Goal: Task Accomplishment & Management: Manage account settings

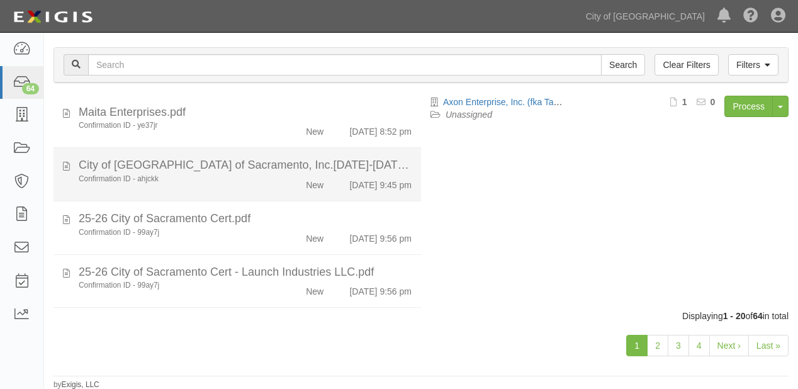
scroll to position [886, 0]
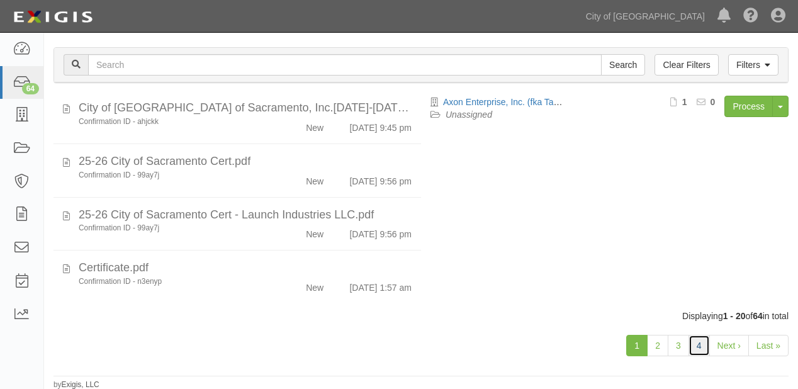
click at [701, 342] on link "4" at bounding box center [699, 345] width 21 height 21
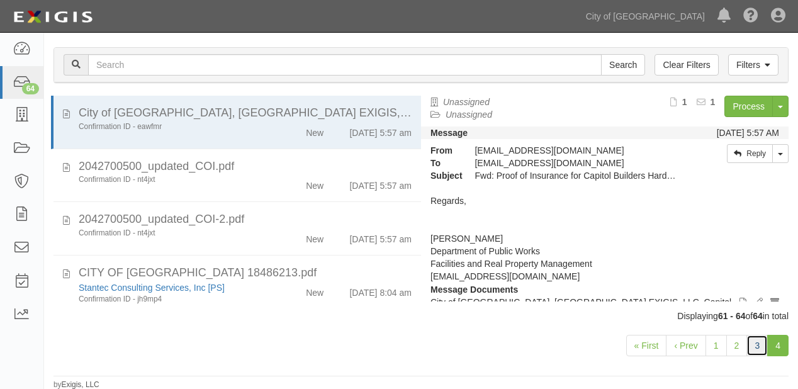
click at [755, 354] on link "3" at bounding box center [757, 345] width 21 height 21
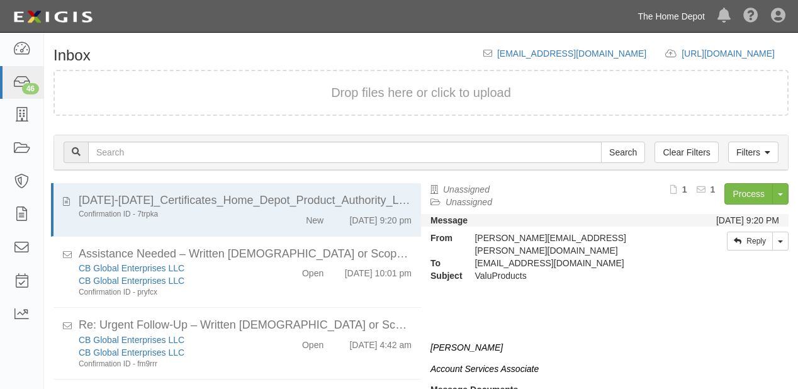
click at [685, 20] on link "The Home Depot" at bounding box center [671, 16] width 80 height 25
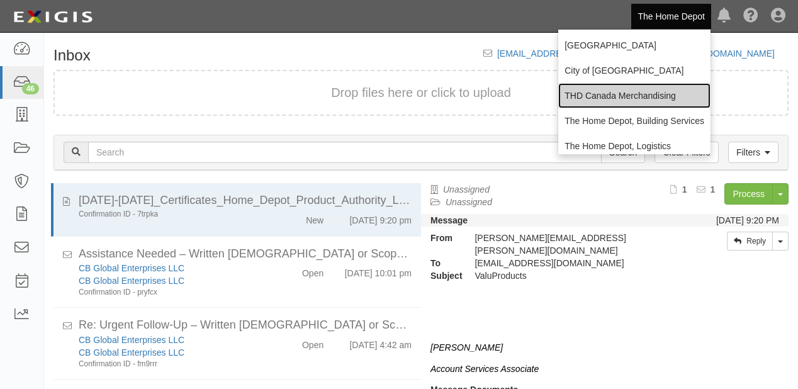
click at [612, 89] on link "THD Canada Merchandising" at bounding box center [634, 95] width 152 height 25
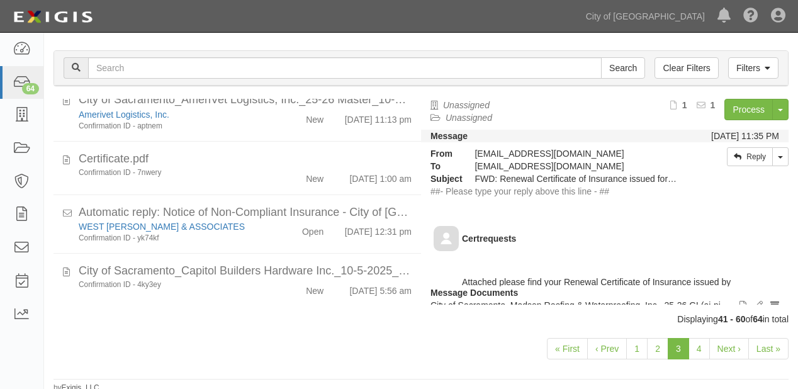
scroll to position [88, 0]
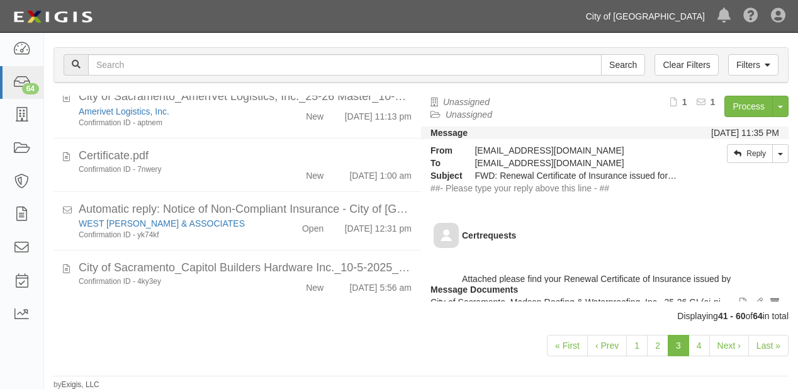
click at [657, 17] on link "City of [GEOGRAPHIC_DATA]" at bounding box center [646, 16] width 132 height 25
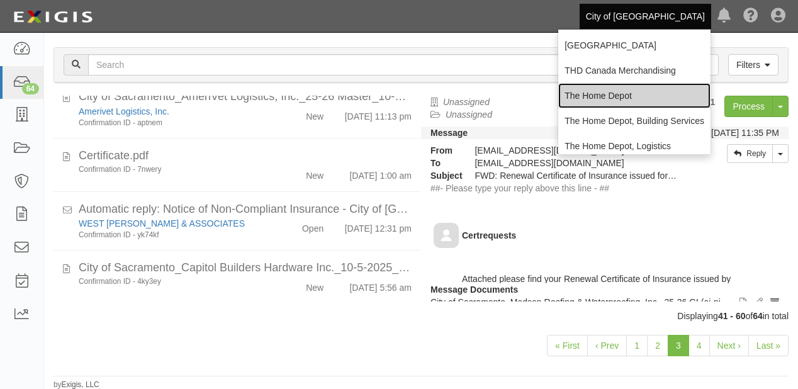
click at [621, 101] on link "The Home Depot" at bounding box center [634, 95] width 152 height 25
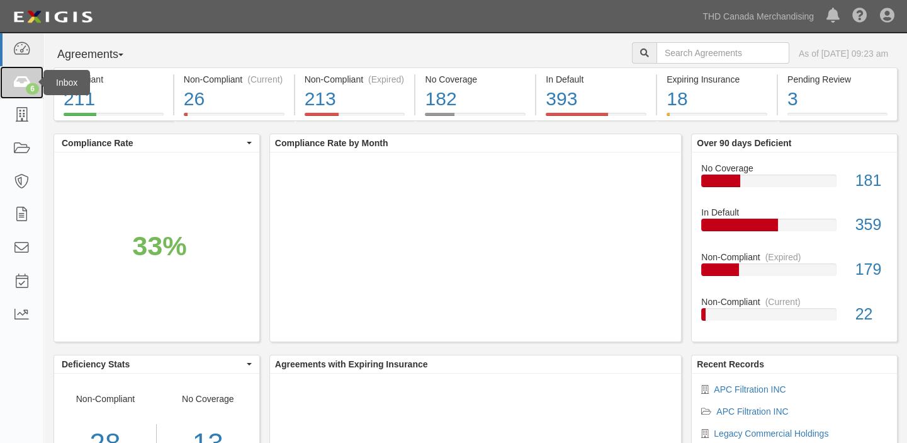
click at [26, 78] on icon at bounding box center [22, 83] width 18 height 14
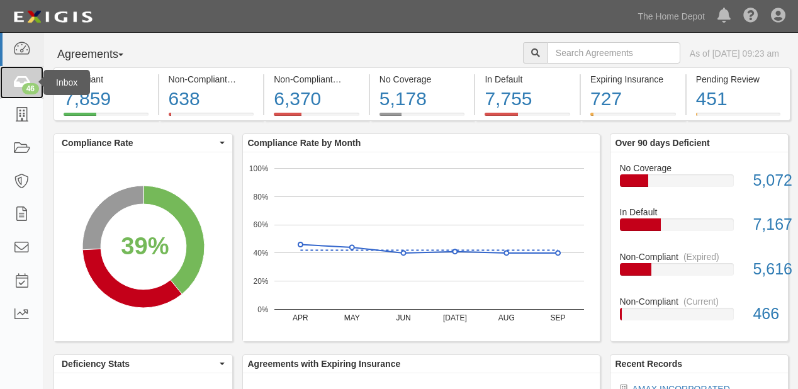
click at [10, 83] on link "46" at bounding box center [21, 82] width 43 height 33
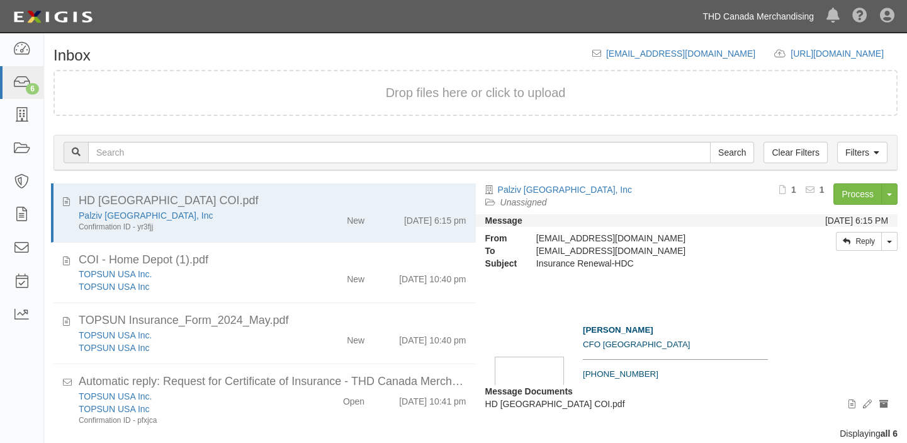
click at [748, 18] on link "THD Canada Merchandising" at bounding box center [758, 16] width 124 height 25
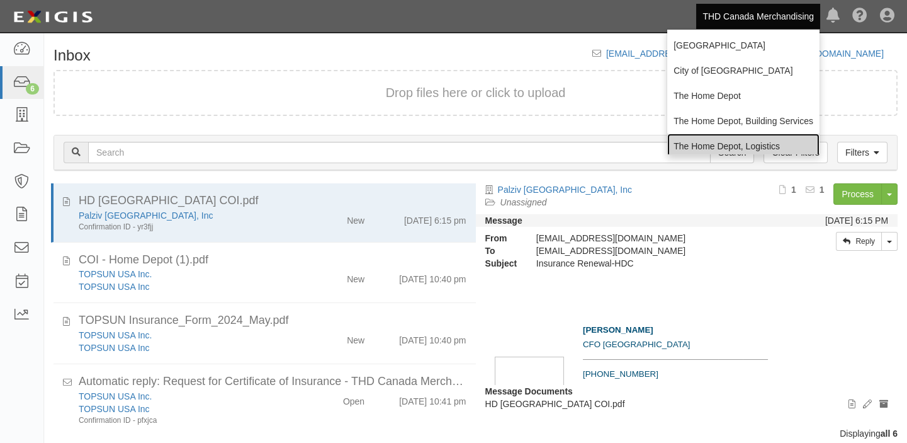
click at [694, 138] on link "The Home Depot, Logistics" at bounding box center [743, 145] width 152 height 25
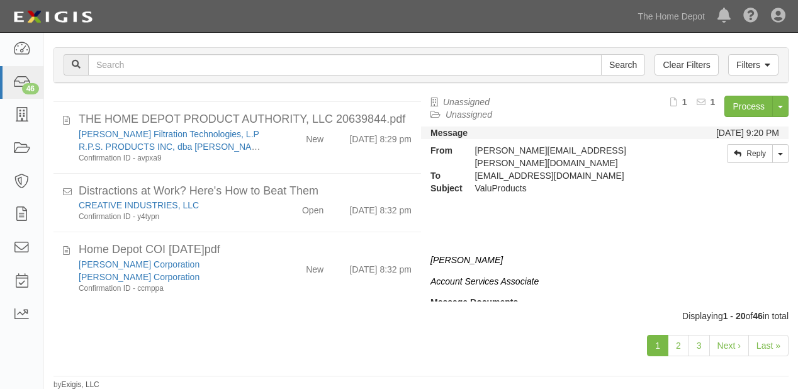
scroll to position [1024, 0]
click at [677, 341] on link "2" at bounding box center [678, 345] width 21 height 21
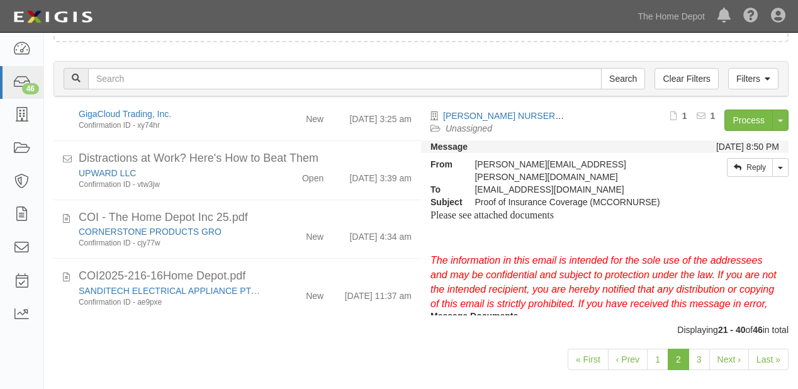
scroll to position [88, 0]
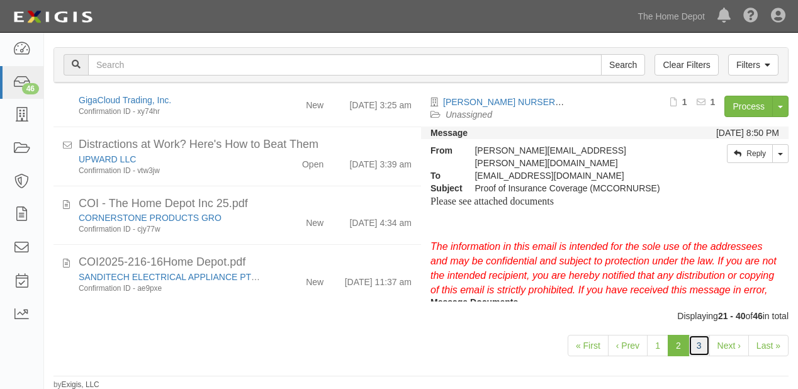
click at [703, 347] on link "3" at bounding box center [699, 345] width 21 height 21
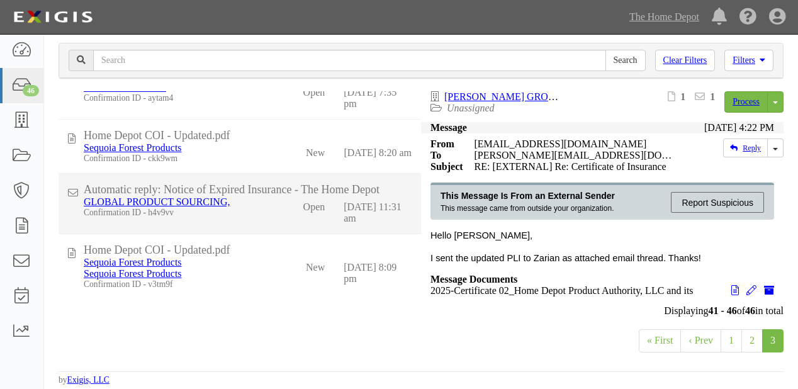
scroll to position [161, 0]
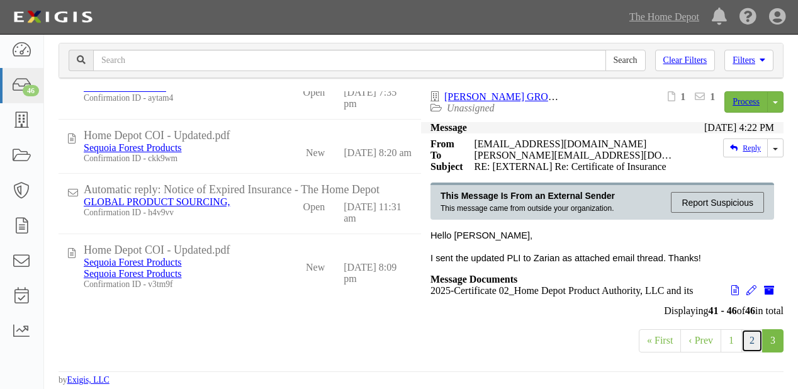
click at [747, 337] on link "2" at bounding box center [752, 340] width 21 height 23
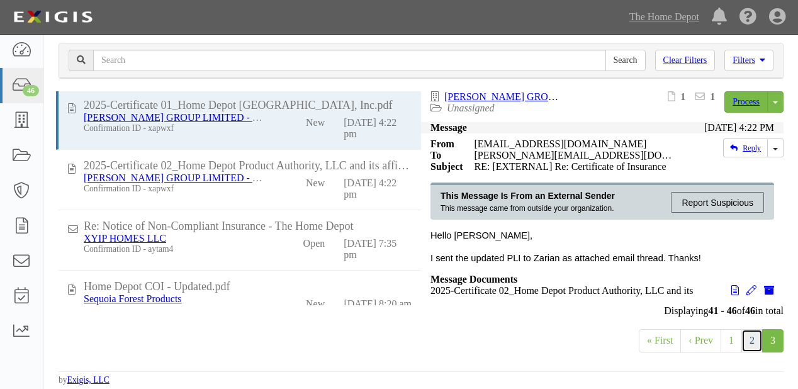
scroll to position [0, 0]
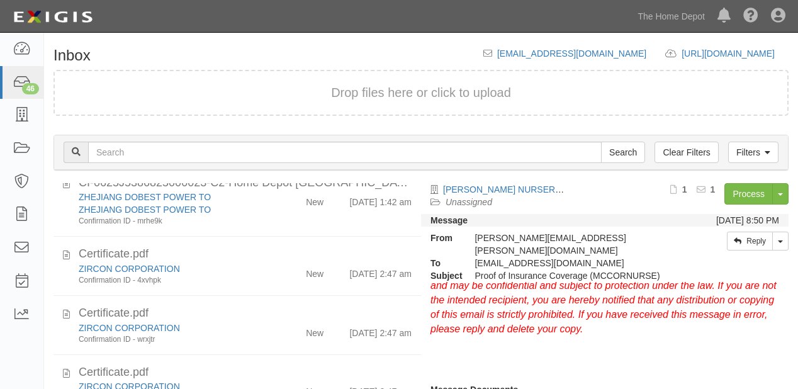
scroll to position [504, 0]
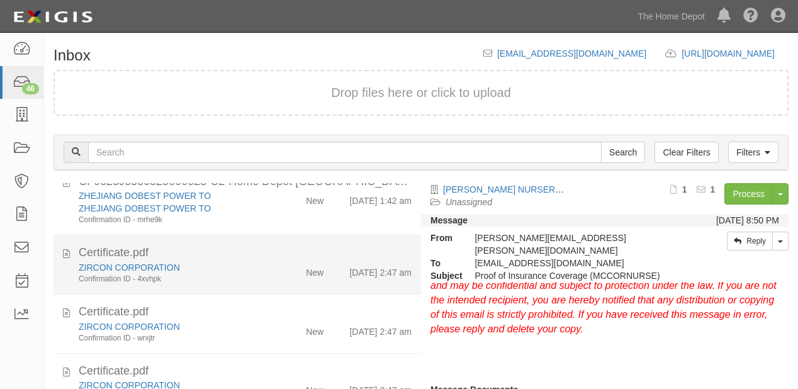
click at [277, 279] on div "New" at bounding box center [303, 270] width 59 height 18
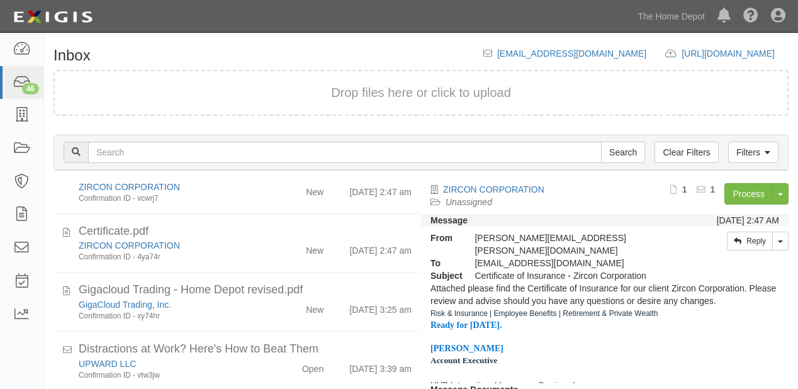
scroll to position [907, 0]
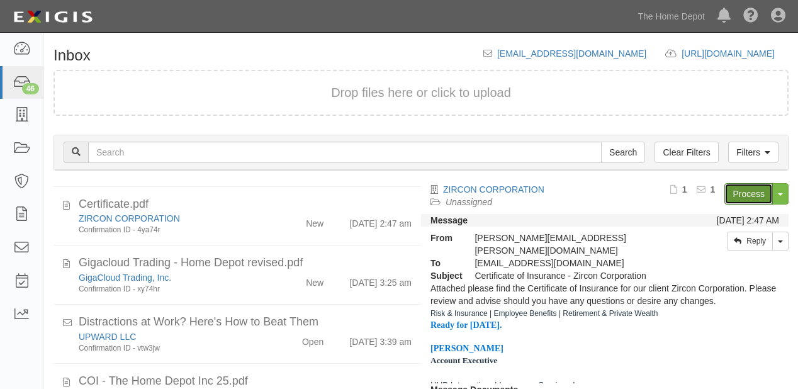
click at [754, 183] on link "Process" at bounding box center [749, 193] width 48 height 21
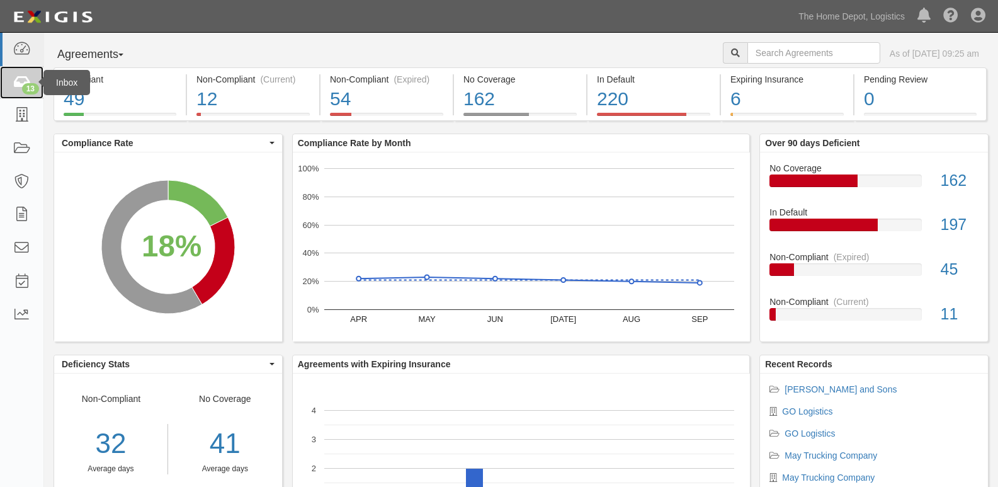
click at [18, 84] on icon at bounding box center [22, 83] width 18 height 14
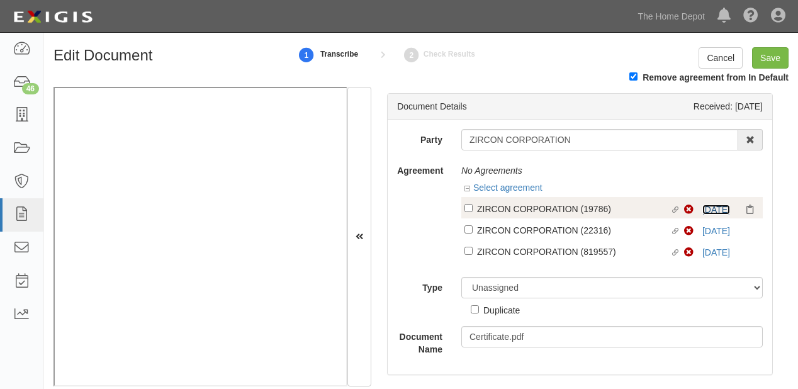
click at [703, 209] on link "6/1/25" at bounding box center [717, 210] width 28 height 10
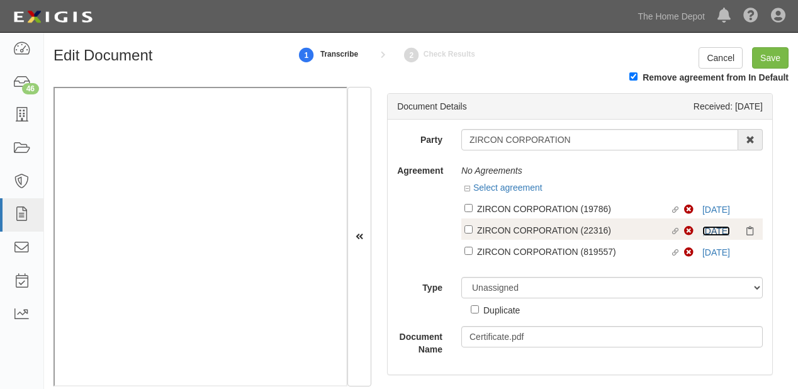
click at [706, 232] on link "6/1/25" at bounding box center [717, 231] width 28 height 10
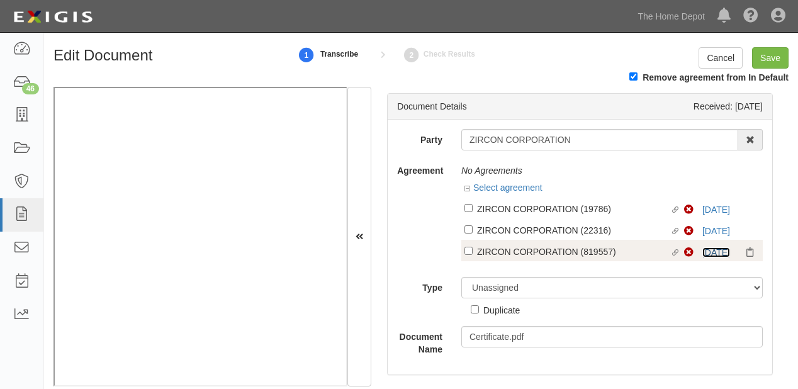
click at [709, 253] on link "6/1/25" at bounding box center [717, 252] width 28 height 10
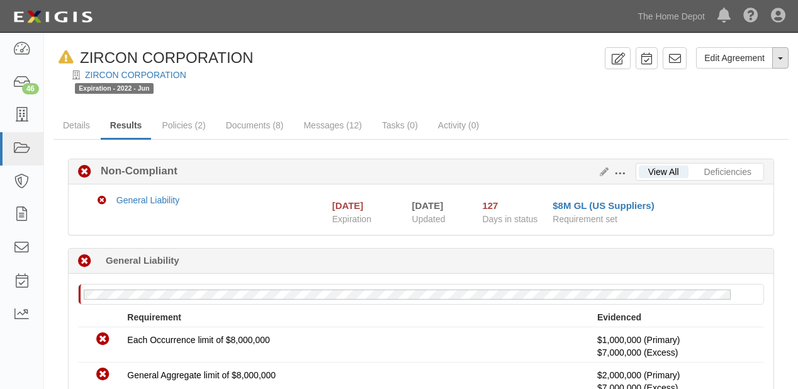
click at [780, 63] on button "Toggle Agreement Dropdown" at bounding box center [780, 57] width 16 height 21
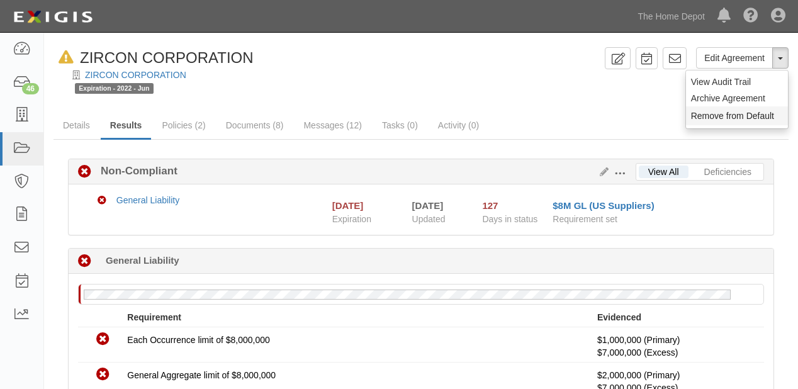
click at [757, 118] on button "Remove from Default" at bounding box center [737, 115] width 102 height 19
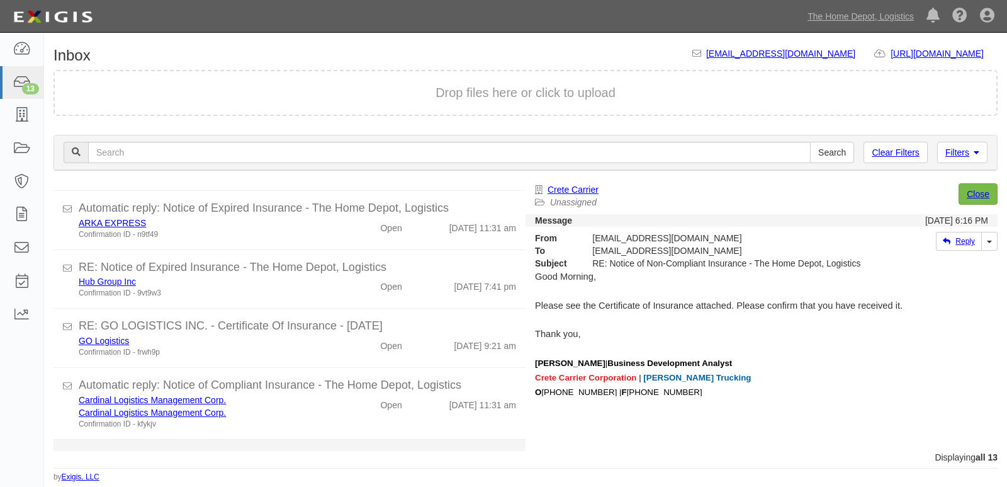
scroll to position [543, 0]
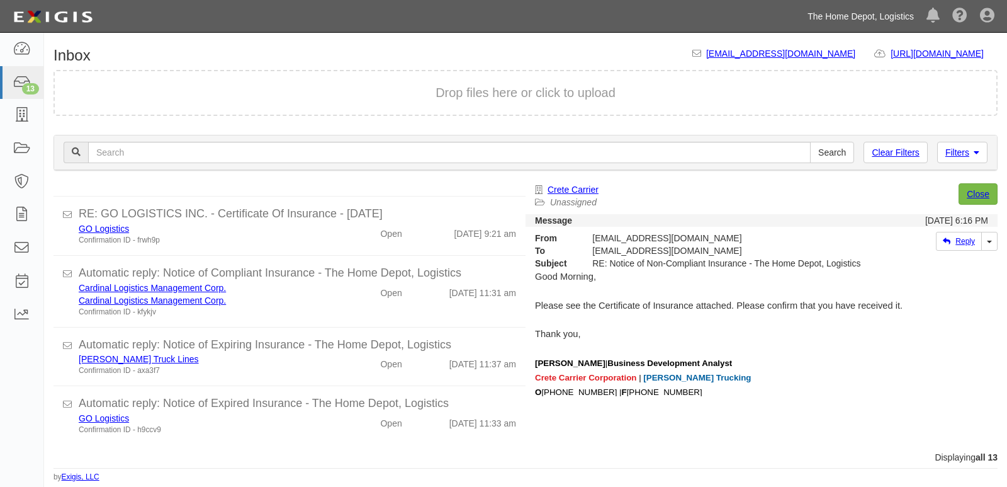
click at [901, 18] on link "The Home Depot, Logistics" at bounding box center [860, 16] width 119 height 25
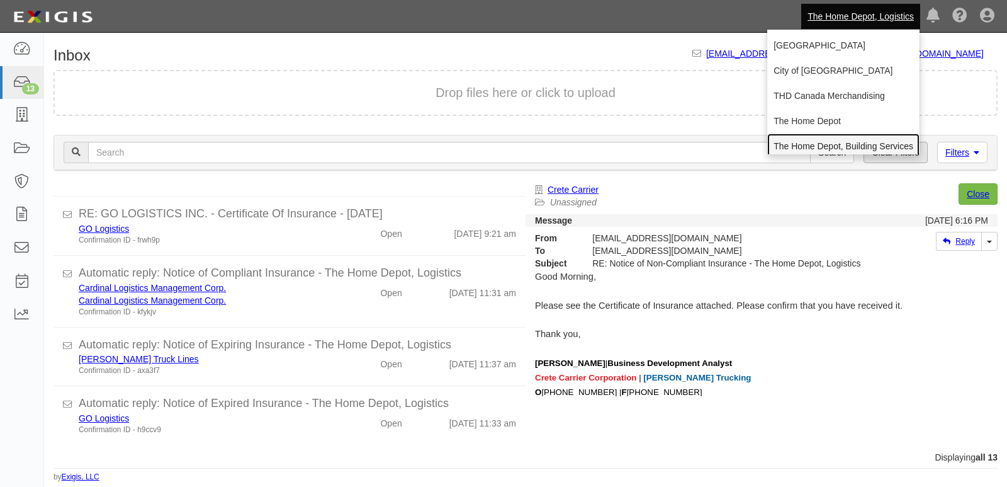
click at [870, 145] on link "The Home Depot, Building Services" at bounding box center [843, 145] width 152 height 25
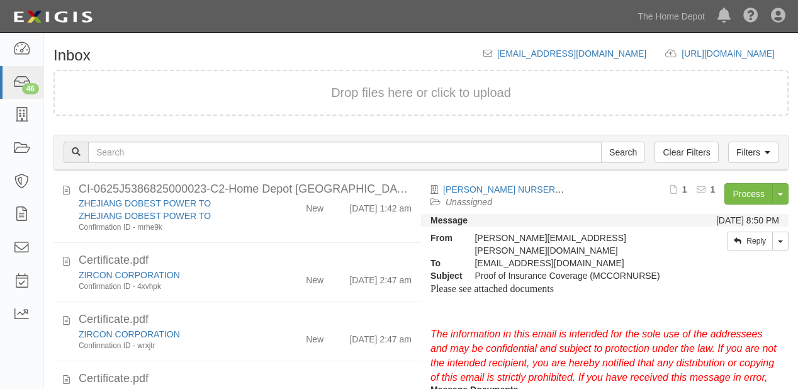
scroll to position [504, 0]
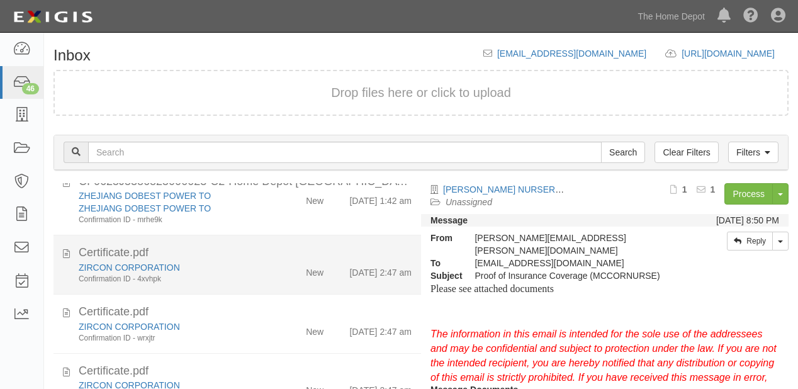
click at [261, 285] on div "ZIRCON CORPORATION Confirmation ID - 4xvhpk" at bounding box center [171, 272] width 205 height 23
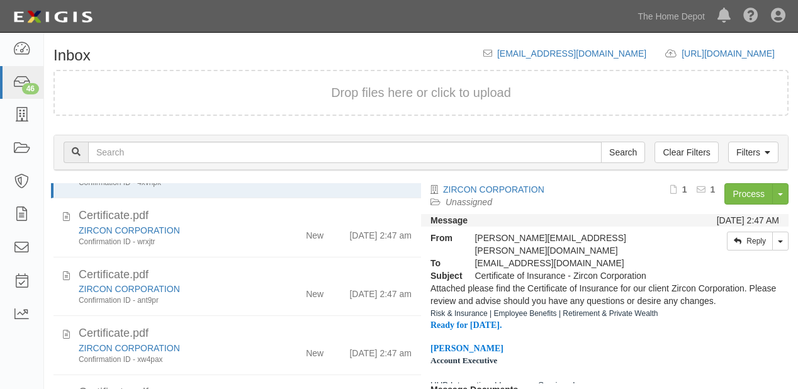
scroll to position [604, 0]
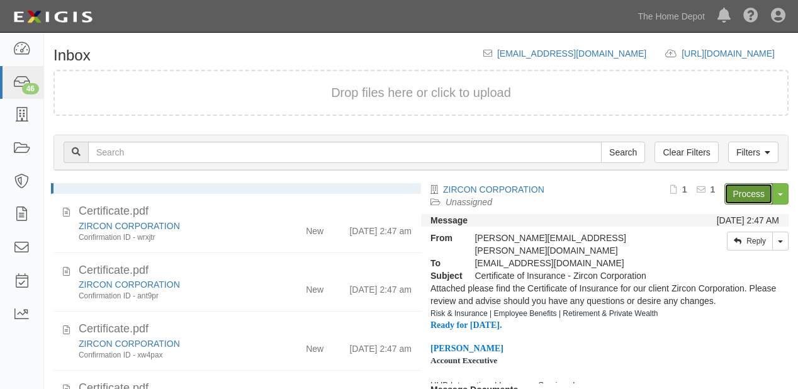
click at [744, 196] on link "Process" at bounding box center [749, 193] width 48 height 21
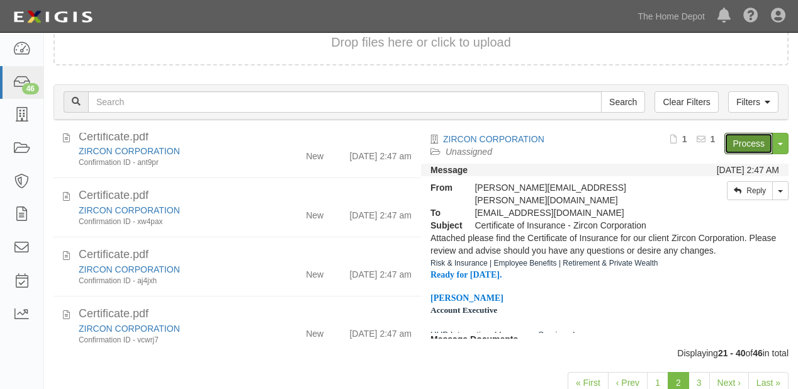
scroll to position [705, 0]
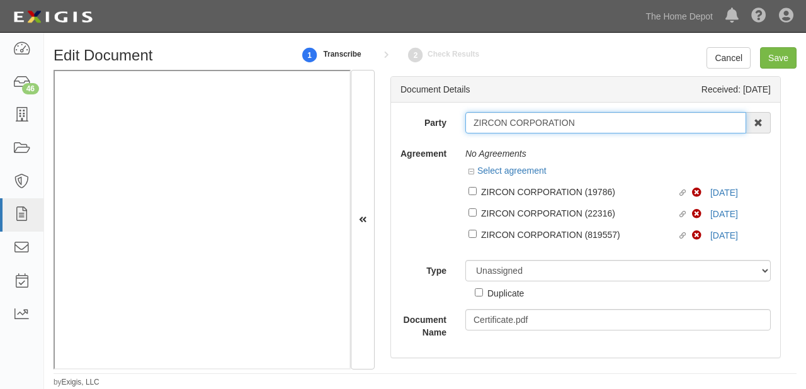
drag, startPoint x: 466, startPoint y: 121, endPoint x: 615, endPoint y: 128, distance: 149.4
click at [615, 128] on input "ZIRCON CORPORATION" at bounding box center [605, 122] width 281 height 21
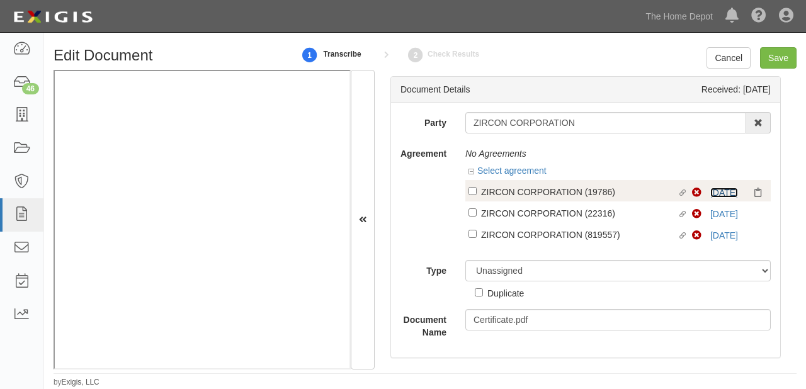
click at [716, 196] on link "6/1/25" at bounding box center [724, 193] width 28 height 10
click at [642, 198] on div "ZIRCON CORPORATION (19786)" at bounding box center [579, 191] width 196 height 14
click at [477, 195] on input "Linked agreement ZIRCON CORPORATION (19786) Linked agreement" at bounding box center [472, 191] width 8 height 8
checkbox input "true"
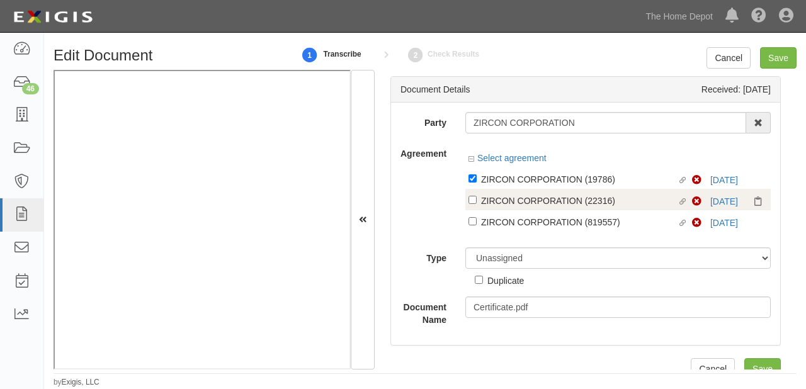
click at [638, 208] on label "Linked agreement ZIRCON CORPORATION (22316) Linked agreement" at bounding box center [579, 201] width 223 height 17
click at [477, 204] on input "Linked agreement ZIRCON CORPORATION (22316) Linked agreement" at bounding box center [472, 200] width 8 height 8
checkbox input "true"
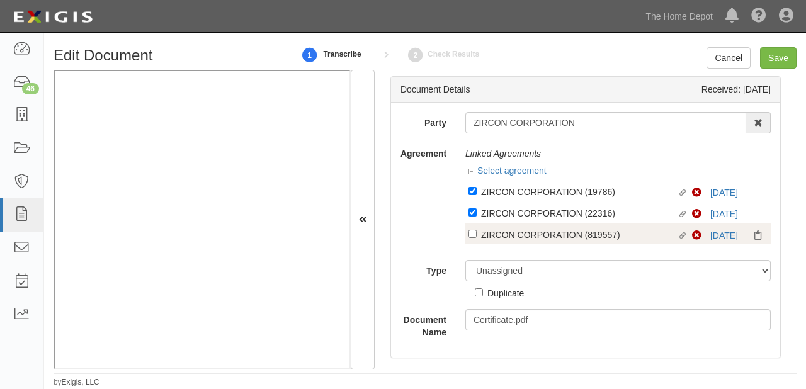
click at [639, 231] on div "ZIRCON CORPORATION (819557)" at bounding box center [579, 234] width 196 height 14
click at [477, 231] on input "Linked agreement ZIRCON CORPORATION (819557) Linked agreement" at bounding box center [472, 234] width 8 height 8
checkbox input "true"
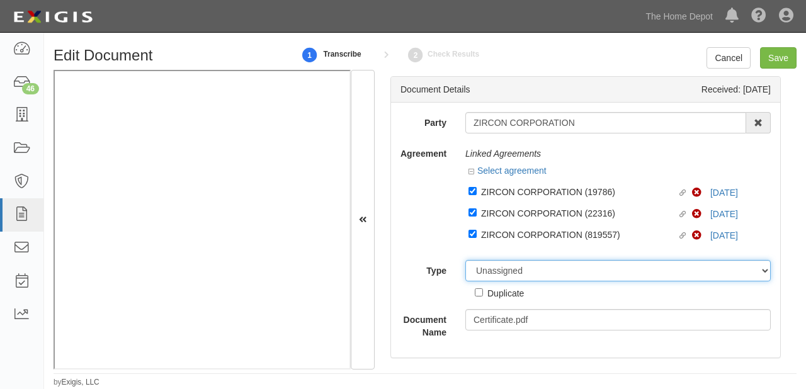
click at [624, 271] on select "Unassigned Binder Cancellation Notice Certificate Contract Endorsement Insuranc…" at bounding box center [617, 270] width 305 height 21
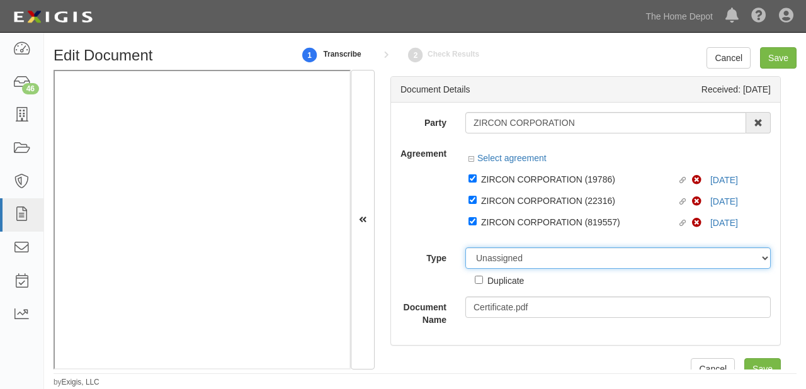
select select "CertificateDetail"
click at [465, 248] on select "Unassigned Binder Cancellation Notice Certificate Contract Endorsement Insuranc…" at bounding box center [617, 257] width 305 height 21
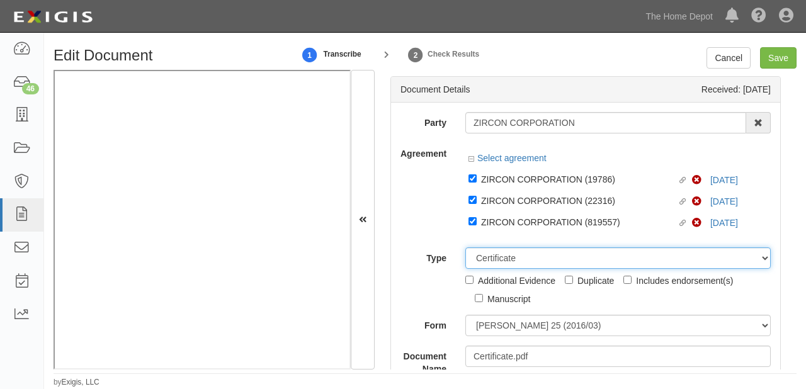
scroll to position [17, 0]
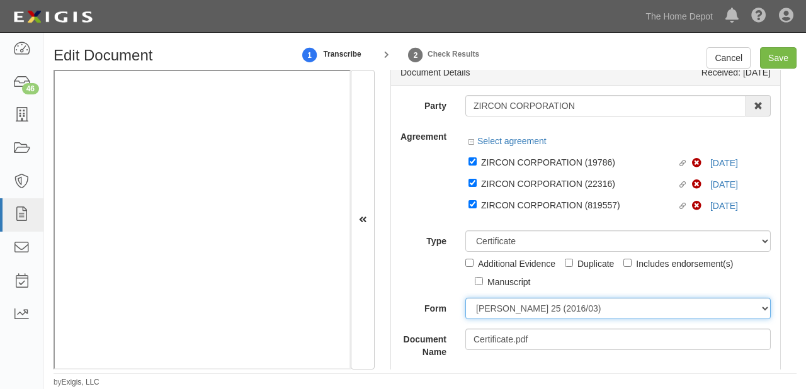
click at [499, 313] on select "ACORD 25 (2016/03) ACORD 101 ACORD 855 NY (2014/05) General" at bounding box center [617, 308] width 305 height 21
select select "GeneralFormDetail"
click at [465, 298] on select "ACORD 25 (2016/03) ACORD 101 ACORD 855 NY (2014/05) General" at bounding box center [617, 308] width 305 height 21
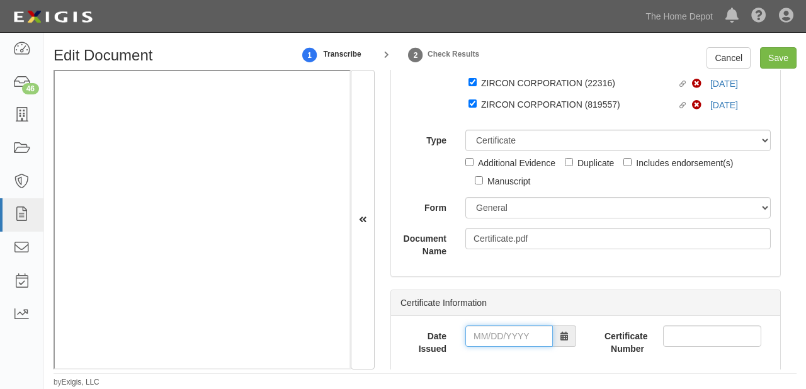
click at [506, 343] on input "Date Issued" at bounding box center [509, 335] width 88 height 21
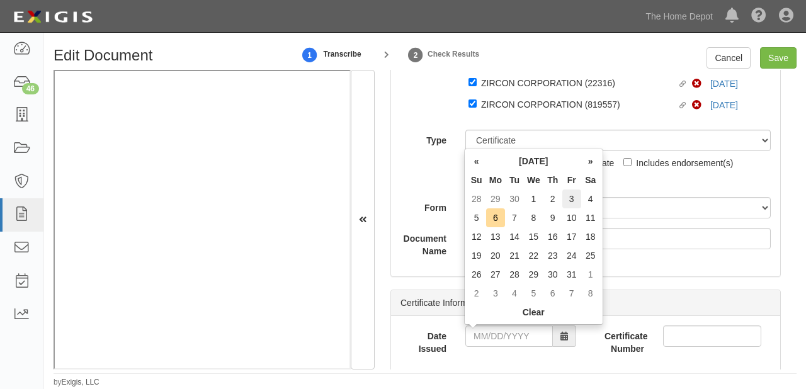
click at [568, 200] on td "3" at bounding box center [571, 198] width 19 height 19
type input "10/03/2025"
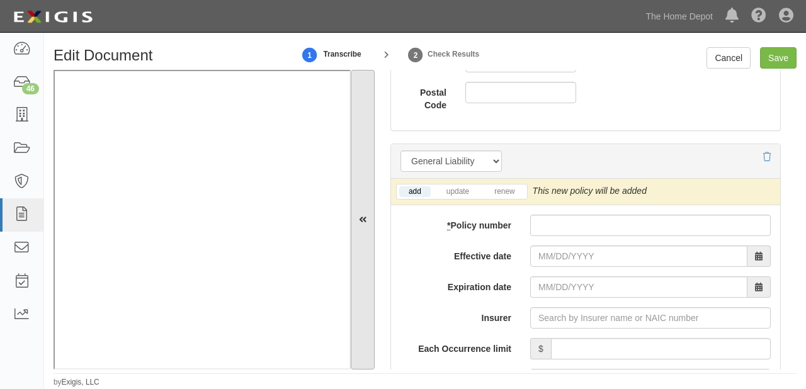
scroll to position [1024, 0]
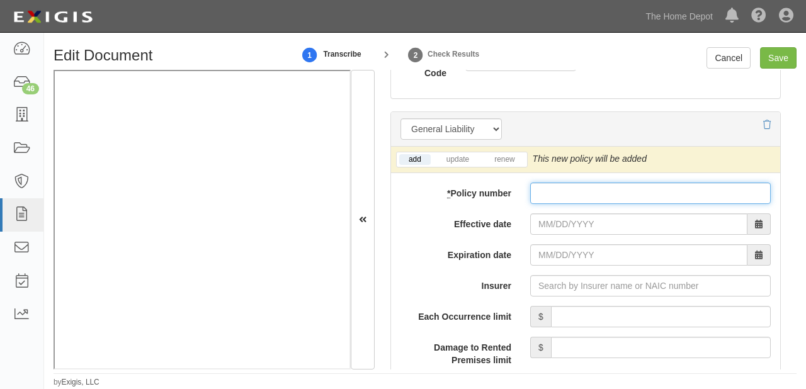
paste input "Y-630-9X543477-TCT-25"
click at [560, 193] on input "* Policy number" at bounding box center [650, 193] width 240 height 21
type input "Y-630-9X543477-TCT-25"
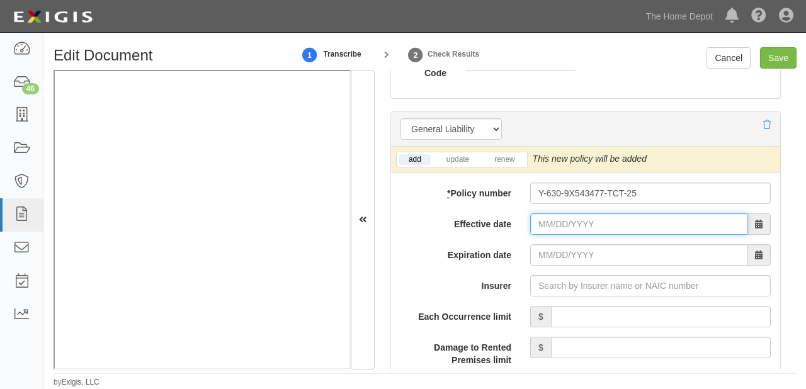
click at [562, 218] on input "Effective date" at bounding box center [638, 223] width 217 height 21
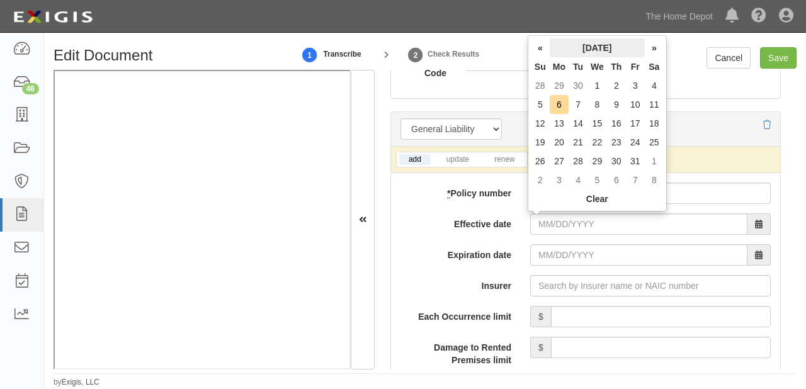
click at [593, 51] on th "October 2025" at bounding box center [597, 47] width 95 height 19
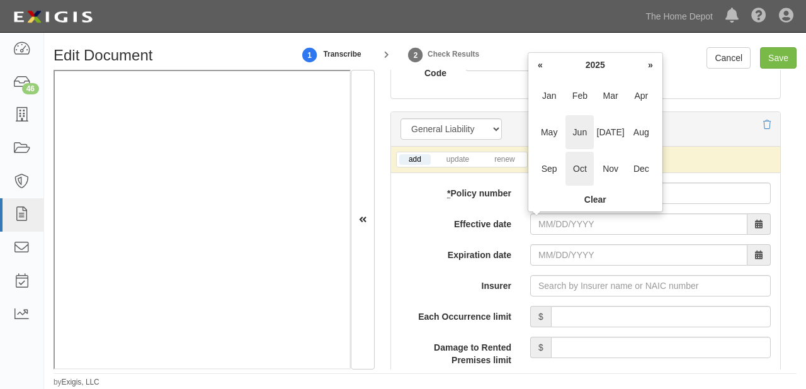
click at [575, 141] on span "Jun" at bounding box center [579, 132] width 28 height 34
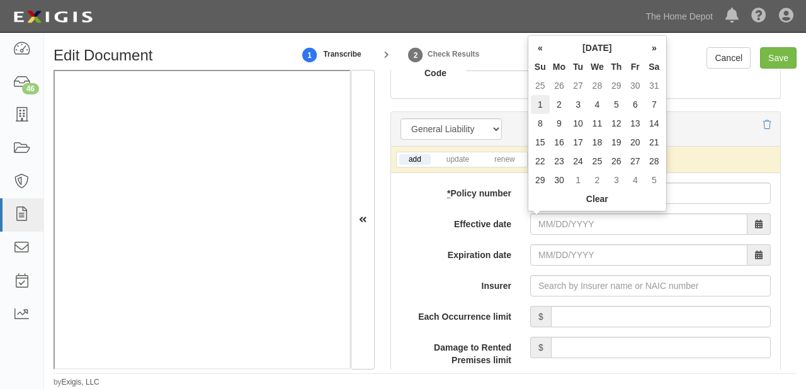
click at [541, 107] on td "1" at bounding box center [540, 104] width 19 height 19
type input "06/01/2025"
type input "06/01/2026"
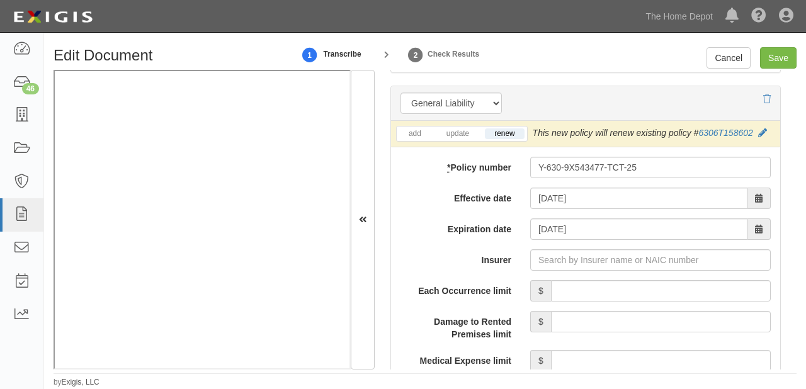
scroll to position [1075, 0]
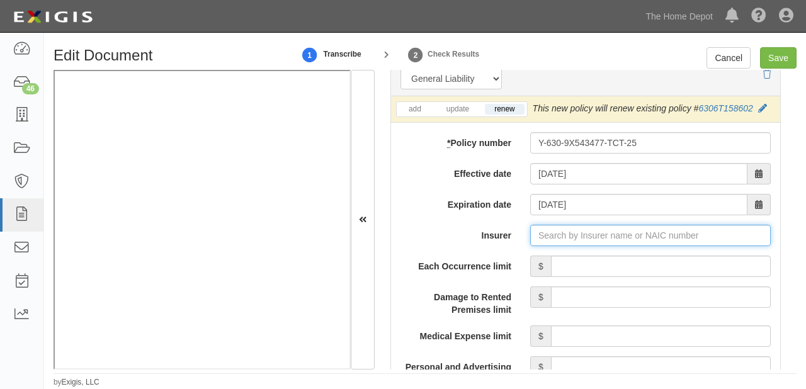
click at [609, 237] on input "Insurer" at bounding box center [650, 235] width 240 height 21
type input "2"
type input "21st Century Advantage Insurance Company (25232) NR Rating"
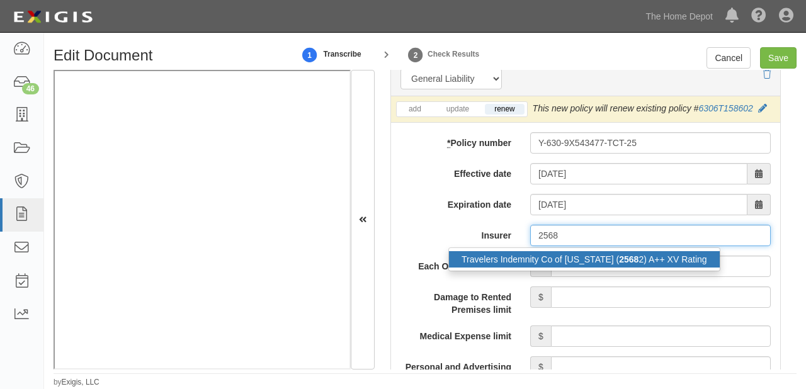
click at [619, 257] on strong "2568" at bounding box center [629, 259] width 20 height 10
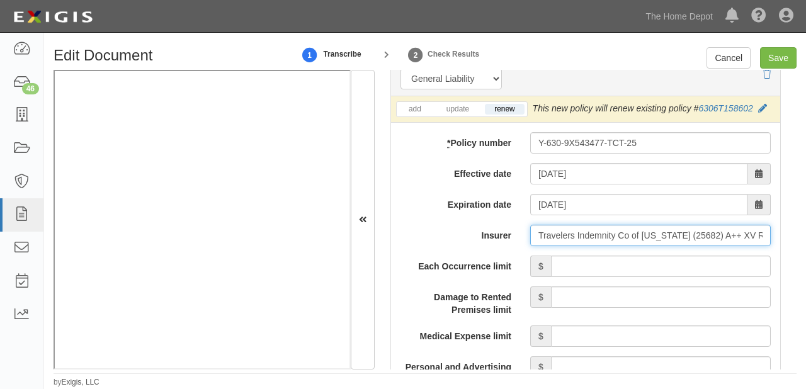
type input "Travelers Indemnity Co of Connecticut (25682) A++ XV Rating"
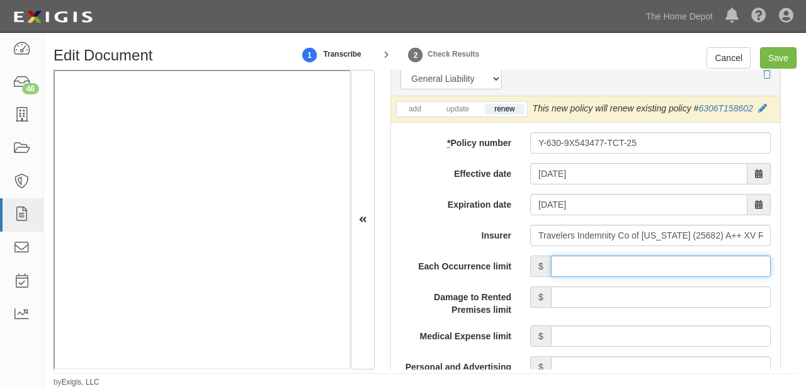
click at [615, 264] on input "Each Occurrence limit" at bounding box center [661, 266] width 220 height 21
type input "1,000,000"
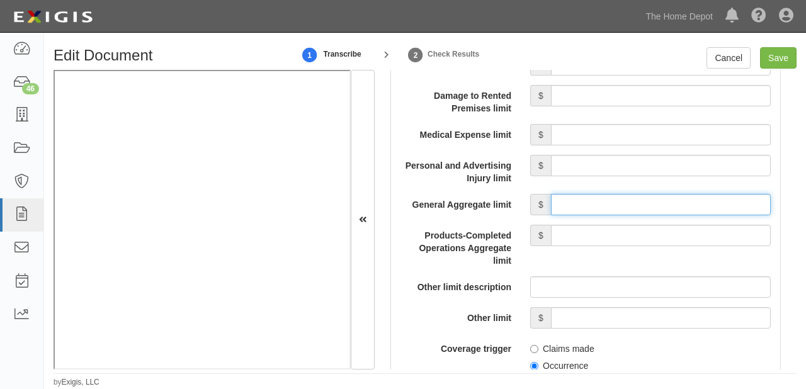
click at [641, 205] on input "General Aggregate limit" at bounding box center [661, 204] width 220 height 21
type input "2,000,000"
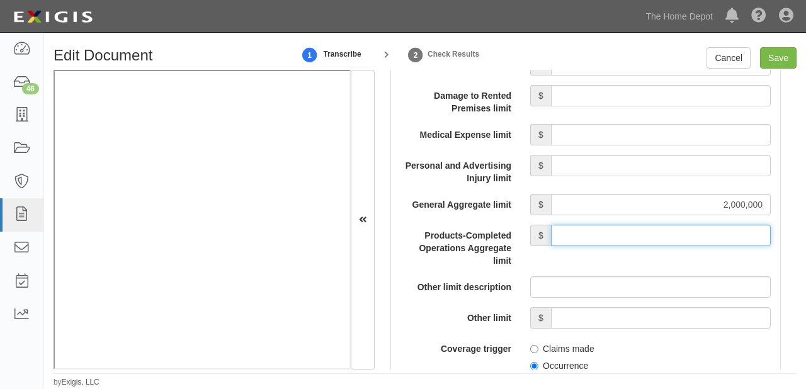
click at [660, 239] on input "Products-Completed Operations Aggregate limit" at bounding box center [661, 235] width 220 height 21
type input "2,000,000"
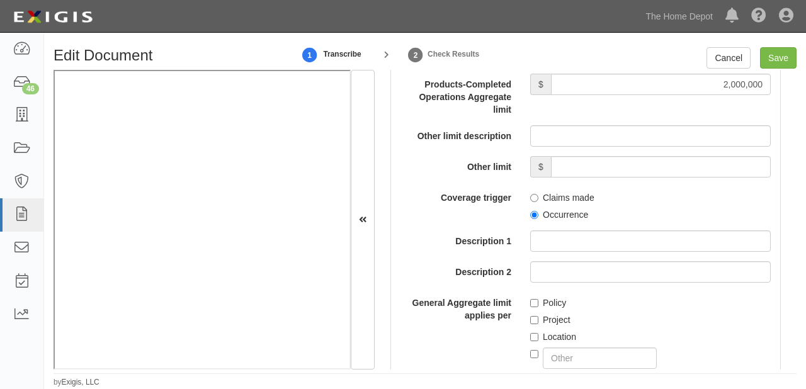
click at [559, 215] on label "Occurrence" at bounding box center [559, 214] width 58 height 13
click at [538, 215] on input "Occurrence" at bounding box center [534, 215] width 8 height 8
radio input "true"
click at [535, 301] on input "Policy" at bounding box center [534, 303] width 8 height 8
checkbox input "true"
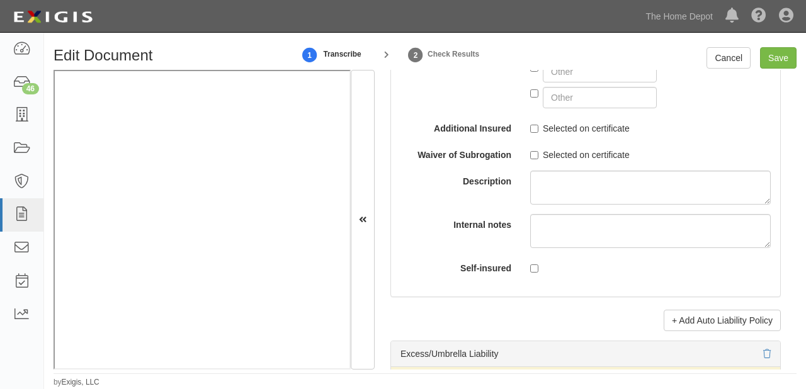
scroll to position [2585, 0]
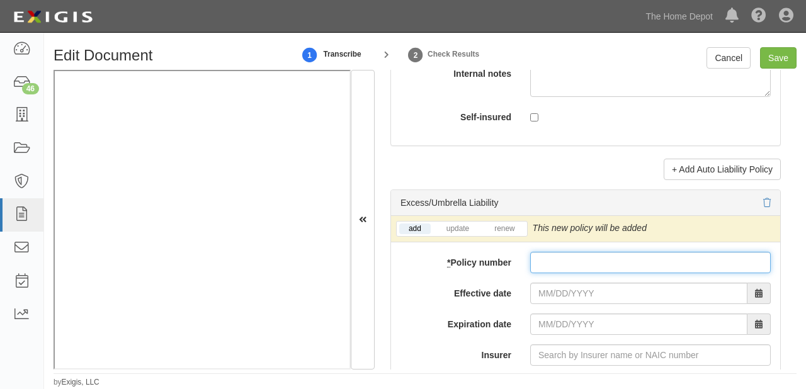
paste input "CUP-B2965459-25-14"
click at [571, 260] on input "CUP-B2965459-25-14" at bounding box center [650, 262] width 240 height 21
type input "CUP-B2965459-25-14"
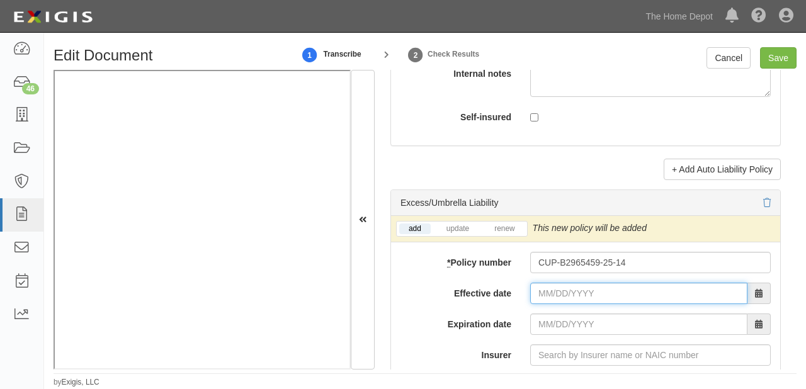
click at [538, 290] on input "Effective date" at bounding box center [638, 293] width 217 height 21
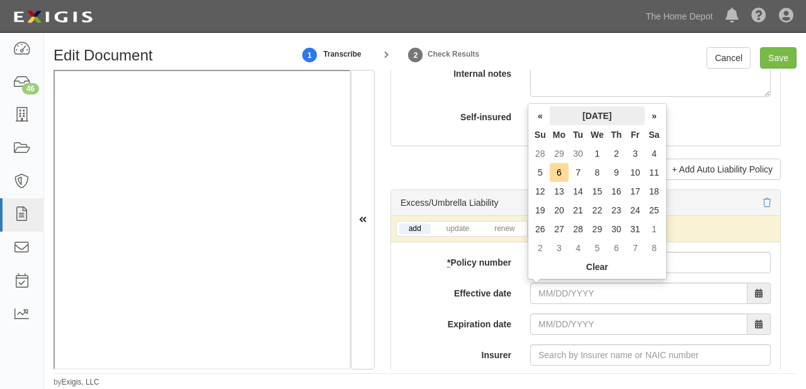
click at [574, 115] on th "October 2025" at bounding box center [597, 115] width 95 height 19
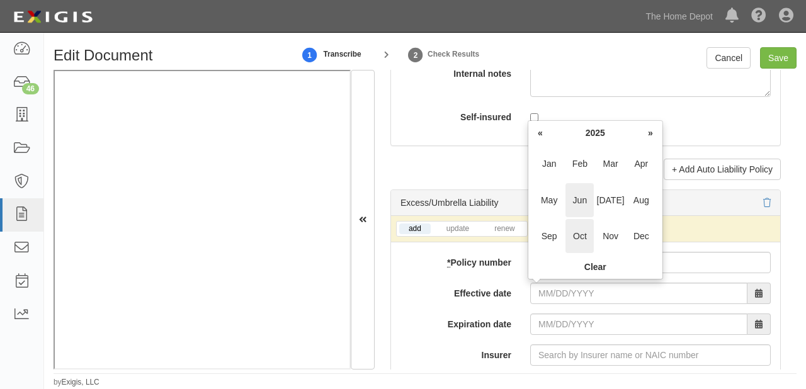
click at [584, 192] on span "Jun" at bounding box center [579, 200] width 28 height 34
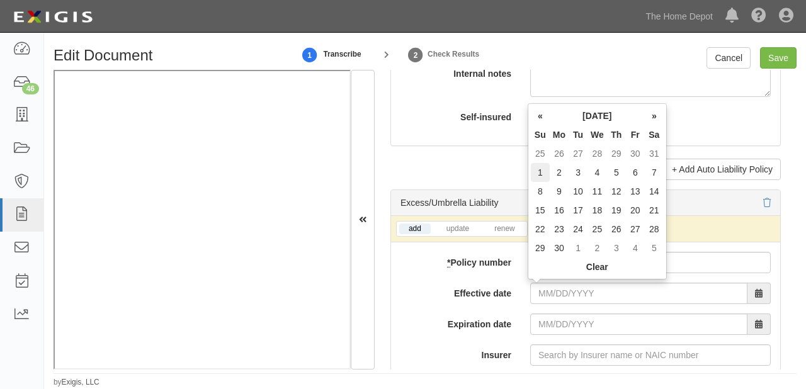
click at [543, 176] on td "1" at bounding box center [540, 172] width 19 height 19
type input "06/01/2025"
type input "06/01/2026"
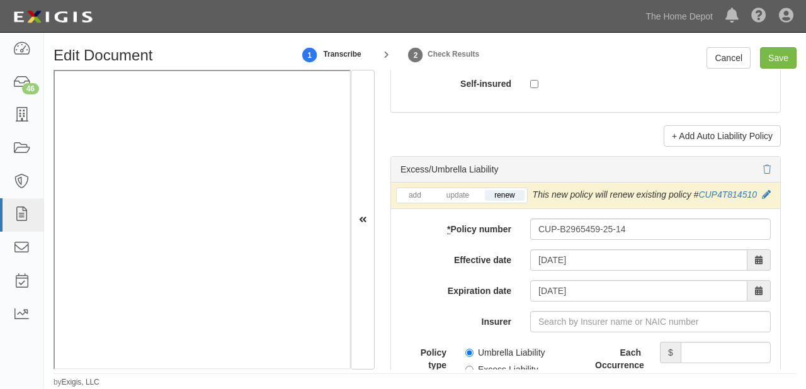
scroll to position [2636, 0]
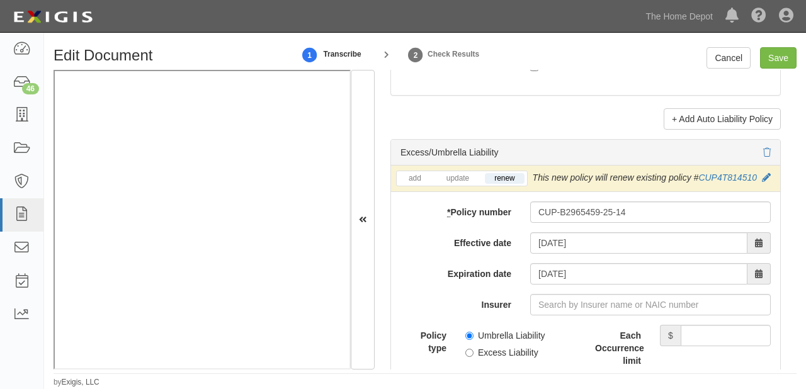
click at [476, 332] on label "Umbrella Liability" at bounding box center [505, 335] width 80 height 13
click at [473, 332] on input "Umbrella Liability" at bounding box center [469, 336] width 8 height 8
radio input "true"
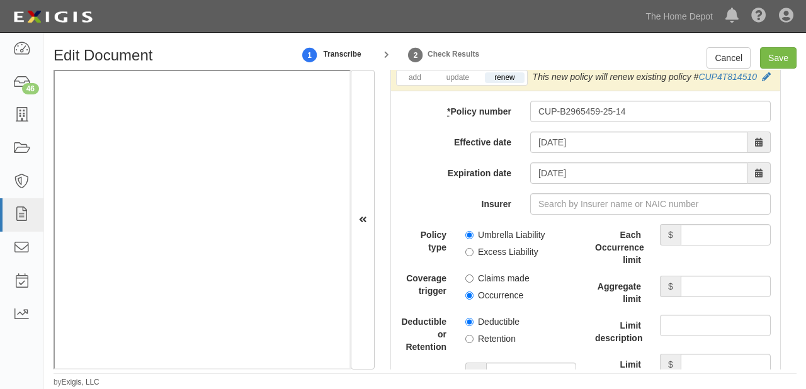
click at [477, 292] on label "Occurrence" at bounding box center [494, 295] width 58 height 13
click at [473, 292] on input "Occurrence" at bounding box center [469, 295] width 8 height 8
radio input "true"
click at [687, 239] on input "Each Occurrence limit" at bounding box center [726, 234] width 90 height 21
type input "7,000,000"
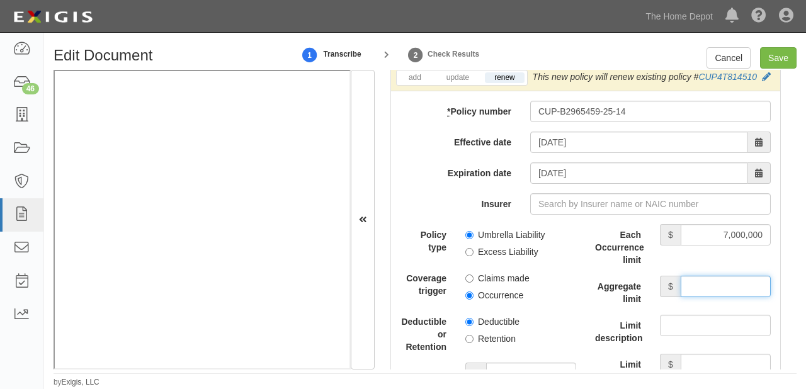
click at [696, 285] on input "Aggregate limit" at bounding box center [726, 286] width 90 height 21
type input "7,000,000"
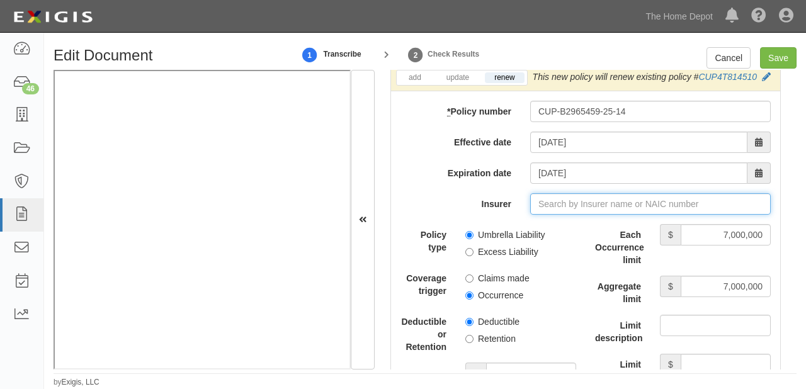
click at [556, 209] on input "Insurer" at bounding box center [650, 203] width 240 height 21
type input "21st Century Advantage Insurance Company (25232) NR Rating"
type input "2"
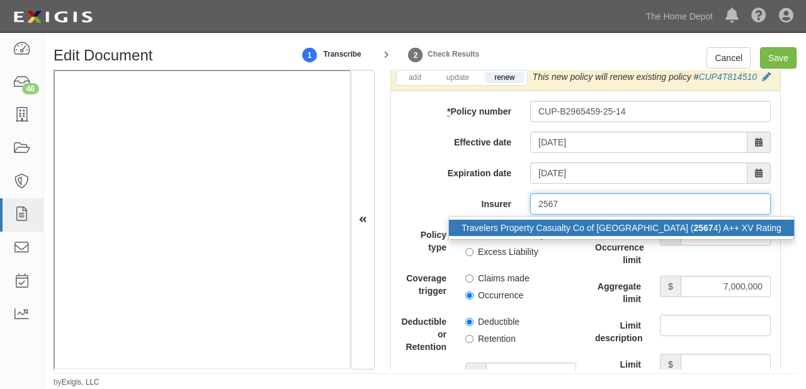
click at [564, 229] on div "Travelers Property Casualty Co of Amer ( 2567 4) A++ XV Rating" at bounding box center [621, 228] width 345 height 16
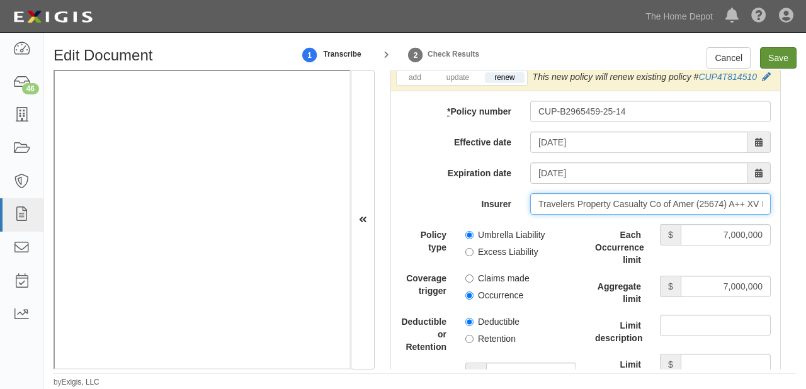
type input "Travelers Property Casualty Co of Amer (25674) A++ XV Rating"
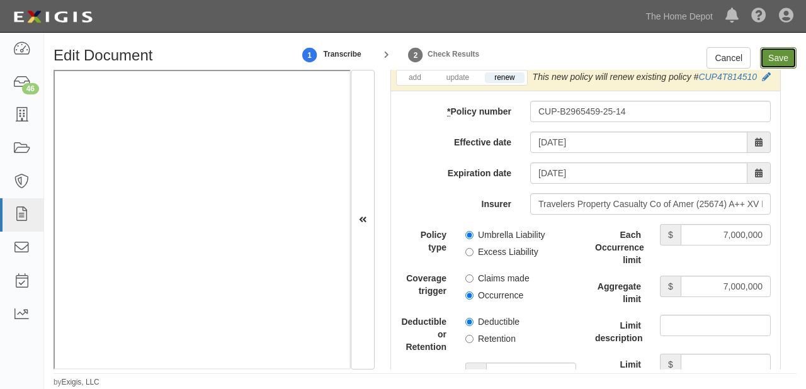
click at [761, 60] on input "Save" at bounding box center [778, 57] width 37 height 21
type input "1000000"
type input "2000000"
type input "7000000"
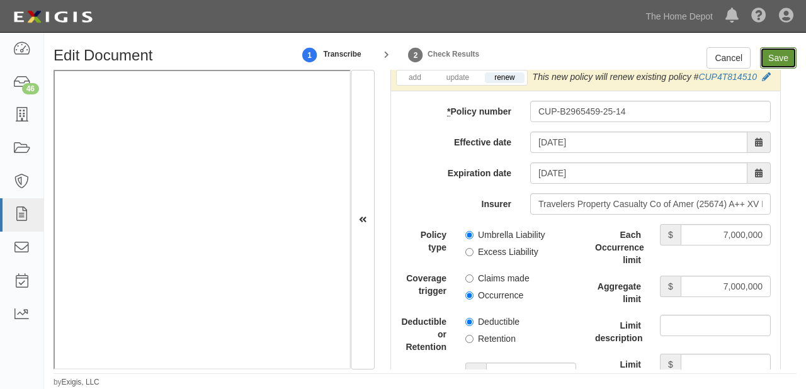
type input "7000000"
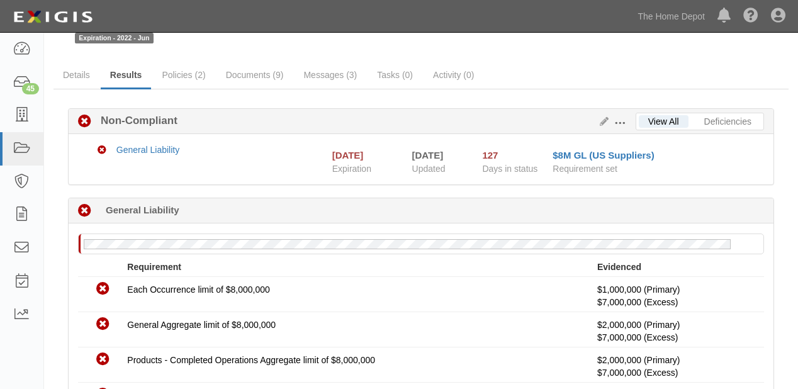
scroll to position [50, 0]
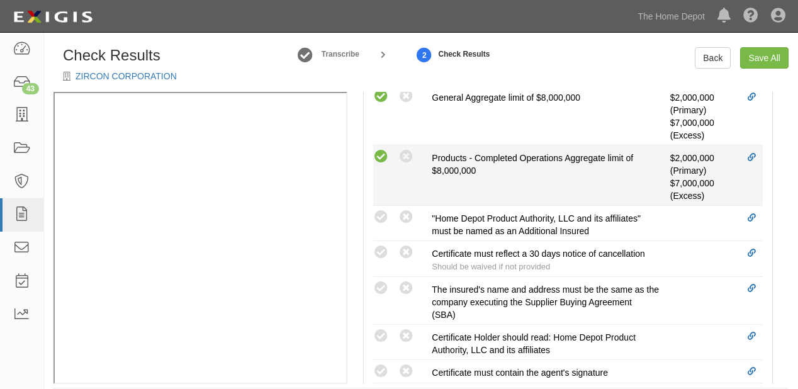
scroll to position [554, 0]
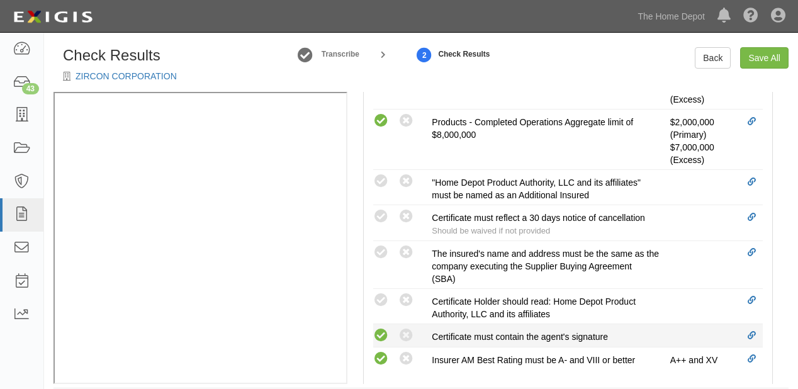
click at [380, 336] on icon at bounding box center [381, 336] width 16 height 16
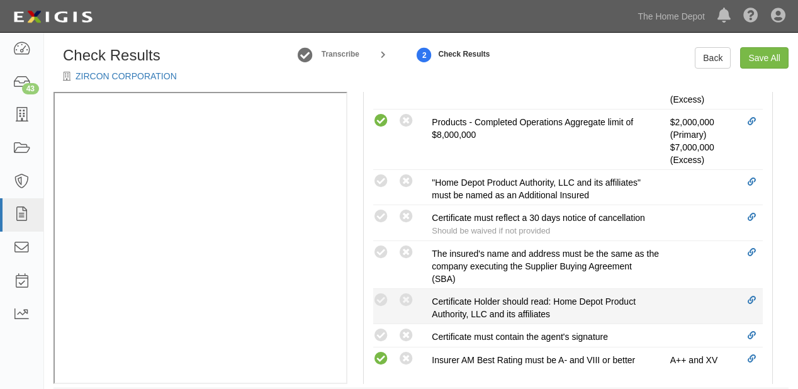
radio input "true"
click at [381, 298] on icon at bounding box center [381, 301] width 16 height 16
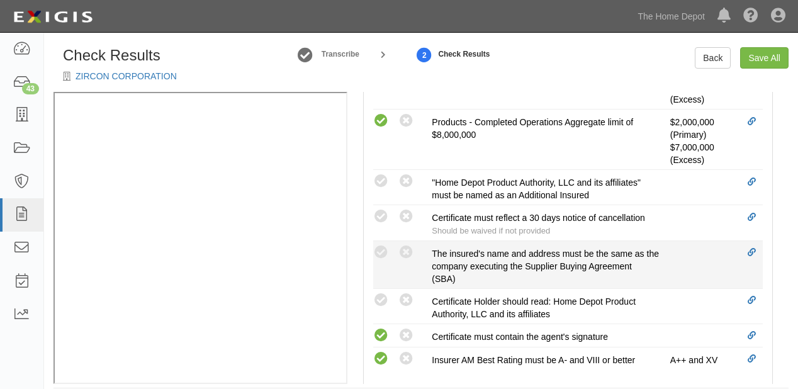
radio input "true"
click at [380, 250] on icon at bounding box center [381, 253] width 16 height 16
radio input "true"
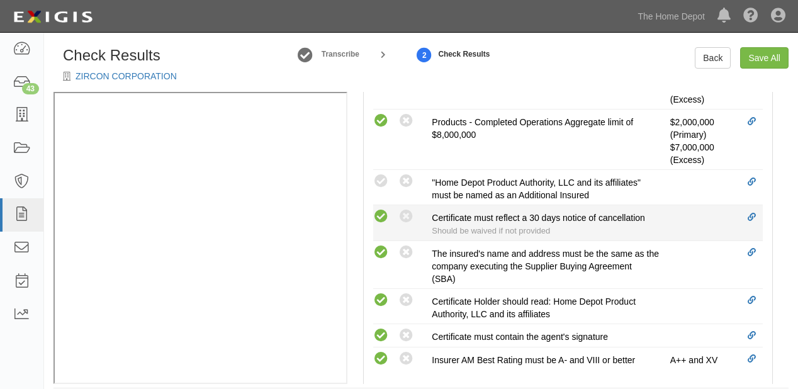
click at [380, 210] on icon at bounding box center [381, 217] width 16 height 16
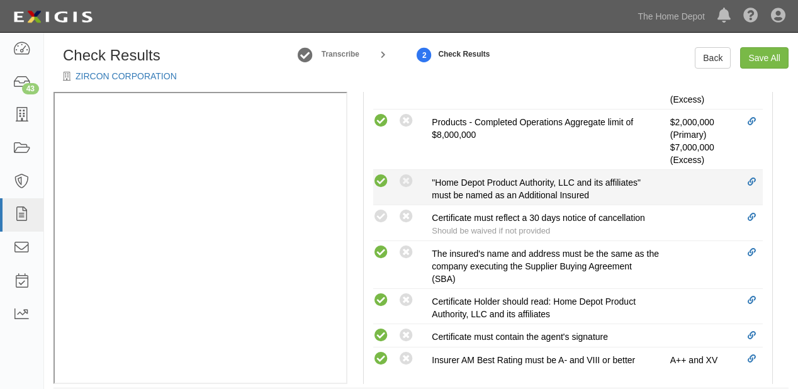
radio input "true"
click at [380, 176] on icon at bounding box center [381, 182] width 16 height 16
radio input "true"
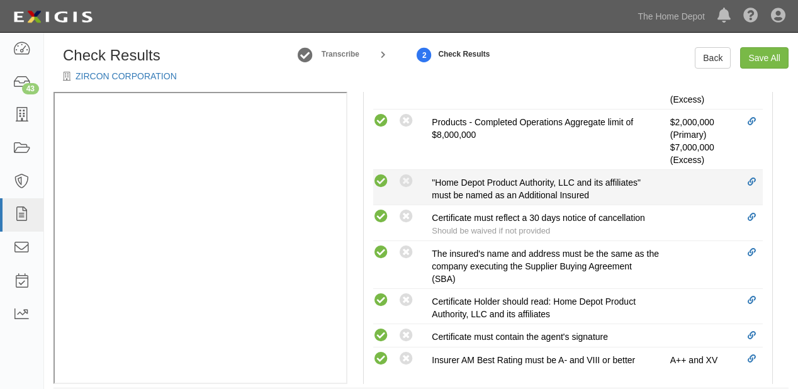
radio input "true"
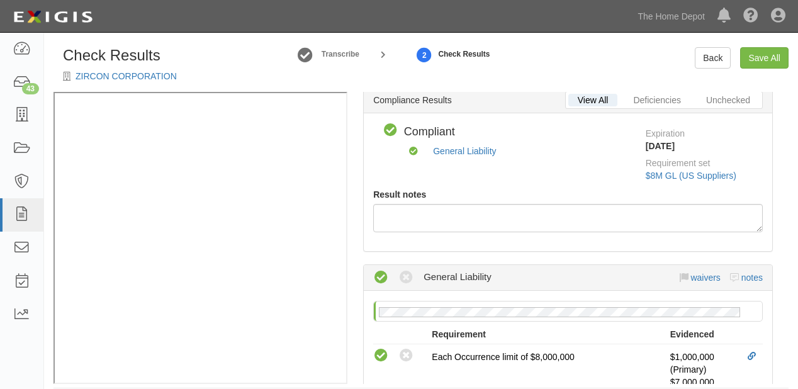
scroll to position [0, 0]
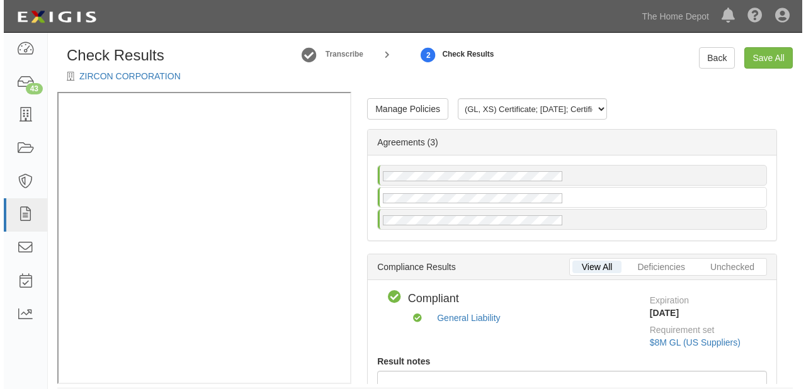
scroll to position [13, 0]
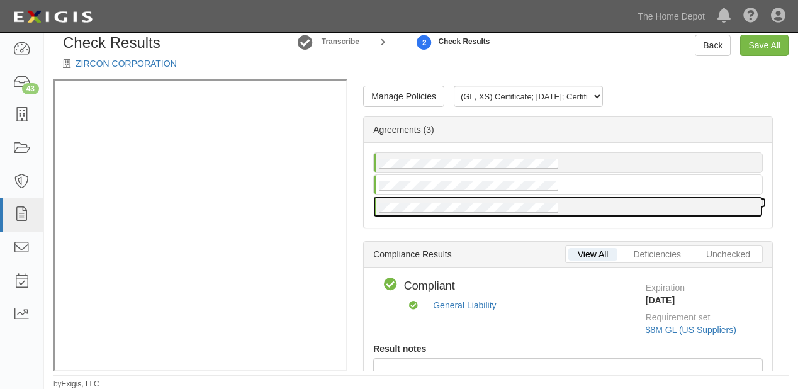
click at [531, 212] on div at bounding box center [568, 207] width 388 height 20
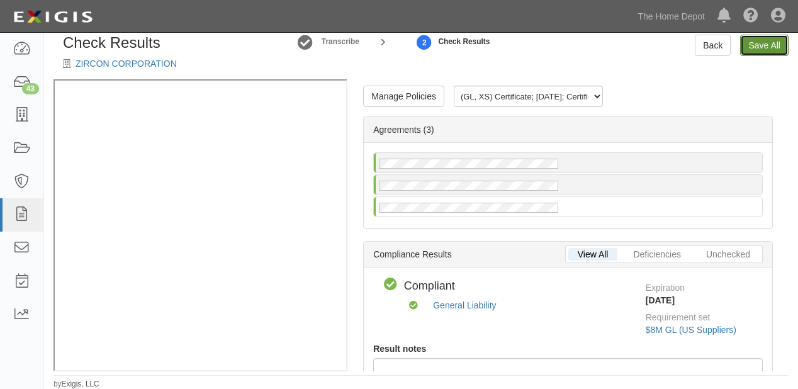
click at [759, 53] on link "Save All" at bounding box center [764, 45] width 48 height 21
radio input "false"
radio input "true"
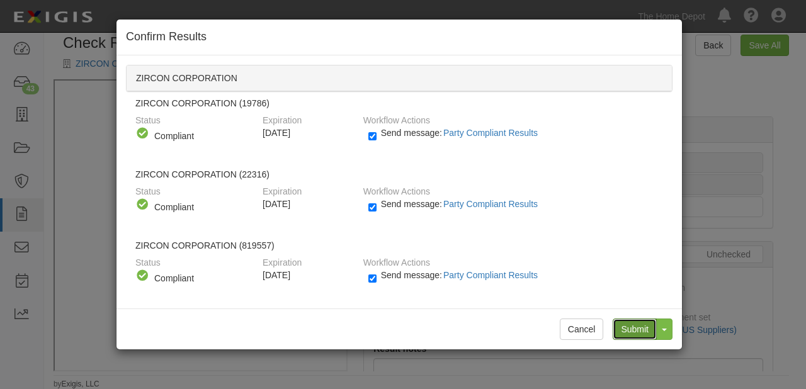
click at [653, 329] on input "Submit" at bounding box center [635, 329] width 44 height 21
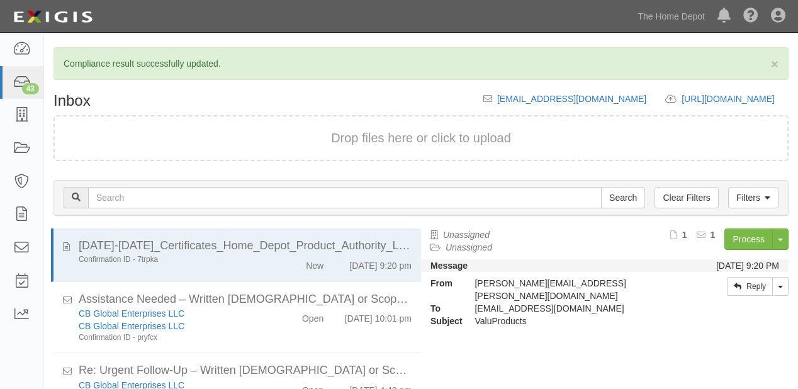
scroll to position [133, 0]
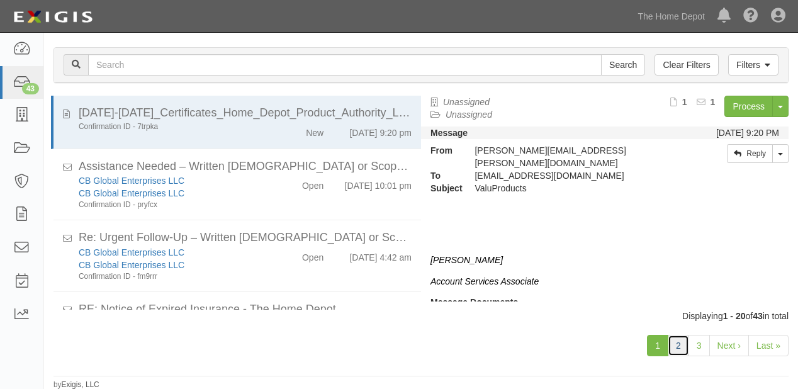
click at [681, 342] on link "2" at bounding box center [678, 345] width 21 height 21
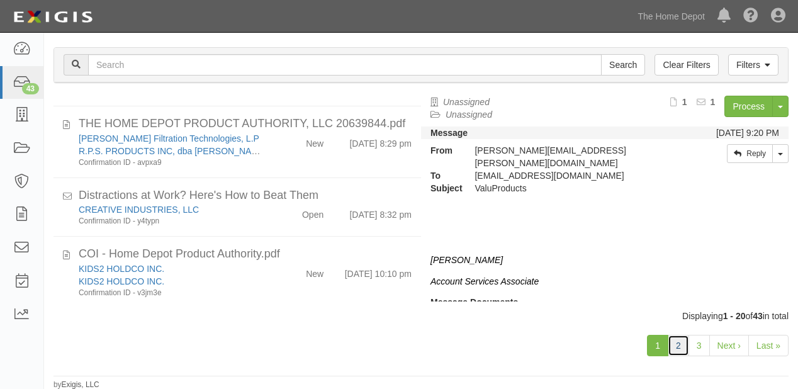
scroll to position [1024, 0]
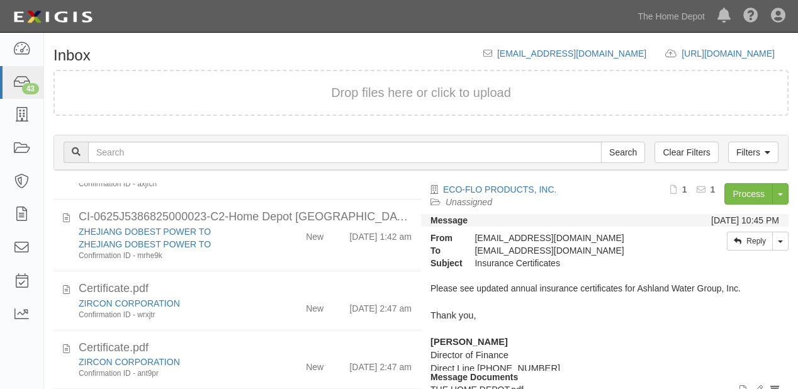
scroll to position [353, 0]
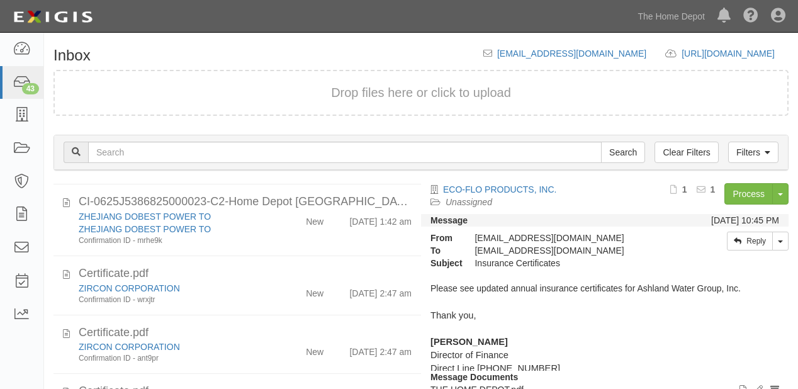
click at [291, 246] on div "ZHEJIANG DOBEST POWER TO ZHEJIANG DOBEST POWER TO Confirmation ID - mrhe9k New …" at bounding box center [245, 228] width 352 height 36
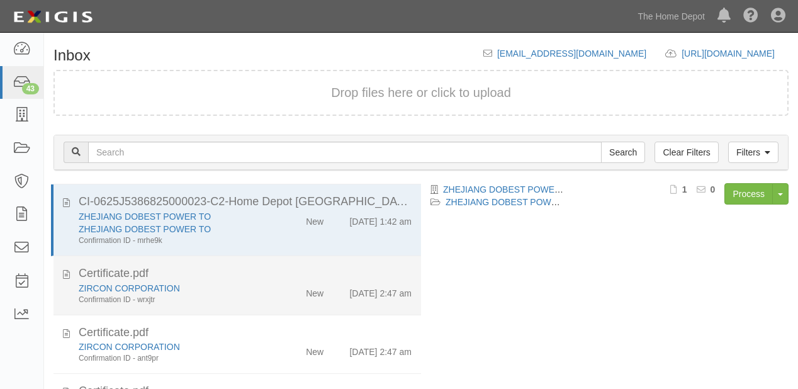
click at [280, 300] on div "New" at bounding box center [303, 291] width 59 height 18
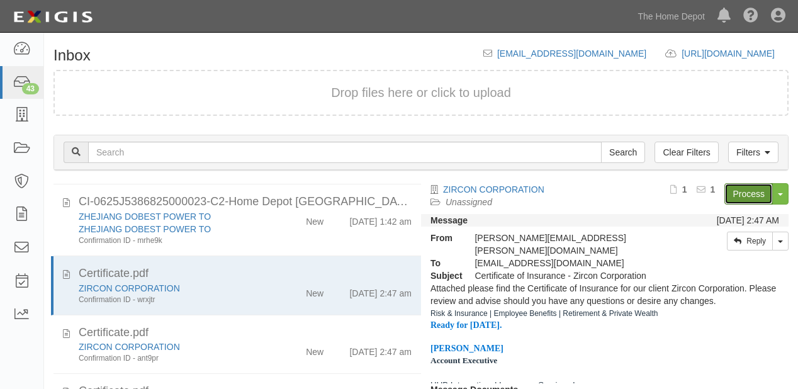
click at [725, 194] on link "Process" at bounding box center [749, 193] width 48 height 21
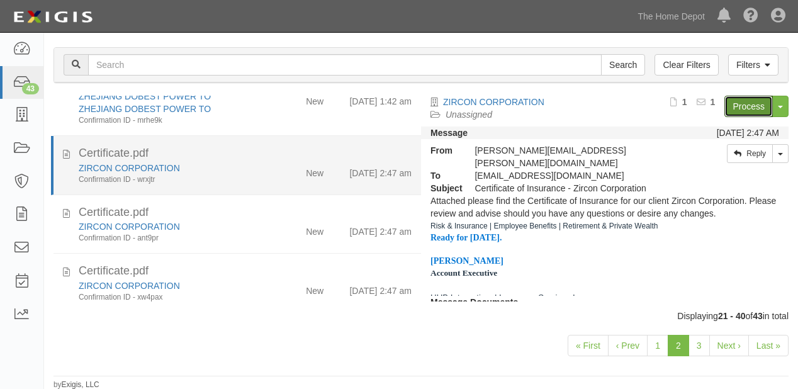
scroll to position [504, 0]
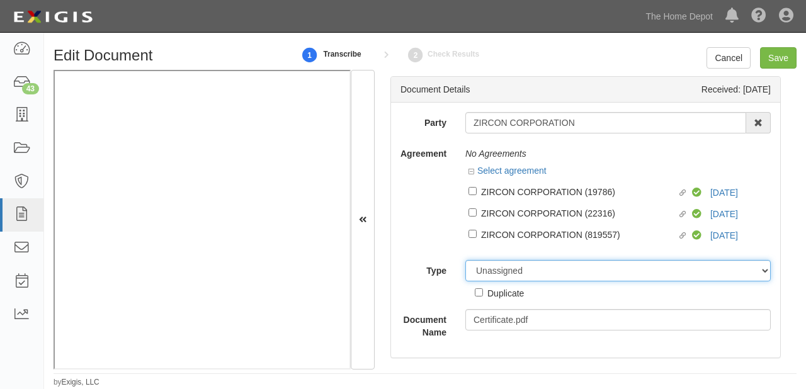
click at [511, 263] on select "Unassigned Binder Cancellation Notice Certificate Contract Endorsement Insuranc…" at bounding box center [617, 270] width 305 height 21
select select "OtherDetail"
click at [465, 261] on select "Unassigned Binder Cancellation Notice Certificate Contract Endorsement Insuranc…" at bounding box center [617, 270] width 305 height 21
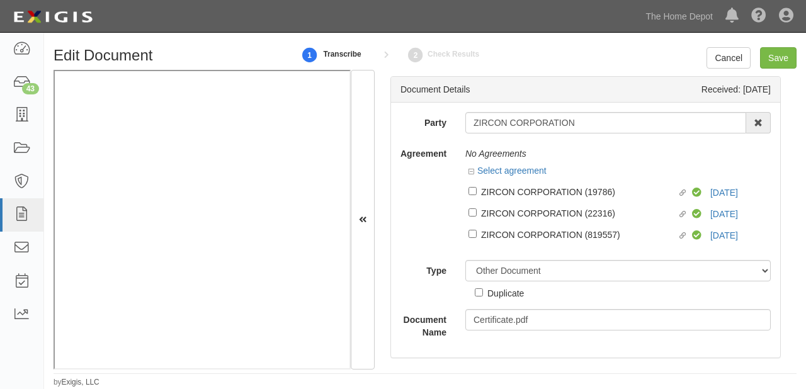
click at [511, 288] on div "Duplicate" at bounding box center [505, 293] width 37 height 14
click at [483, 288] on input "Duplicate" at bounding box center [479, 292] width 8 height 8
checkbox input "true"
drag, startPoint x: 770, startPoint y: 57, endPoint x: 760, endPoint y: 57, distance: 10.1
click at [771, 57] on input "Save" at bounding box center [778, 57] width 37 height 21
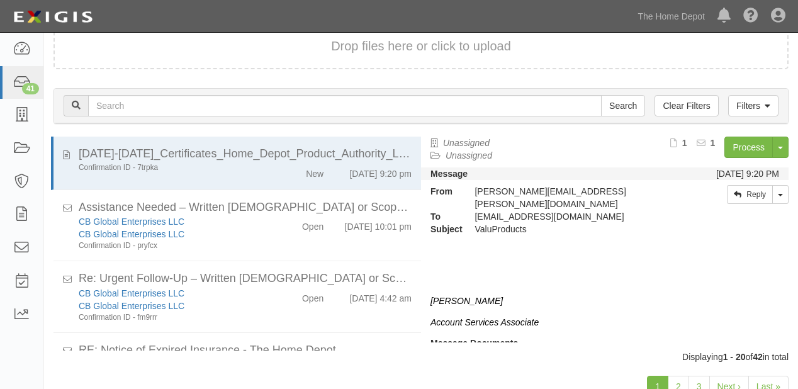
scroll to position [88, 0]
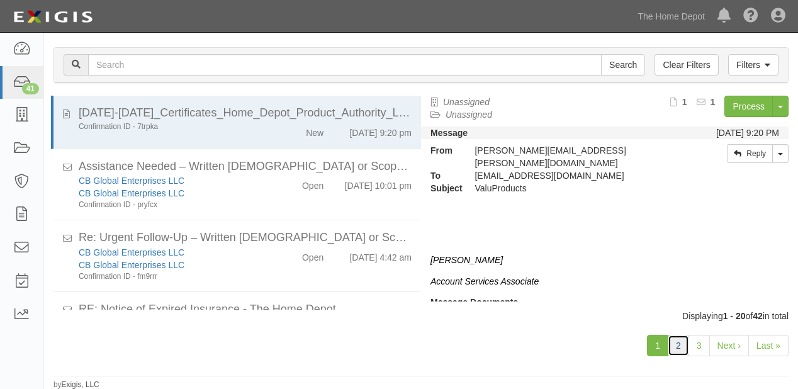
click at [677, 350] on link "2" at bounding box center [678, 345] width 21 height 21
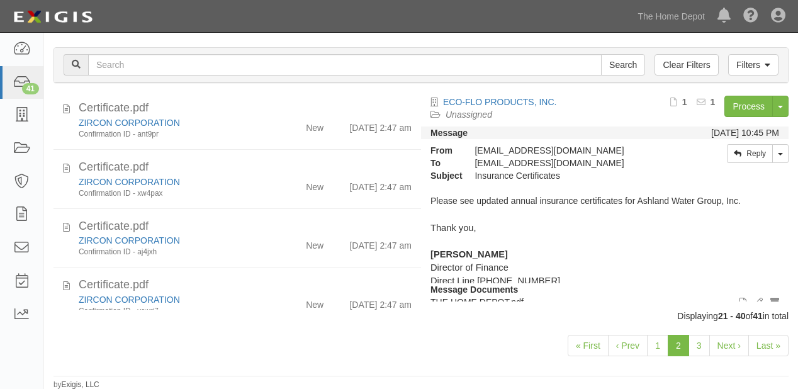
scroll to position [403, 0]
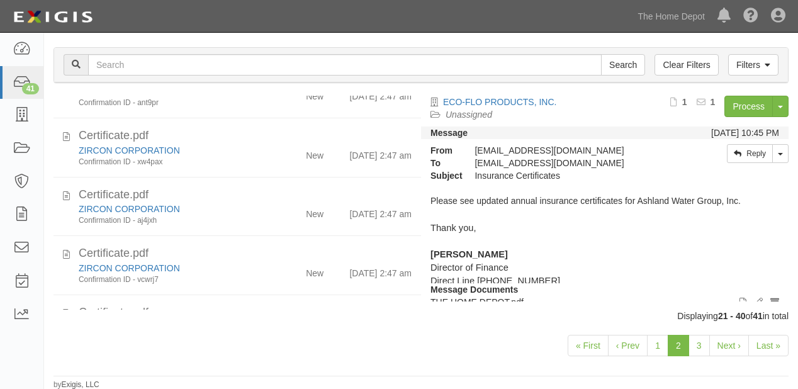
click at [283, 162] on div "New" at bounding box center [303, 153] width 59 height 18
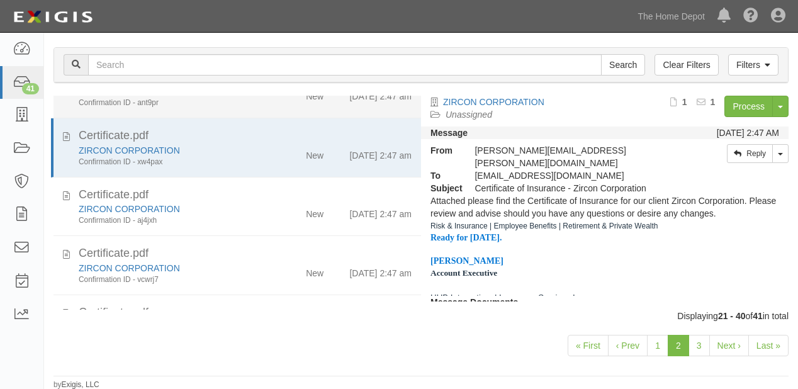
click at [299, 103] on div "New" at bounding box center [303, 94] width 59 height 18
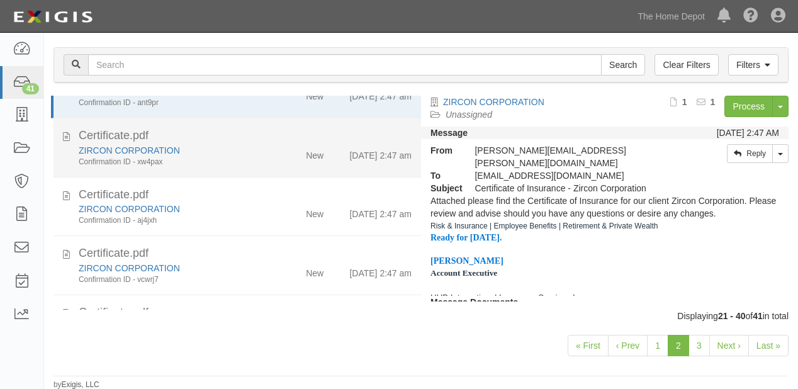
scroll to position [302, 0]
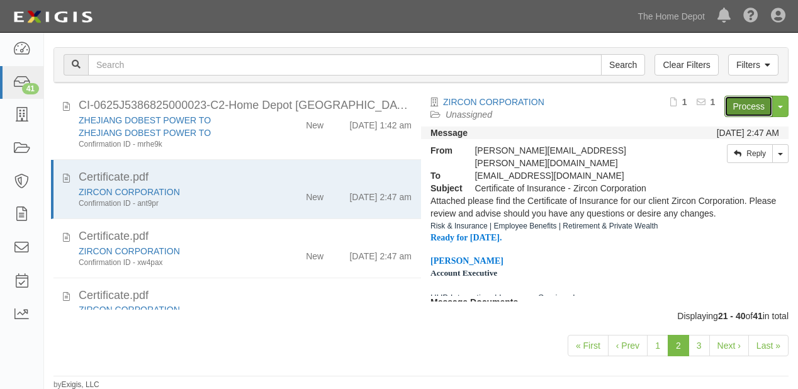
click at [742, 106] on link "Process" at bounding box center [749, 106] width 48 height 21
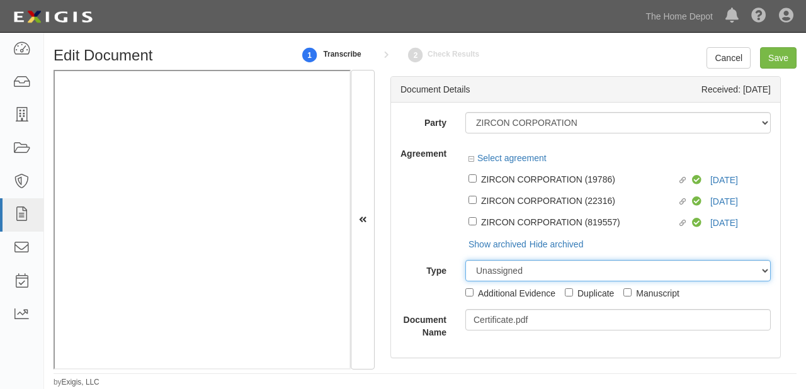
click at [524, 273] on select "Unassigned Binder Cancellation Notice Certificate Contract Endorsement Insuranc…" at bounding box center [617, 270] width 305 height 21
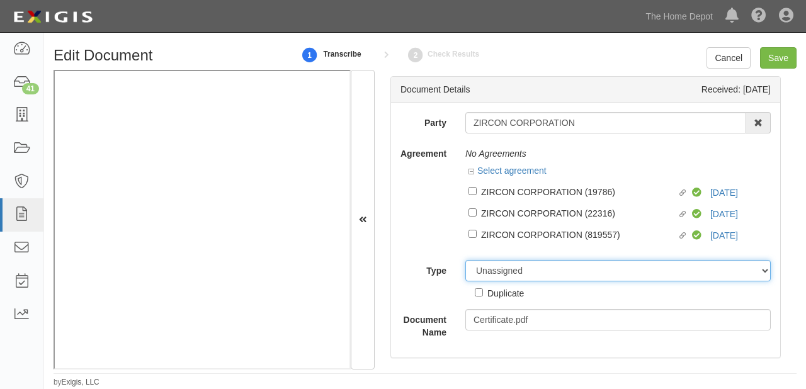
select select "OtherDetail"
click at [465, 261] on select "Unassigned Binder Cancellation Notice Certificate Contract Endorsement Insuranc…" at bounding box center [617, 270] width 305 height 21
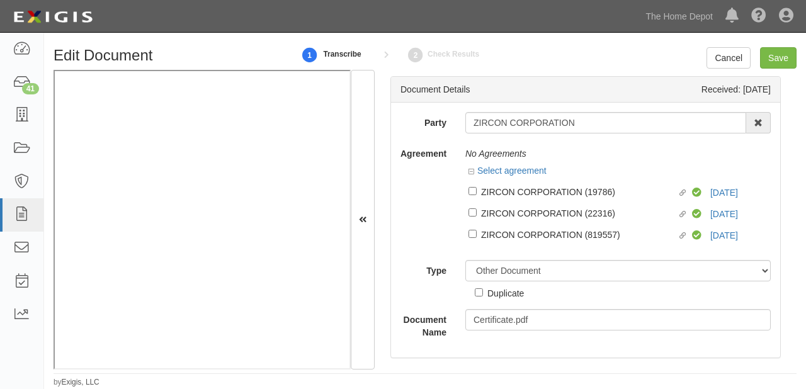
click at [491, 294] on div "Duplicate" at bounding box center [505, 293] width 37 height 14
click at [483, 294] on input "Duplicate" at bounding box center [479, 292] width 8 height 8
checkbox input "true"
click at [763, 55] on input "Save" at bounding box center [778, 57] width 37 height 21
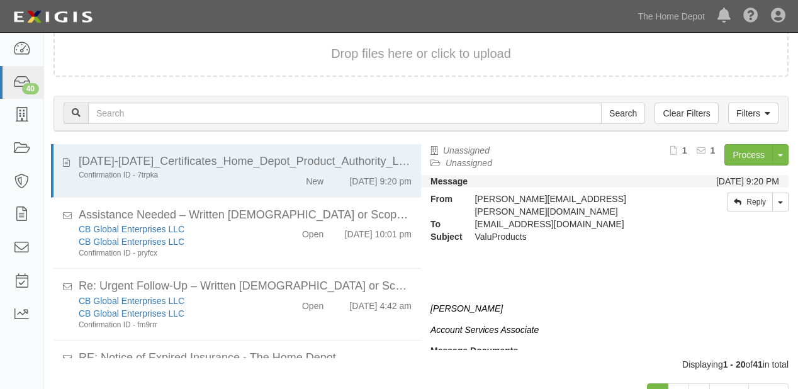
scroll to position [88, 0]
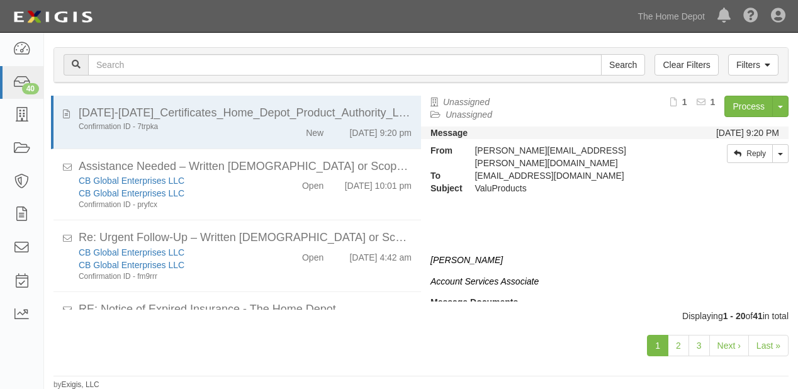
click at [669, 340] on link "1" at bounding box center [657, 345] width 21 height 21
click at [677, 342] on link "2" at bounding box center [678, 345] width 21 height 21
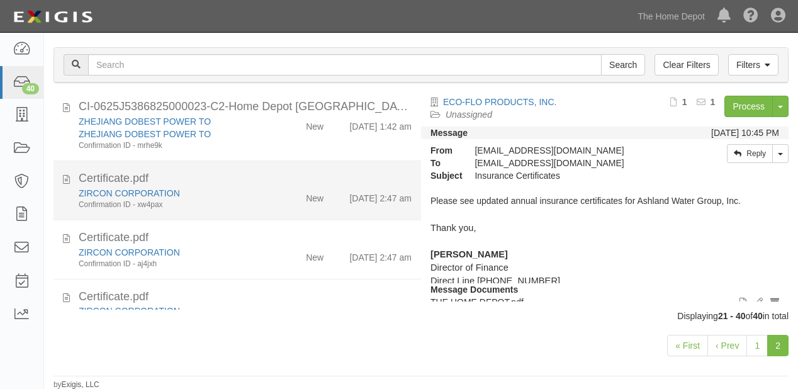
scroll to position [302, 0]
click at [290, 203] on div "New" at bounding box center [303, 195] width 59 height 18
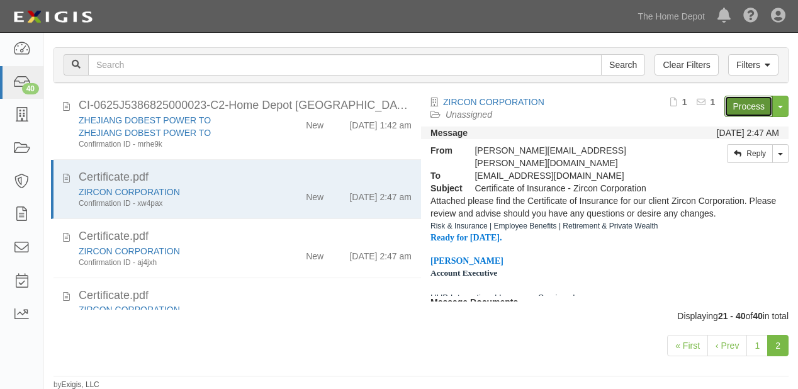
click at [725, 106] on link "Process" at bounding box center [749, 106] width 48 height 21
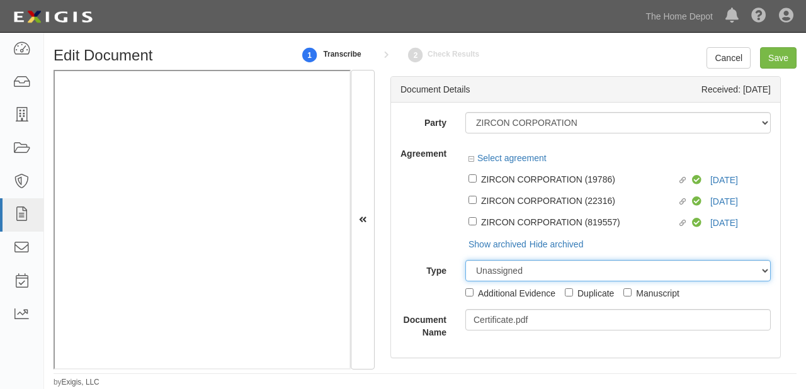
click at [500, 266] on select "Unassigned Binder Cancellation Notice Certificate Contract Endorsement Insuranc…" at bounding box center [617, 270] width 305 height 21
select select "OtherDetail"
click at [465, 261] on select "Unassigned Binder Cancellation Notice Certificate Contract Endorsement Insuranc…" at bounding box center [617, 270] width 305 height 21
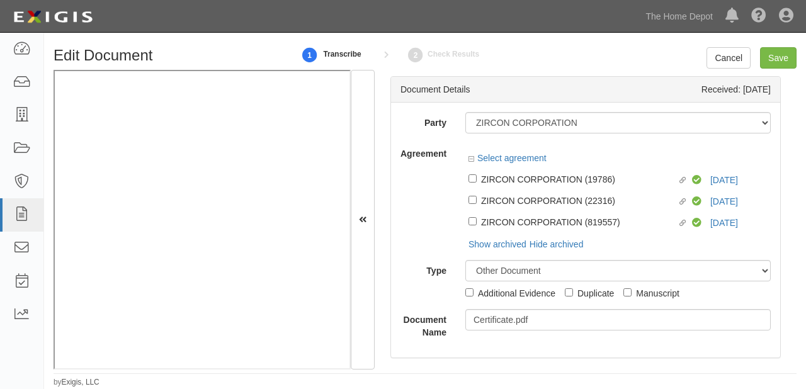
click at [587, 290] on div "Duplicate" at bounding box center [595, 293] width 37 height 14
click at [573, 290] on input "Duplicate" at bounding box center [569, 292] width 8 height 8
checkbox input "true"
click at [768, 55] on input "Save" at bounding box center [778, 57] width 37 height 21
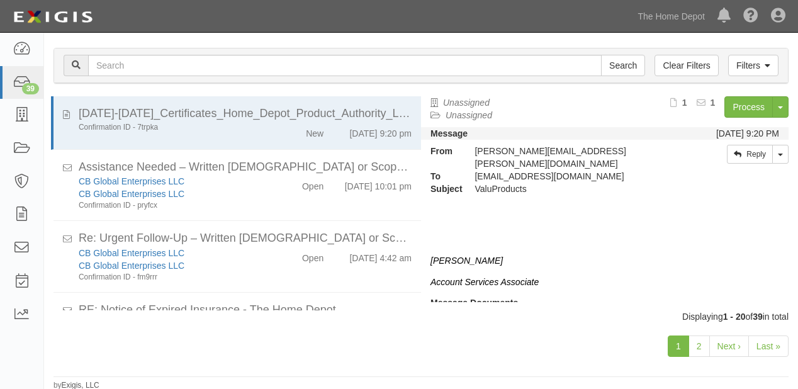
scroll to position [88, 0]
click at [700, 347] on link "2" at bounding box center [699, 345] width 21 height 21
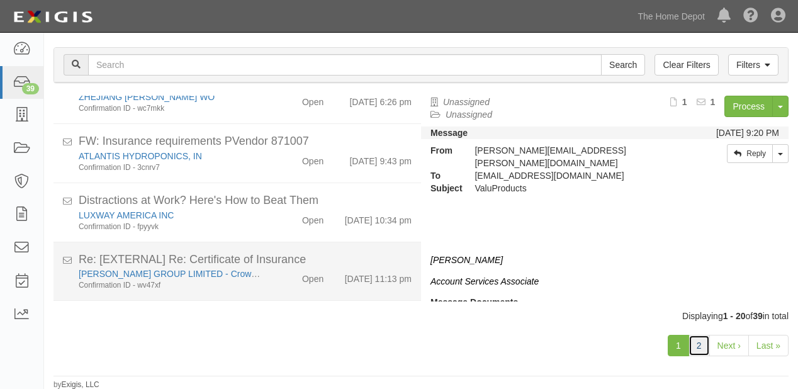
scroll to position [504, 0]
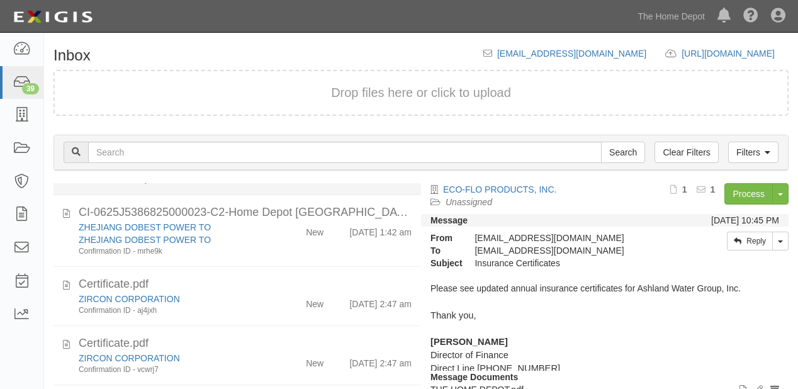
scroll to position [302, 0]
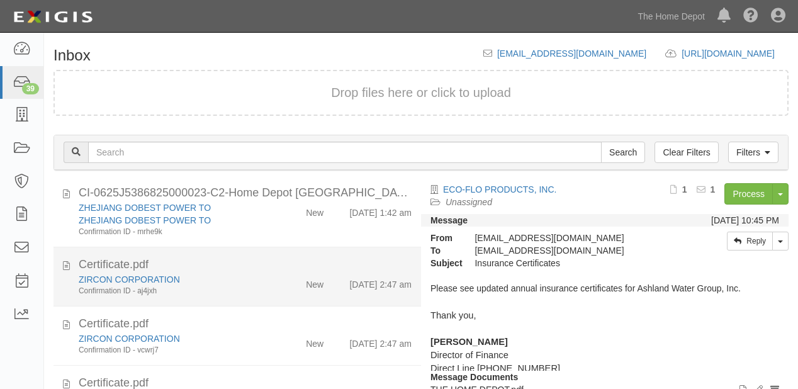
click at [269, 297] on div "ZIRCON CORPORATION Confirmation ID - aj4jxh" at bounding box center [171, 284] width 205 height 23
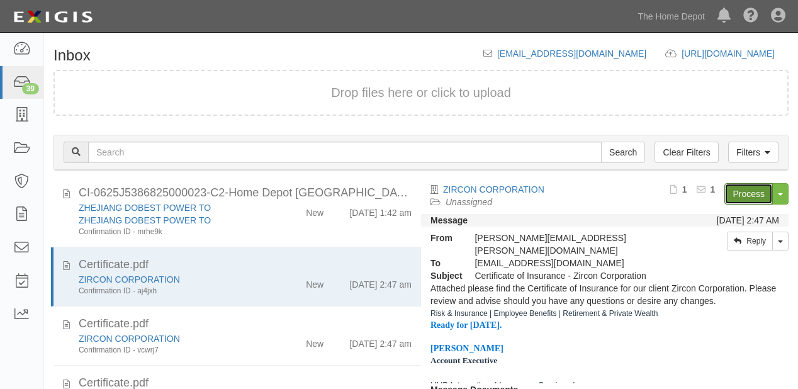
click at [742, 200] on link "Process" at bounding box center [749, 193] width 48 height 21
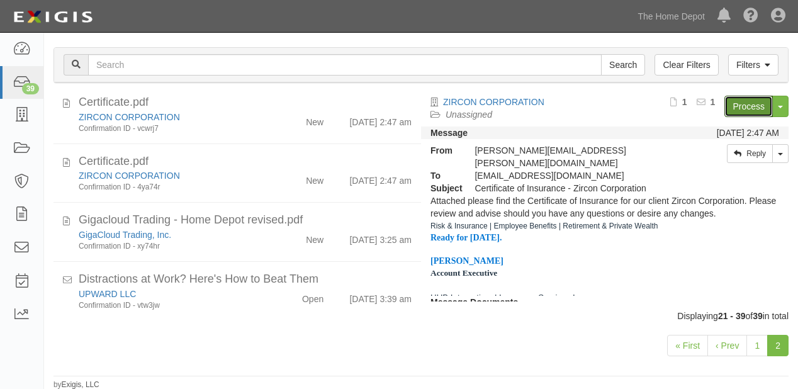
scroll to position [453, 0]
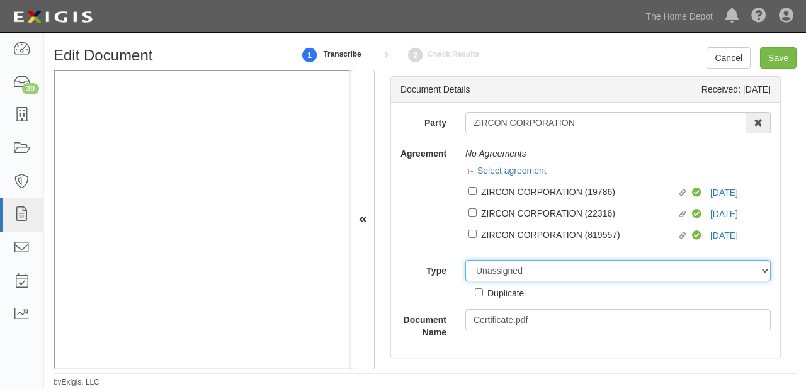
click at [531, 277] on select "Unassigned Binder Cancellation Notice Certificate Contract Endorsement Insuranc…" at bounding box center [617, 270] width 305 height 21
select select "OtherDetail"
click at [465, 261] on select "Unassigned Binder Cancellation Notice Certificate Contract Endorsement Insuranc…" at bounding box center [617, 270] width 305 height 21
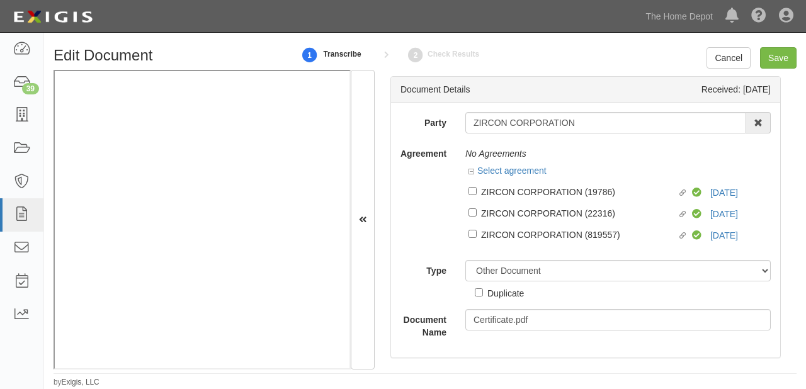
click at [519, 286] on div "Duplicate" at bounding box center [505, 293] width 37 height 14
click at [483, 288] on input "Duplicate" at bounding box center [479, 292] width 8 height 8
checkbox input "true"
click at [771, 54] on input "Save" at bounding box center [778, 57] width 37 height 21
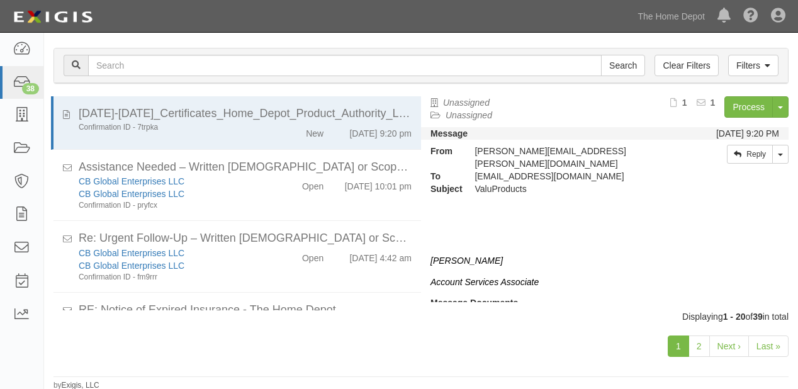
scroll to position [88, 0]
click at [704, 347] on link "2" at bounding box center [699, 345] width 21 height 21
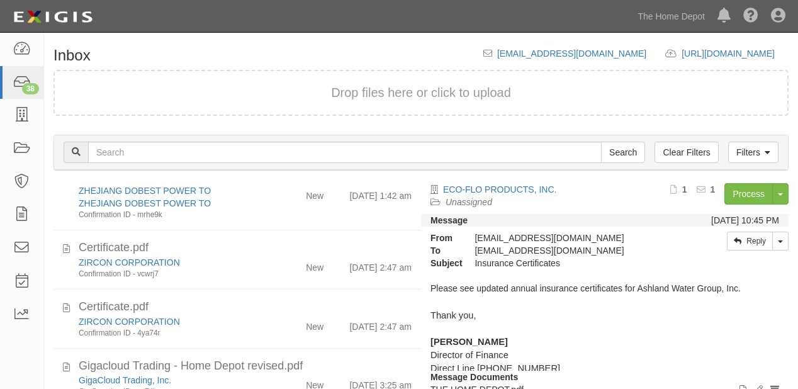
scroll to position [353, 0]
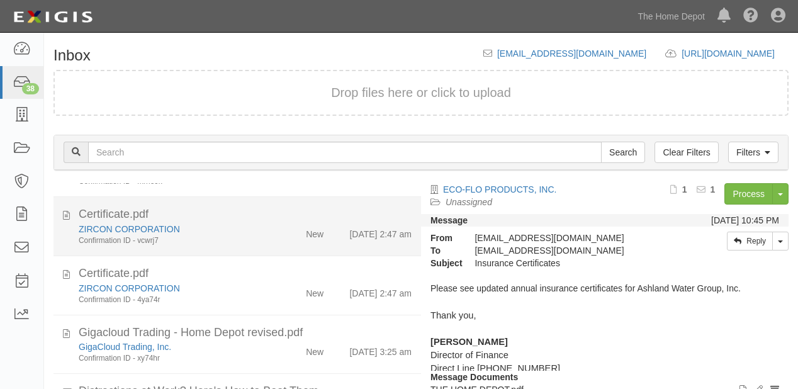
click at [245, 246] on div "Confirmation ID - vcwrj7" at bounding box center [172, 240] width 186 height 11
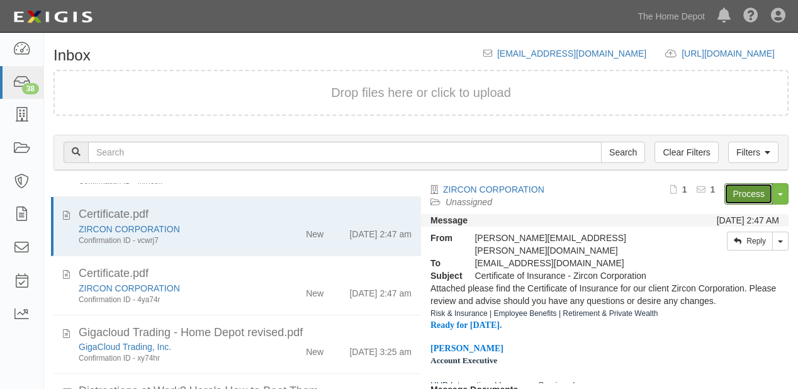
click at [740, 195] on link "Process" at bounding box center [749, 193] width 48 height 21
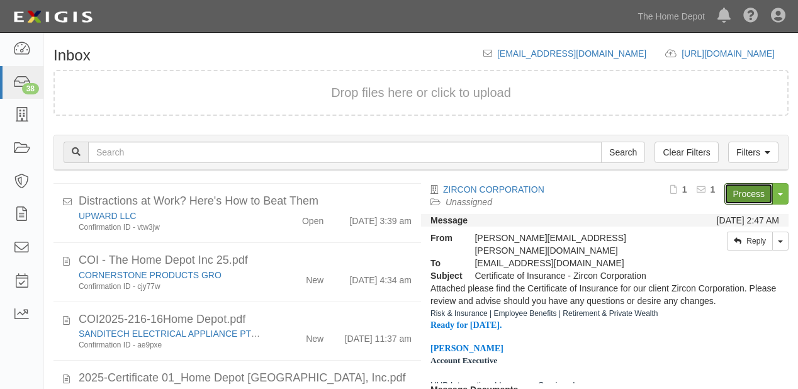
scroll to position [604, 0]
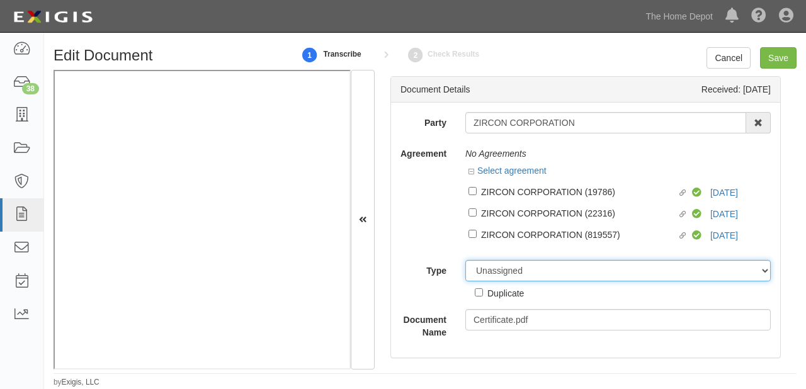
click at [564, 266] on select "Unassigned Binder Cancellation Notice Certificate Contract Endorsement Insuranc…" at bounding box center [617, 270] width 305 height 21
select select "OtherDetail"
click at [465, 261] on select "Unassigned Binder Cancellation Notice Certificate Contract Endorsement Insuranc…" at bounding box center [617, 270] width 305 height 21
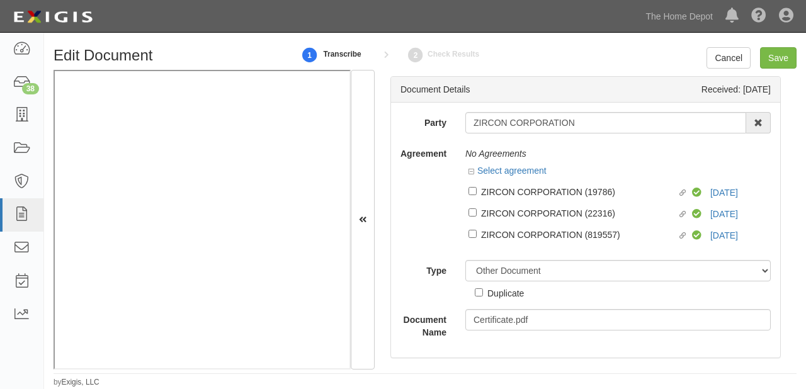
click at [511, 297] on div "Duplicate" at bounding box center [505, 293] width 37 height 14
click at [483, 297] on input "Duplicate" at bounding box center [479, 292] width 8 height 8
checkbox input "true"
click at [773, 54] on input "Save" at bounding box center [778, 57] width 37 height 21
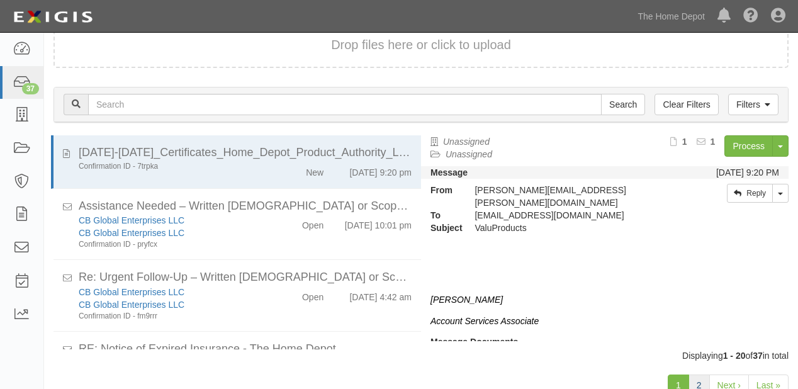
scroll to position [88, 0]
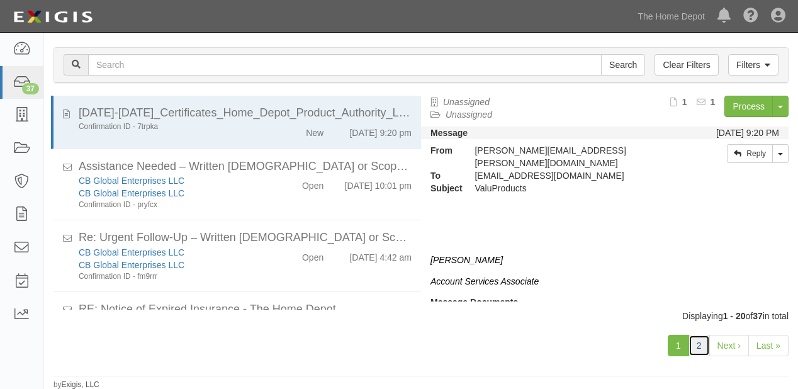
click at [700, 346] on link "2" at bounding box center [699, 345] width 21 height 21
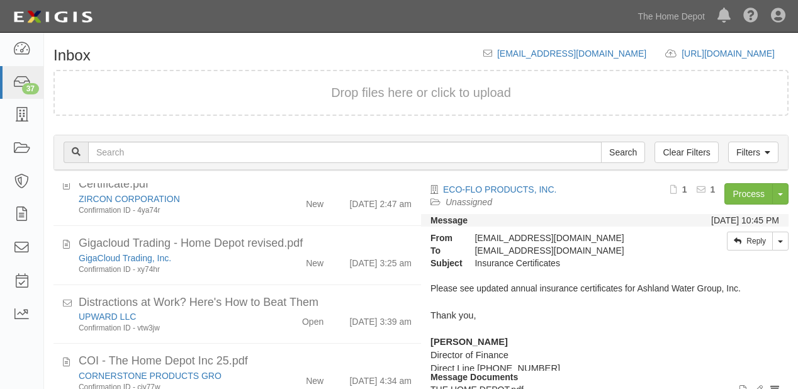
scroll to position [403, 0]
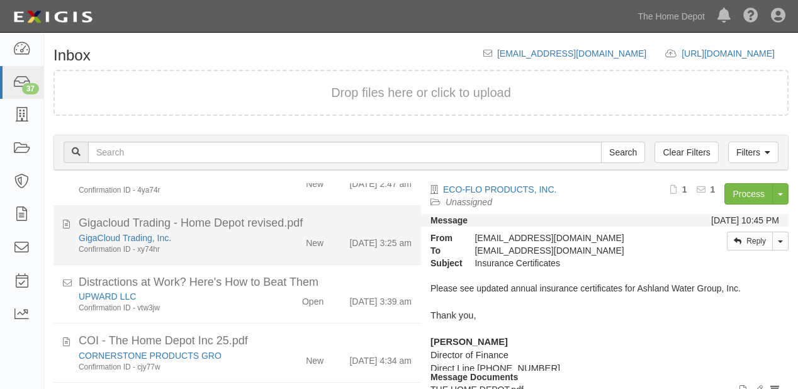
click at [262, 232] on li "Gigacloud Trading - Home Depot revised.pdf GigaCloud Trading, Inc. Confirmation…" at bounding box center [238, 235] width 368 height 59
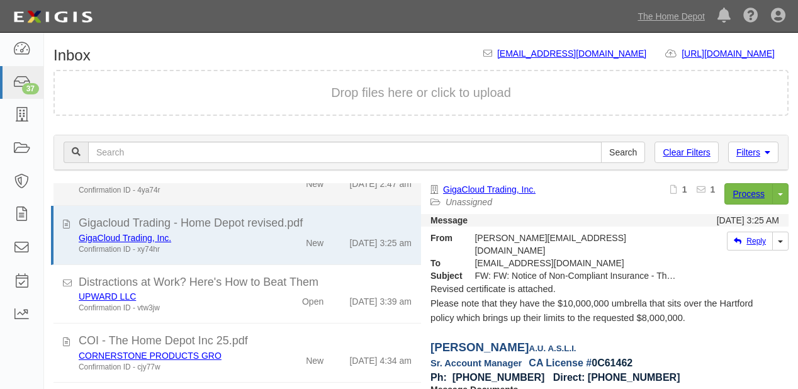
click at [262, 196] on div "ZIRCON CORPORATION Confirmation ID - 4ya74r" at bounding box center [171, 183] width 205 height 23
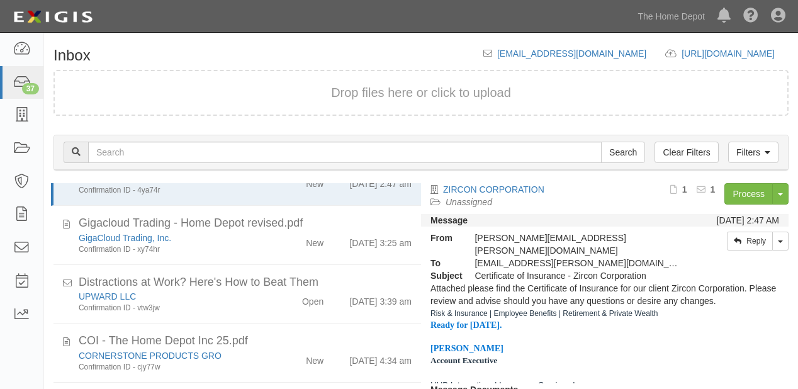
click at [709, 191] on div "Process Toggle Document Dropdown Archive Document Close Mark as Done Toggle Tas…" at bounding box center [681, 198] width 215 height 31
click at [730, 192] on link "Process" at bounding box center [749, 193] width 48 height 21
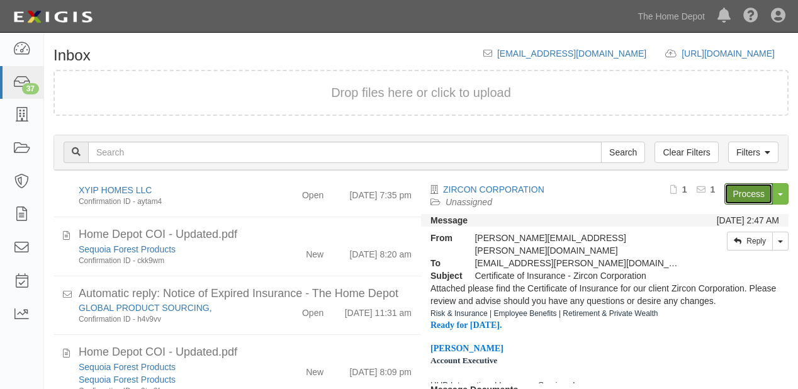
scroll to position [806, 0]
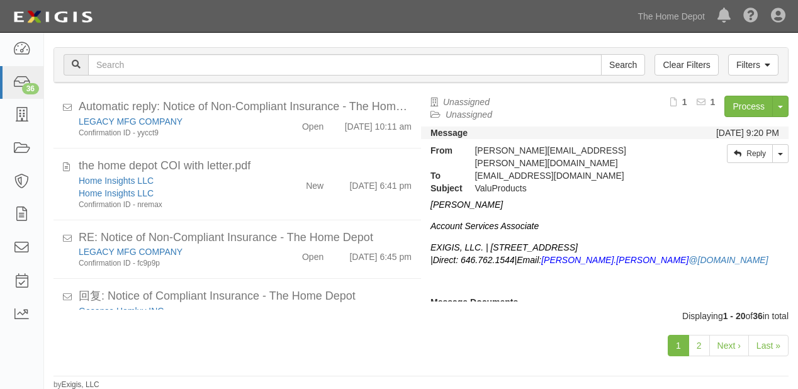
scroll to position [856, 0]
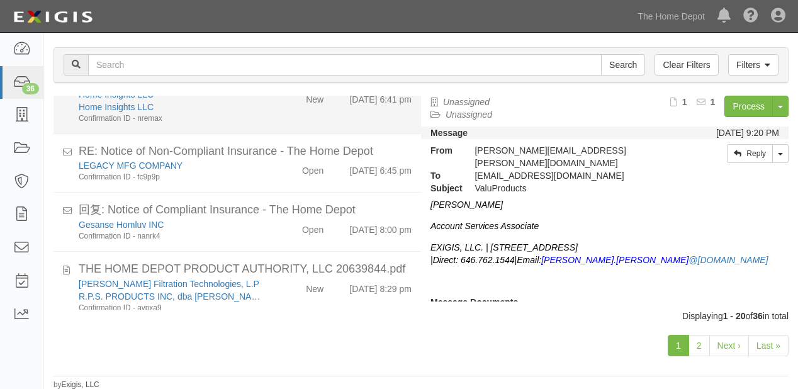
click at [278, 124] on div "Home Insights LLC Home Insights LLC Confirmation ID - nremax New 10/3/25 6:41 pm" at bounding box center [245, 106] width 352 height 36
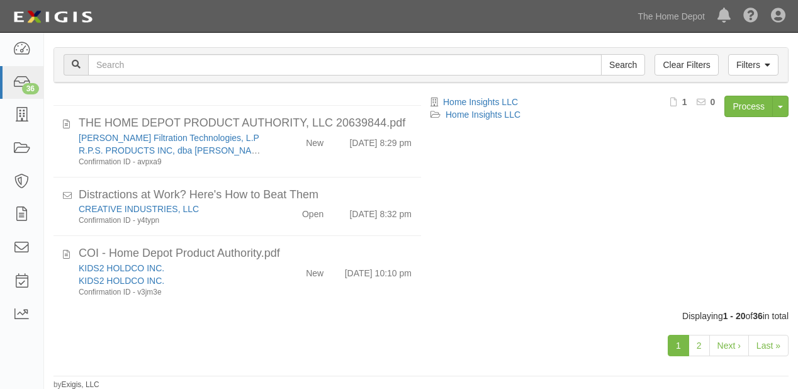
scroll to position [1007, 0]
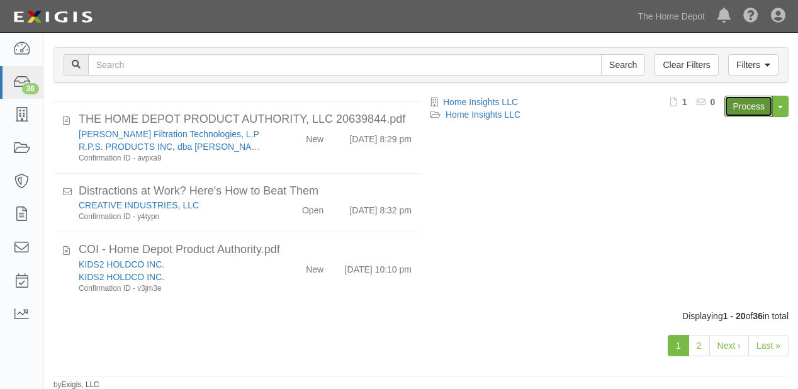
click at [728, 103] on link "Process" at bounding box center [749, 106] width 48 height 21
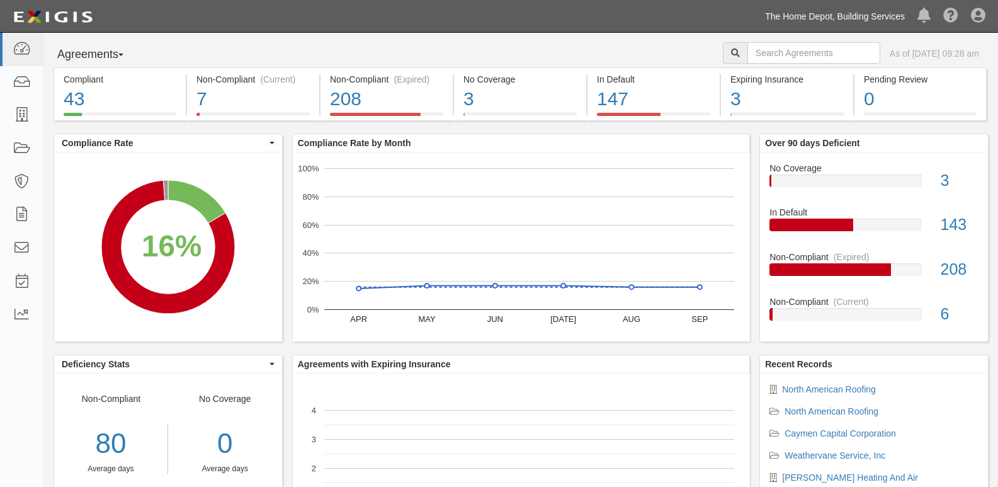
click at [846, 18] on link "The Home Depot, Building Services" at bounding box center [835, 16] width 152 height 25
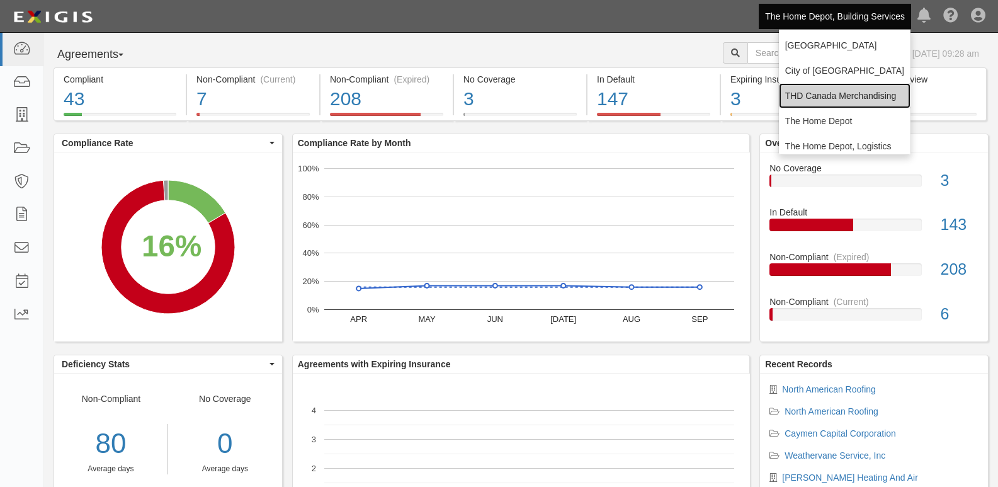
click at [799, 90] on link "THD Canada Merchandising" at bounding box center [845, 95] width 132 height 25
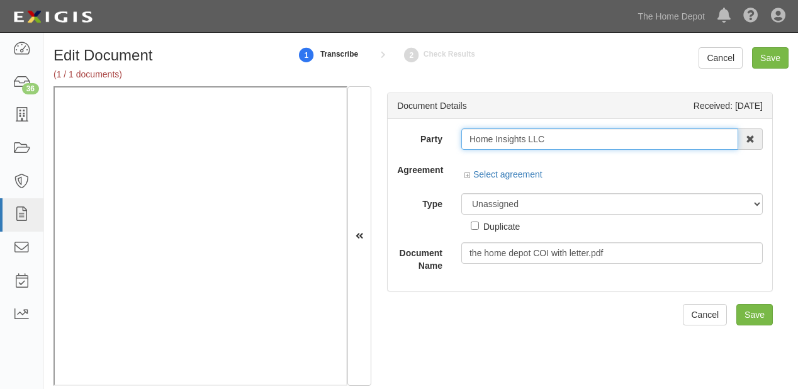
click at [578, 142] on input "Home Insights LLC" at bounding box center [599, 138] width 277 height 21
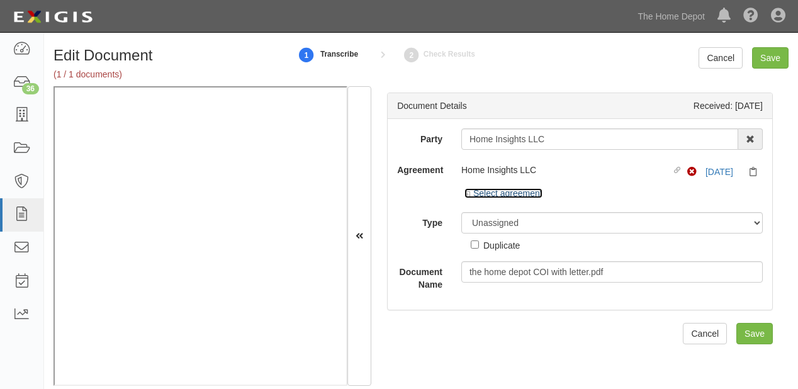
click at [514, 195] on link "Select agreement" at bounding box center [504, 193] width 78 height 10
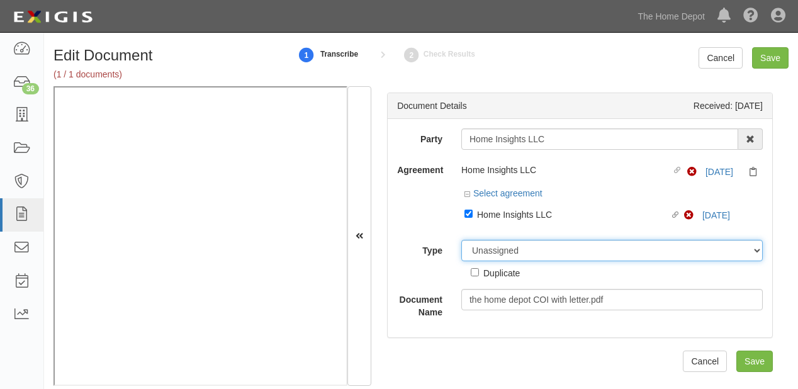
click at [519, 252] on select "Unassigned Binder Cancellation Notice Certificate Contract Endorsement Insuranc…" at bounding box center [612, 250] width 302 height 21
select select "CertificateDetail"
click at [461, 240] on select "Unassigned Binder Cancellation Notice Certificate Contract Endorsement Insuranc…" at bounding box center [612, 250] width 302 height 21
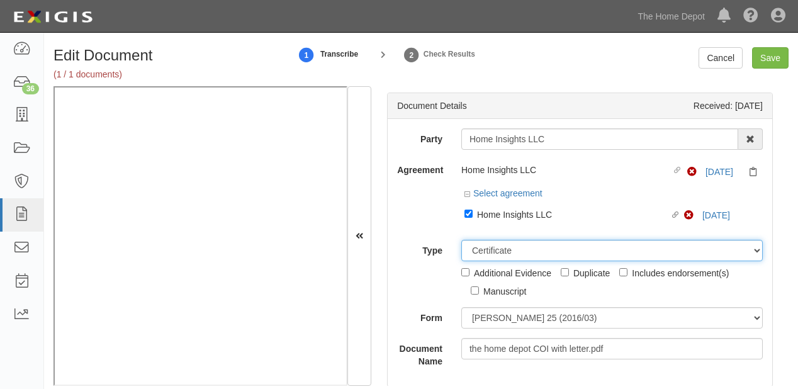
scroll to position [14, 0]
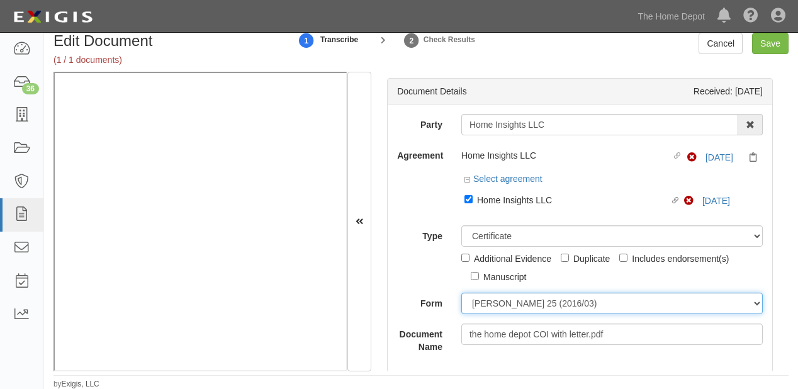
click at [500, 307] on select "ACORD 25 (2016/03) ACORD 101 ACORD 855 NY (2014/05) General" at bounding box center [612, 303] width 302 height 21
select select "GeneralFormDetail"
click at [461, 293] on select "ACORD 25 (2016/03) ACORD 101 ACORD 855 NY (2014/05) General" at bounding box center [612, 303] width 302 height 21
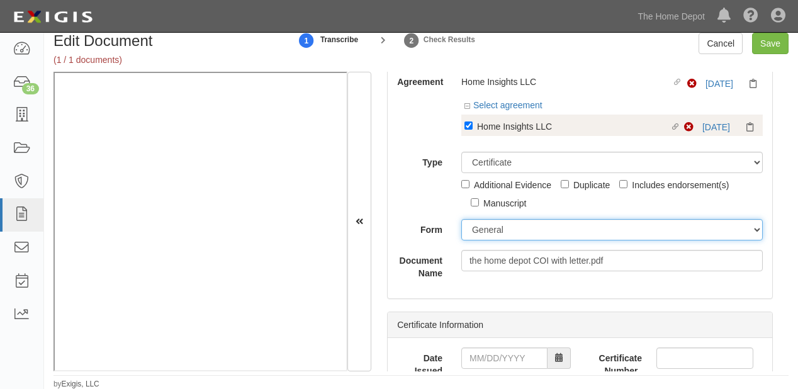
scroll to position [151, 0]
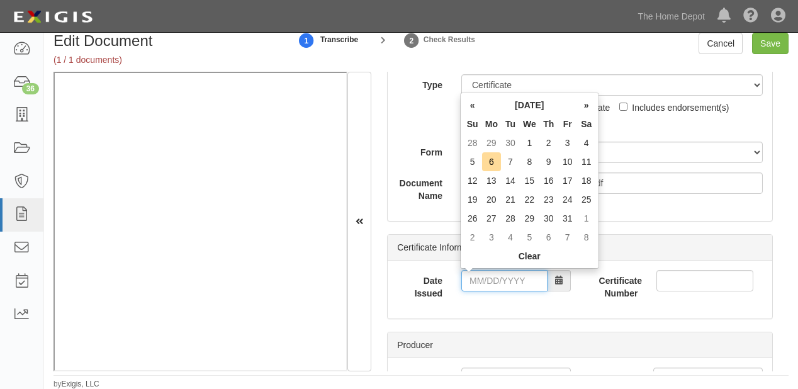
click at [496, 274] on input "Date Issued" at bounding box center [504, 280] width 86 height 21
click at [471, 108] on th "«" at bounding box center [472, 105] width 19 height 19
click at [486, 199] on td "22" at bounding box center [491, 199] width 19 height 19
type input "09/22/2025"
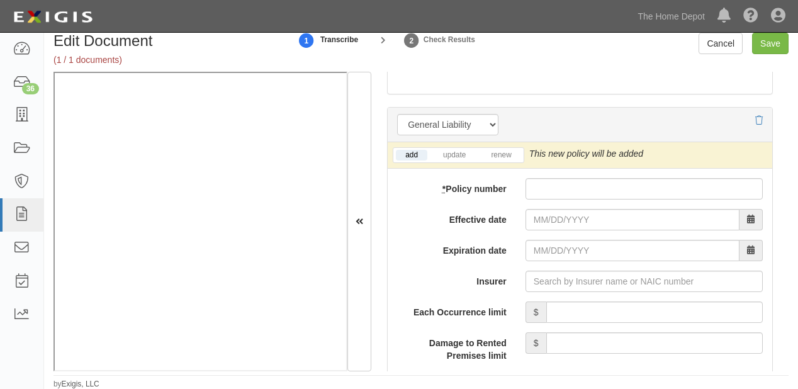
scroll to position [1007, 0]
drag, startPoint x: 546, startPoint y: 189, endPoint x: 550, endPoint y: 215, distance: 26.0
click at [546, 189] on input "* Policy number" at bounding box center [644, 188] width 237 height 21
paste input "93-AP-E227-2"
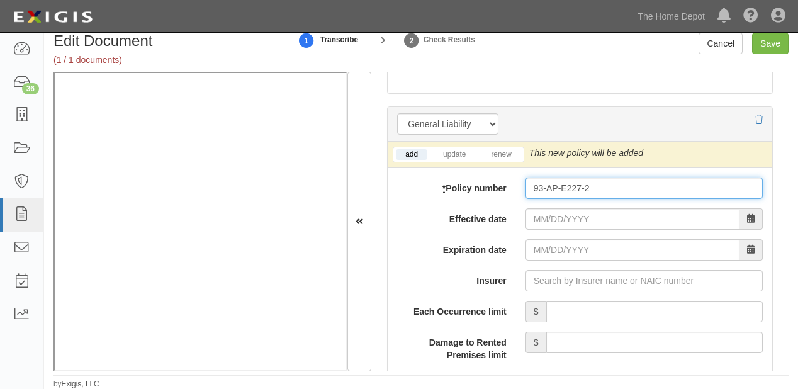
type input "93-AP-E227-2"
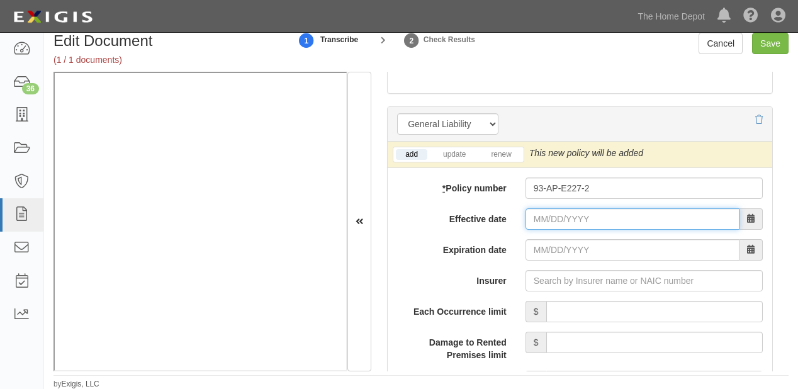
click at [550, 215] on input "Effective date" at bounding box center [633, 218] width 214 height 21
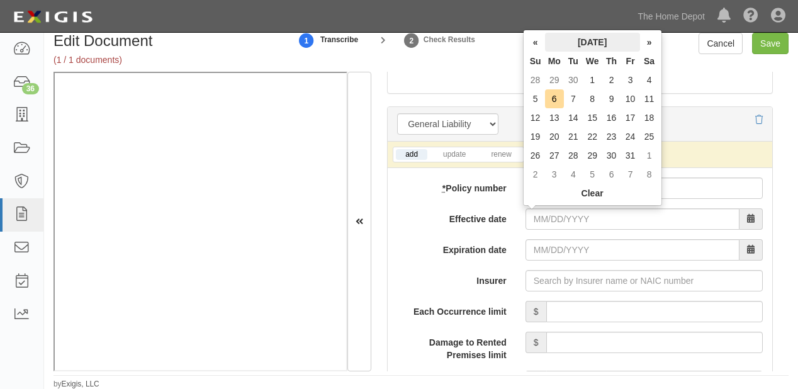
click at [573, 37] on th "October 2025" at bounding box center [592, 42] width 95 height 19
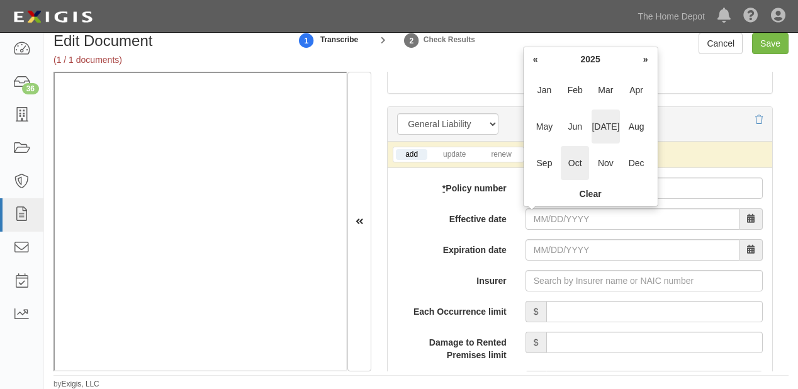
click at [609, 131] on span "Jul" at bounding box center [606, 127] width 28 height 34
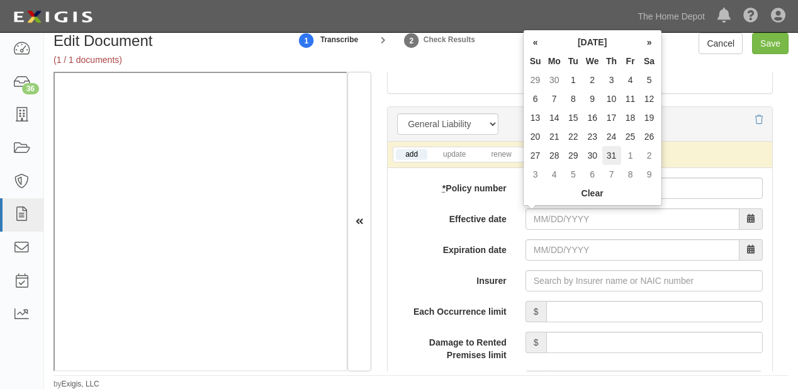
click at [609, 152] on td "31" at bounding box center [611, 155] width 19 height 19
type input "07/31/2025"
type input "07/31/2026"
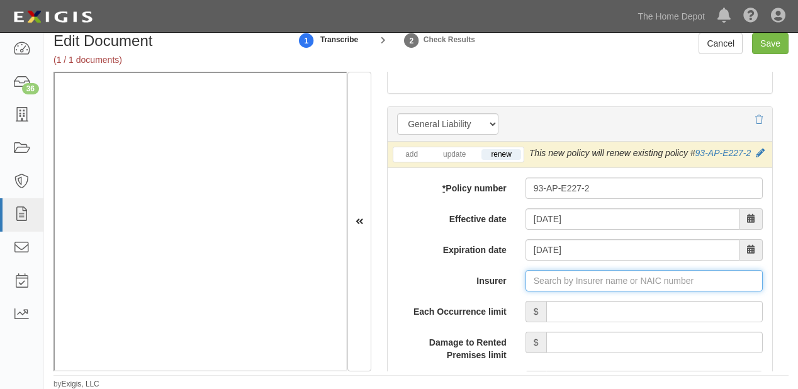
click at [572, 291] on input "Insurer" at bounding box center [644, 280] width 237 height 21
type input "2"
type input "21st Century Advantage Insurance Company (25232) NR Rating"
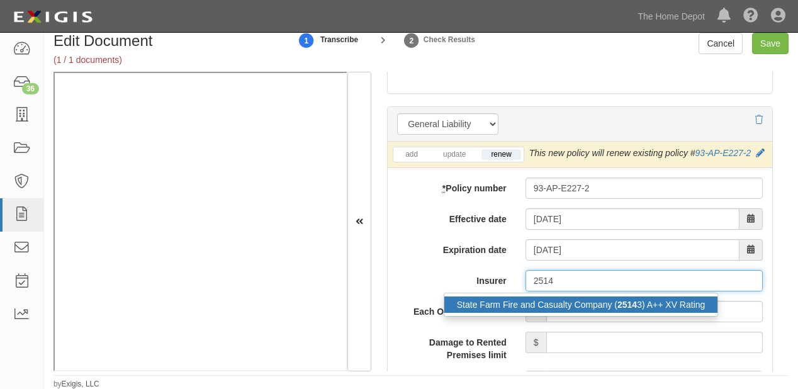
click at [584, 313] on div "State Farm Fire and Casualty Company ( 2514 3) A++ XV Rating" at bounding box center [581, 305] width 274 height 16
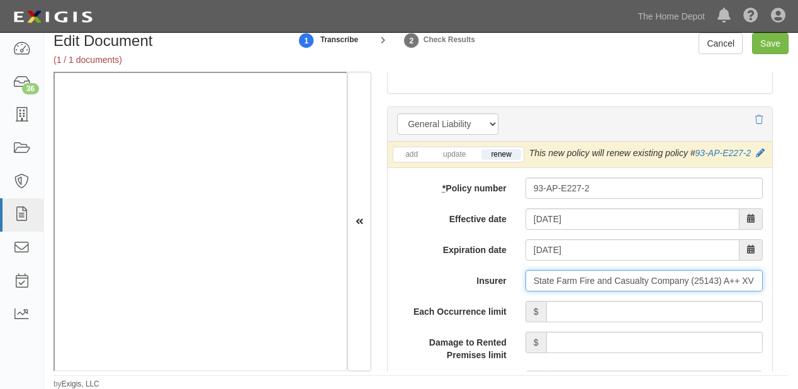
type input "State Farm Fire and Casualty Company (25143) A++ XV Rating"
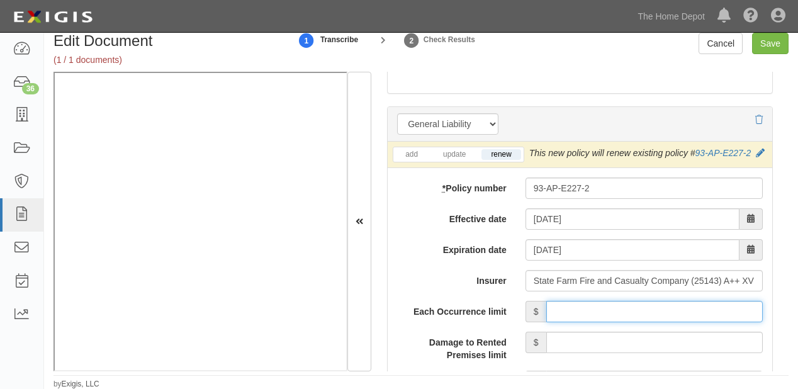
click at [590, 318] on input "Each Occurrence limit" at bounding box center [654, 311] width 217 height 21
type input "5,000,000"
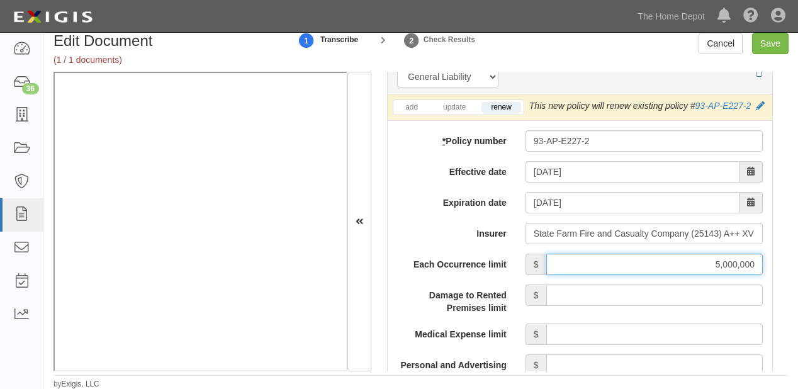
scroll to position [1158, 0]
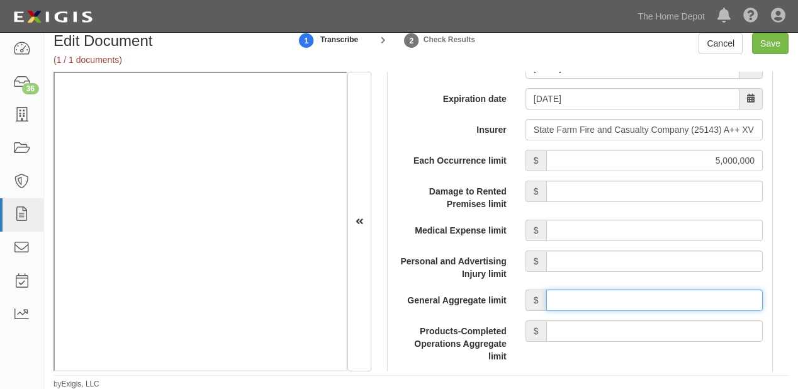
click at [623, 310] on input "General Aggregate limit" at bounding box center [654, 300] width 217 height 21
type input "10,000,000"
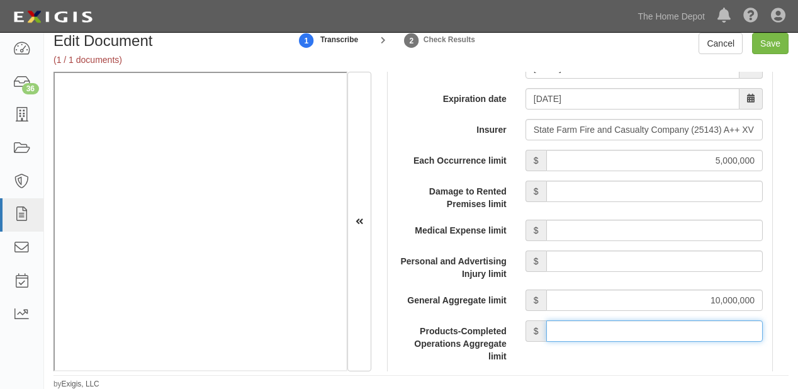
click at [658, 342] on input "Products-Completed Operations Aggregate limit" at bounding box center [654, 330] width 217 height 21
type input "10,000,000"
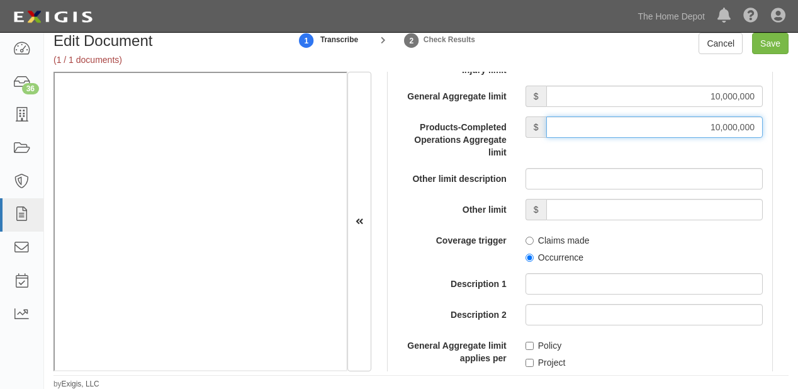
scroll to position [1410, 0]
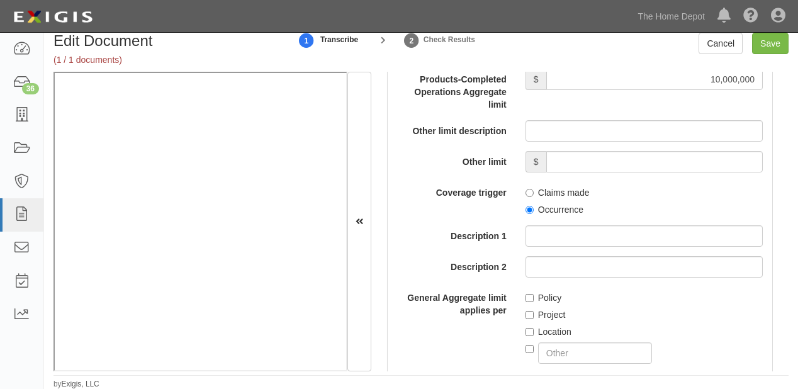
click at [537, 216] on label "Occurrence" at bounding box center [555, 209] width 58 height 13
click at [534, 214] on input "Occurrence" at bounding box center [530, 210] width 8 height 8
radio input "true"
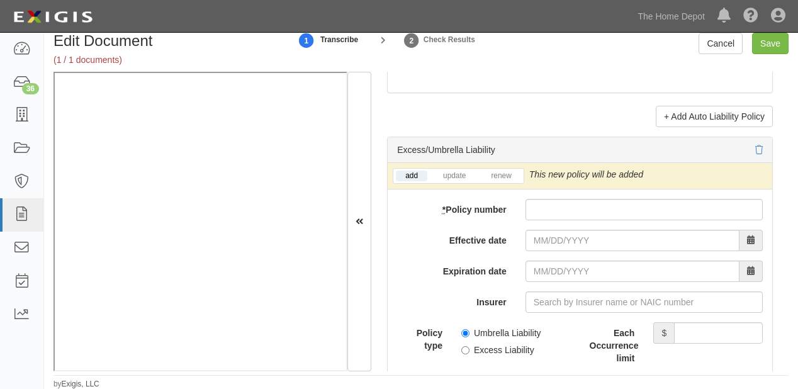
scroll to position [2669, 0]
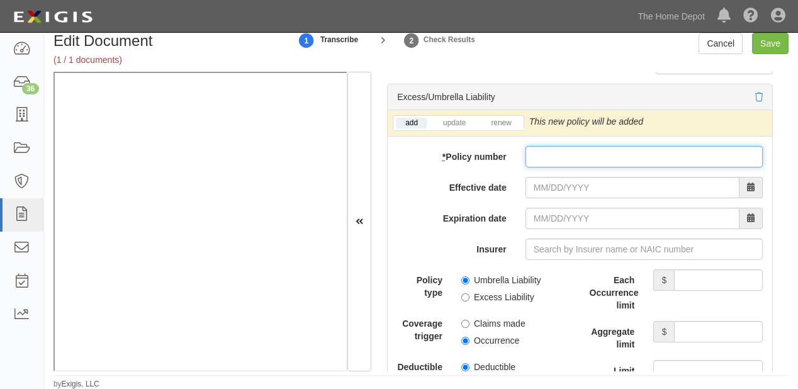
paste input "93-CW-V267-6"
drag, startPoint x: 549, startPoint y: 169, endPoint x: 544, endPoint y: 193, distance: 23.8
click at [549, 167] on input "* Policy number" at bounding box center [644, 156] width 237 height 21
type input "93-CW-V267-6"
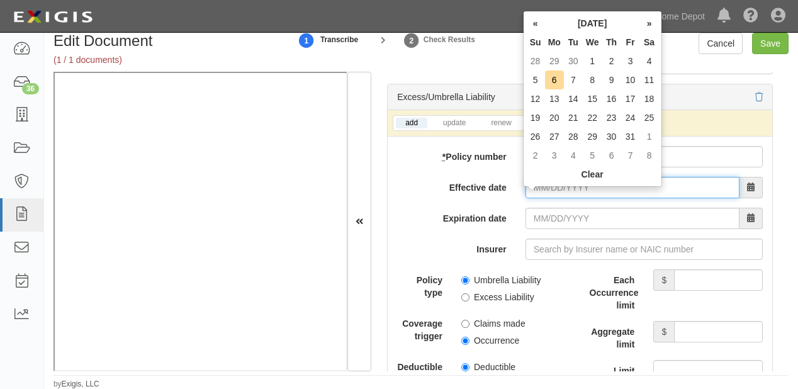
click at [544, 193] on input "Effective date" at bounding box center [633, 187] width 214 height 21
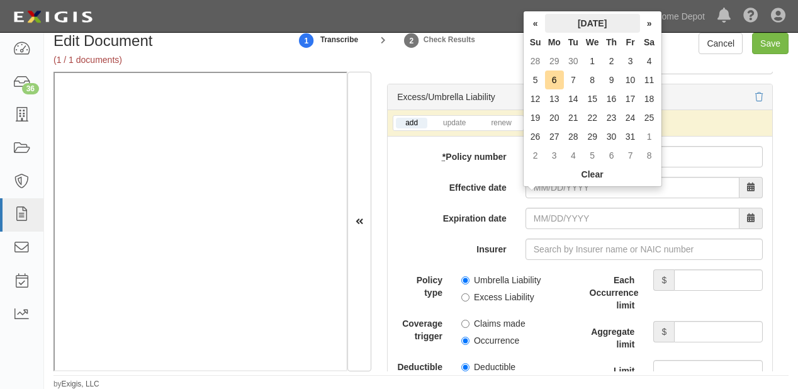
click at [566, 22] on th "[DATE]" at bounding box center [592, 23] width 95 height 19
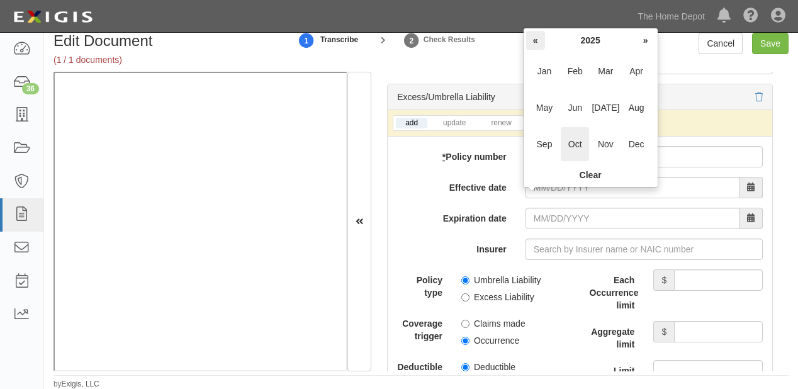
click at [539, 40] on th "«" at bounding box center [535, 40] width 19 height 19
click at [572, 142] on span "Oct" at bounding box center [575, 144] width 28 height 34
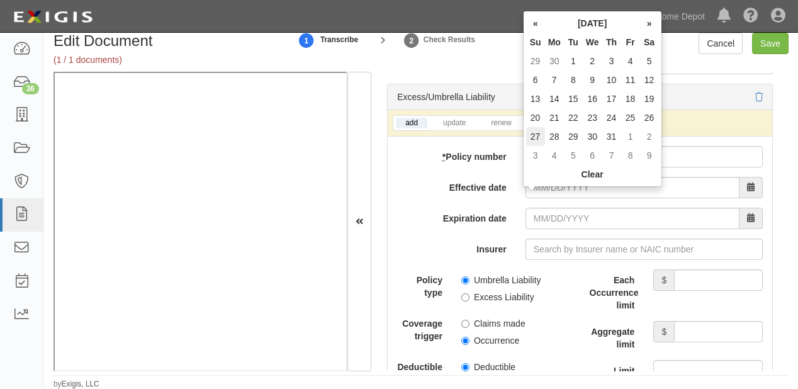
click at [529, 132] on td "27" at bounding box center [535, 136] width 19 height 19
type input "10/27/2024"
type input "10/27/2025"
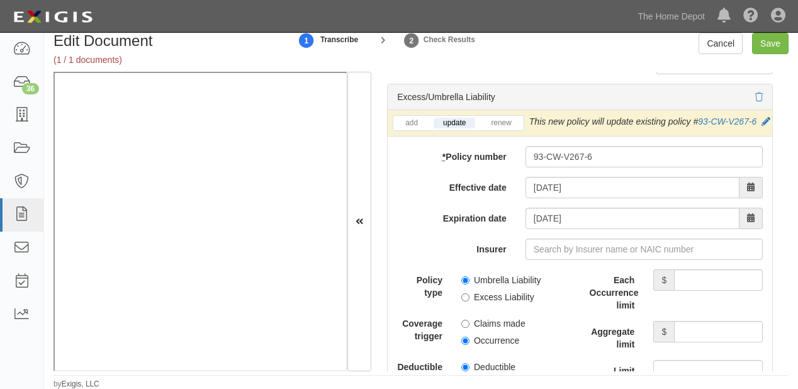
scroll to position [2720, 0]
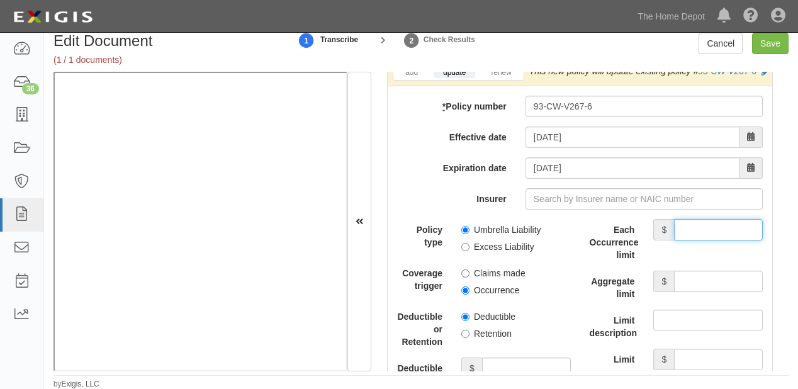
click at [712, 240] on input "Each Occurrence limit" at bounding box center [718, 229] width 89 height 21
type input "5,000,000"
click at [689, 295] on div "Each Occurrence limit $ 5,000,000 Aggregate limit $ Limit description Limit $" at bounding box center [676, 294] width 173 height 151
click at [684, 300] on div "Aggregate limit $" at bounding box center [676, 286] width 192 height 30
drag, startPoint x: 682, startPoint y: 312, endPoint x: 677, endPoint y: 298, distance: 14.7
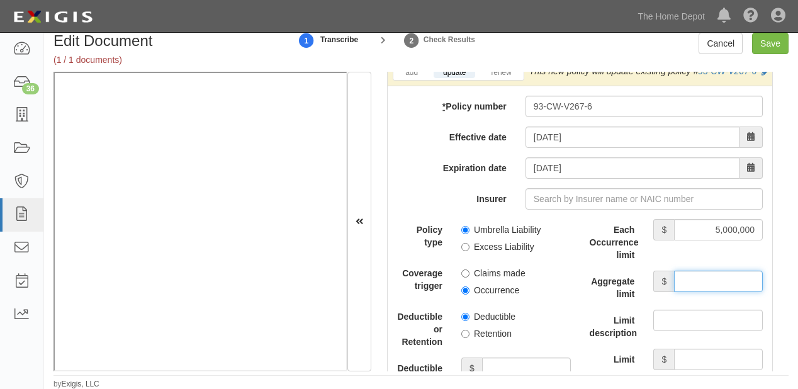
click at [682, 292] on input "Aggregate limit" at bounding box center [718, 281] width 89 height 21
type input "5,000,000"
click at [504, 236] on label "Umbrella Liability" at bounding box center [501, 229] width 80 height 13
click at [470, 234] on input "Umbrella Liability" at bounding box center [465, 230] width 8 height 8
radio input "true"
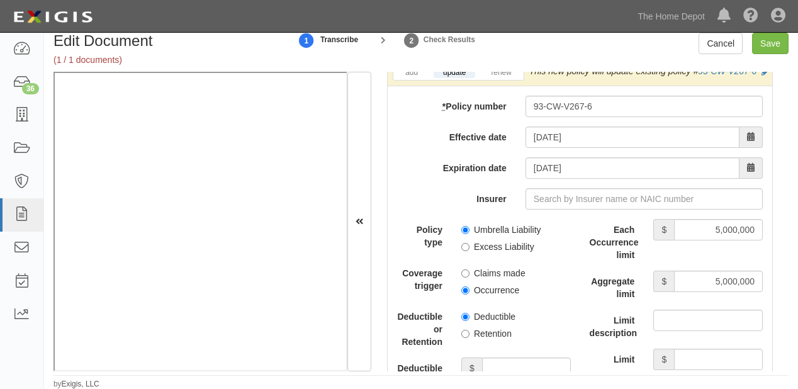
click at [495, 297] on label "Occurrence" at bounding box center [490, 290] width 58 height 13
click at [470, 295] on input "Occurrence" at bounding box center [465, 290] width 8 height 8
radio input "true"
click at [599, 210] on input "Insurer" at bounding box center [644, 198] width 237 height 21
type input "21st Century Advantage Insurance Company (25232) NR Rating"
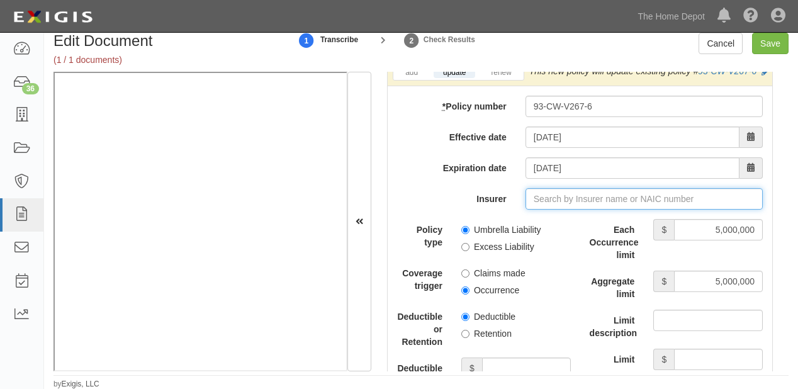
type input "2"
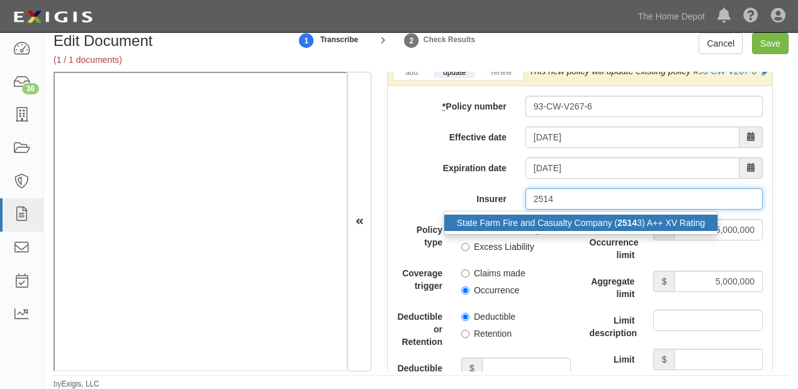
click at [607, 231] on div "State Farm Fire and Casualty Company ( 2514 3) A++ XV Rating" at bounding box center [581, 223] width 274 height 16
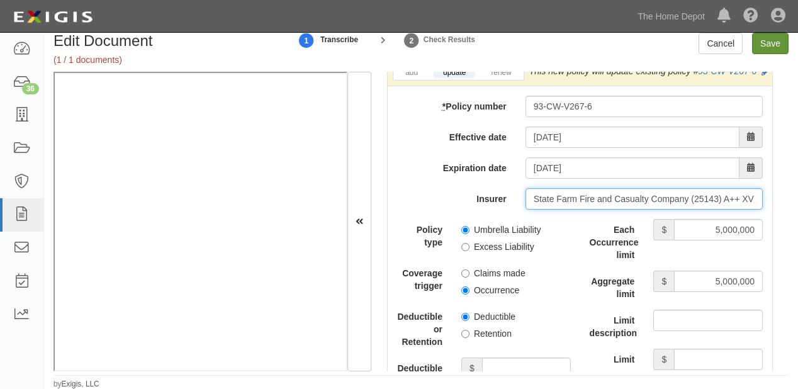
type input "State Farm Fire and Casualty Company (25143) A++ XV Rating"
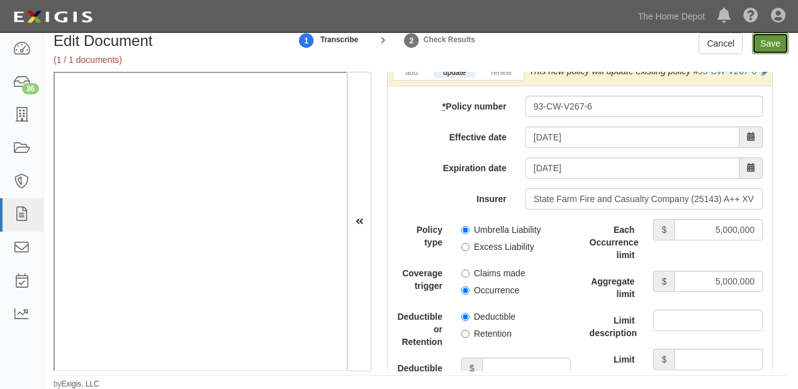
click at [778, 44] on input "Save" at bounding box center [770, 43] width 37 height 21
type input "5000000"
type input "10000000"
type input "5000000"
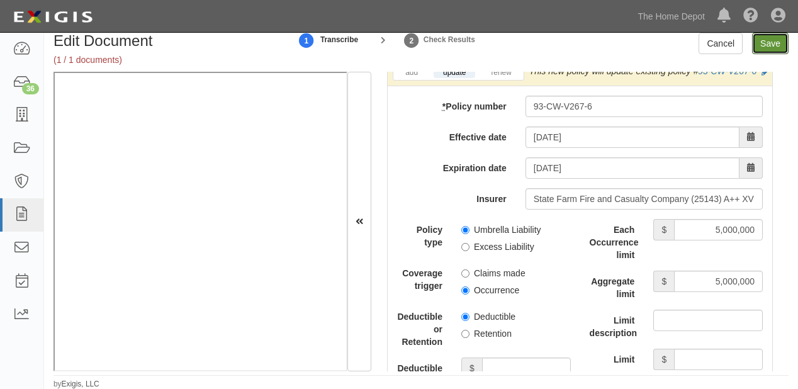
type input "5000000"
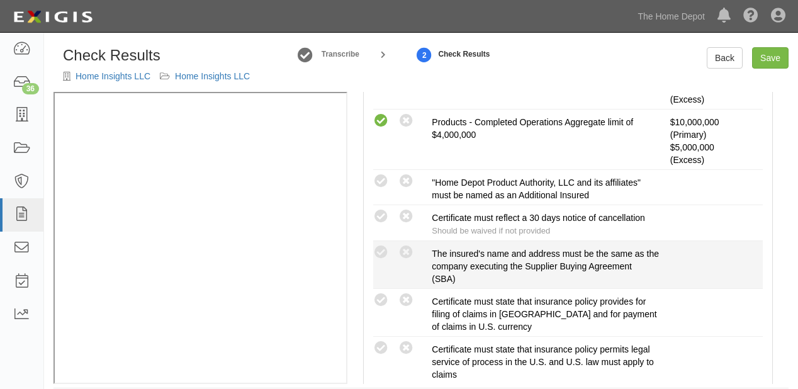
scroll to position [453, 0]
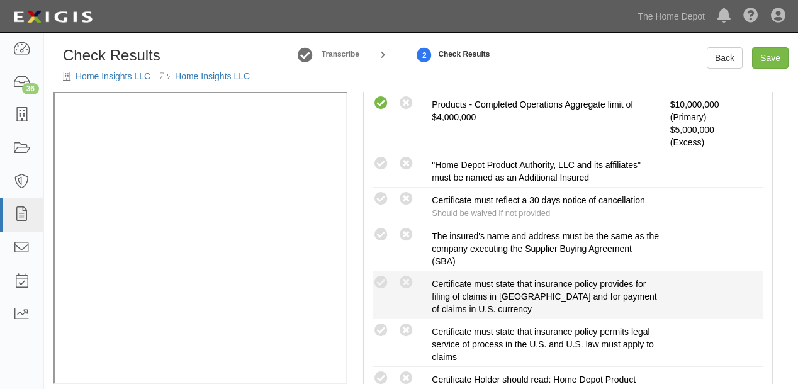
drag, startPoint x: 402, startPoint y: 324, endPoint x: 400, endPoint y: 299, distance: 24.6
click at [401, 324] on icon at bounding box center [406, 331] width 16 height 16
radio input "true"
click at [400, 283] on icon at bounding box center [406, 283] width 16 height 16
radio input "true"
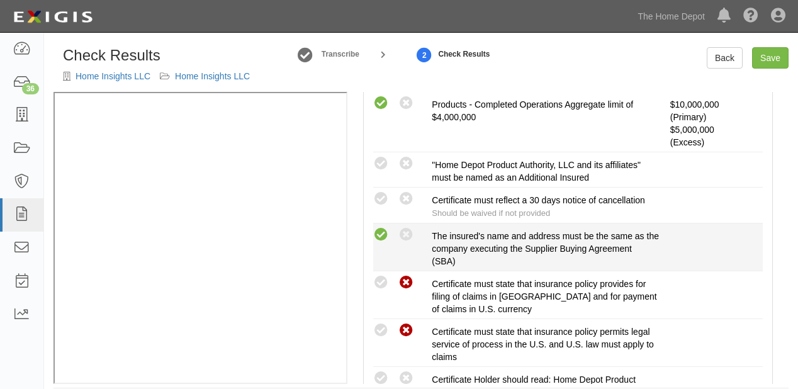
click at [380, 229] on icon at bounding box center [381, 235] width 16 height 16
radio input "true"
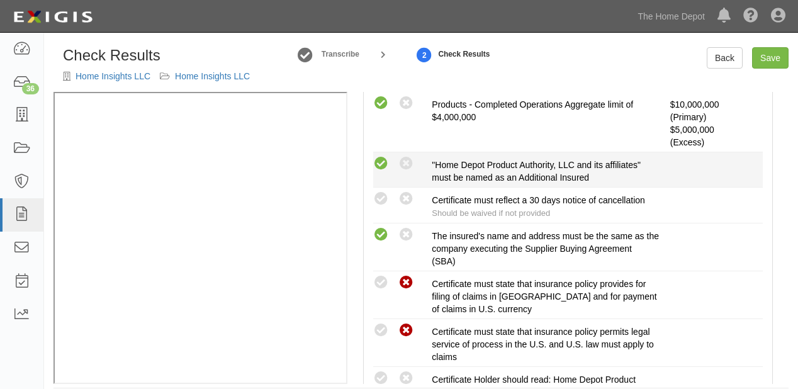
click at [380, 162] on icon at bounding box center [381, 164] width 16 height 16
radio input "true"
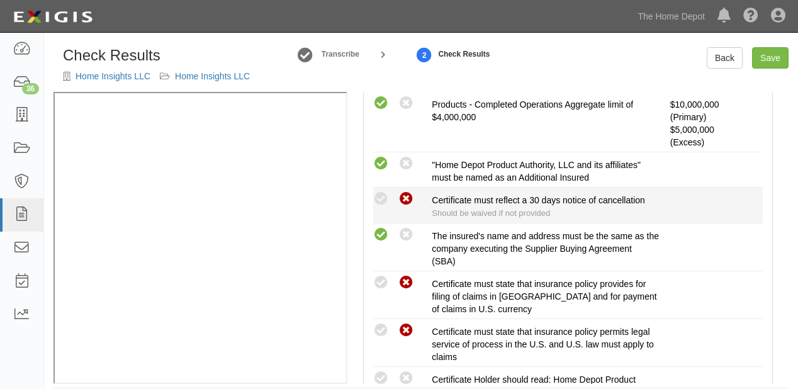
click at [404, 195] on icon at bounding box center [406, 199] width 16 height 16
radio input "true"
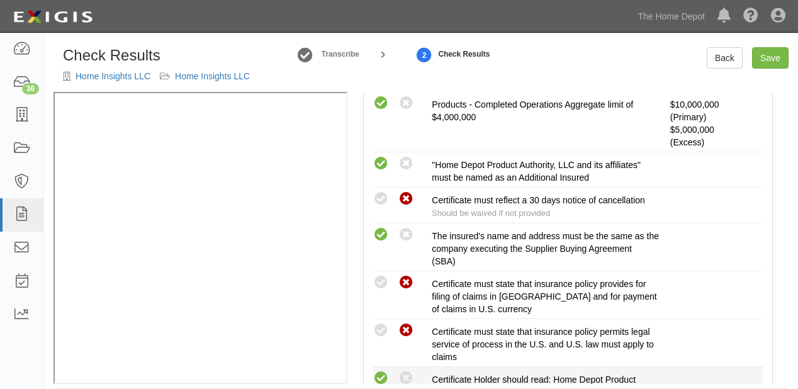
click at [388, 375] on icon at bounding box center [381, 379] width 16 height 16
radio input "true"
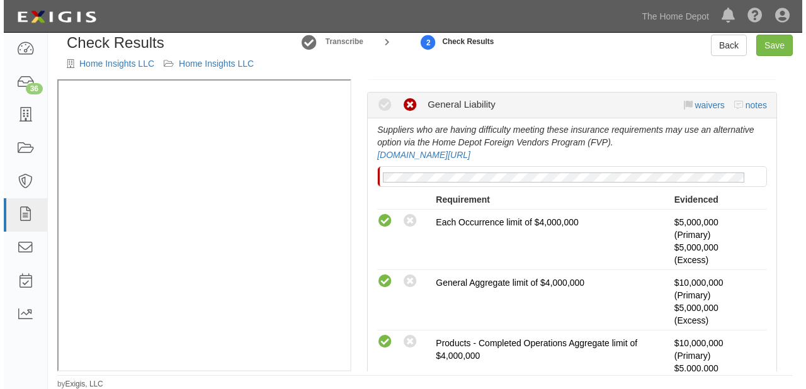
scroll to position [201, 0]
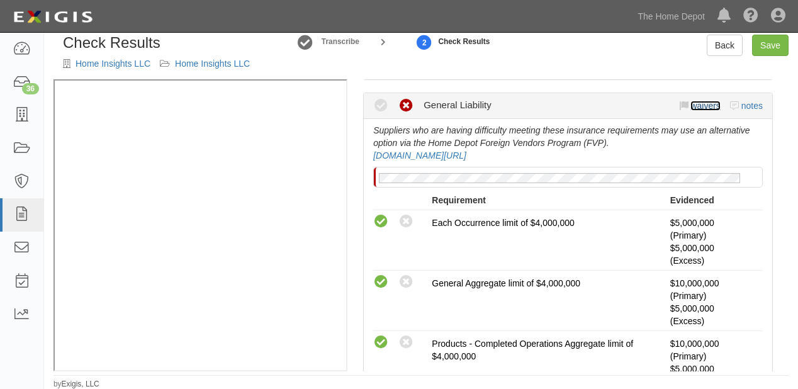
click at [703, 104] on link "waivers" at bounding box center [706, 106] width 30 height 10
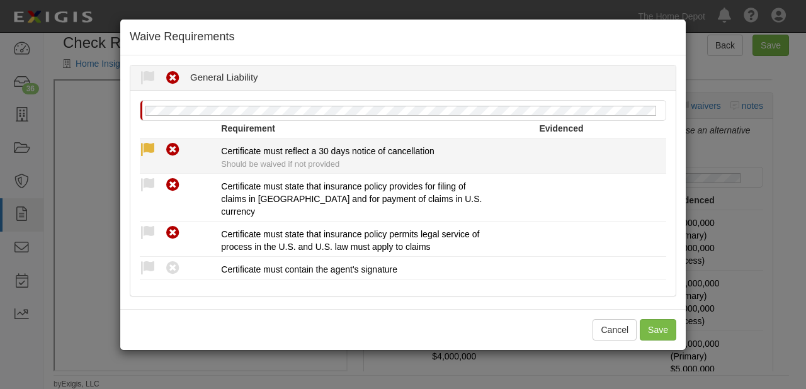
click at [142, 146] on icon at bounding box center [148, 150] width 16 height 16
radio input "true"
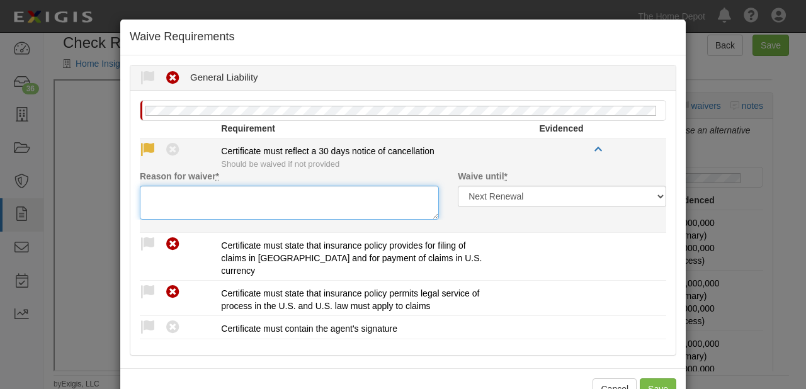
click at [187, 199] on textarea "Reason for waiver *" at bounding box center [289, 203] width 299 height 34
paste textarea "waived per client"
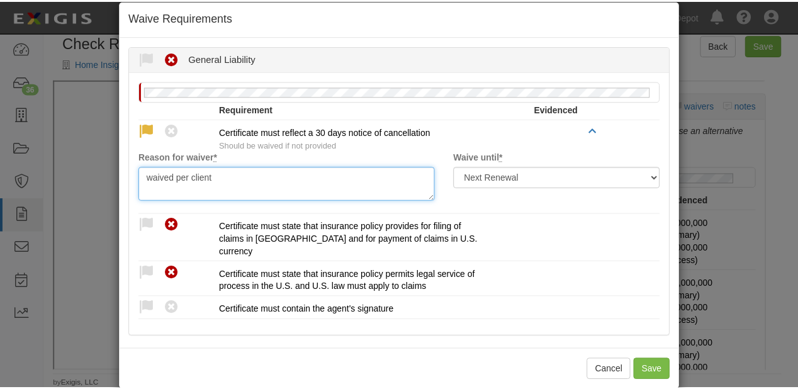
scroll to position [37, 0]
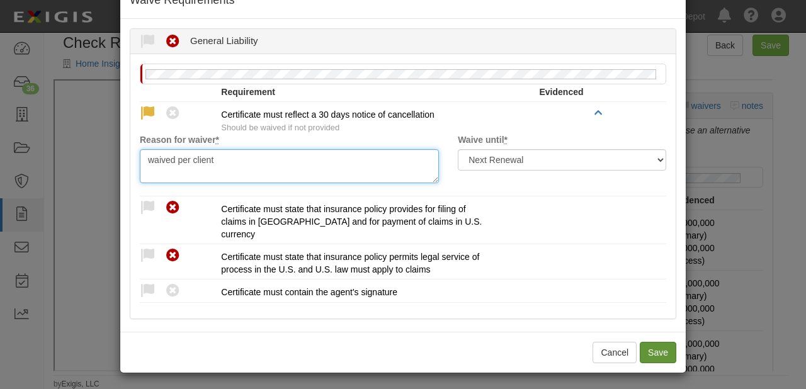
type textarea "waived per client"
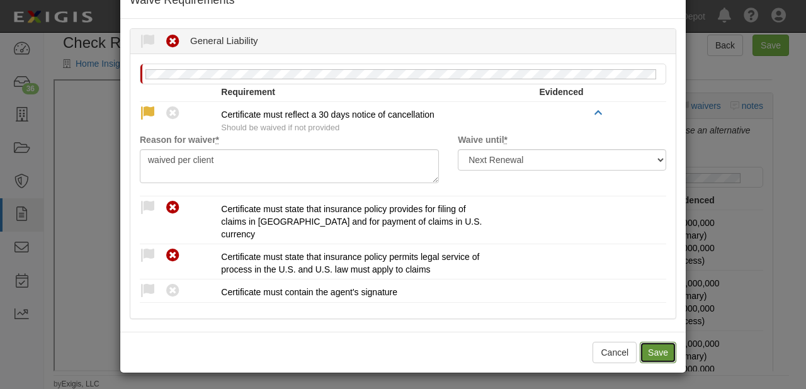
click at [653, 353] on button "Save" at bounding box center [658, 352] width 37 height 21
radio input "true"
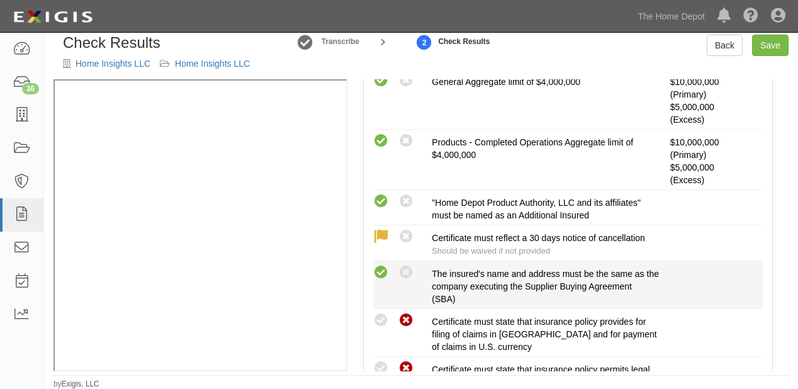
scroll to position [554, 0]
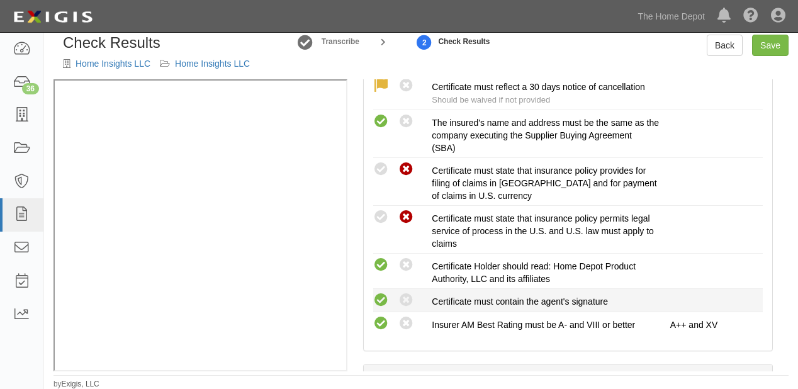
click at [380, 295] on icon at bounding box center [381, 301] width 16 height 16
radio input "true"
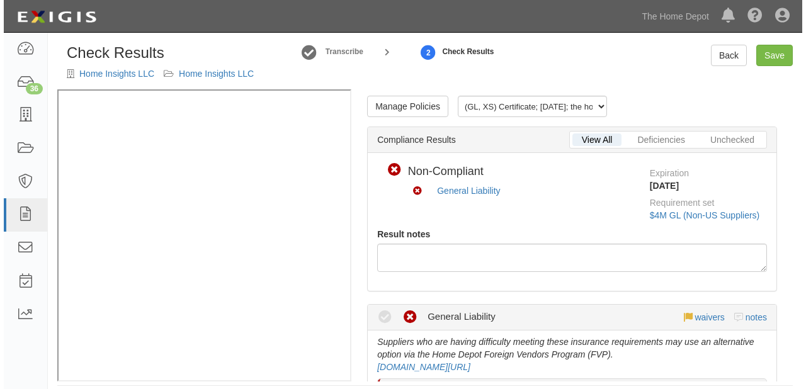
scroll to position [0, 0]
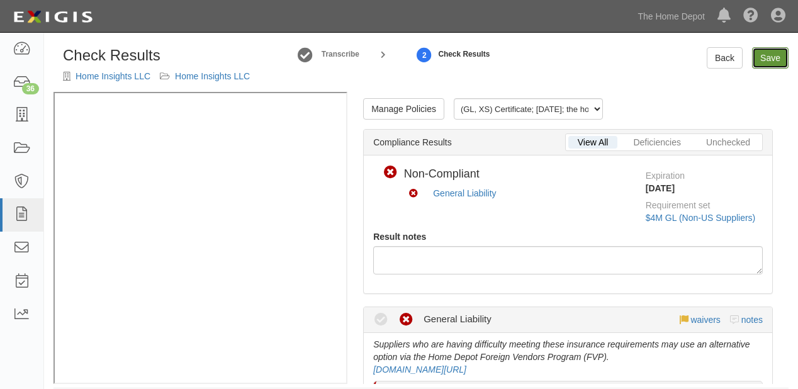
click at [776, 54] on link "Save" at bounding box center [770, 57] width 37 height 21
radio input "true"
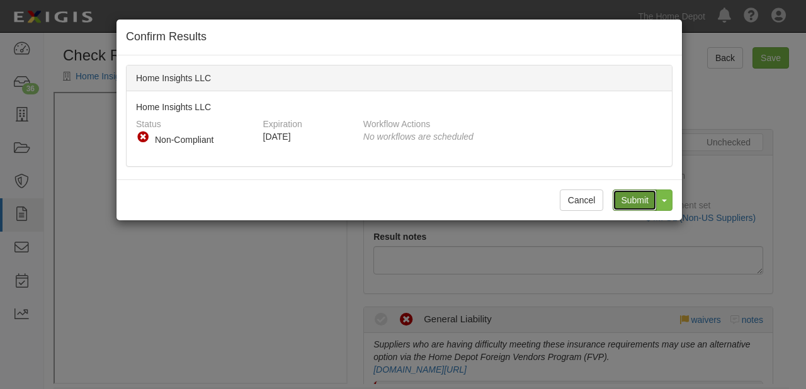
click at [631, 195] on input "Submit" at bounding box center [635, 199] width 44 height 21
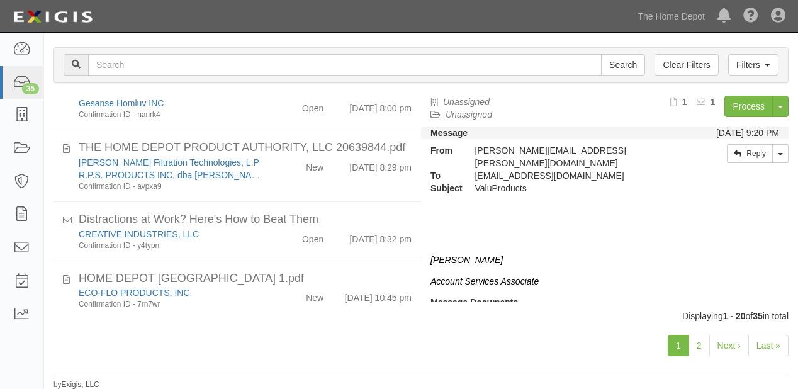
scroll to position [907, 0]
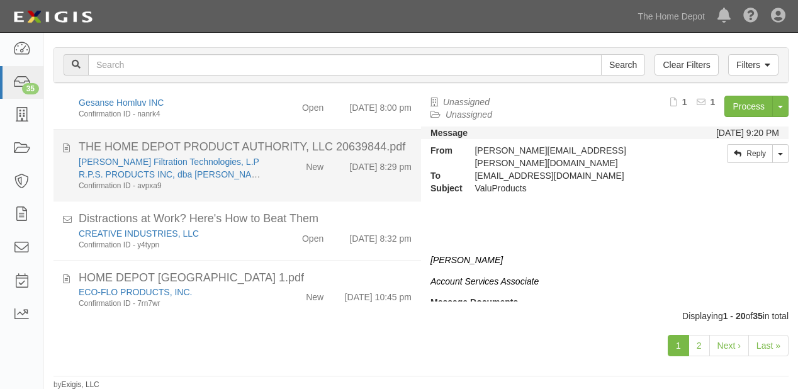
click at [296, 191] on div "[PERSON_NAME] Filtration Technologies, L.P R.P.S. PRODUCTS INC, dba [PERSON_NAM…" at bounding box center [245, 173] width 352 height 36
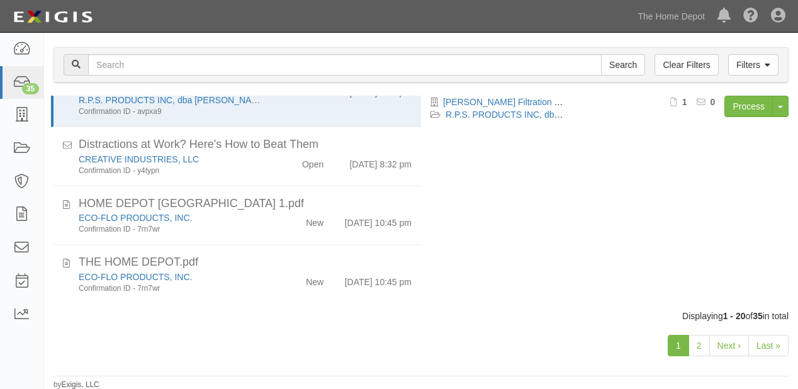
scroll to position [1012, 0]
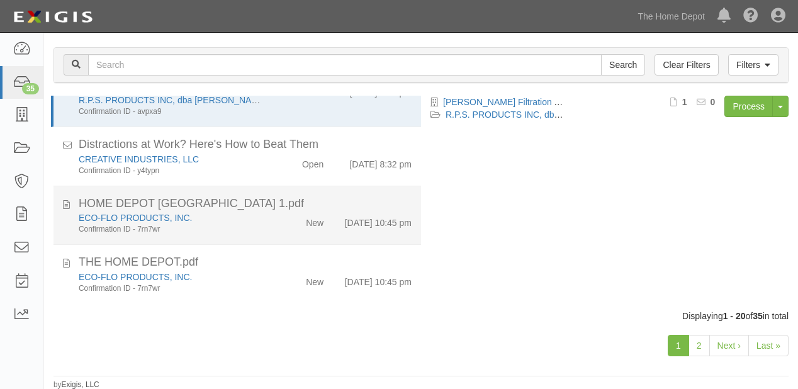
click at [385, 186] on li "HOME DEPOT [GEOGRAPHIC_DATA] 1.pdf ECO-FLO PRODUCTS, INC. Confirmation ID - 7rn…" at bounding box center [238, 215] width 368 height 59
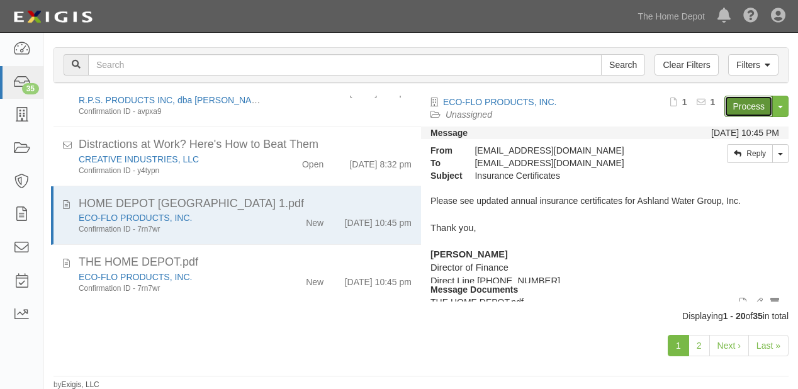
click at [734, 106] on link "Process" at bounding box center [749, 106] width 48 height 21
click at [701, 340] on link "2" at bounding box center [699, 345] width 21 height 21
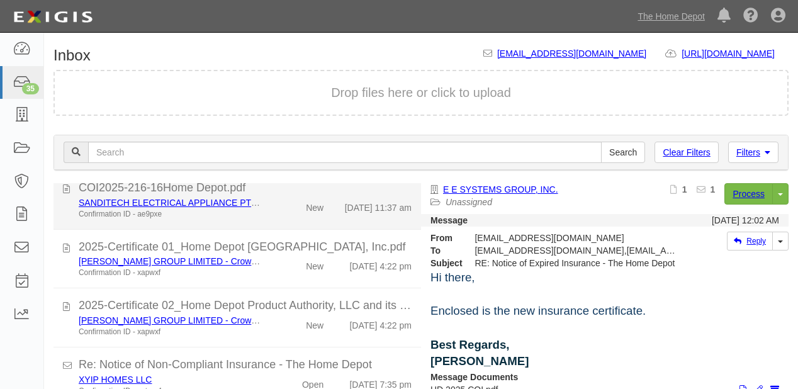
scroll to position [453, 0]
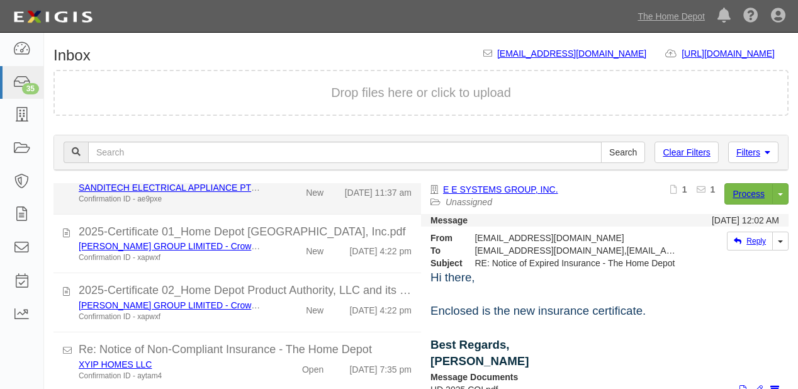
click at [286, 257] on div "New" at bounding box center [303, 249] width 59 height 18
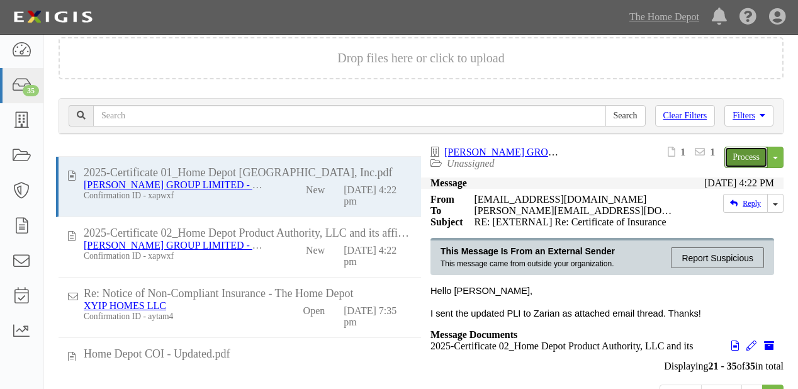
click at [735, 155] on link "Process" at bounding box center [746, 157] width 43 height 21
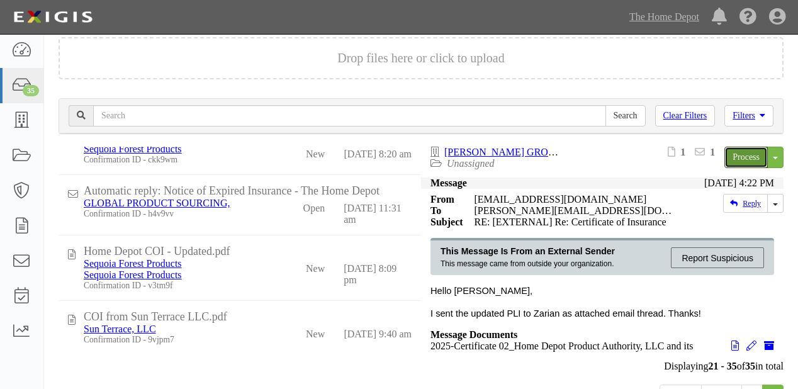
scroll to position [712, 0]
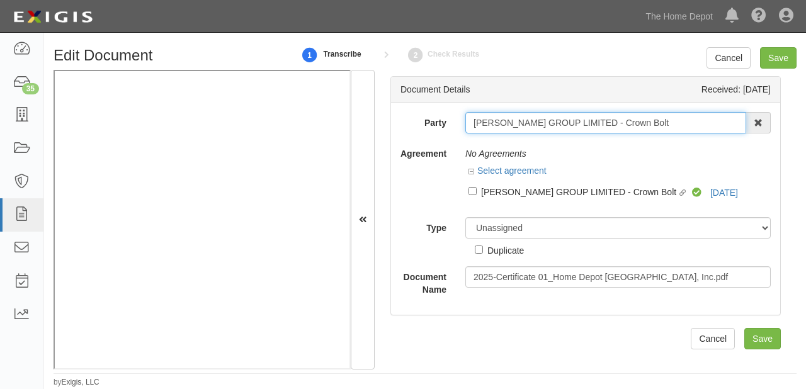
drag, startPoint x: 464, startPoint y: 125, endPoint x: 653, endPoint y: 124, distance: 189.5
click at [653, 124] on input "[PERSON_NAME] GROUP LIMITED - Crown Bolt" at bounding box center [605, 122] width 281 height 21
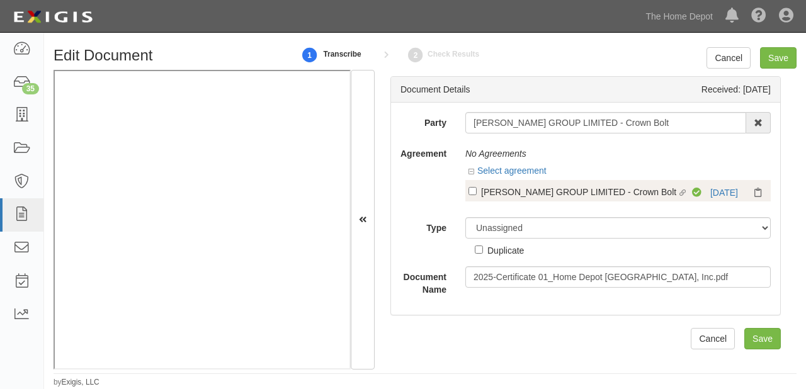
click at [551, 198] on div "[PERSON_NAME] GROUP LIMITED - Crown Bolt" at bounding box center [579, 191] width 196 height 14
click at [477, 195] on input "Linked agreement [PERSON_NAME] GROUP LIMITED - Crown Bolt Linked agreement" at bounding box center [472, 191] width 8 height 8
checkbox input "true"
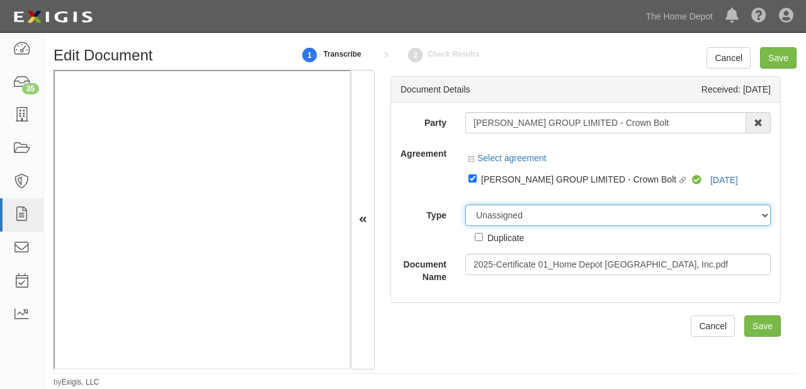
click at [534, 217] on select "Unassigned Binder Cancellation Notice Certificate Contract Endorsement Insuranc…" at bounding box center [617, 215] width 305 height 21
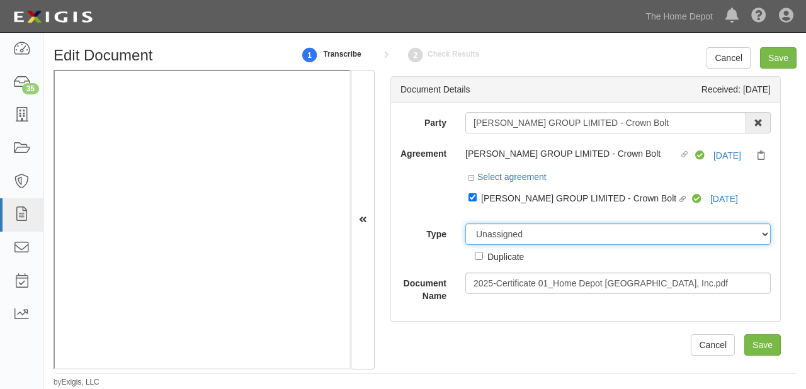
select select "CertificateDetail"
click at [465, 224] on select "Unassigned Binder Cancellation Notice Certificate Contract Endorsement Insuranc…" at bounding box center [617, 233] width 305 height 21
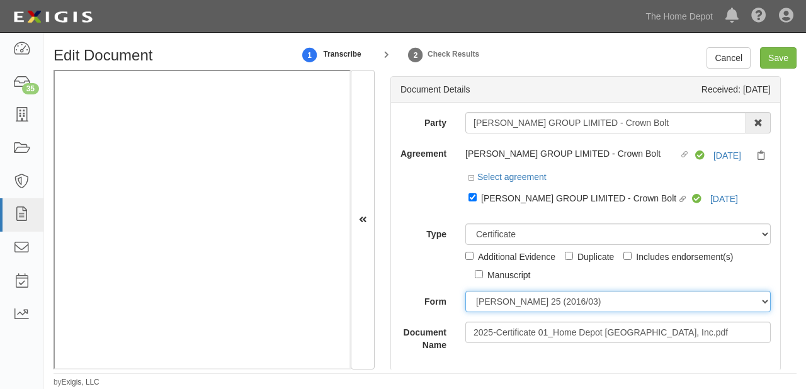
click at [483, 311] on select "[PERSON_NAME] 25 (2016/03) [PERSON_NAME] 101 [PERSON_NAME] 855 NY (2014/05) Gen…" at bounding box center [617, 301] width 305 height 21
select select "GeneralFormDetail"
click at [465, 291] on select "[PERSON_NAME] 25 (2016/03) [PERSON_NAME] 101 [PERSON_NAME] 855 NY (2014/05) Gen…" at bounding box center [617, 301] width 305 height 21
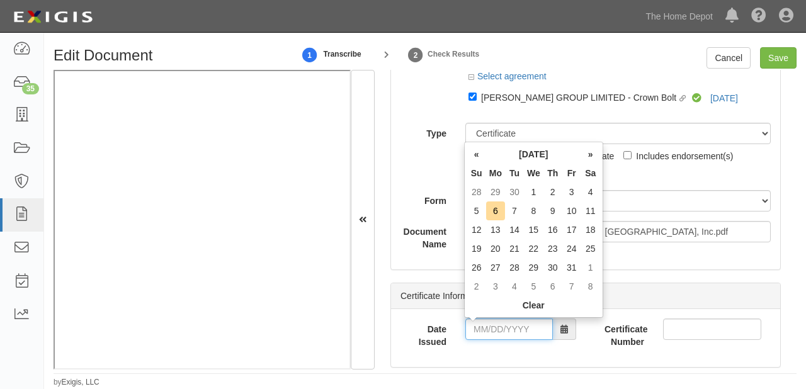
click at [498, 339] on input "Date Issued" at bounding box center [509, 329] width 88 height 21
click at [482, 154] on th "«" at bounding box center [476, 154] width 19 height 19
click at [568, 230] on td "19" at bounding box center [571, 229] width 19 height 19
type input "09/19/2025"
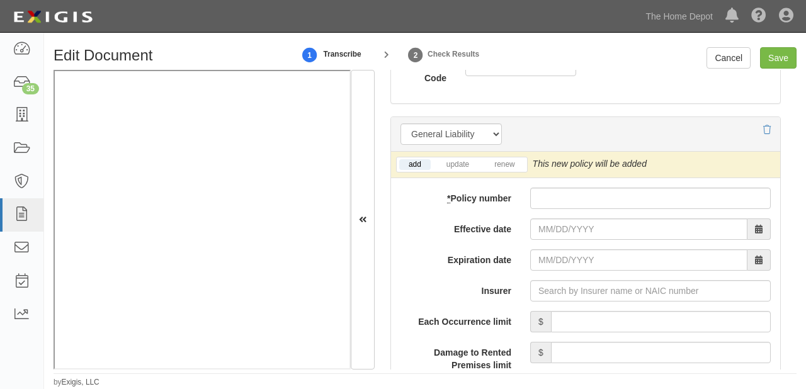
scroll to position [1007, 0]
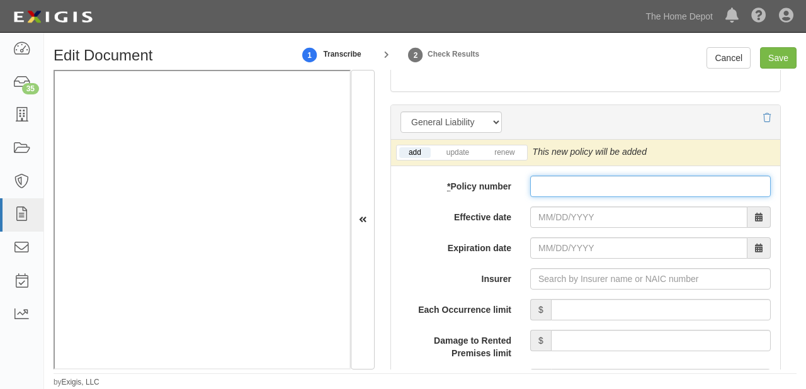
paste input "0104060AA0000202025 A00000067"
click at [620, 187] on input "* Policy number" at bounding box center [650, 186] width 240 height 21
type input "0104060AA0000202025 A00000067"
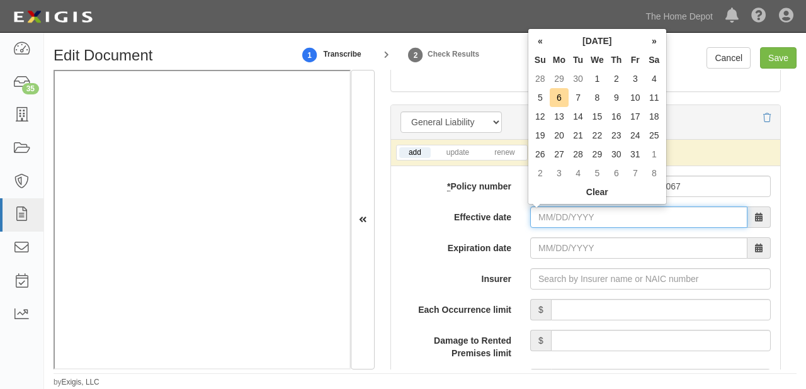
click at [572, 206] on input "Effective date" at bounding box center [638, 216] width 217 height 21
click at [541, 41] on th "«" at bounding box center [540, 40] width 19 height 19
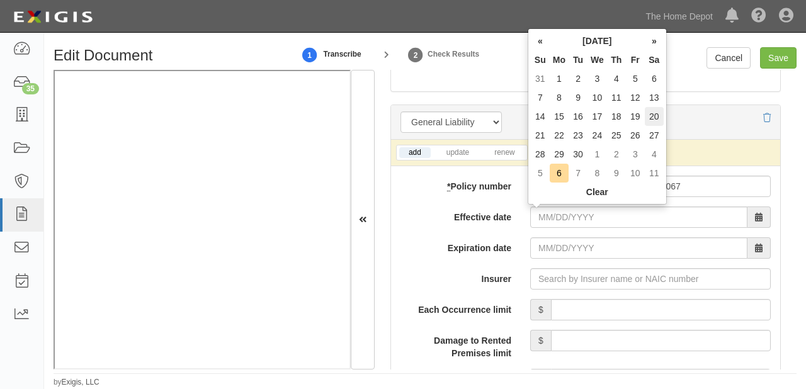
click at [652, 115] on td "20" at bounding box center [654, 116] width 19 height 19
type input "09/20/2025"
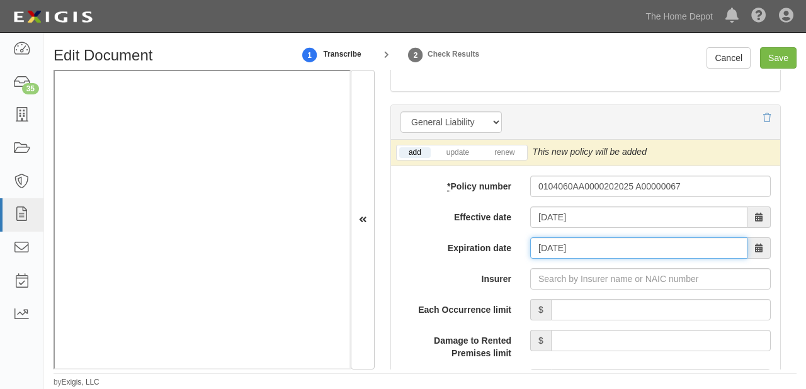
click at [545, 254] on input "09/20/2026" at bounding box center [638, 247] width 217 height 21
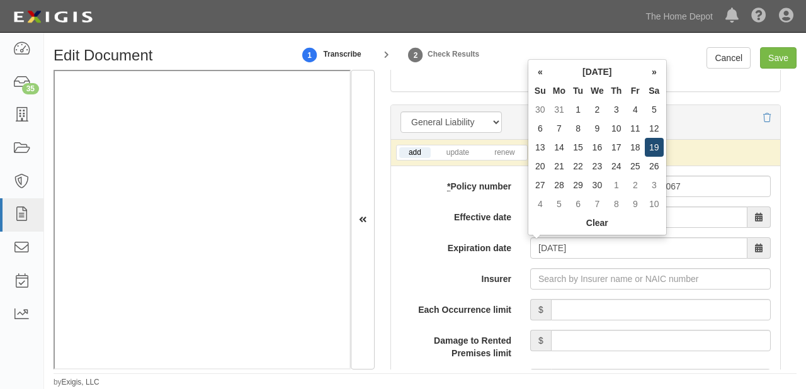
click at [652, 148] on td "19" at bounding box center [654, 147] width 19 height 19
type input "09/19/2026"
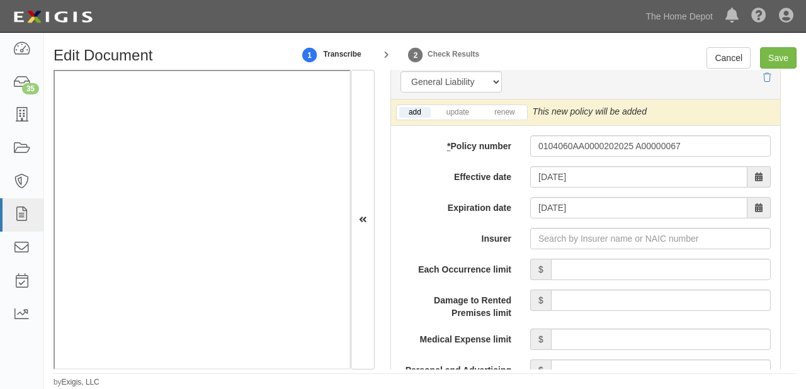
scroll to position [1108, 0]
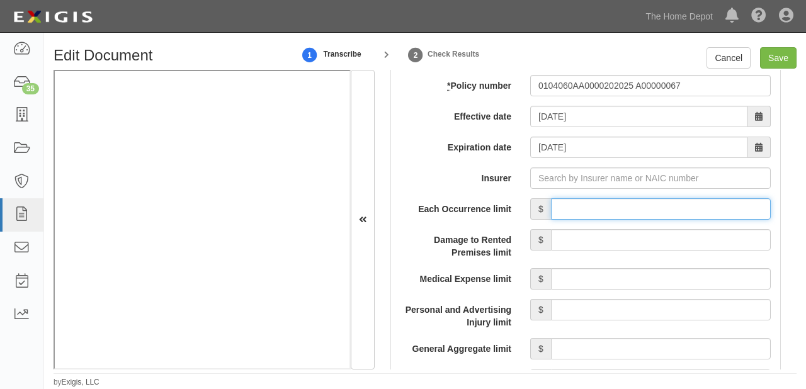
click at [665, 204] on input "Each Occurrence limit" at bounding box center [661, 208] width 220 height 21
type input "2,000,000"
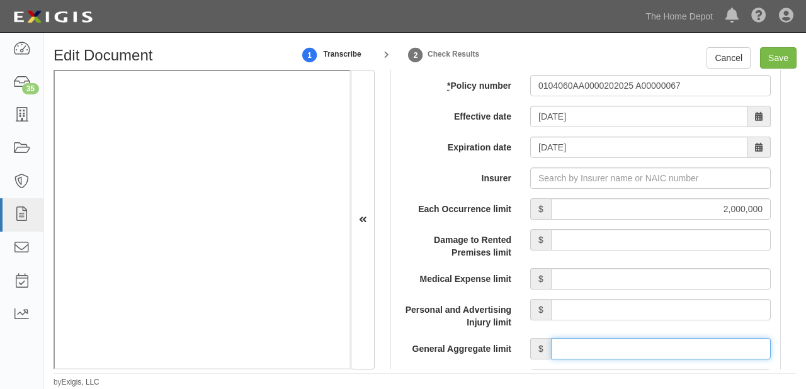
click at [626, 346] on input "General Aggregate limit" at bounding box center [661, 348] width 220 height 21
type input "2,000,000"
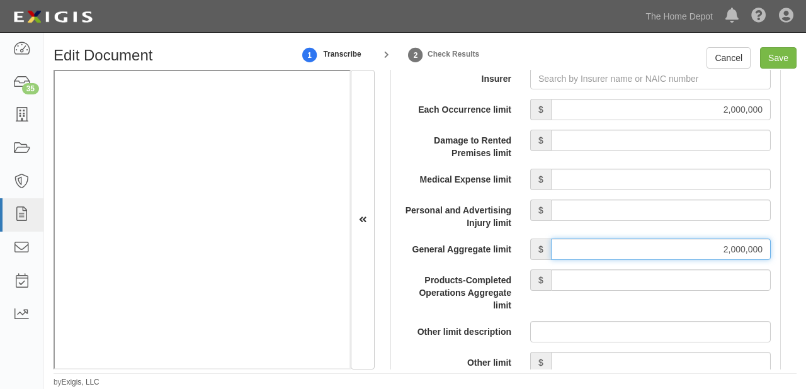
scroll to position [1209, 0]
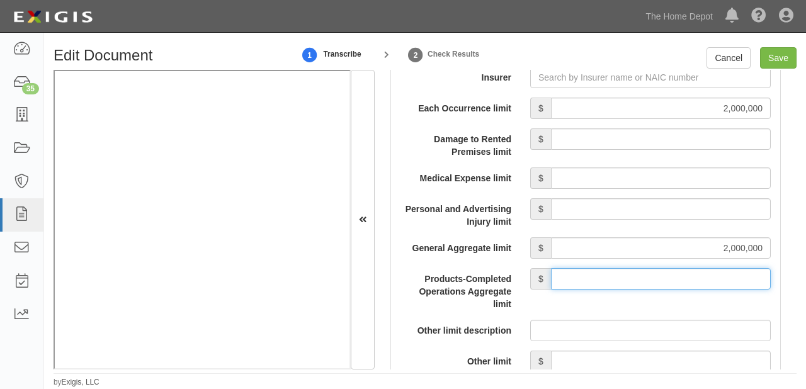
click at [645, 272] on input "Products-Completed Operations Aggregate limit" at bounding box center [661, 278] width 220 height 21
type input "2,000,000"
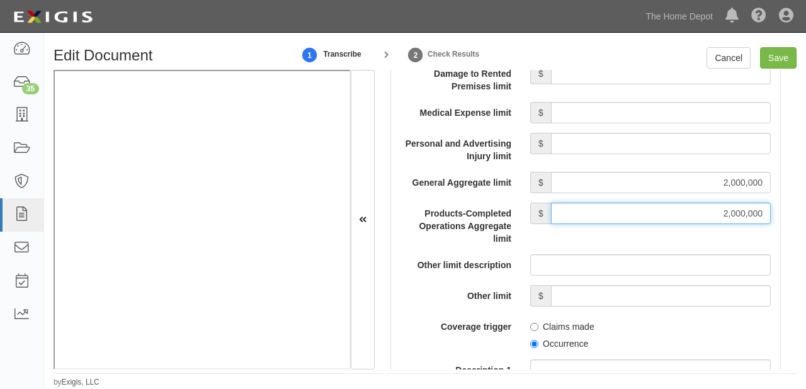
scroll to position [1309, 0]
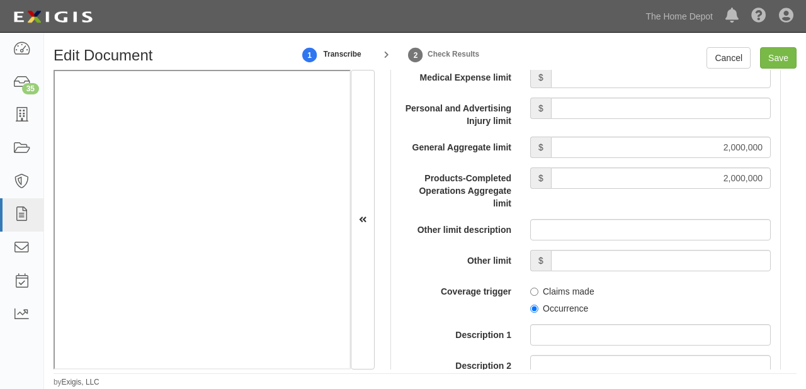
click at [548, 307] on label "Occurrence" at bounding box center [559, 308] width 58 height 13
click at [538, 307] on input "Occurrence" at bounding box center [534, 309] width 8 height 8
radio input "true"
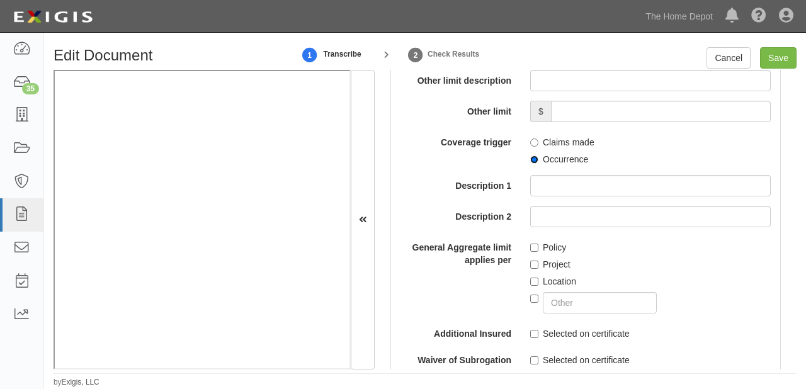
scroll to position [1460, 0]
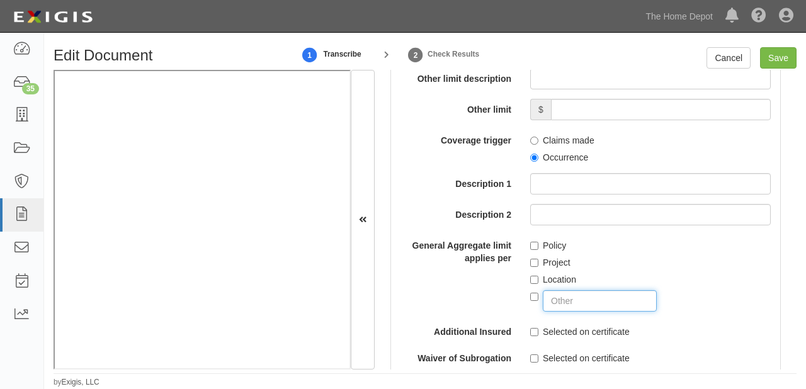
click at [548, 307] on input "text" at bounding box center [600, 300] width 114 height 21
type input "DESIGNATED FORM VENDORS COVERAGE"
checkbox input "true"
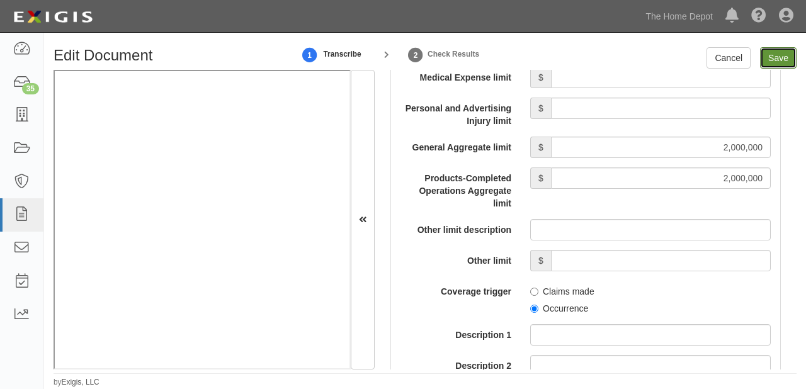
click at [767, 67] on input "Save" at bounding box center [778, 57] width 37 height 21
type input "2000000"
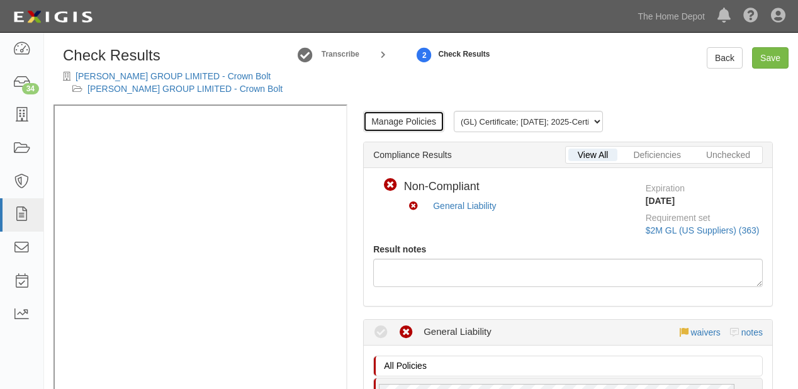
click at [392, 123] on link "Manage Policies" at bounding box center [403, 121] width 81 height 21
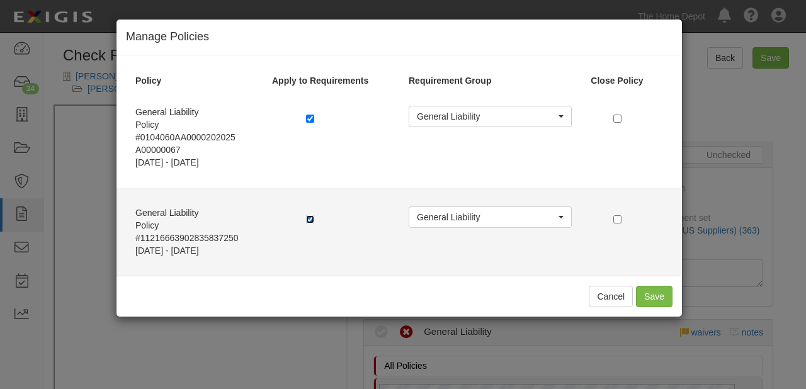
click at [310, 217] on input "checkbox" at bounding box center [310, 219] width 8 height 8
checkbox input "false"
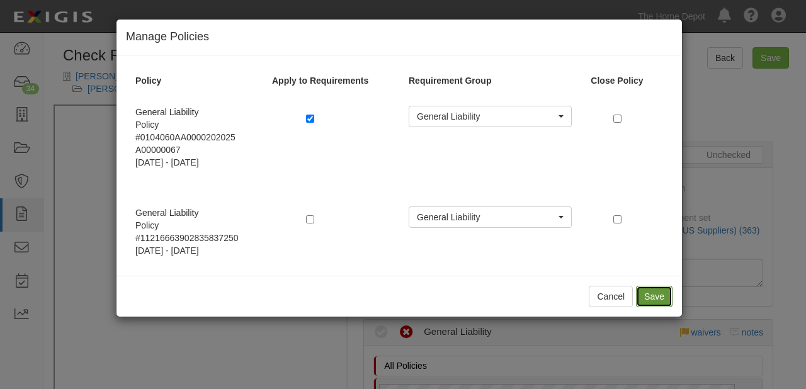
click at [658, 298] on button "Save" at bounding box center [654, 296] width 37 height 21
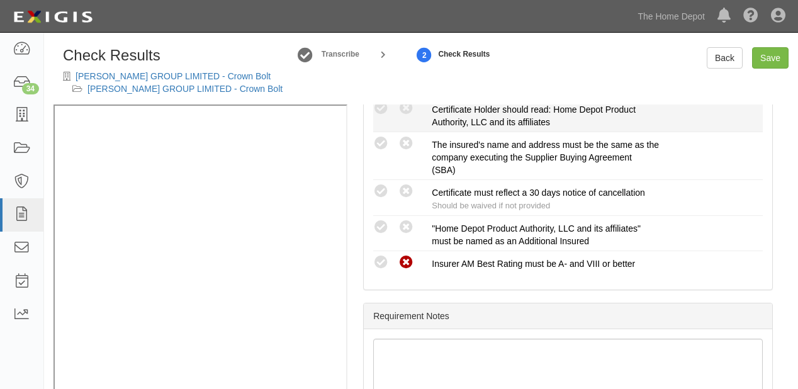
scroll to position [453, 0]
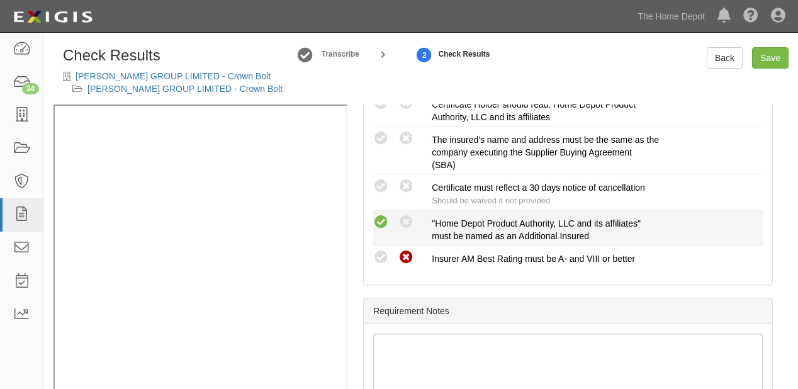
click at [380, 219] on icon at bounding box center [381, 223] width 16 height 16
radio input "true"
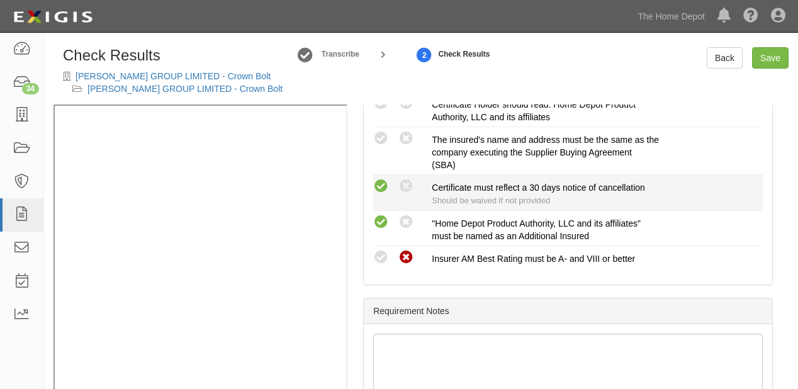
click at [383, 184] on icon at bounding box center [381, 187] width 16 height 16
radio input "true"
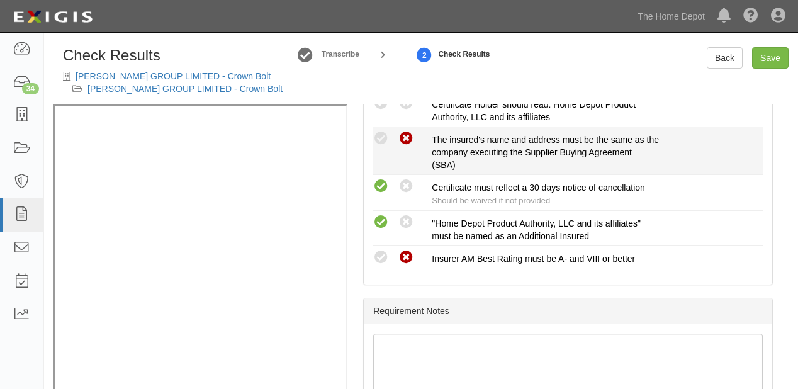
click at [403, 137] on icon at bounding box center [406, 139] width 16 height 16
radio input "true"
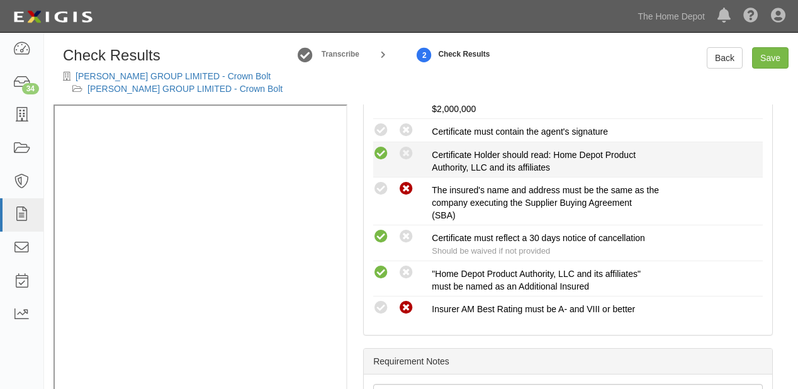
click at [382, 146] on icon at bounding box center [381, 154] width 16 height 16
radio input "true"
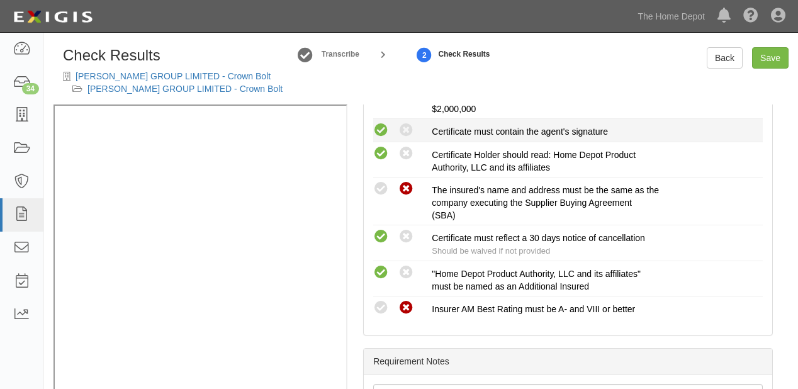
click at [383, 123] on icon at bounding box center [381, 131] width 16 height 16
radio input "true"
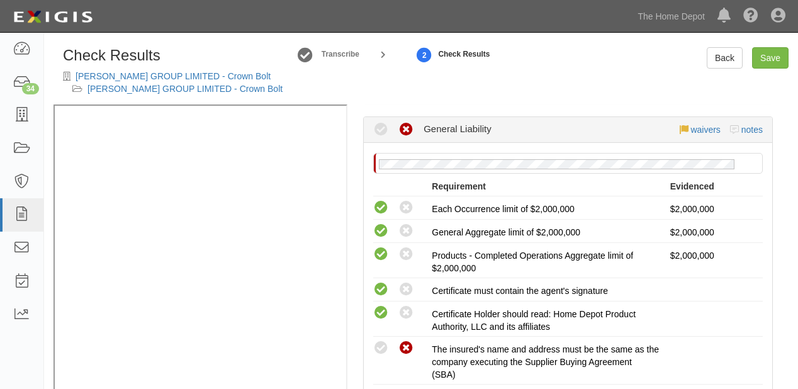
scroll to position [151, 0]
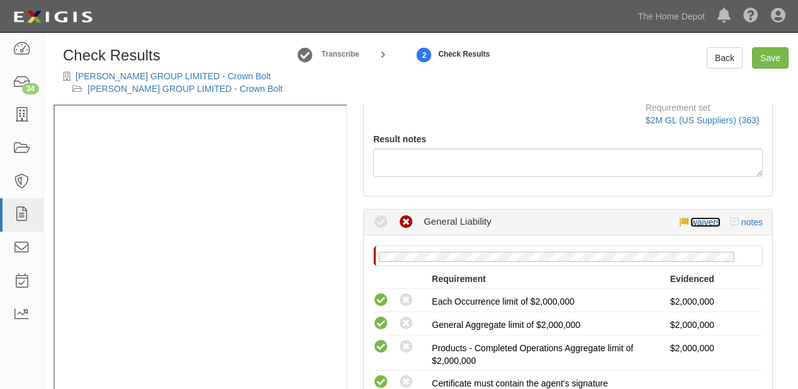
click at [696, 220] on link "waivers" at bounding box center [706, 222] width 30 height 10
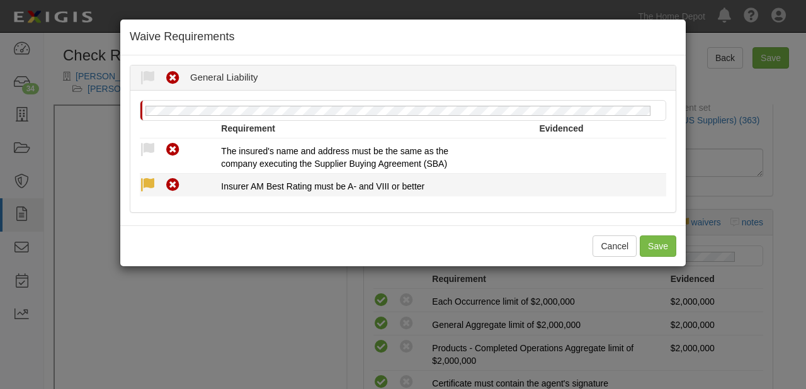
click at [149, 186] on icon at bounding box center [148, 186] width 16 height 16
radio input "true"
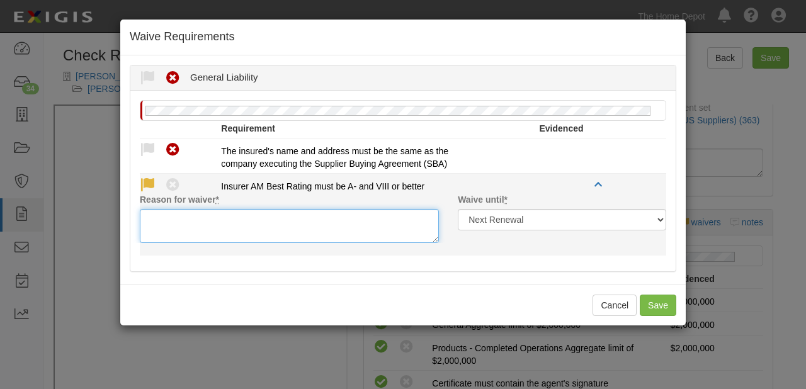
click at [163, 222] on textarea "Reason for waiver *" at bounding box center [289, 226] width 299 height 34
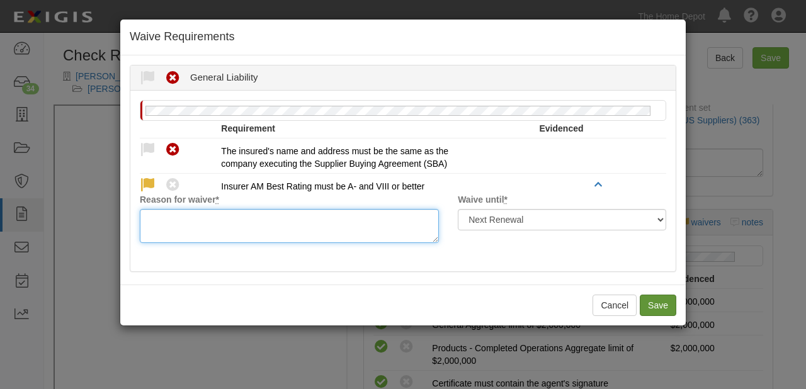
paste textarea "Starr Property & Casualty Insurance (China) Company, Limited (AM Best Rated A X…"
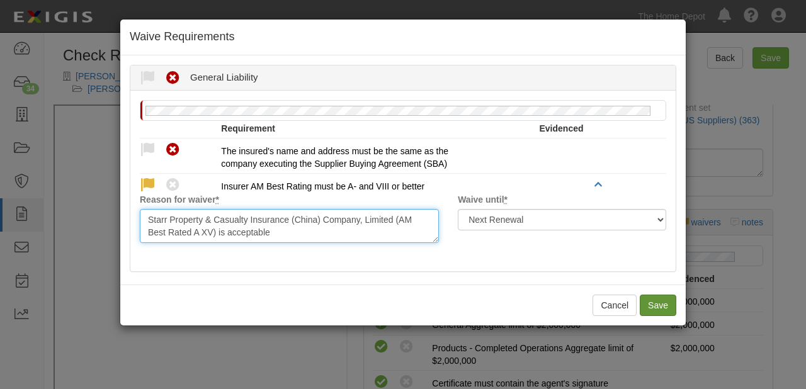
type textarea "Starr Property & Casualty Insurance (China) Company, Limited (AM Best Rated A X…"
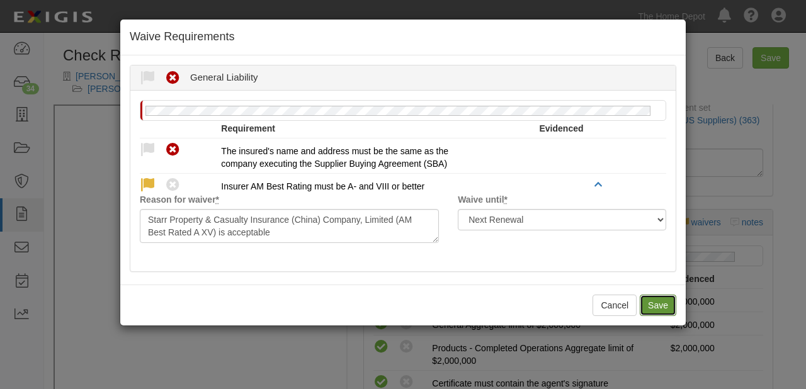
click at [664, 310] on button "Save" at bounding box center [658, 305] width 37 height 21
radio input "true"
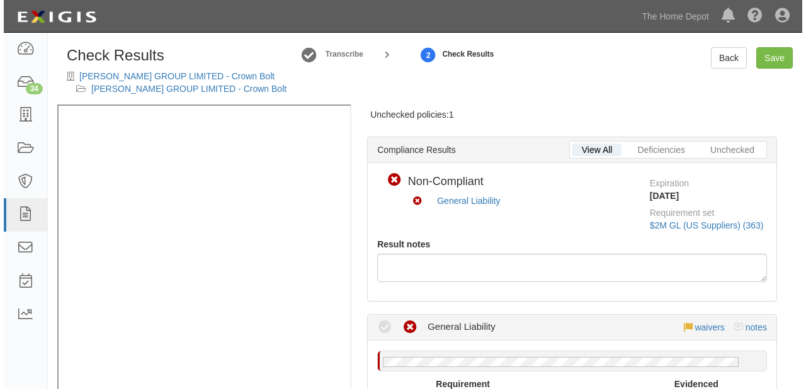
scroll to position [0, 0]
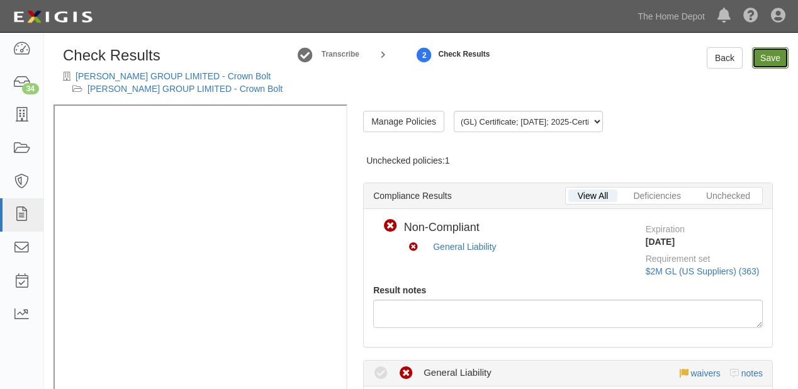
click at [779, 55] on link "Save" at bounding box center [770, 57] width 37 height 21
radio input "true"
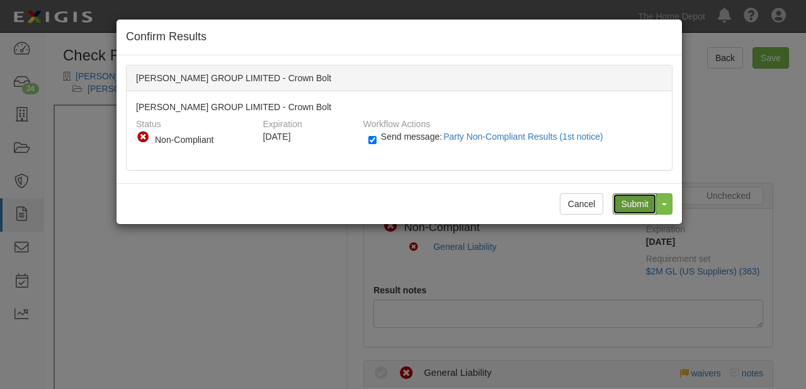
click at [630, 199] on input "Submit" at bounding box center [635, 203] width 44 height 21
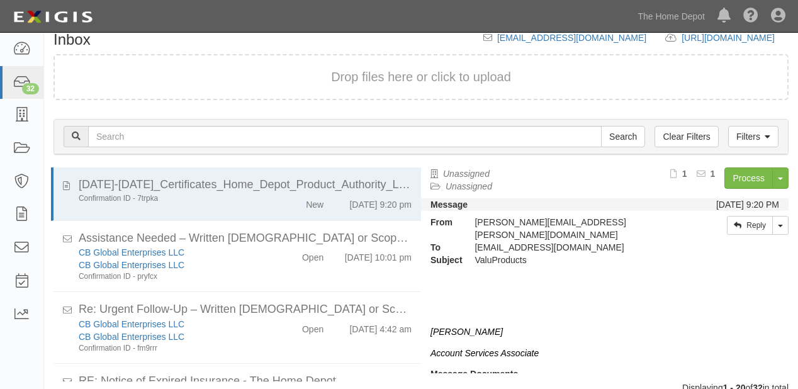
scroll to position [133, 0]
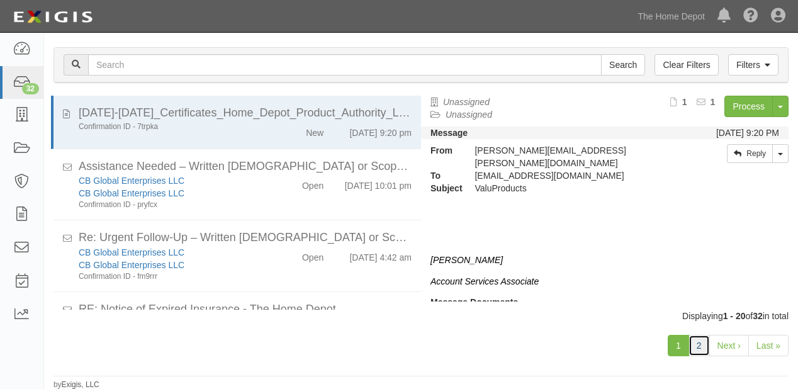
click at [699, 342] on link "2" at bounding box center [699, 345] width 21 height 21
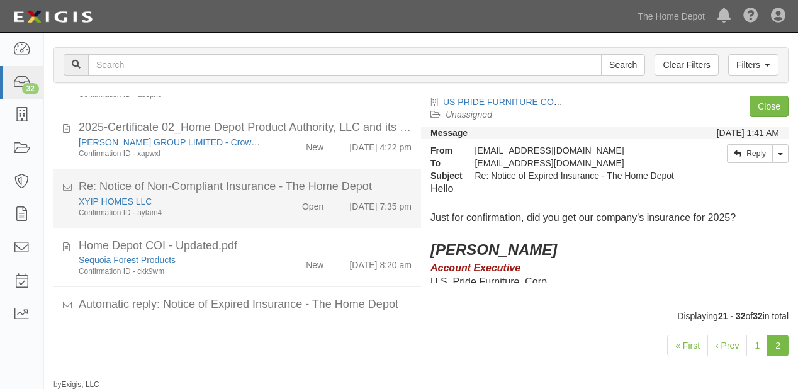
scroll to position [353, 0]
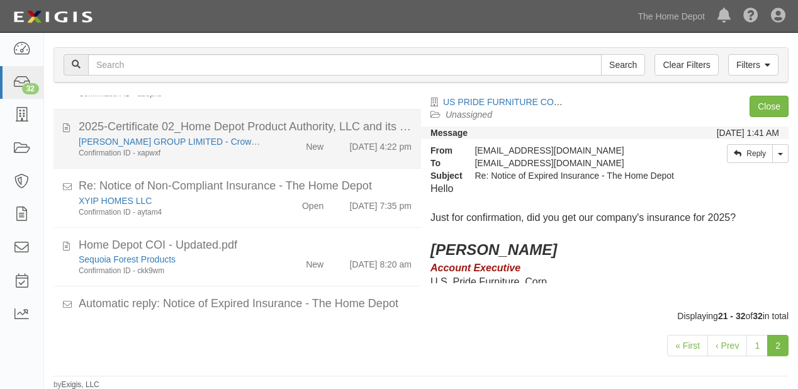
click at [285, 135] on div "2025-Certificate 02_Home Depot Product Authority, LLC and its affiliates.pdf" at bounding box center [245, 127] width 333 height 16
click at [262, 153] on div "Confirmation ID - xapwxf" at bounding box center [172, 153] width 186 height 11
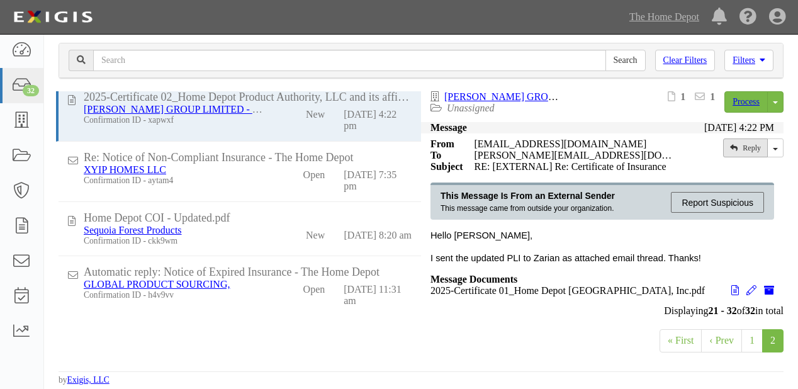
scroll to position [349, 0]
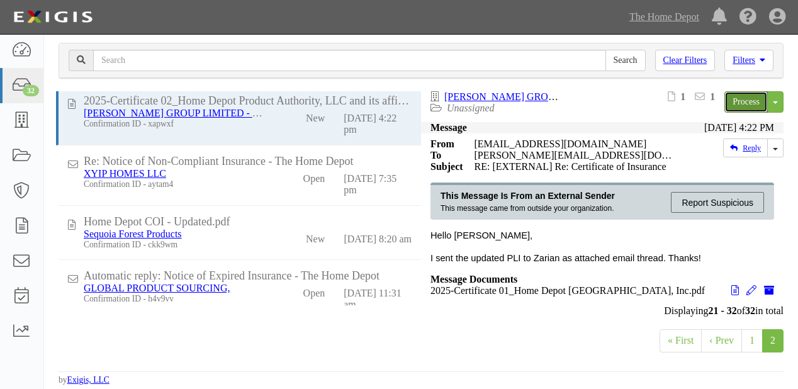
click at [744, 98] on link "Process" at bounding box center [746, 101] width 43 height 21
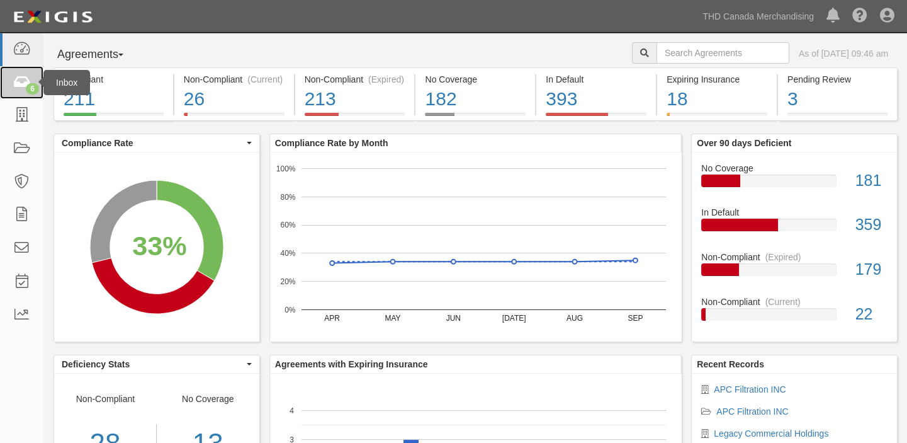
click at [23, 77] on icon at bounding box center [22, 83] width 18 height 14
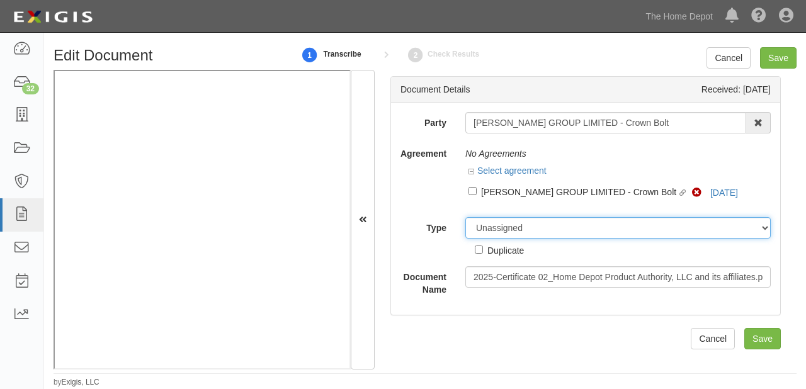
click at [498, 225] on select "Unassigned Binder Cancellation Notice Certificate Contract Endorsement Insuranc…" at bounding box center [617, 227] width 305 height 21
select select "OtherDetail"
click at [465, 217] on select "Unassigned Binder Cancellation Notice Certificate Contract Endorsement Insuranc…" at bounding box center [617, 227] width 305 height 21
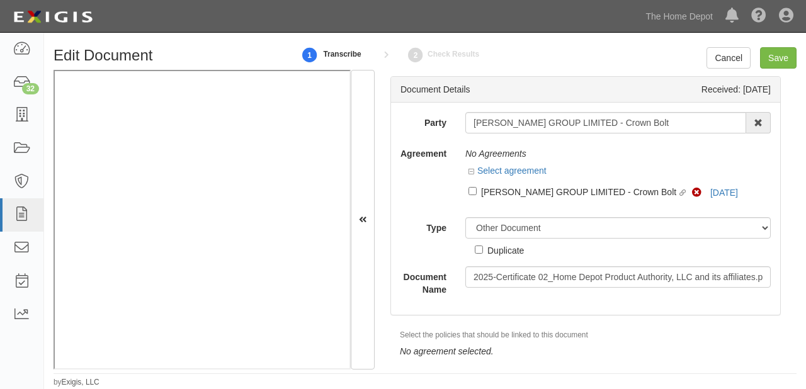
click at [487, 252] on div "Duplicate" at bounding box center [505, 250] width 37 height 14
click at [483, 252] on input "Duplicate" at bounding box center [479, 250] width 8 height 8
checkbox input "true"
click at [759, 58] on div "Cancel Save" at bounding box center [751, 57] width 90 height 21
click at [779, 55] on input "Save" at bounding box center [778, 57] width 37 height 21
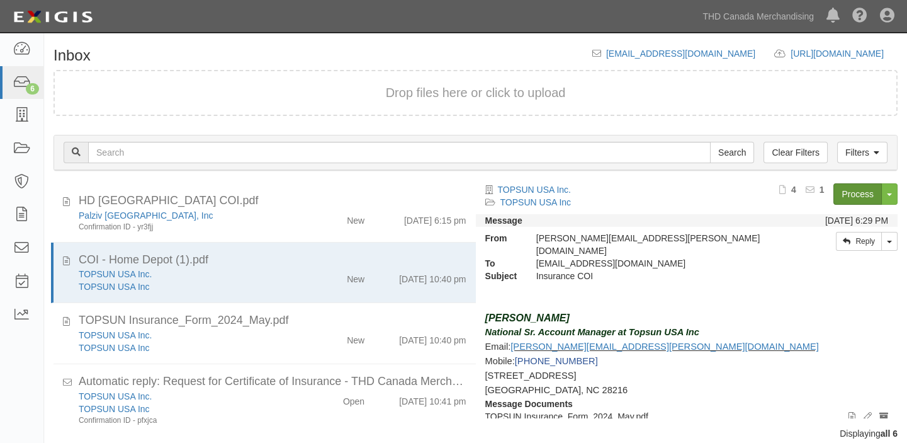
scroll to position [114, 0]
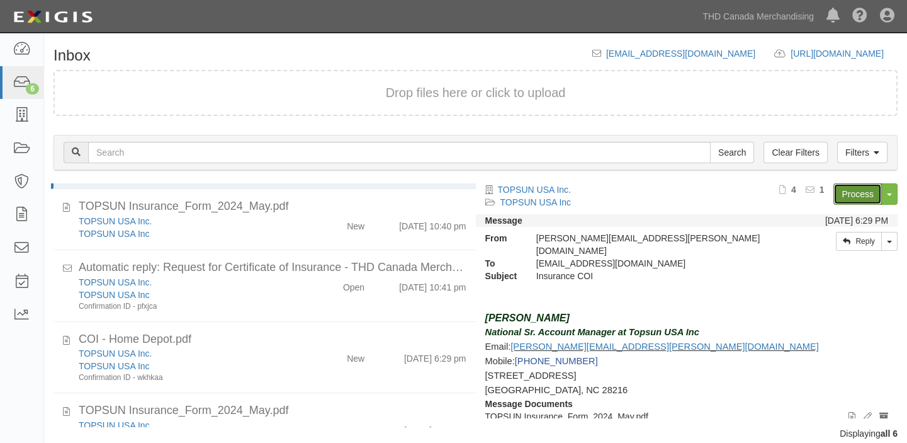
click at [850, 198] on link "Process" at bounding box center [857, 193] width 48 height 21
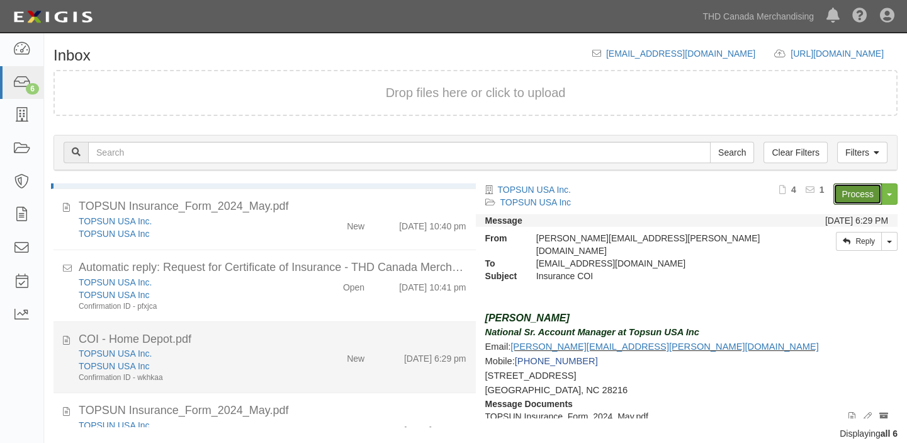
scroll to position [0, 0]
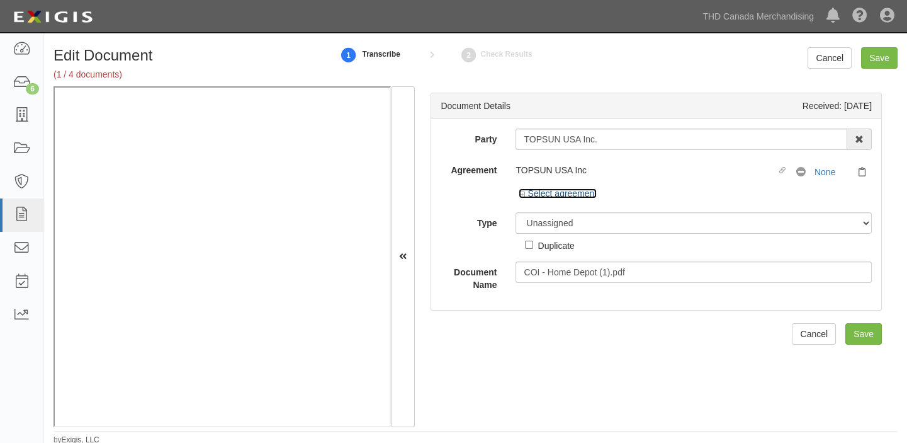
click at [567, 193] on link "Select agreement" at bounding box center [558, 193] width 78 height 10
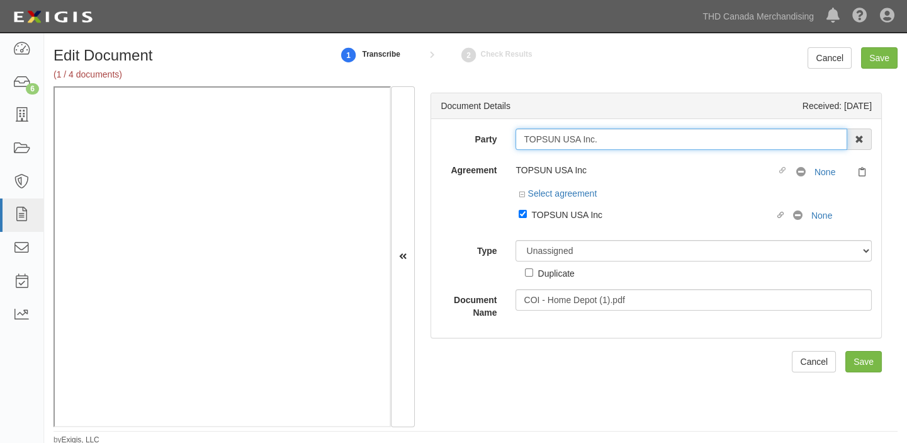
drag, startPoint x: 523, startPoint y: 140, endPoint x: 634, endPoint y: 140, distance: 111.4
click at [634, 140] on input "TOPSUN USA Inc." at bounding box center [682, 138] width 332 height 21
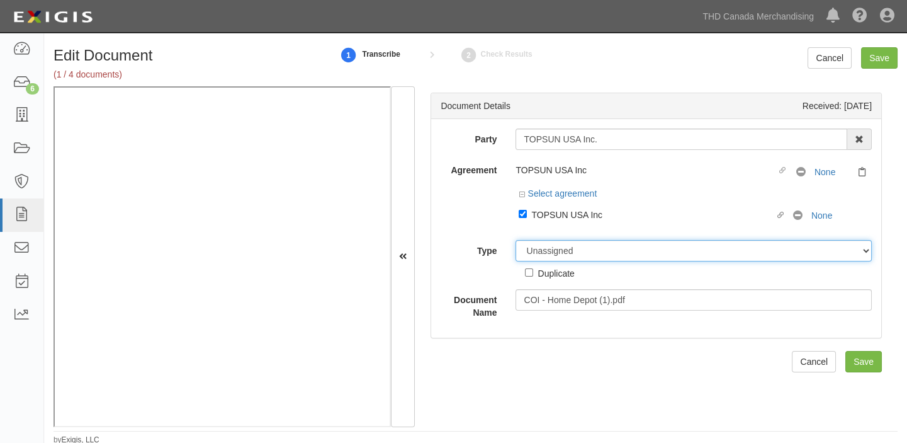
click at [542, 253] on select "Unassigned Binder Cancellation Notice Certificate Contract Endorsement Insuranc…" at bounding box center [694, 250] width 356 height 21
select select "CertificateDetail"
click at [516, 240] on select "Unassigned Binder Cancellation Notice Certificate Contract Endorsement Insuranc…" at bounding box center [694, 250] width 356 height 21
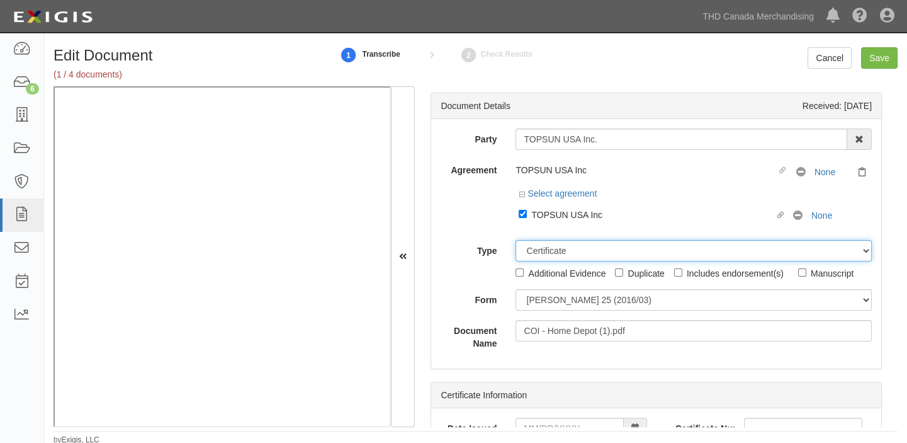
scroll to position [2, 0]
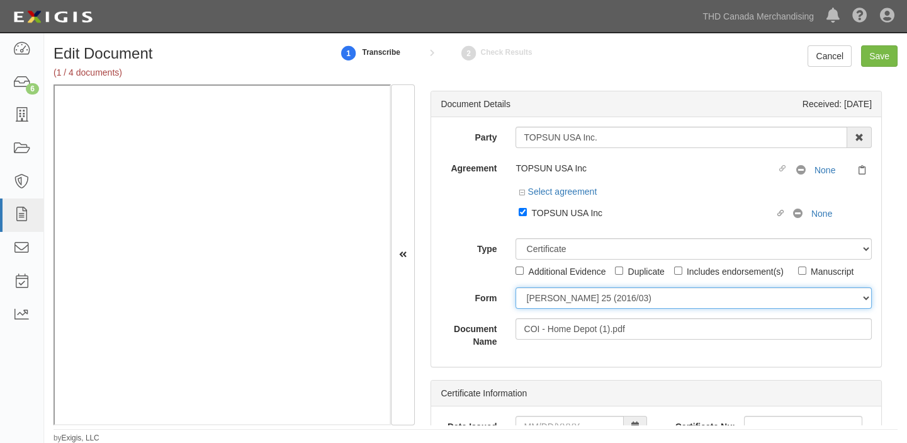
click at [555, 295] on select "[PERSON_NAME] 25 (2016/03) [PERSON_NAME] 101 [PERSON_NAME] 855 NY (2014/05) Gen…" at bounding box center [694, 297] width 356 height 21
select select "GeneralFormDetail"
click at [516, 287] on select "[PERSON_NAME] 25 (2016/03) [PERSON_NAME] 101 [PERSON_NAME] 855 NY (2014/05) Gen…" at bounding box center [694, 297] width 356 height 21
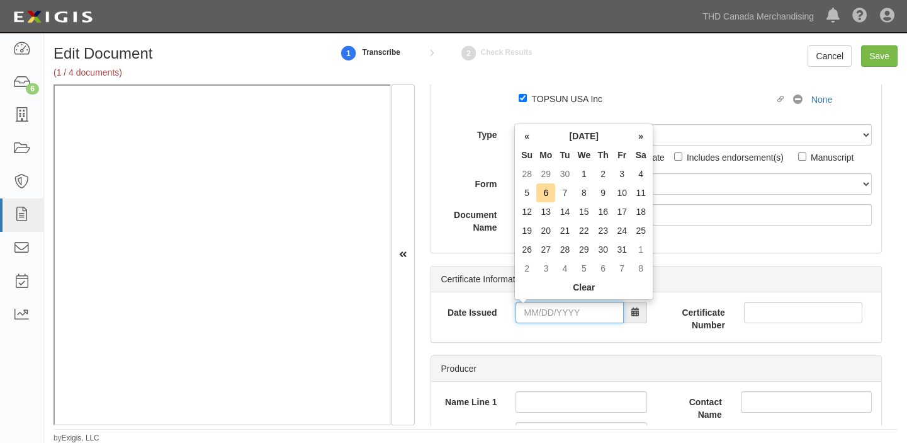
click at [565, 313] on input "Date Issued" at bounding box center [570, 312] width 108 height 21
click at [559, 149] on th "Tu" at bounding box center [564, 154] width 19 height 19
click at [567, 172] on td "30" at bounding box center [564, 173] width 19 height 19
type input "09/30/2025"
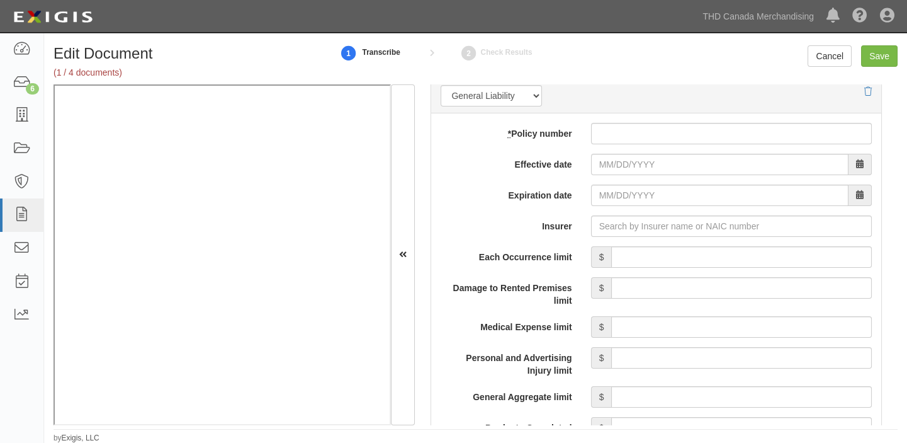
scroll to position [858, 0]
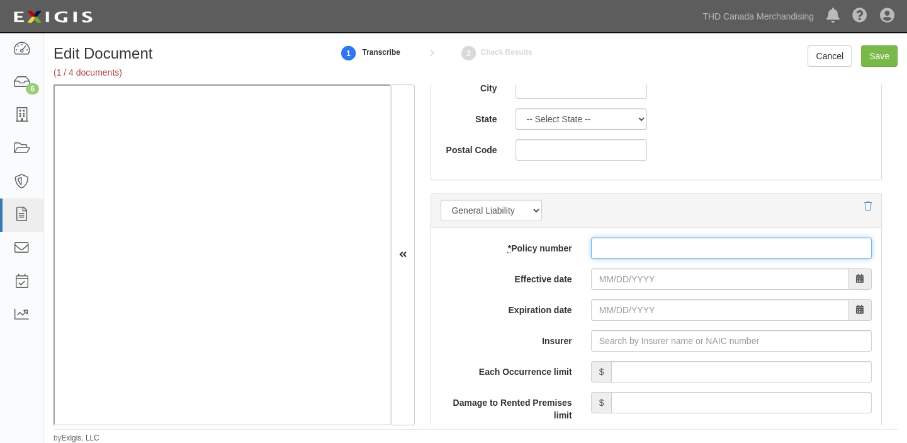
click at [601, 256] on input "* Policy number" at bounding box center [731, 247] width 281 height 21
paste input "02 SBM BG1RUL"
type input "02 SBM BG1RUL"
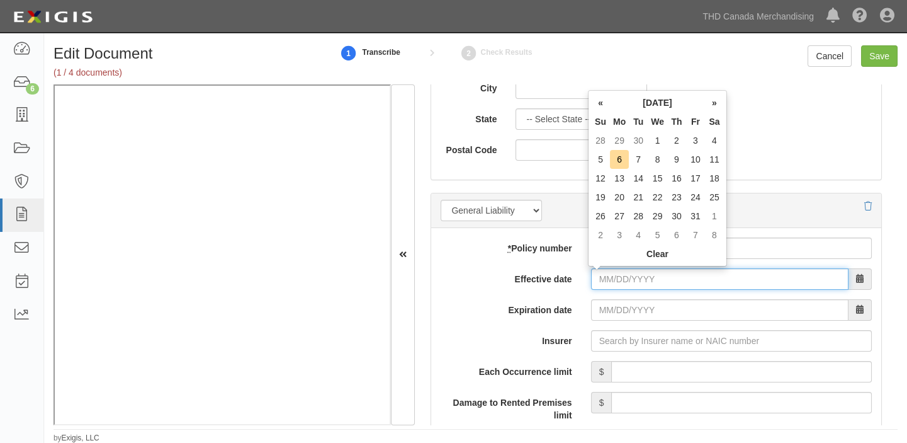
click at [604, 274] on input "Effective date" at bounding box center [719, 278] width 257 height 21
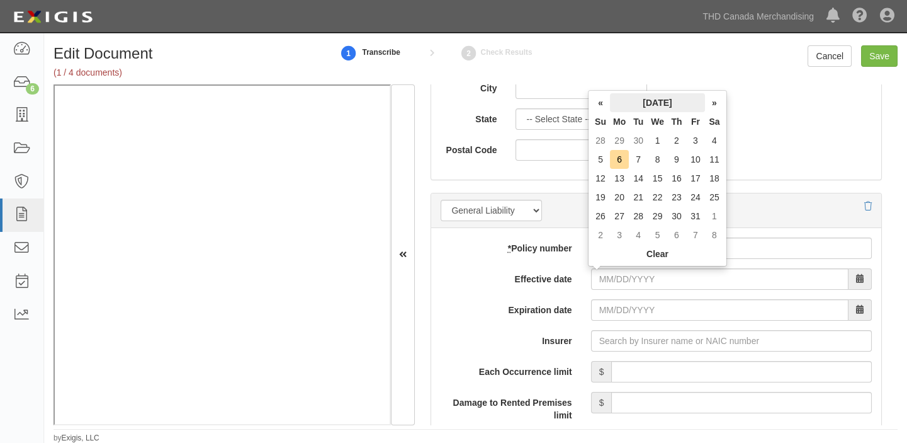
click at [645, 101] on th "October 2025" at bounding box center [657, 102] width 95 height 19
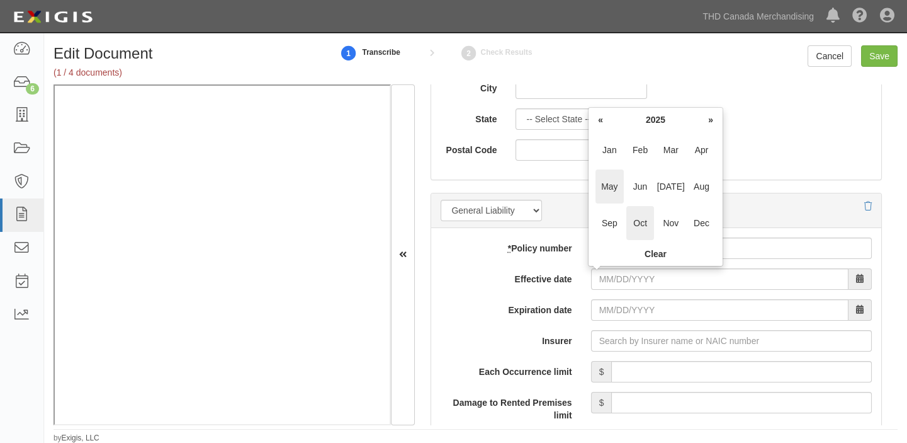
click at [612, 191] on span "May" at bounding box center [610, 186] width 28 height 34
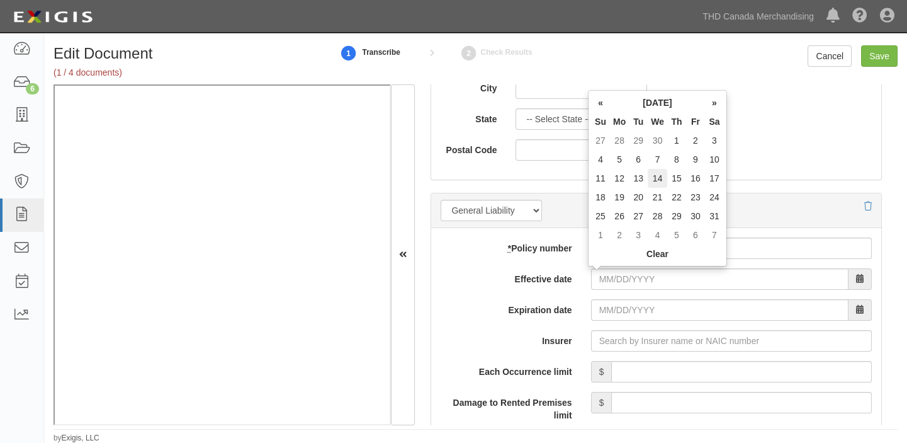
click at [662, 171] on td "14" at bounding box center [658, 178] width 20 height 19
type input "05/14/2025"
type input "05/14/2026"
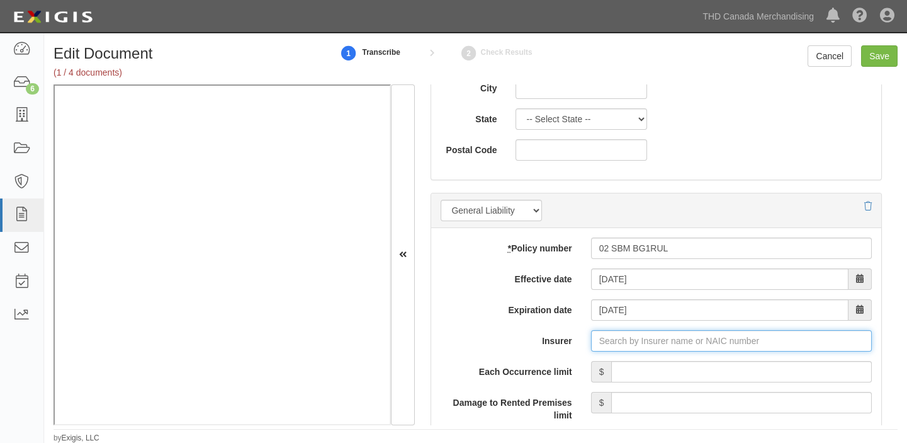
click at [642, 336] on input "Insurer" at bounding box center [731, 340] width 281 height 21
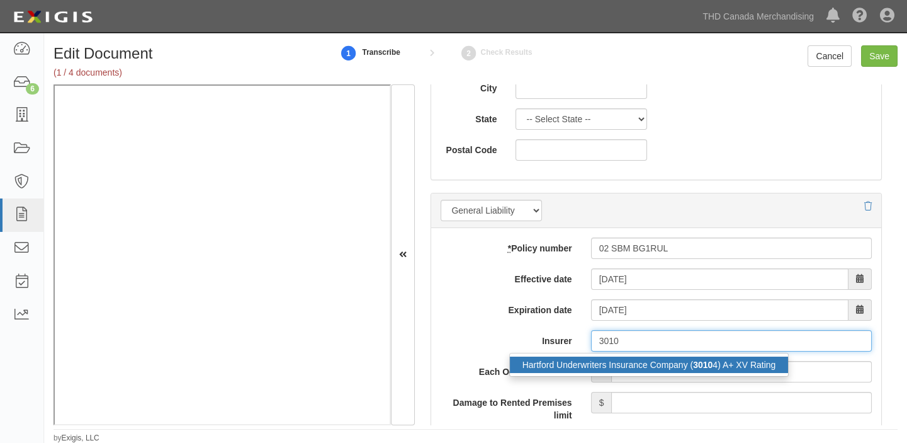
click at [630, 356] on div "Hartford Underwriters Insurance Company ( 3010 4) A+ XV Rating" at bounding box center [649, 364] width 279 height 16
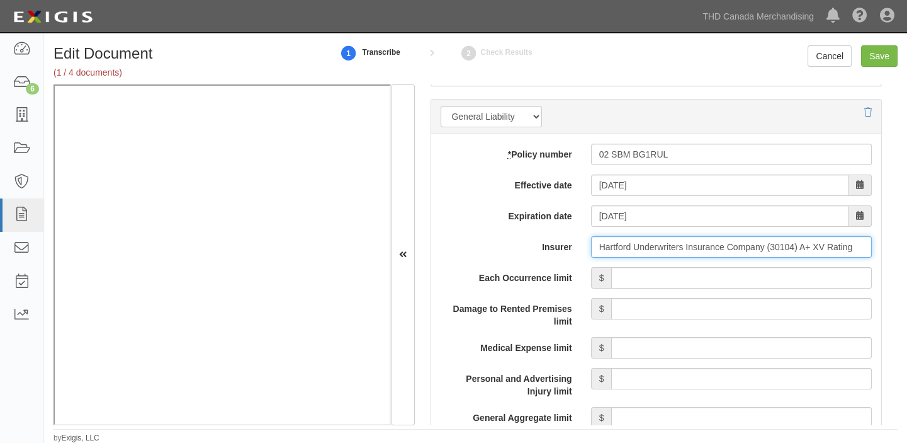
scroll to position [973, 0]
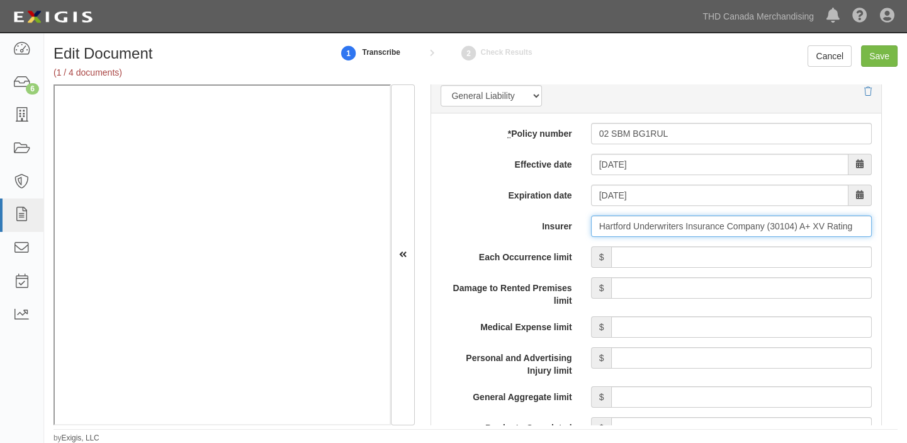
type input "Hartford Underwriters Insurance Company (30104) A+ XV Rating"
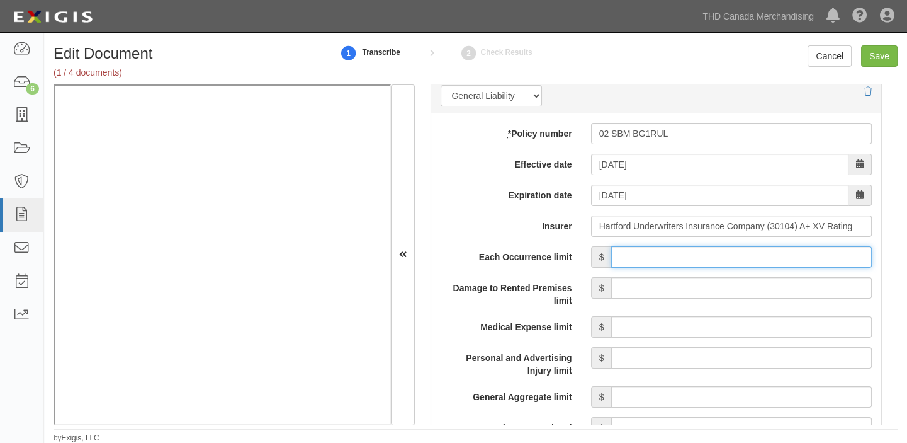
click at [689, 258] on input "Each Occurrence limit" at bounding box center [741, 256] width 261 height 21
type input "1,000,000"
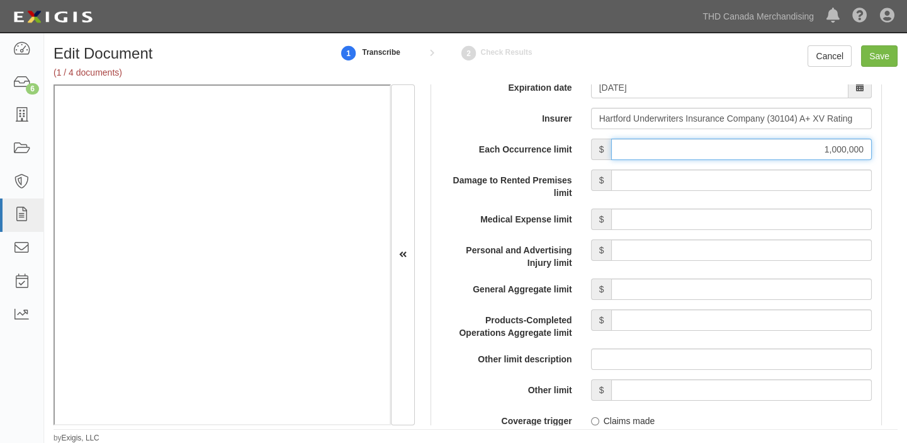
scroll to position [1087, 0]
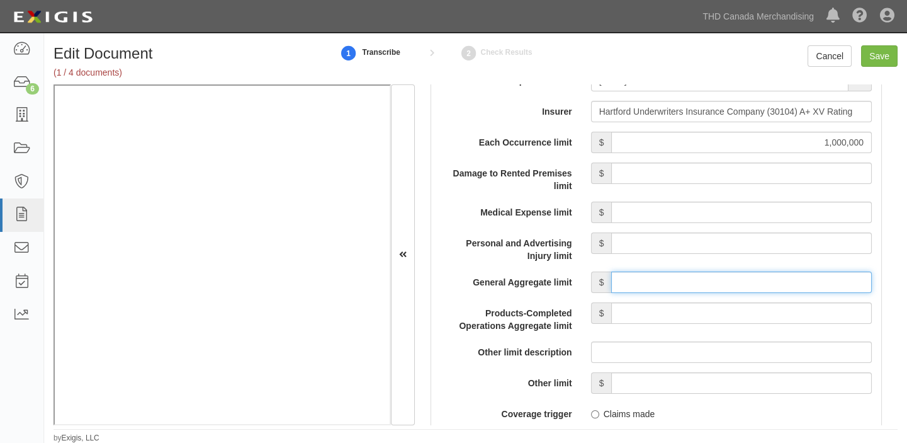
click at [711, 287] on input "General Aggregate limit" at bounding box center [741, 281] width 261 height 21
type input "2,000,000"
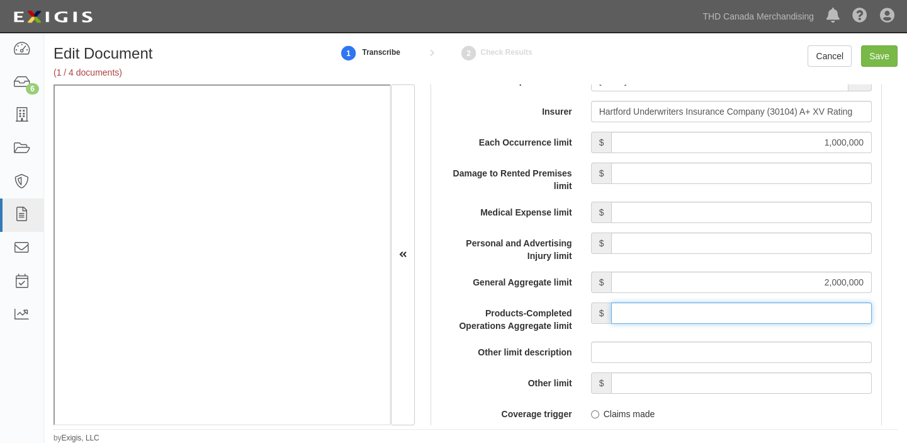
click at [744, 310] on input "Products-Completed Operations Aggregate limit" at bounding box center [741, 312] width 261 height 21
type input "2,000,000"
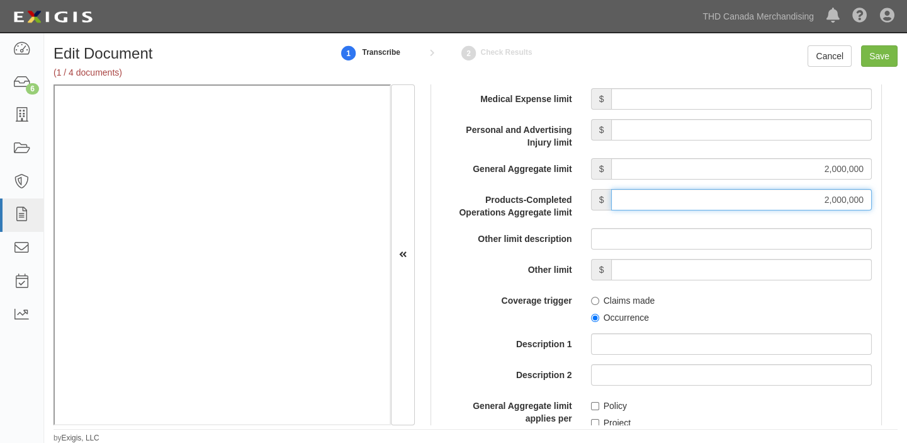
scroll to position [1202, 0]
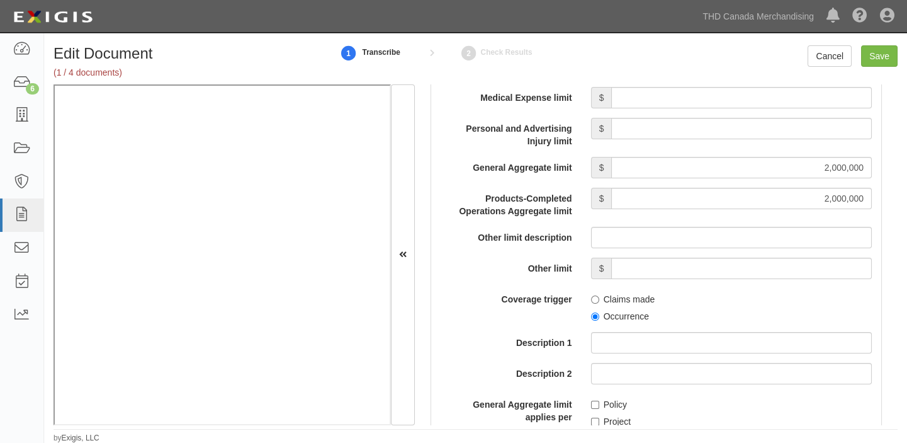
click at [625, 315] on label "Occurrence" at bounding box center [620, 316] width 58 height 13
click at [599, 315] on input "Occurrence" at bounding box center [595, 316] width 8 height 8
radio input "true"
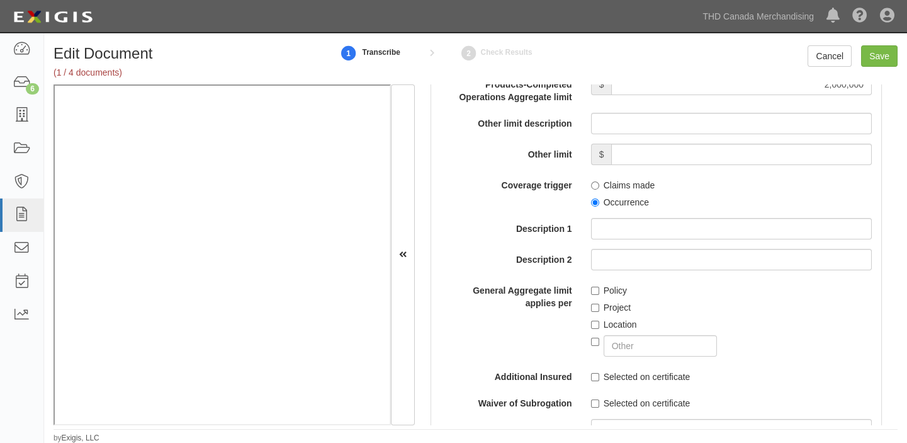
click at [601, 291] on label "Policy" at bounding box center [609, 290] width 36 height 13
click at [599, 291] on input "Policy" at bounding box center [595, 290] width 8 height 8
checkbox input "true"
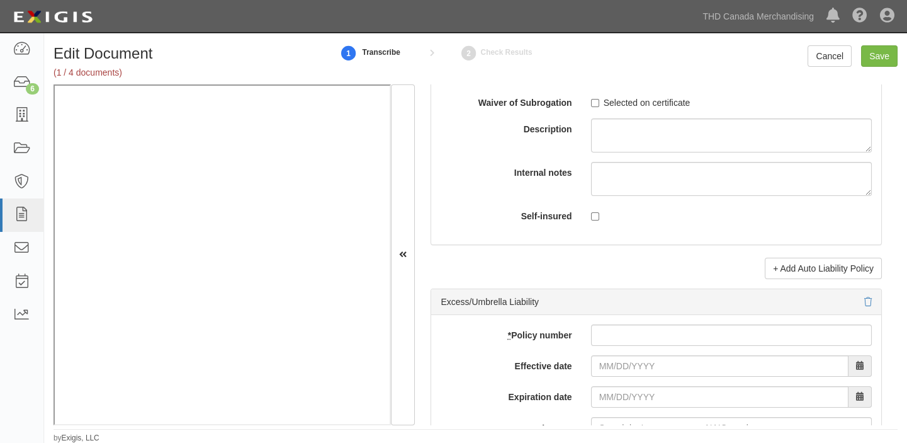
scroll to position [2461, 0]
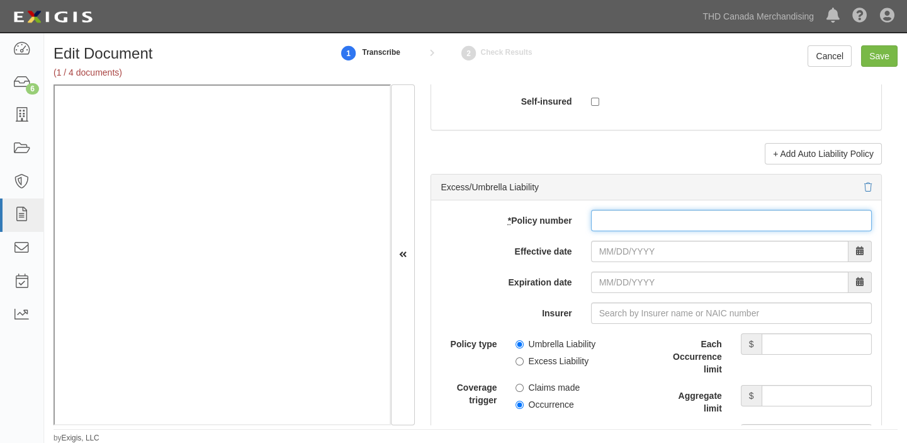
paste input "02 SBM BG1RUL"
click at [604, 229] on input "* Policy number" at bounding box center [731, 220] width 281 height 21
type input "02 SBM BG1RUL"
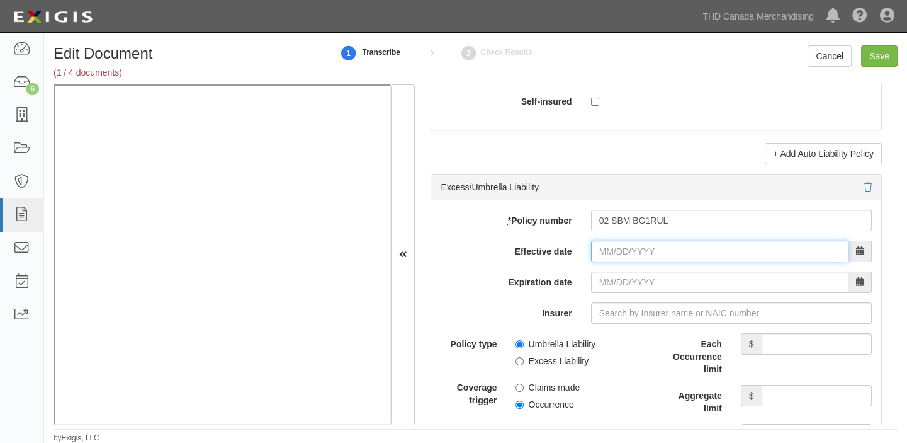
click at [619, 257] on input "Effective date" at bounding box center [719, 250] width 257 height 21
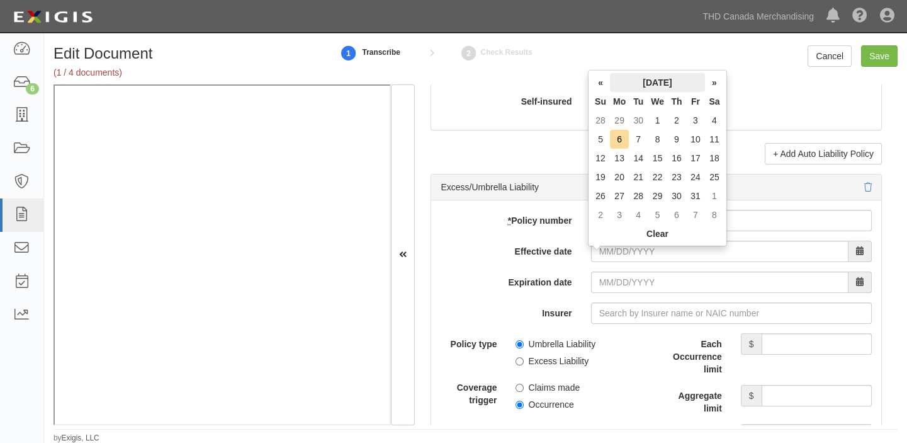
click at [647, 85] on th "October 2025" at bounding box center [657, 82] width 95 height 19
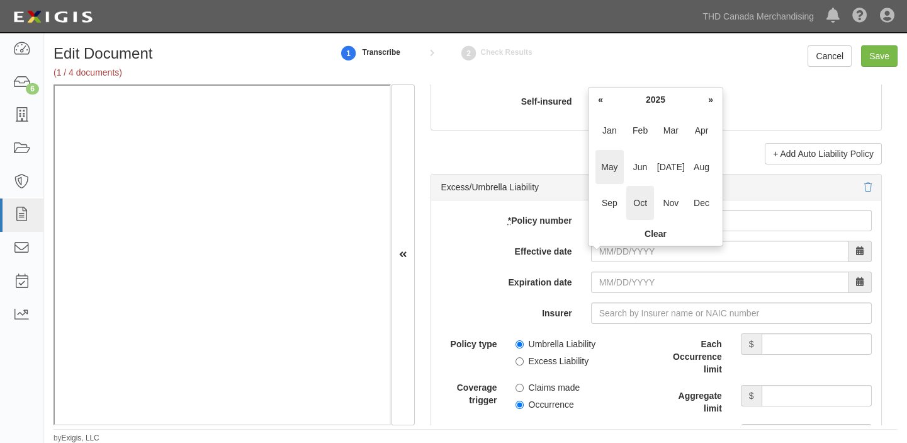
click at [619, 164] on span "May" at bounding box center [610, 167] width 28 height 34
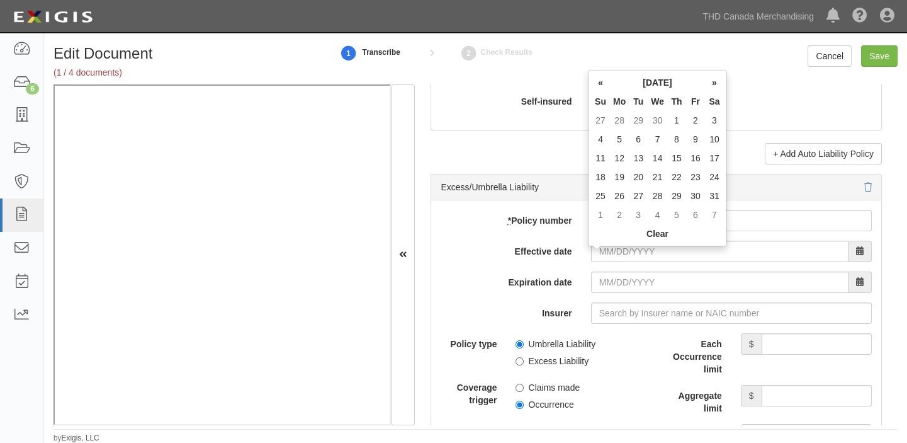
click at [659, 155] on td "14" at bounding box center [658, 158] width 20 height 19
type input "05/14/2025"
type input "05/14/2026"
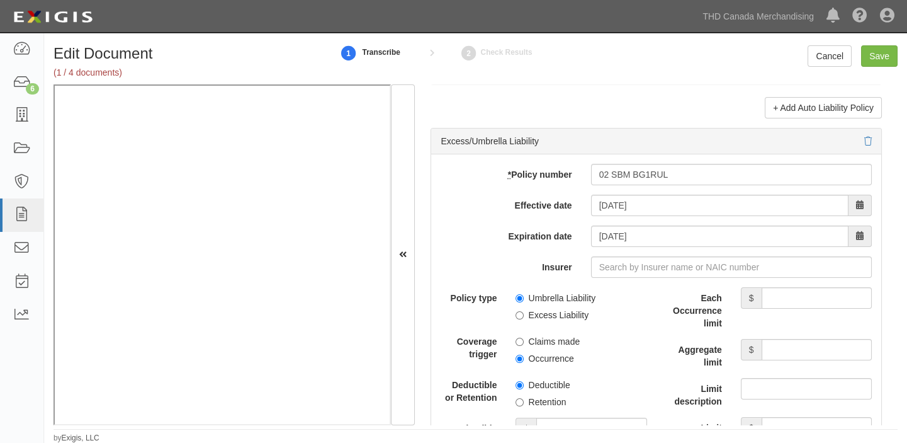
scroll to position [2575, 0]
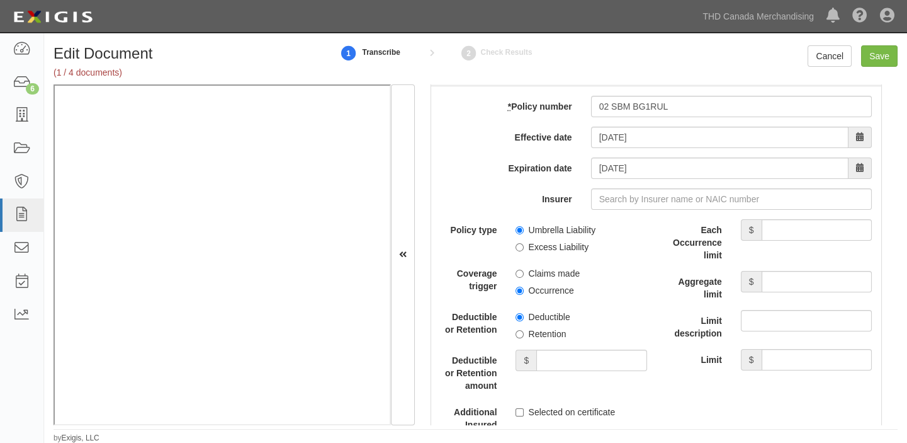
click at [560, 232] on label "Umbrella Liability" at bounding box center [556, 229] width 80 height 13
click at [524, 232] on input "Umbrella Liability" at bounding box center [520, 230] width 8 height 8
radio input "true"
click at [531, 293] on label "Occurrence" at bounding box center [545, 290] width 58 height 13
click at [524, 293] on input "Occurrence" at bounding box center [520, 290] width 8 height 8
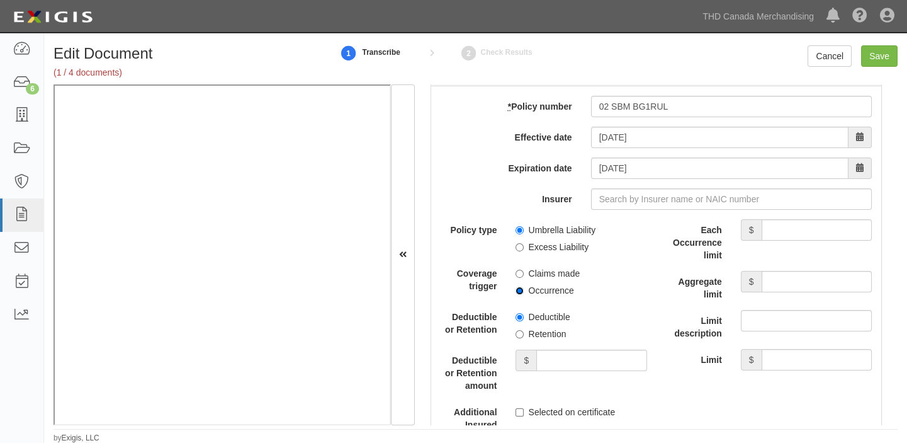
radio input "true"
click at [538, 340] on label "Retention" at bounding box center [541, 333] width 50 height 13
click at [524, 338] on input "Retention" at bounding box center [520, 334] width 8 height 8
radio input "true"
click at [545, 365] on input "Deductible or Retention amount" at bounding box center [591, 359] width 110 height 21
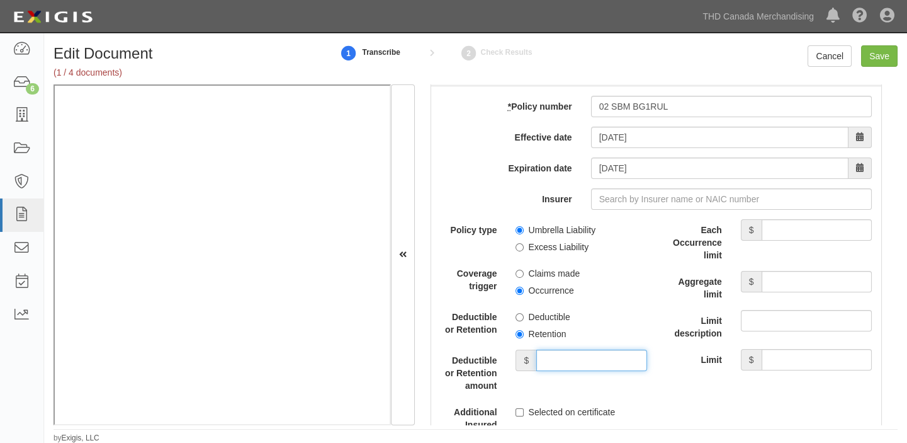
type input "10,000"
click at [774, 240] on input "Each Occurrence limit" at bounding box center [817, 229] width 110 height 21
type input "7,000,000"
click at [784, 291] on input "Aggregate limit" at bounding box center [817, 281] width 110 height 21
type input "7,000,000"
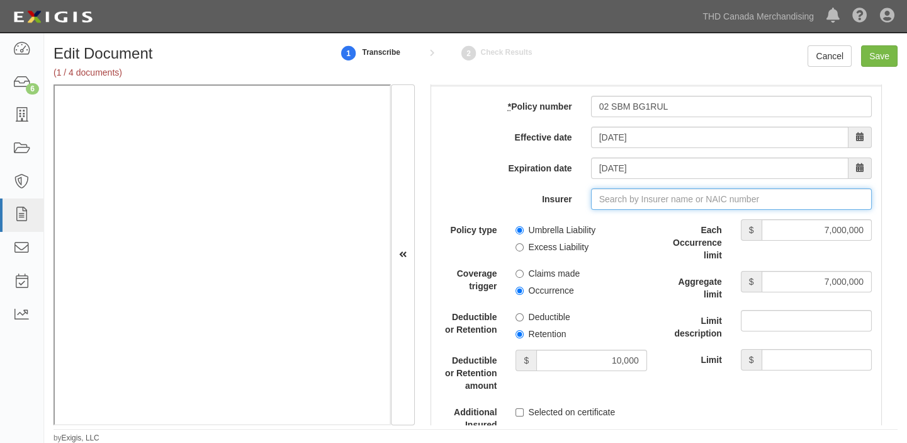
click at [598, 208] on input "Insurer" at bounding box center [731, 198] width 281 height 21
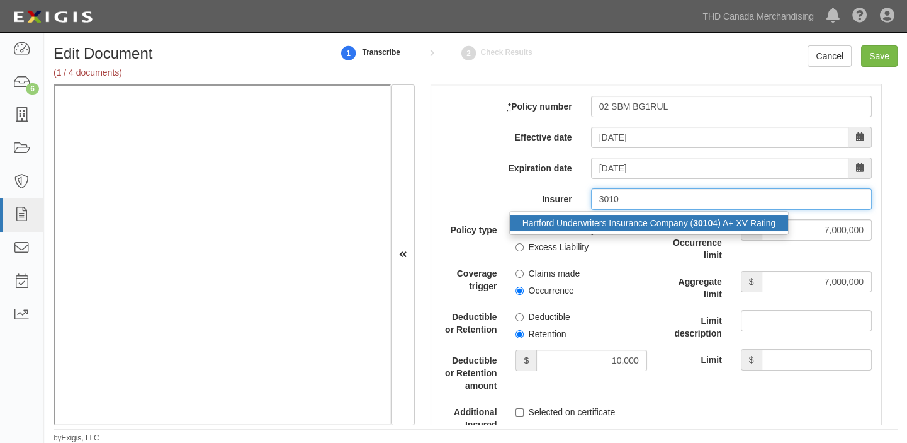
click at [601, 229] on div "Hartford Underwriters Insurance Company ( 3010 4) A+ XV Rating" at bounding box center [649, 223] width 279 height 16
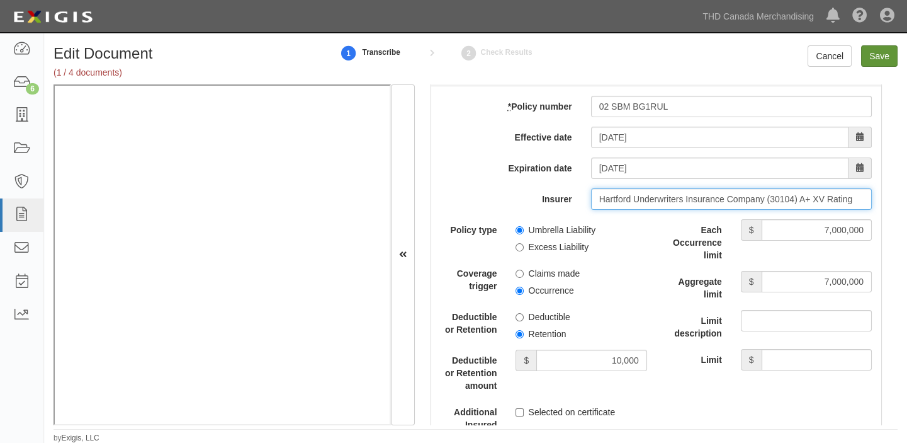
type input "Hartford Underwriters Insurance Company (30104) A+ XV Rating"
click at [873, 57] on input "Save" at bounding box center [879, 55] width 37 height 21
type input "1000000"
type input "2000000"
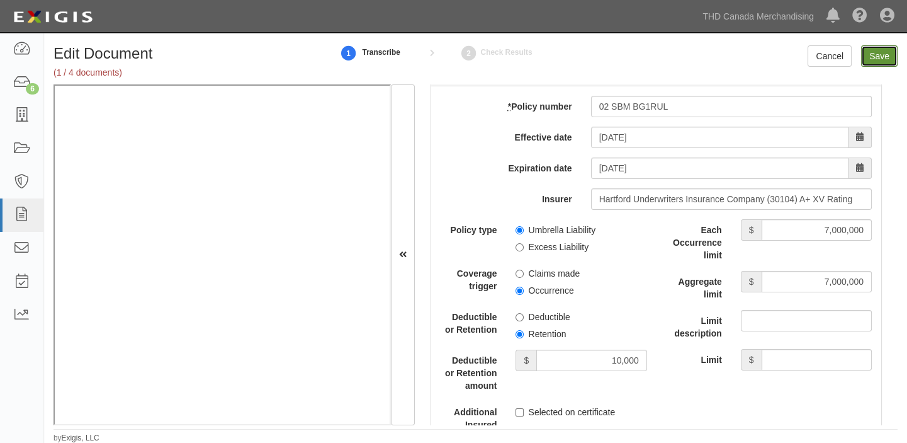
type input "10000"
type input "7000000"
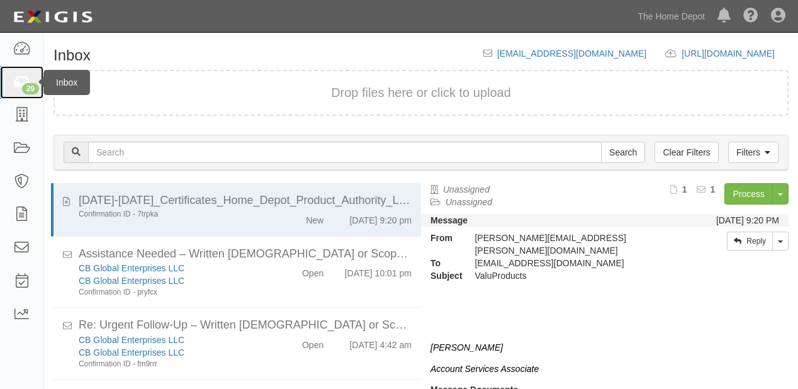
click at [21, 87] on icon at bounding box center [22, 83] width 18 height 14
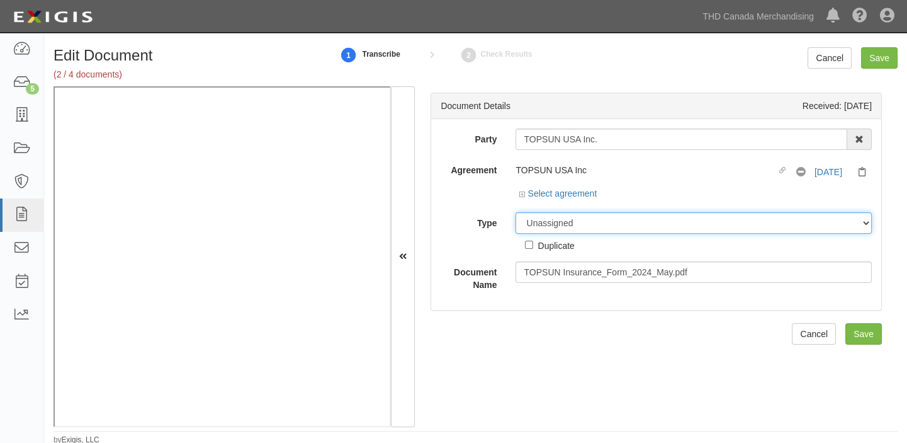
click at [576, 217] on select "Unassigned Binder Cancellation Notice Certificate Contract Endorsement Insuranc…" at bounding box center [694, 222] width 356 height 21
select select "OtherDetail"
click at [516, 212] on select "Unassigned Binder Cancellation Notice Certificate Contract Endorsement Insuranc…" at bounding box center [694, 222] width 356 height 21
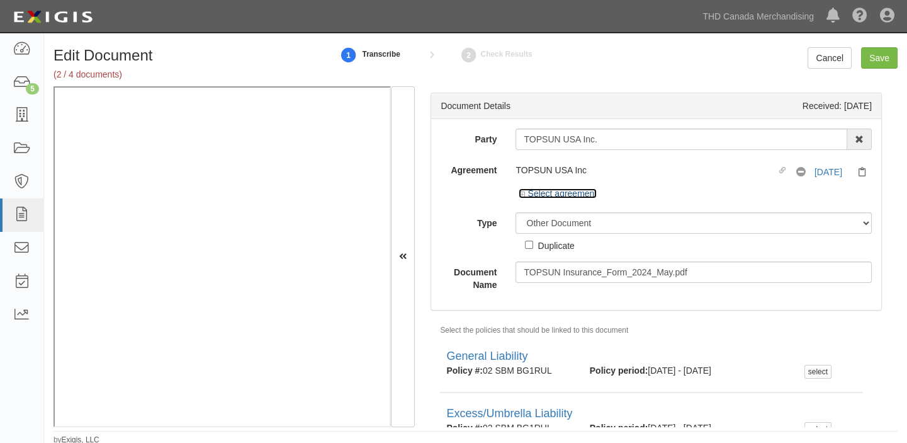
click at [570, 190] on link "Select agreement" at bounding box center [558, 193] width 78 height 10
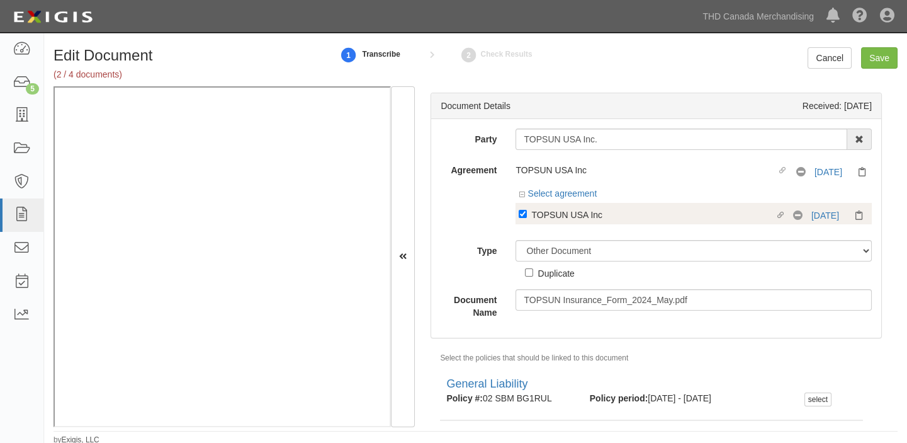
click at [575, 219] on div "TOPSUN USA Inc" at bounding box center [652, 214] width 243 height 14
click at [527, 218] on input "Linked agreement TOPSUN USA Inc Linked agreement" at bounding box center [523, 214] width 8 height 8
checkbox input "false"
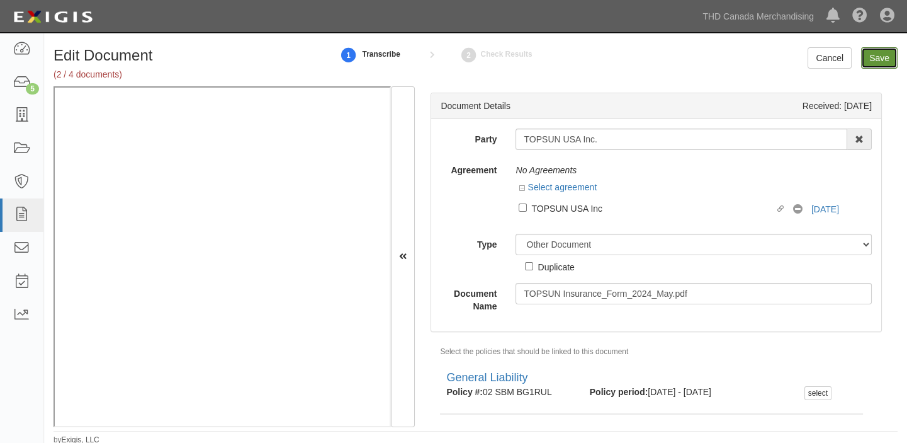
click at [877, 63] on input "Save" at bounding box center [879, 57] width 37 height 21
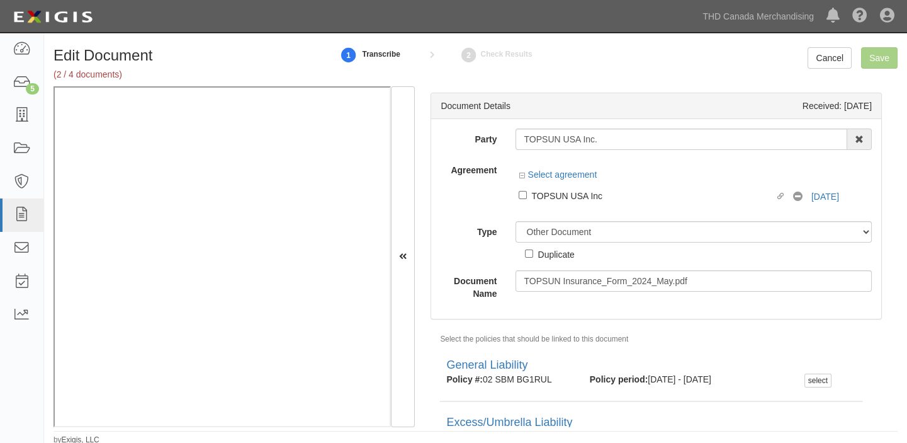
scroll to position [2, 0]
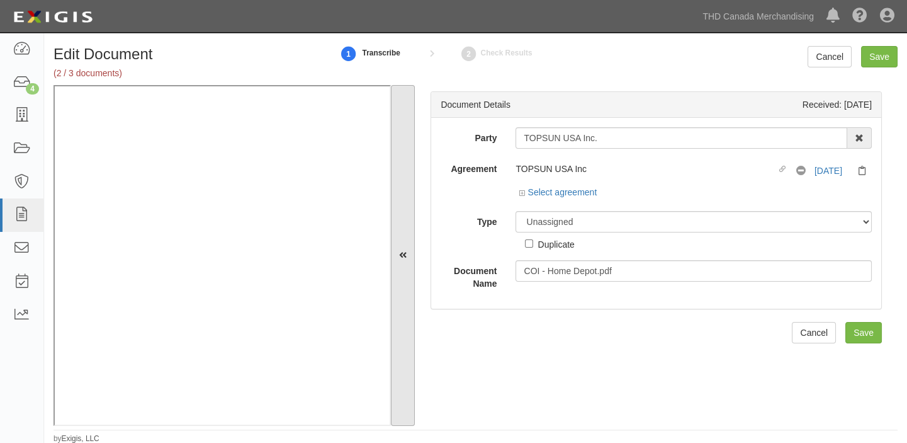
scroll to position [2, 0]
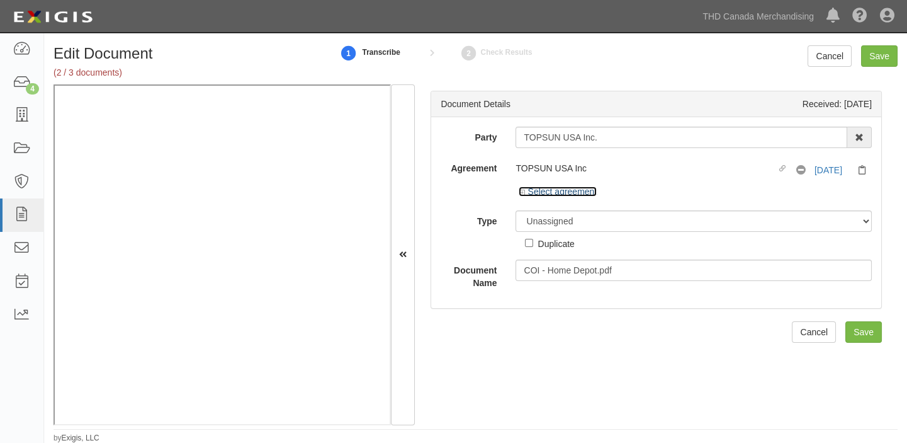
drag, startPoint x: 590, startPoint y: 186, endPoint x: 597, endPoint y: 193, distance: 9.8
click at [592, 186] on link "Select agreement" at bounding box center [558, 191] width 78 height 10
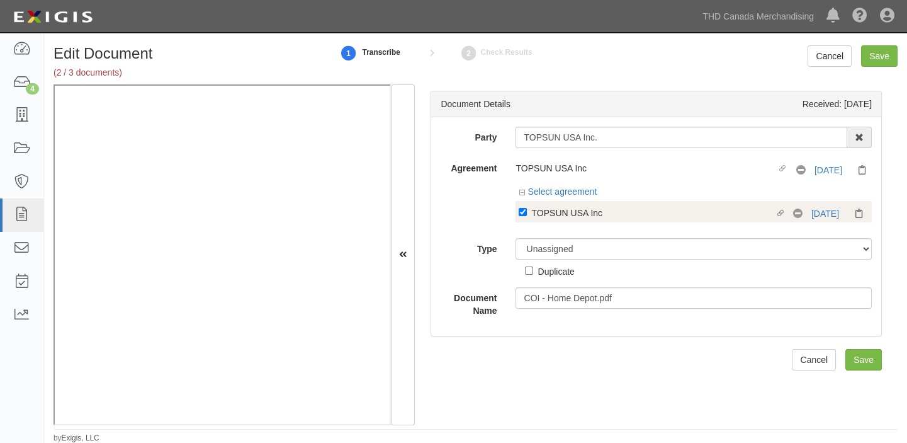
click at [601, 213] on div "TOPSUN USA Inc" at bounding box center [652, 212] width 243 height 14
click at [527, 213] on input "Linked agreement TOPSUN USA Inc Linked agreement" at bounding box center [523, 212] width 8 height 8
checkbox input "false"
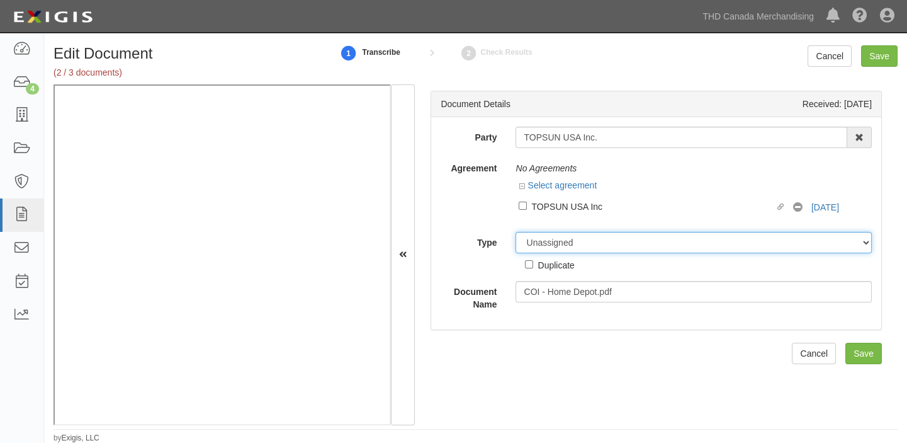
click at [599, 237] on select "Unassigned Binder Cancellation Notice Certificate Contract Endorsement Insuranc…" at bounding box center [694, 242] width 356 height 21
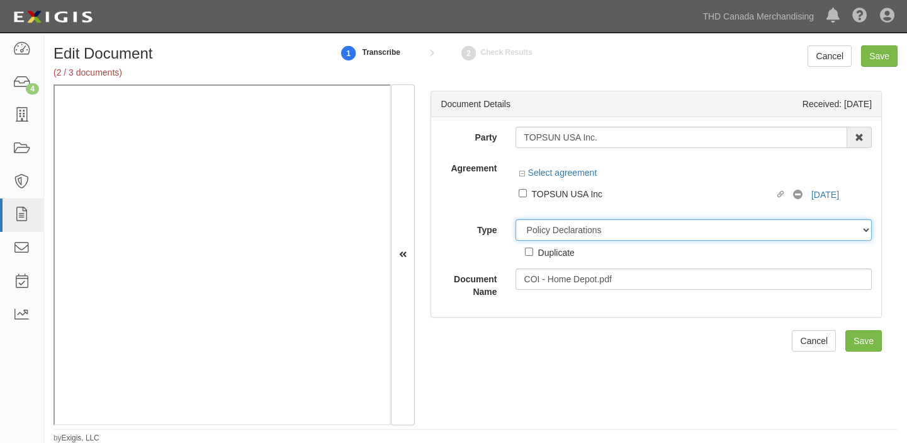
click at [516, 219] on select "Unassigned Binder Cancellation Notice Certificate Contract Endorsement Insuranc…" at bounding box center [694, 229] width 356 height 21
click at [579, 222] on select "Unassigned Binder Cancellation Notice Certificate Contract Endorsement Insuranc…" at bounding box center [694, 229] width 356 height 21
select select "OtherDetail"
click at [516, 219] on select "Unassigned Binder Cancellation Notice Certificate Contract Endorsement Insuranc…" at bounding box center [694, 229] width 356 height 21
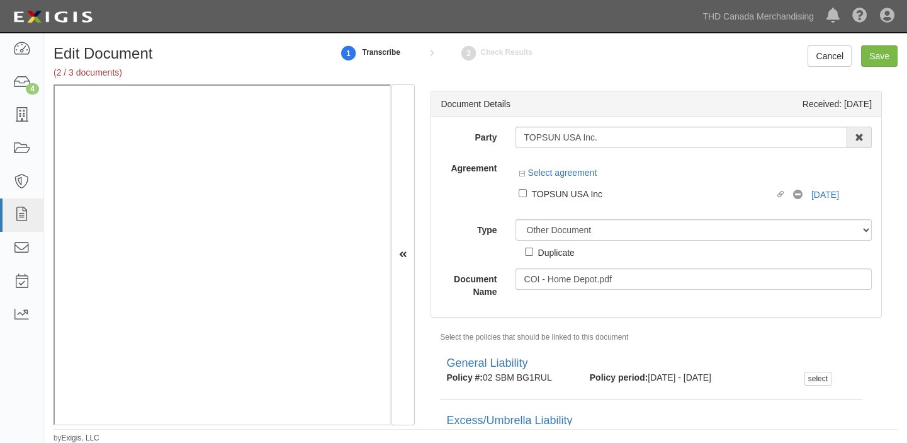
click at [565, 254] on div "Duplicate" at bounding box center [556, 252] width 37 height 14
click at [533, 254] on input "Duplicate" at bounding box center [529, 251] width 8 height 8
checkbox input "true"
click at [876, 55] on input "Save" at bounding box center [879, 55] width 37 height 21
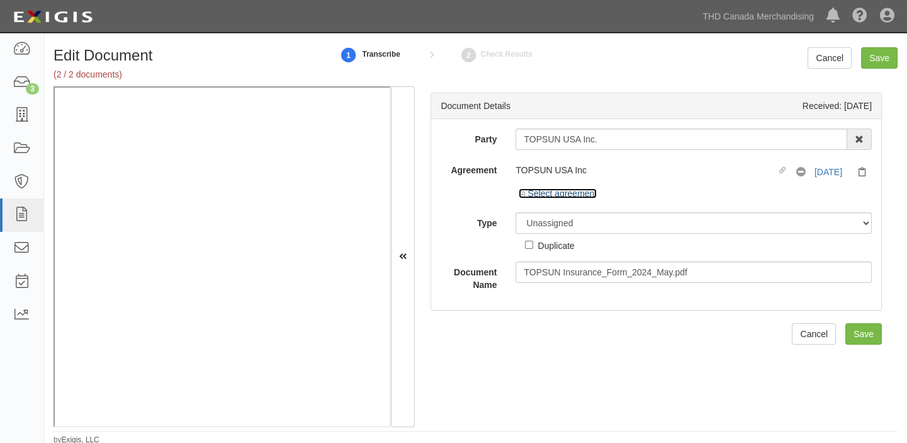
click at [583, 190] on link "Select agreement" at bounding box center [558, 193] width 78 height 10
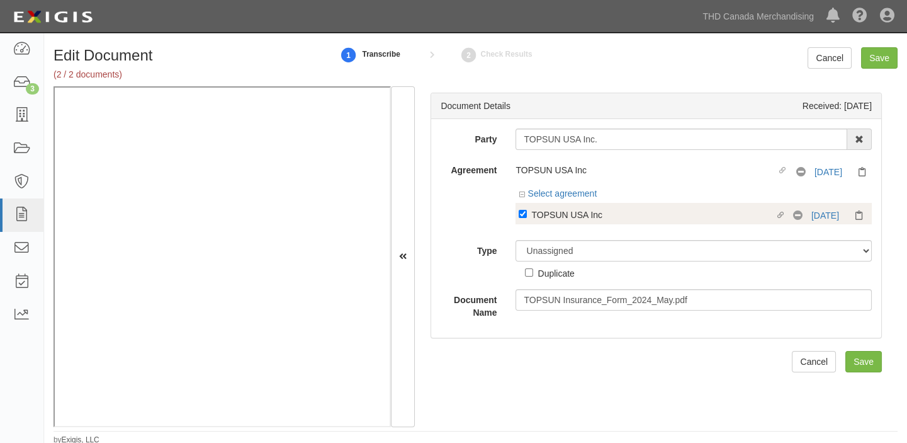
click at [572, 211] on div "TOPSUN USA Inc" at bounding box center [652, 214] width 243 height 14
click at [527, 211] on input "Linked agreement TOPSUN USA Inc Linked agreement" at bounding box center [523, 214] width 8 height 8
checkbox input "false"
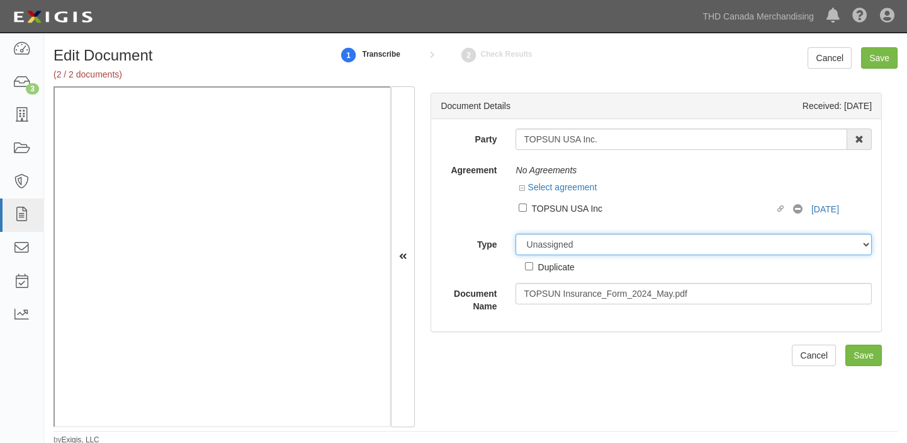
click at [564, 244] on select "Unassigned Binder Cancellation Notice Certificate Contract Endorsement Insuranc…" at bounding box center [694, 244] width 356 height 21
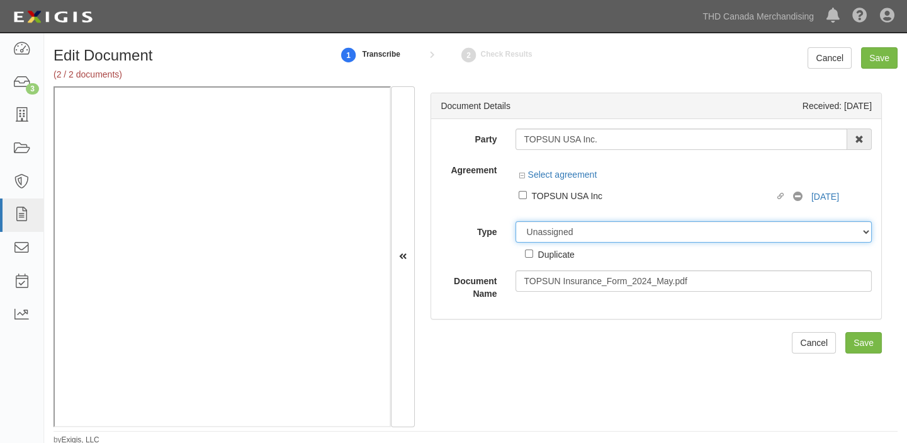
select select "OtherDetail"
click at [516, 221] on select "Unassigned Binder Cancellation Notice Certificate Contract Endorsement Insuranc…" at bounding box center [694, 231] width 356 height 21
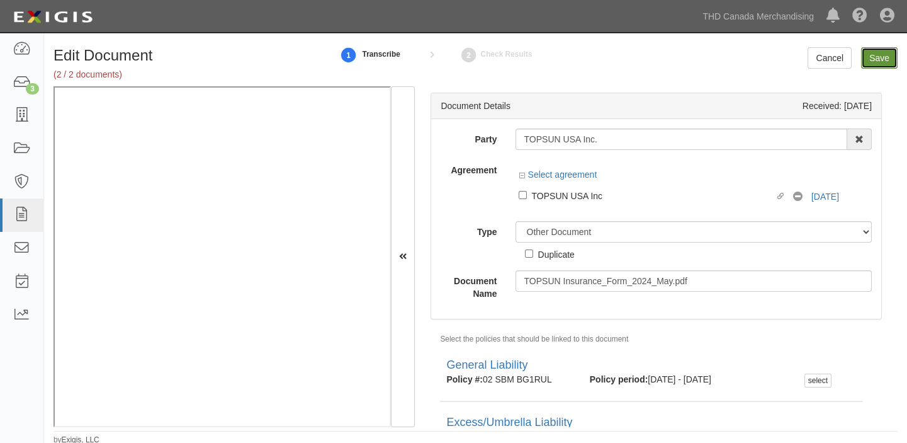
click at [884, 55] on input "Save" at bounding box center [879, 57] width 37 height 21
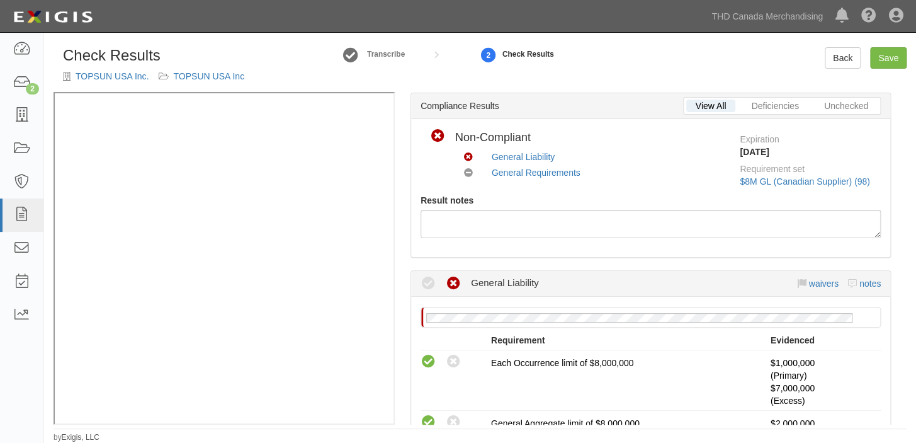
scroll to position [286, 0]
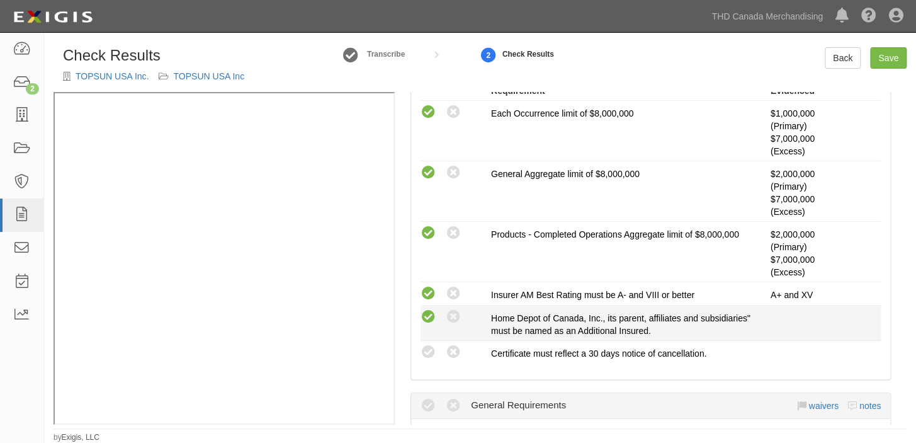
click at [422, 320] on icon at bounding box center [429, 317] width 16 height 16
radio input "true"
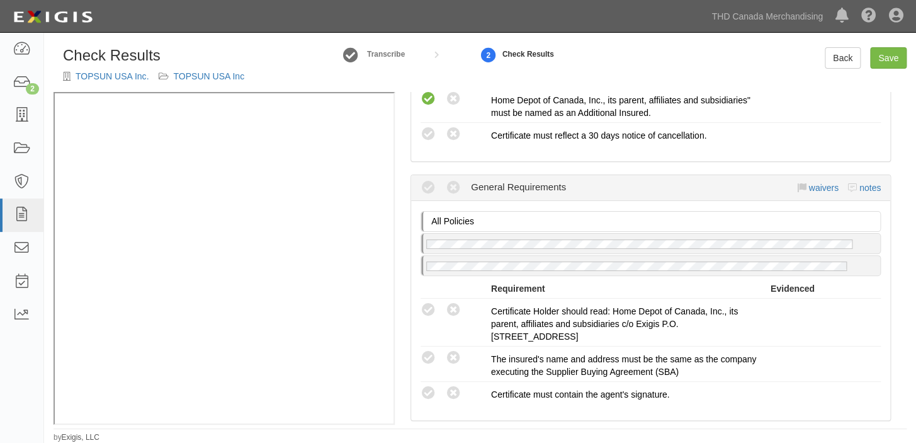
scroll to position [572, 0]
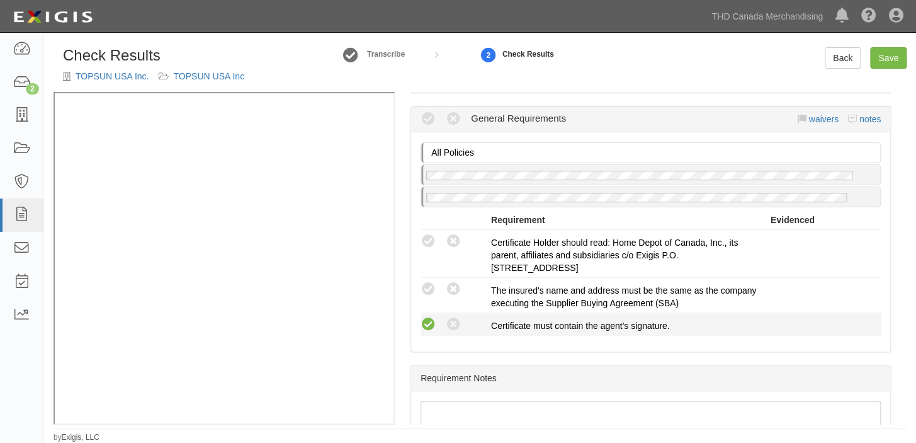
click at [427, 322] on icon at bounding box center [429, 325] width 16 height 16
radio input "true"
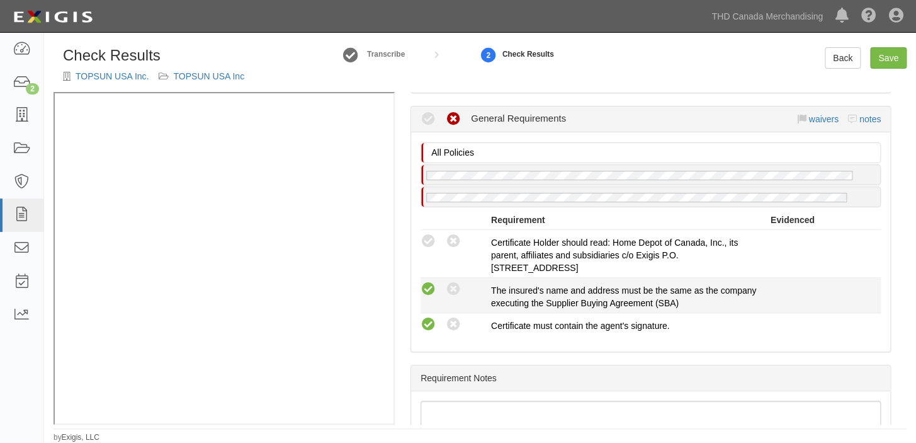
click at [422, 285] on icon at bounding box center [429, 289] width 16 height 16
radio input "true"
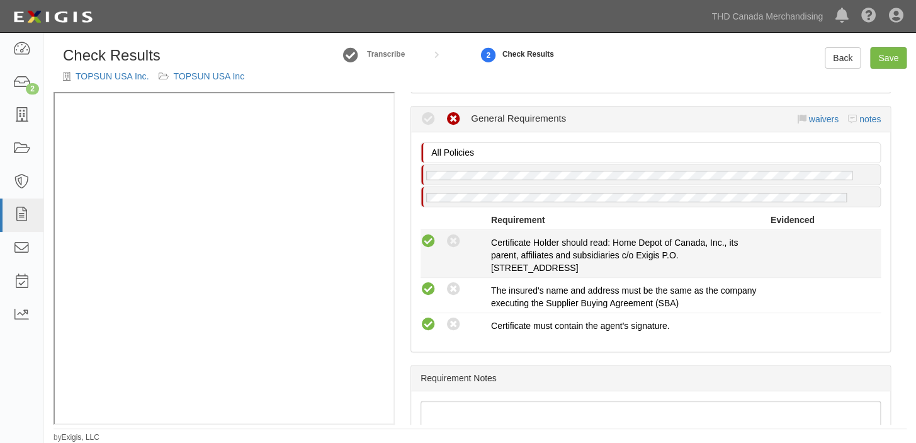
click at [429, 239] on icon at bounding box center [429, 242] width 16 height 16
radio input "true"
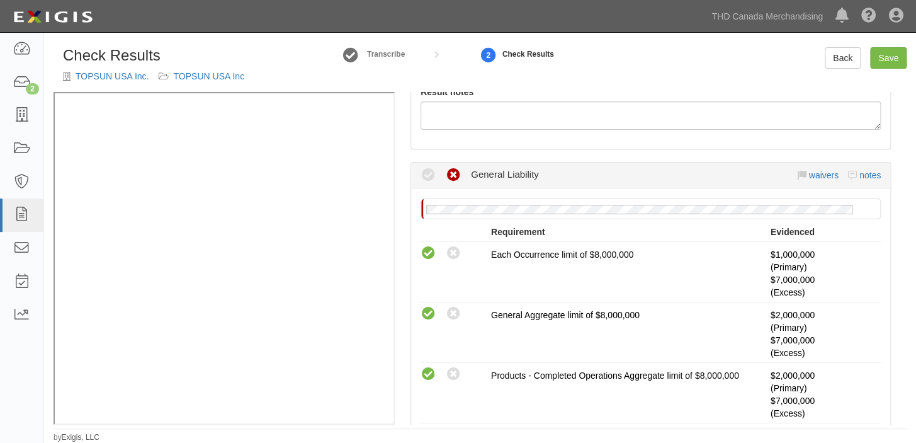
scroll to position [114, 0]
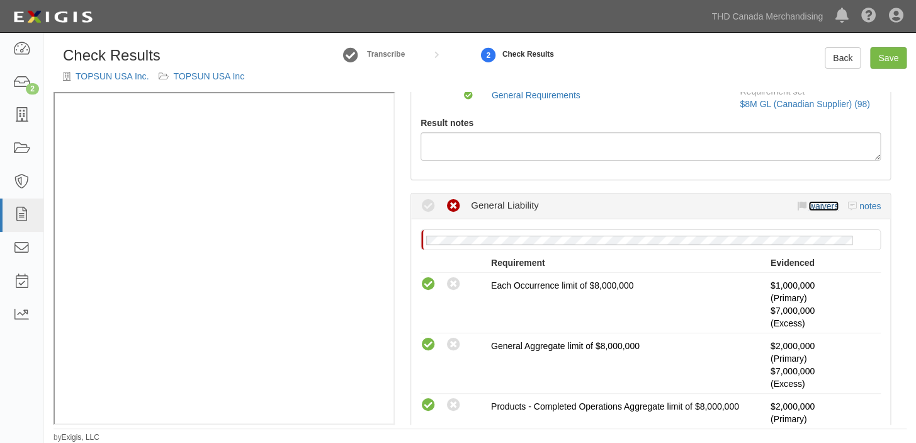
click at [808, 201] on link "waivers" at bounding box center [823, 206] width 30 height 10
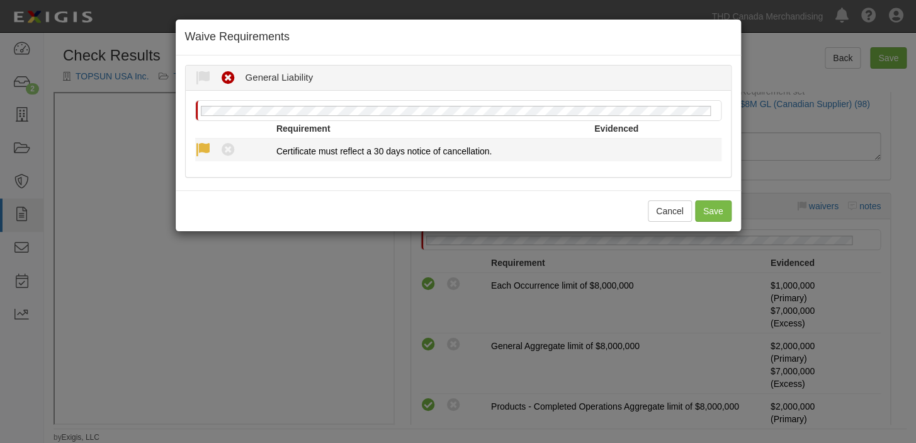
click at [195, 145] on icon at bounding box center [203, 150] width 16 height 16
radio input "true"
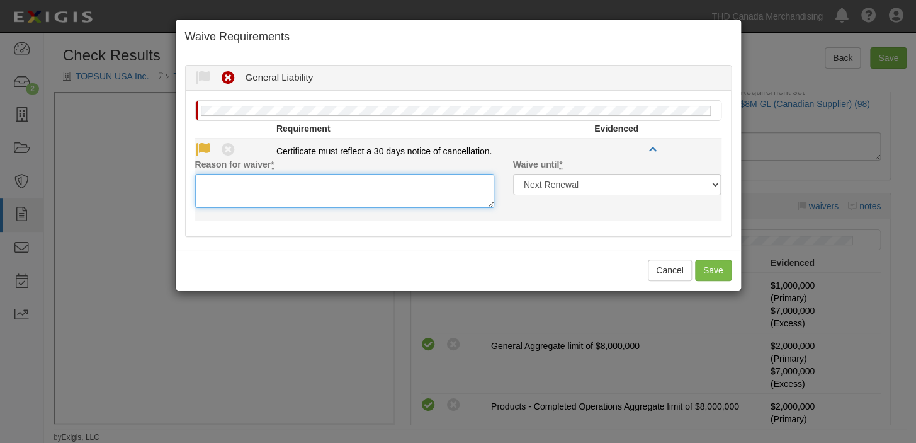
click at [252, 183] on textarea "Reason for waiver *" at bounding box center [344, 191] width 299 height 34
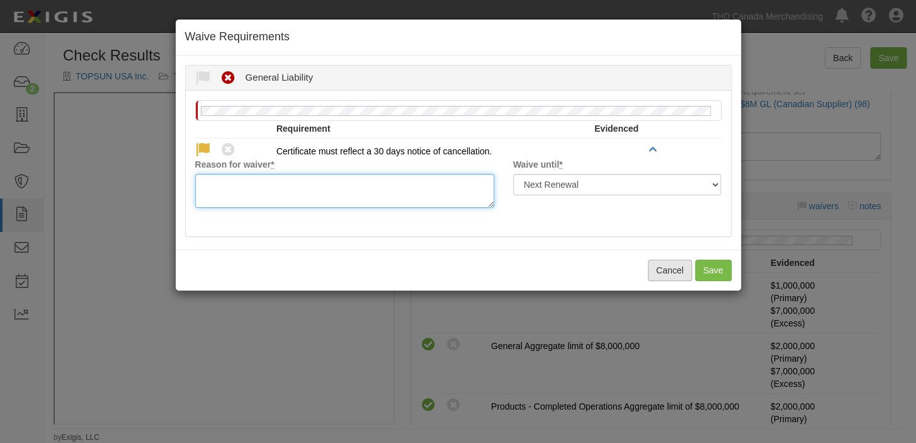
paste textarea "waived per client"
type textarea "waived per client"
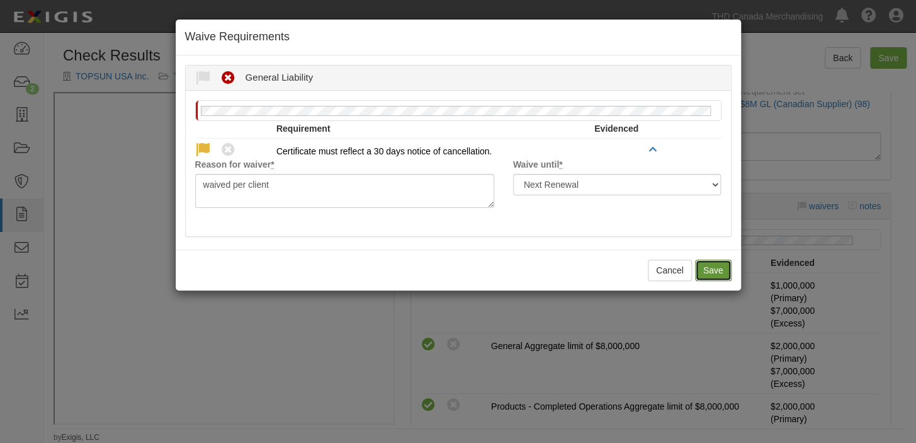
click at [714, 269] on button "Save" at bounding box center [713, 269] width 37 height 21
radio input "true"
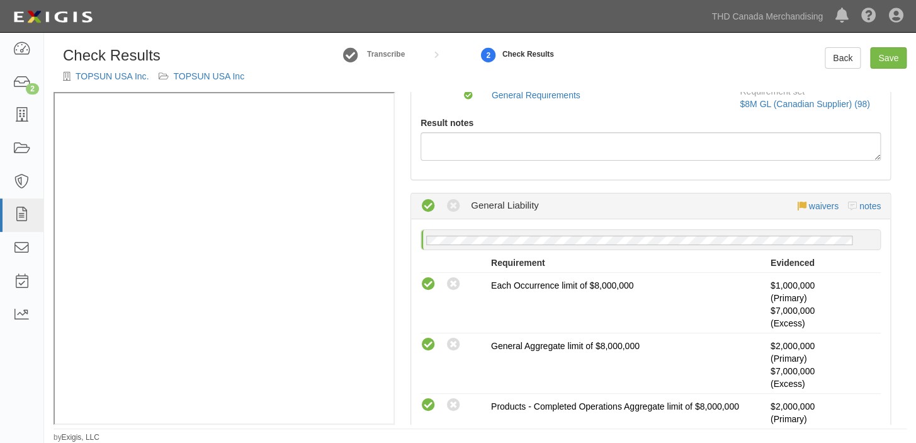
scroll to position [0, 0]
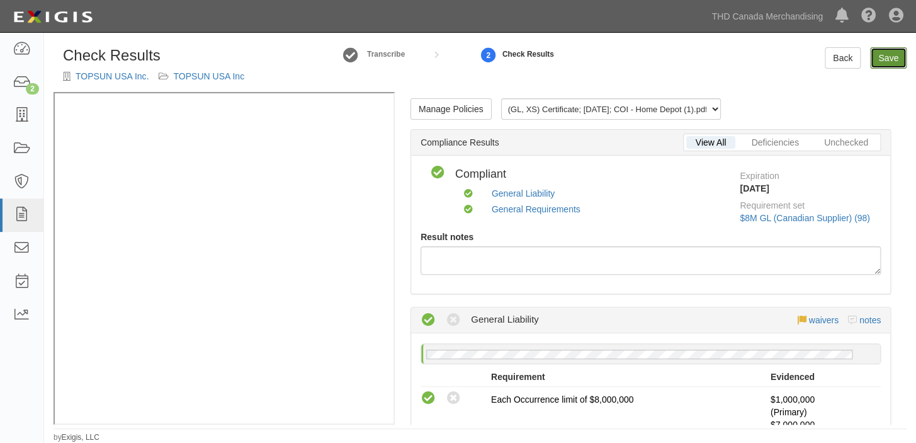
click at [890, 55] on link "Save" at bounding box center [888, 57] width 37 height 21
radio input "true"
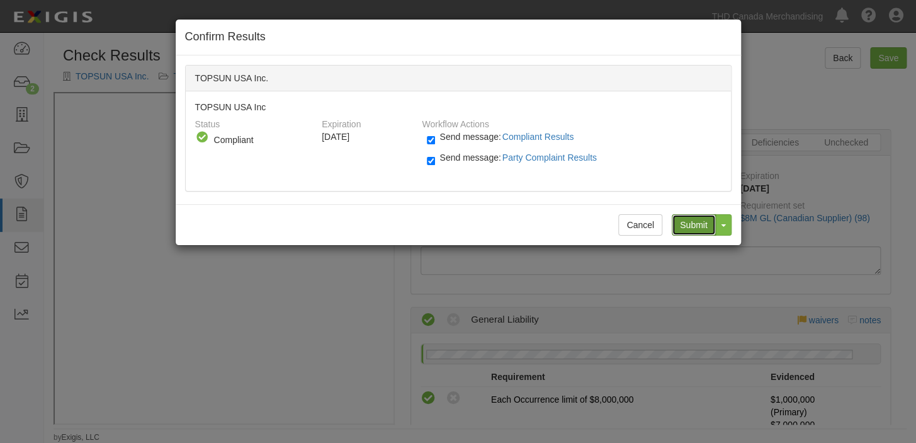
click at [701, 224] on input "Submit" at bounding box center [694, 224] width 44 height 21
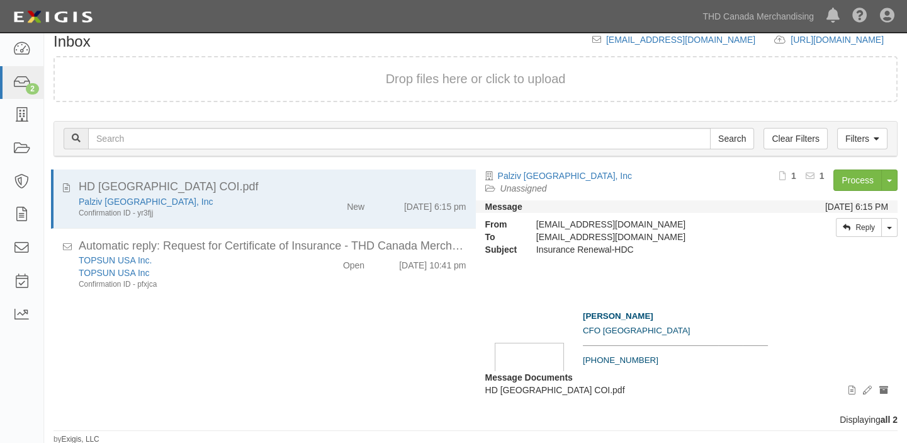
scroll to position [60, 0]
click at [849, 179] on link "Process" at bounding box center [857, 179] width 48 height 21
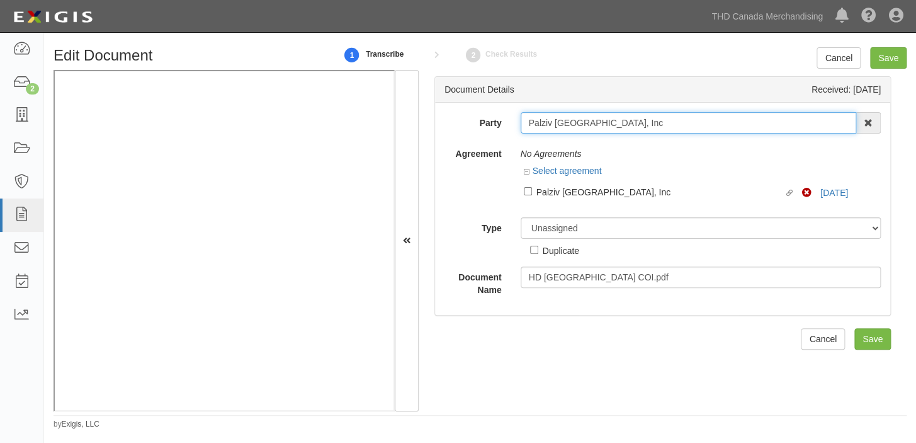
drag, startPoint x: 529, startPoint y: 125, endPoint x: 660, endPoint y: 113, distance: 131.5
click at [660, 113] on input "Palziv [GEOGRAPHIC_DATA], Inc" at bounding box center [689, 122] width 336 height 21
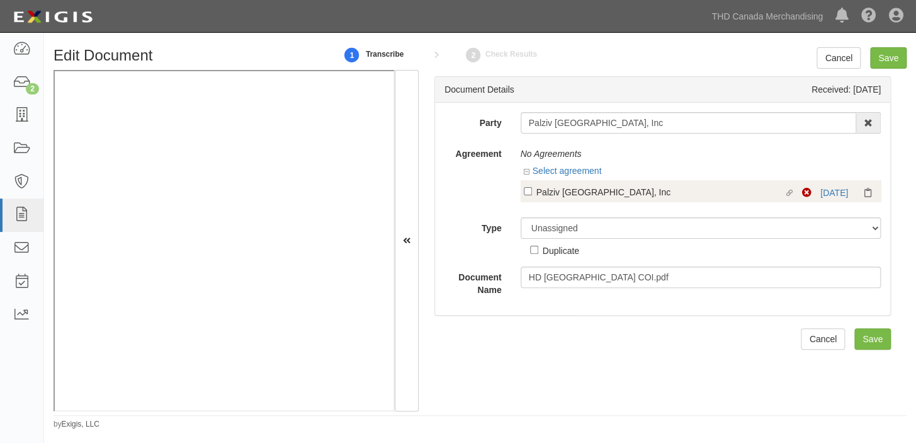
click at [551, 197] on div "Palziv [GEOGRAPHIC_DATA], Inc" at bounding box center [659, 191] width 247 height 14
click at [532, 195] on input "Linked agreement Palziv North America, Inc Linked agreement" at bounding box center [528, 191] width 8 height 8
checkbox input "true"
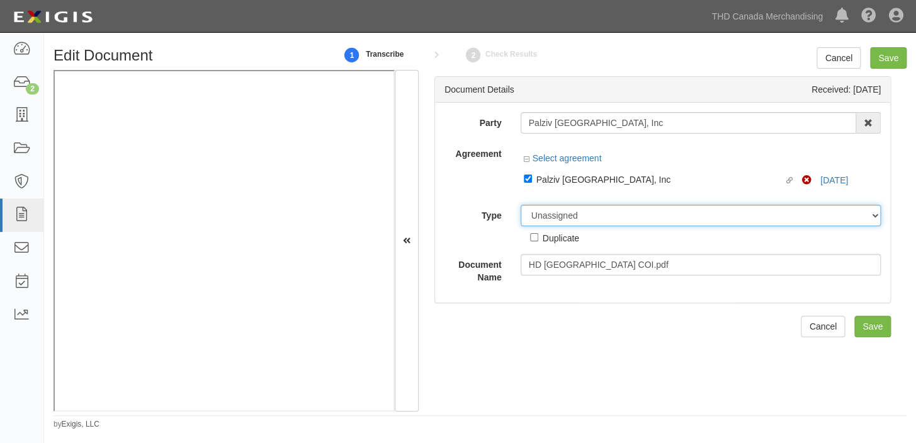
click at [560, 212] on select "Unassigned Binder Cancellation Notice Certificate Contract Endorsement Insuranc…" at bounding box center [701, 215] width 361 height 21
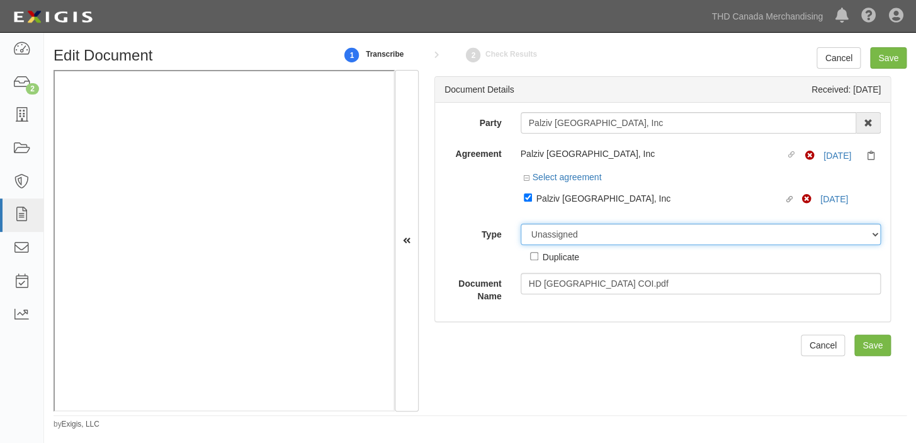
select select "CertificateDetail"
click at [521, 224] on select "Unassigned Binder Cancellation Notice Certificate Contract Endorsement Insuranc…" at bounding box center [701, 233] width 361 height 21
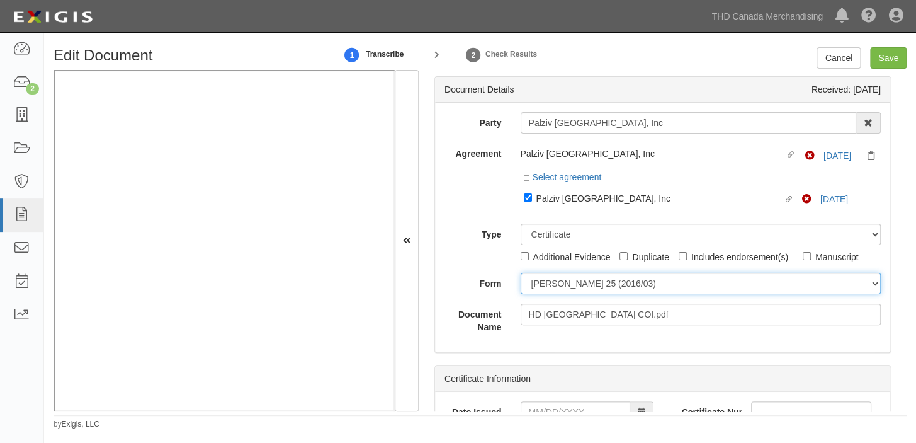
click at [560, 284] on select "[PERSON_NAME] 25 (2016/03) [PERSON_NAME] 101 [PERSON_NAME] 855 NY (2014/05) Gen…" at bounding box center [701, 283] width 361 height 21
select select "GeneralFormDetail"
click at [521, 273] on select "[PERSON_NAME] 25 (2016/03) [PERSON_NAME] 101 [PERSON_NAME] 855 NY (2014/05) Gen…" at bounding box center [701, 283] width 361 height 21
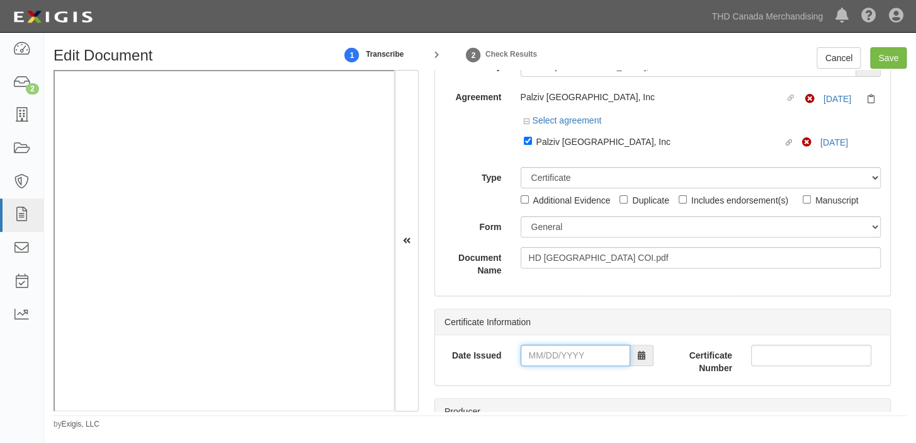
click at [565, 358] on input "Date Issued" at bounding box center [576, 354] width 110 height 21
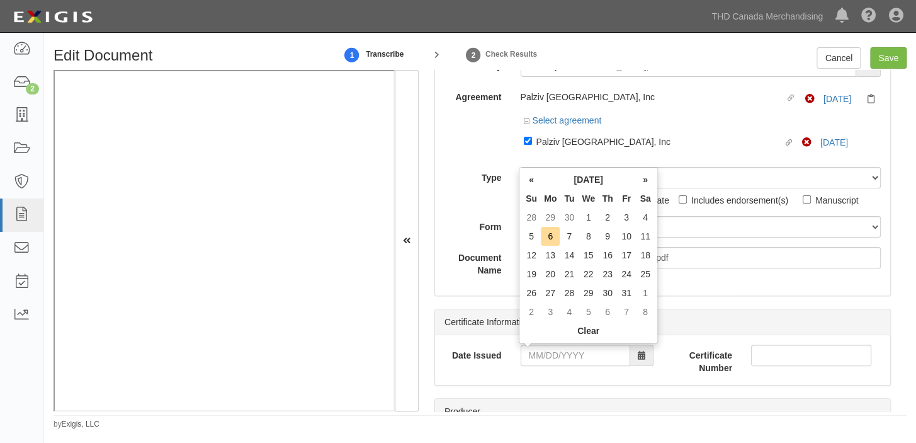
click at [572, 189] on th "Tu" at bounding box center [569, 198] width 19 height 19
click at [596, 222] on td "1" at bounding box center [589, 217] width 20 height 19
type input "[DATE]"
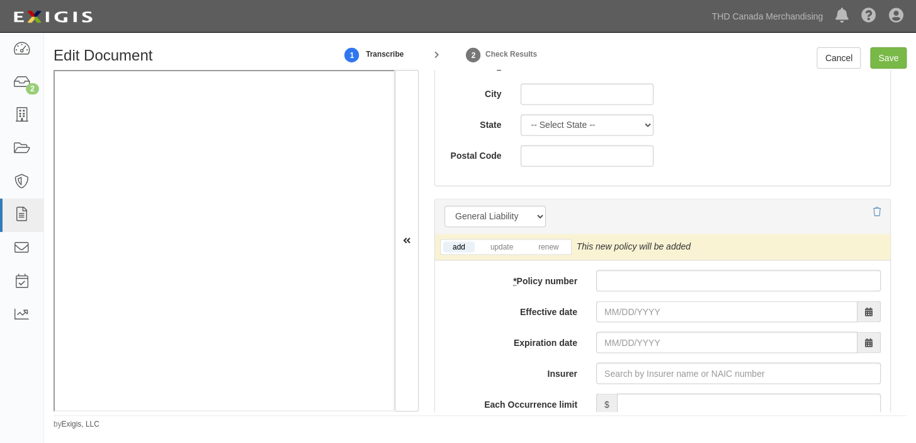
scroll to position [858, 0]
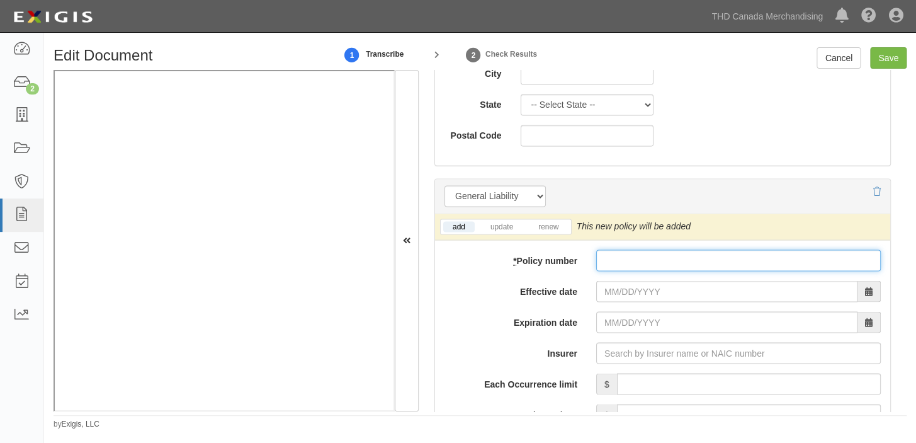
click at [603, 255] on input "* Policy number" at bounding box center [738, 259] width 285 height 21
paste input "USC032049250"
type input "USC032049250"
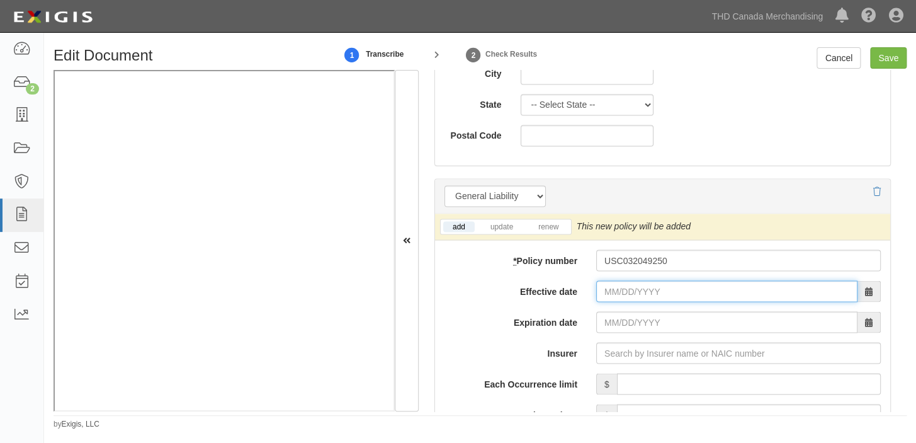
click at [633, 283] on input "Effective date" at bounding box center [726, 290] width 261 height 21
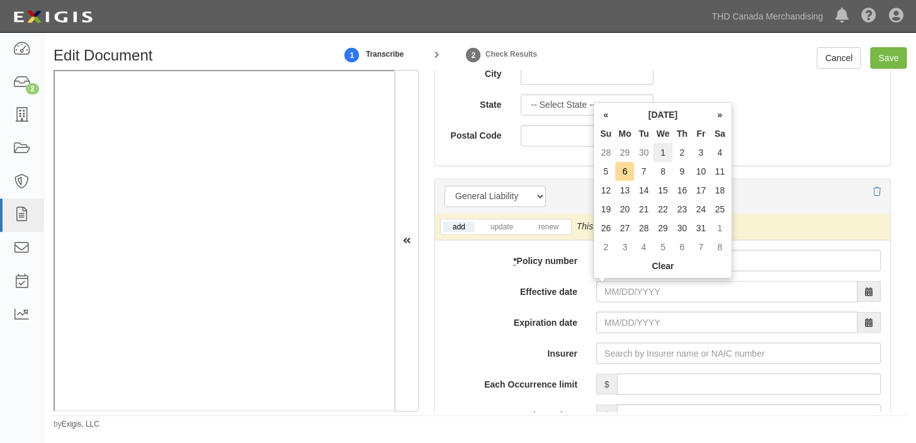
click at [664, 152] on td "1" at bounding box center [663, 152] width 20 height 19
type input "10/01/2025"
type input "[DATE]"
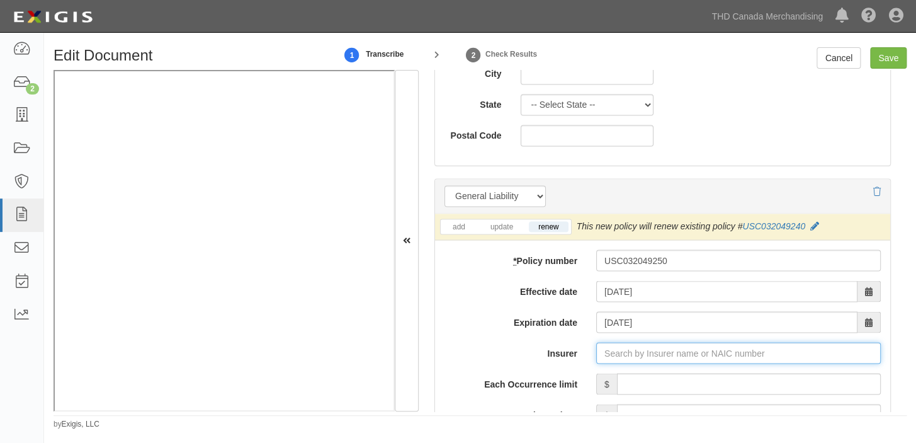
click at [609, 354] on input "Insurer" at bounding box center [738, 352] width 285 height 21
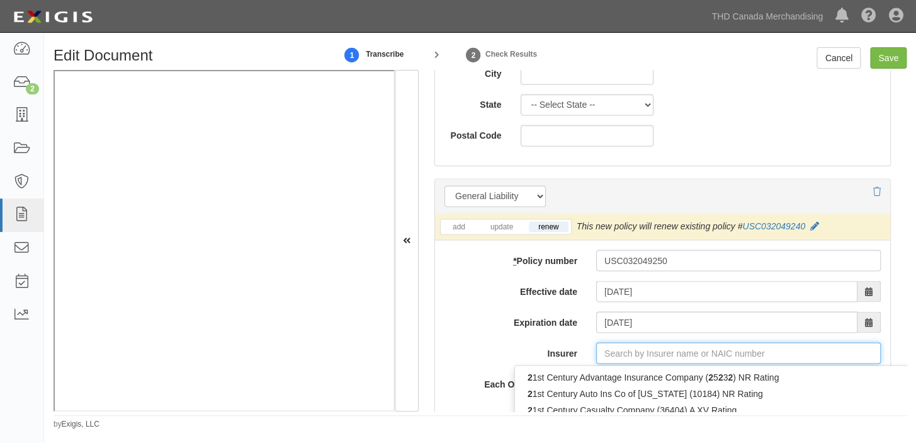
type input "21st Century Advantage Insurance Company (25232) NR Rating"
type input "21"
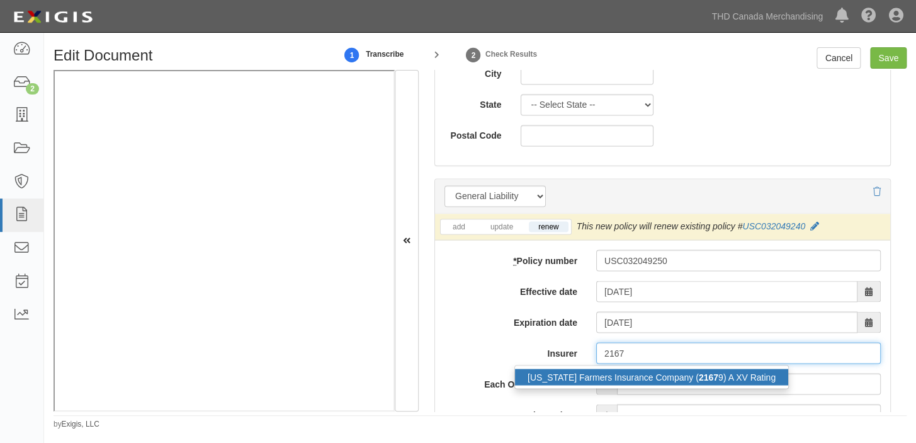
type input "216"
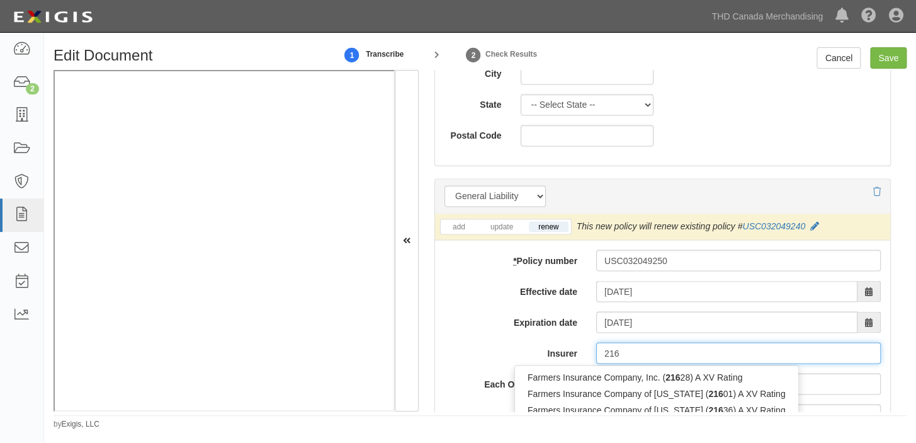
type input "21st Century Advantage Insurance Company (25232) NR Rating"
type input "21"
click at [654, 378] on div "Fireman's Fund Insurance Company ( 2187 3) A+ XV Rating" at bounding box center [643, 376] width 256 height 16
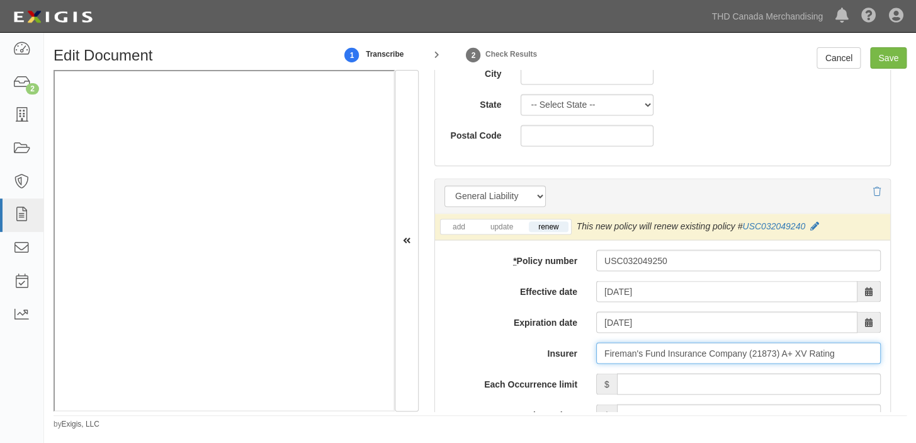
type input "Fireman's Fund Insurance Company (21873) A+ XV Rating"
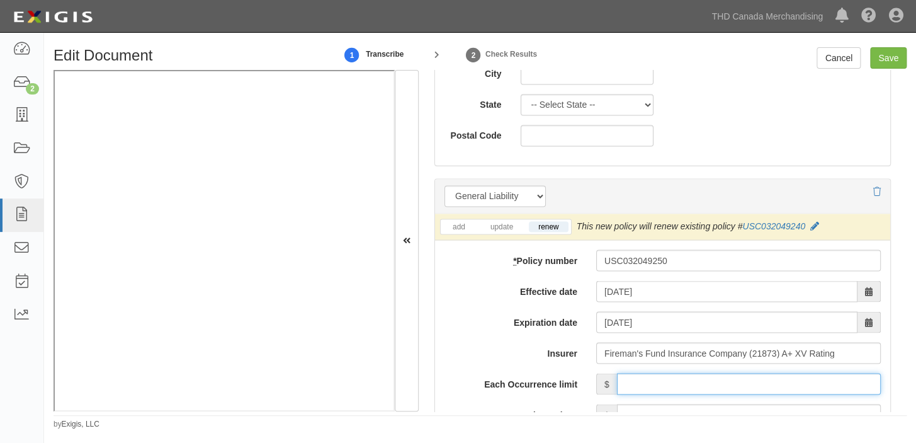
click at [670, 378] on input "Each Occurrence limit" at bounding box center [749, 383] width 264 height 21
type input "1,000,000"
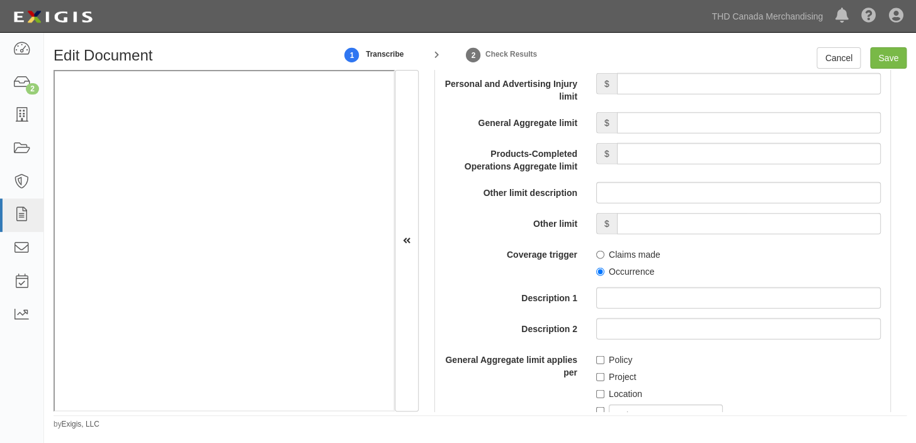
scroll to position [1259, 0]
drag, startPoint x: 661, startPoint y: 122, endPoint x: 684, endPoint y: 131, distance: 24.9
click at [661, 122] on input "General Aggregate limit" at bounding box center [749, 121] width 264 height 21
type input "2,000,000"
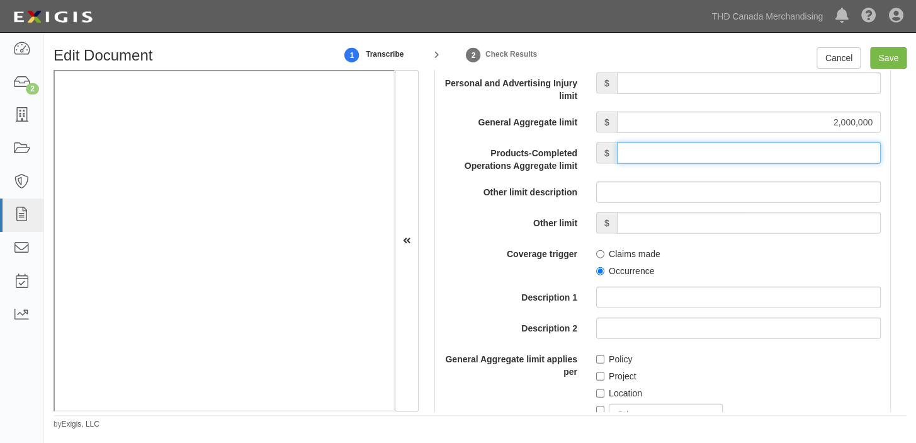
click at [735, 161] on input "Products-Completed Operations Aggregate limit" at bounding box center [749, 152] width 264 height 21
type input "2,000,000"
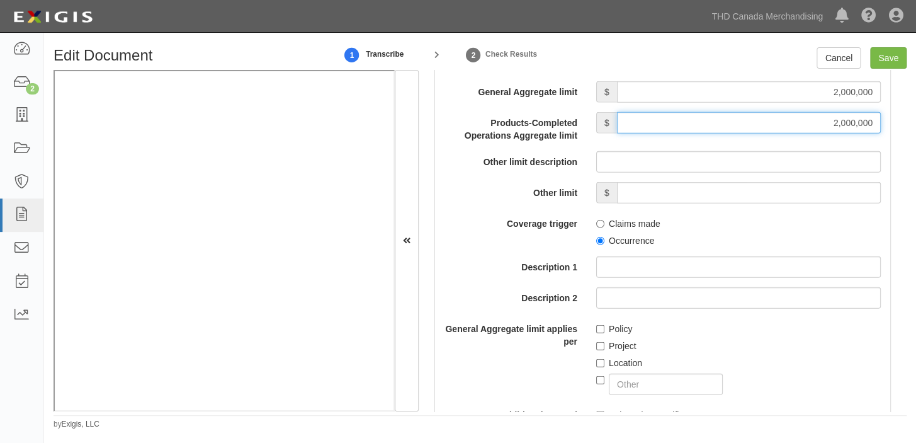
scroll to position [1316, 0]
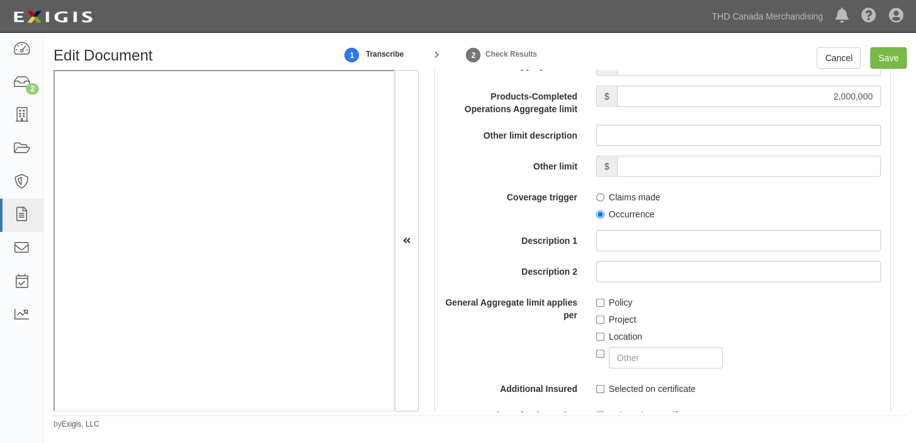
click at [630, 217] on label "Occurrence" at bounding box center [625, 214] width 58 height 13
click at [604, 217] on input "Occurrence" at bounding box center [600, 214] width 8 height 8
radio input "true"
click at [618, 294] on div "Policy" at bounding box center [738, 299] width 285 height 17
click at [602, 297] on label "Policy" at bounding box center [614, 302] width 36 height 13
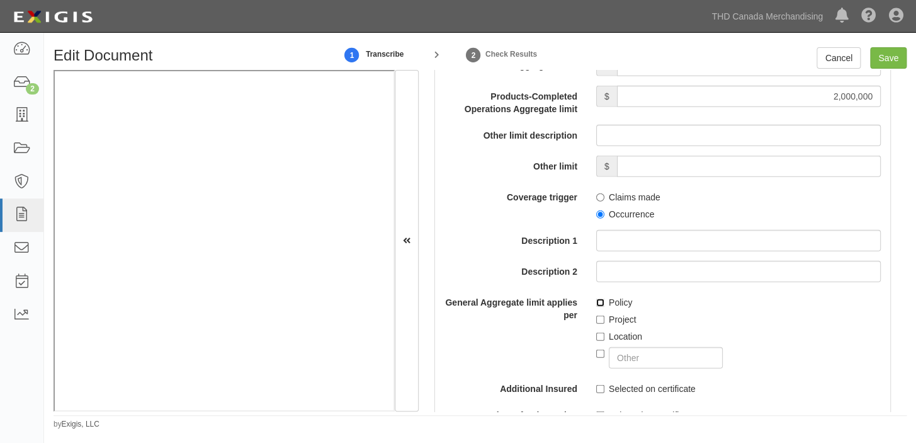
click at [602, 298] on input "Policy" at bounding box center [600, 302] width 8 height 8
checkbox input "true"
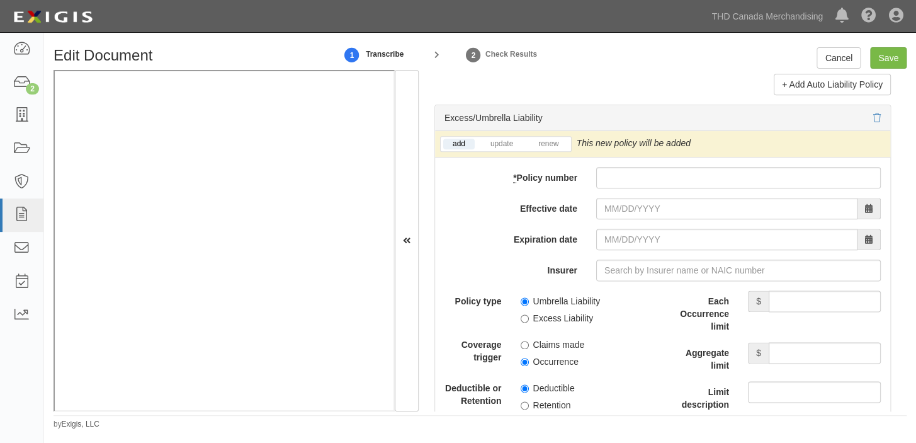
scroll to position [2575, 0]
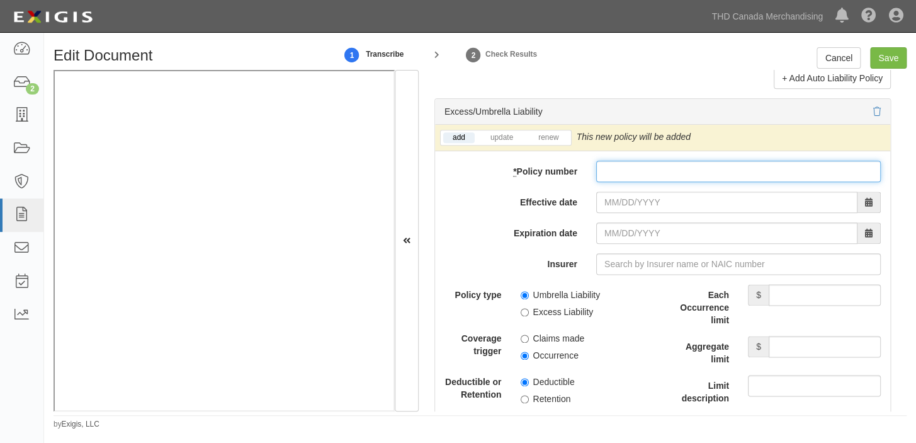
paste input "USC02991325U"
click at [616, 177] on input "USC02991325U" at bounding box center [738, 171] width 285 height 21
type input "USC02991325U"
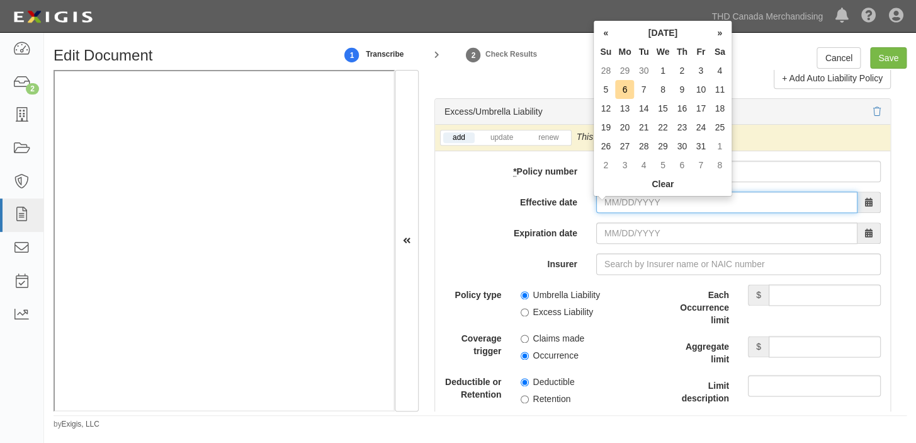
click at [628, 213] on input "Effective date" at bounding box center [726, 201] width 261 height 21
click at [658, 71] on td "1" at bounding box center [663, 70] width 20 height 19
type input "10/01/2025"
type input "10/01/2026"
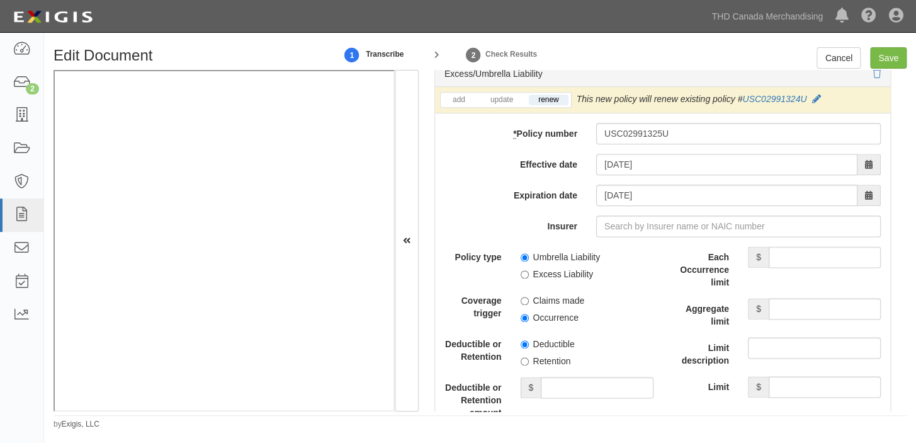
scroll to position [2632, 0]
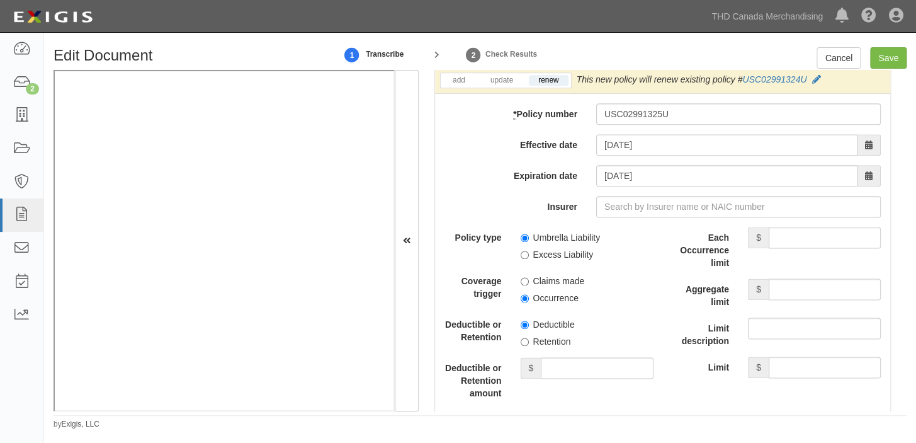
click at [537, 244] on label "Umbrella Liability" at bounding box center [561, 237] width 80 height 13
click at [529, 242] on input "Umbrella Liability" at bounding box center [525, 238] width 8 height 8
radio input "true"
click at [541, 304] on label "Occurrence" at bounding box center [550, 297] width 58 height 13
click at [529, 302] on input "Occurrence" at bounding box center [525, 298] width 8 height 8
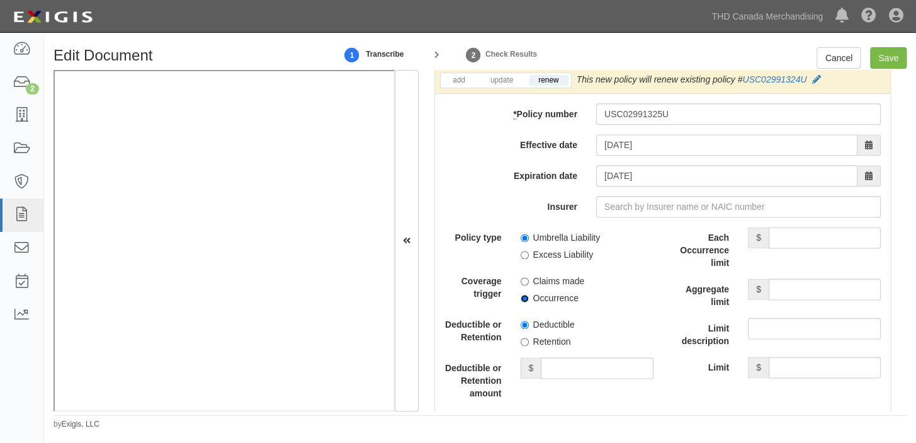
radio input "true"
click at [770, 248] on input "Each Occurrence limit" at bounding box center [825, 237] width 112 height 21
type input "10,000,000"
click at [790, 300] on input "Aggregate limit" at bounding box center [825, 288] width 112 height 21
type input "10,000,000"
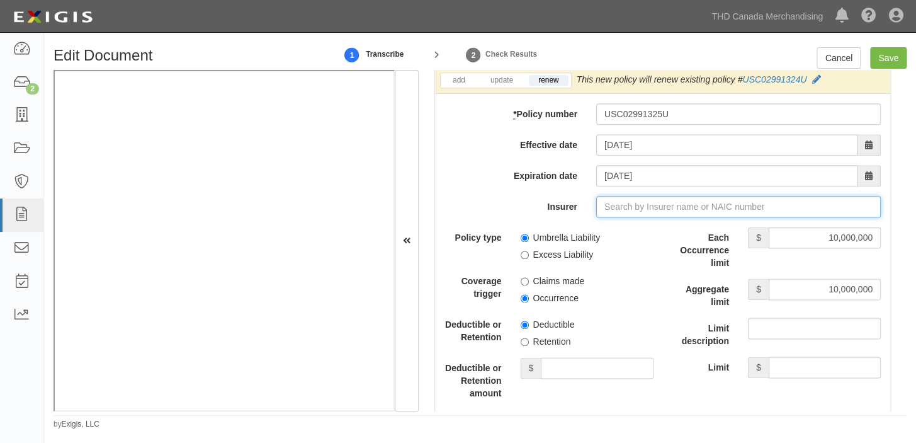
click at [641, 206] on input "Insurer" at bounding box center [738, 206] width 285 height 21
type input "21st Century Advantage Insurance Company (25232) NR Rating"
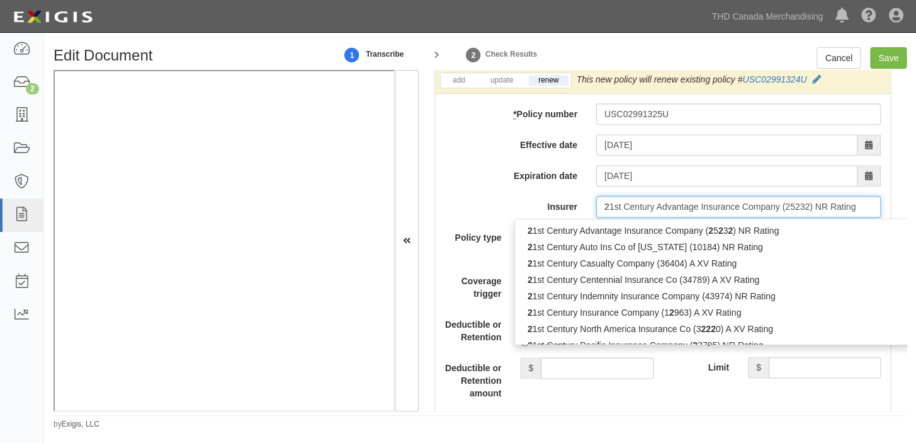
type input "21"
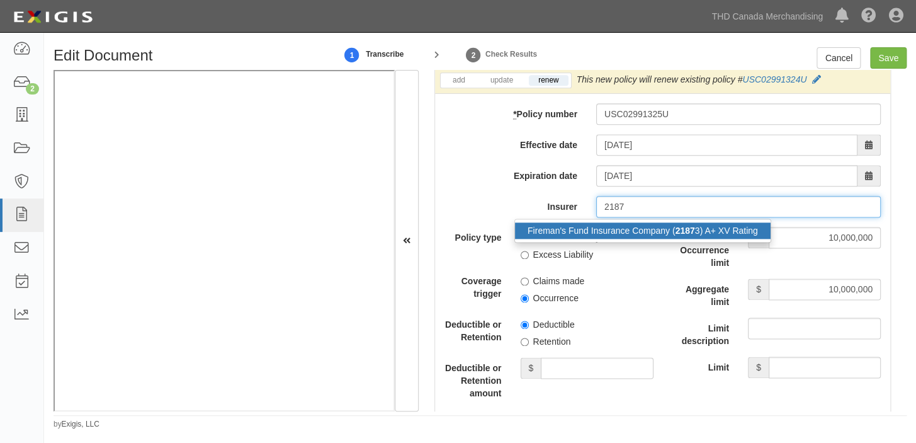
click at [647, 235] on div "Fireman's Fund Insurance Company ( 2187 3) A+ XV Rating" at bounding box center [643, 230] width 256 height 16
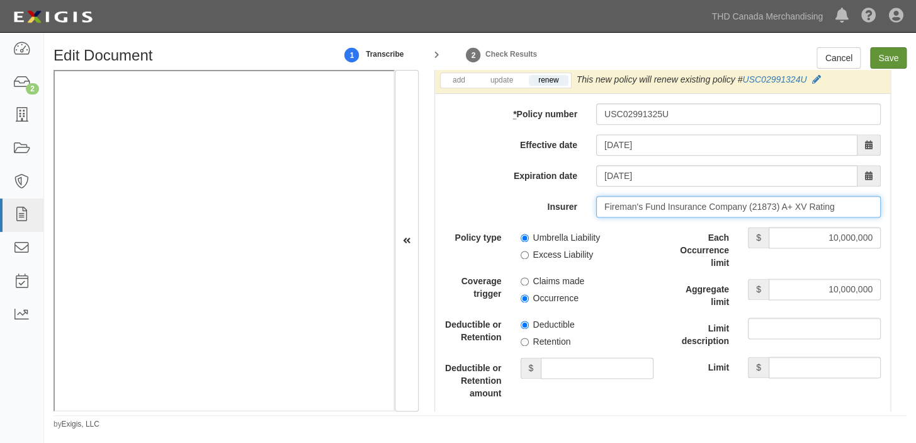
type input "Fireman's Fund Insurance Company (21873) A+ XV Rating"
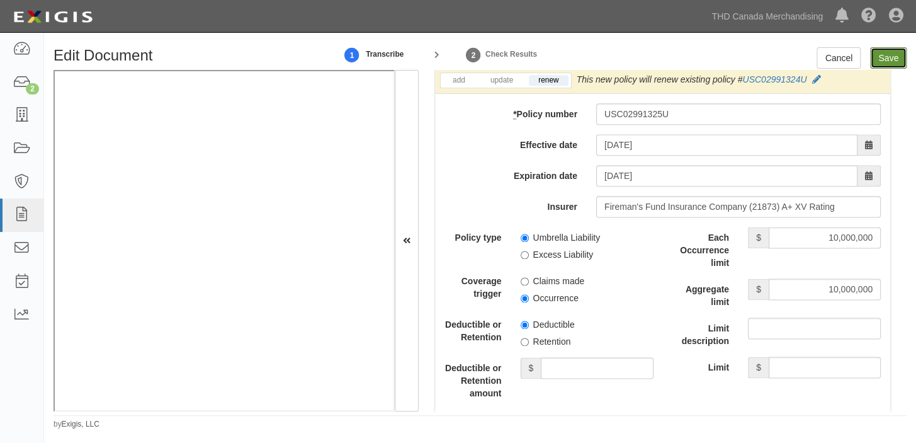
click at [886, 52] on input "Save" at bounding box center [888, 57] width 37 height 21
type input "1000000"
type input "2000000"
type input "10000000"
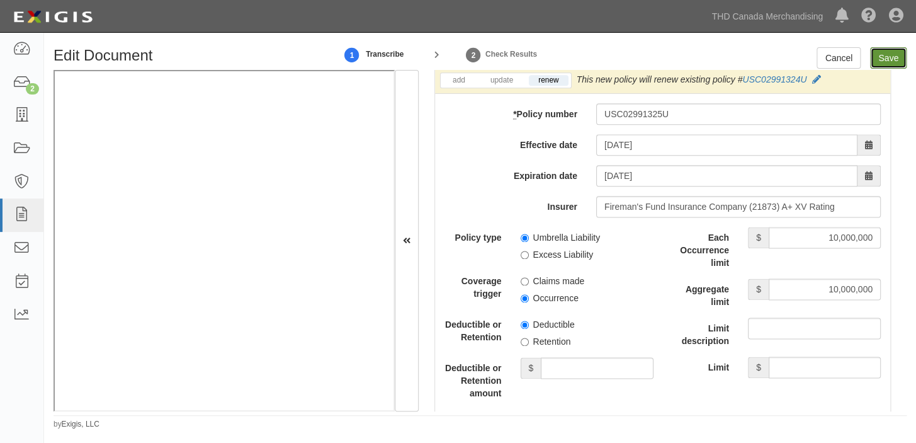
type input "10000000"
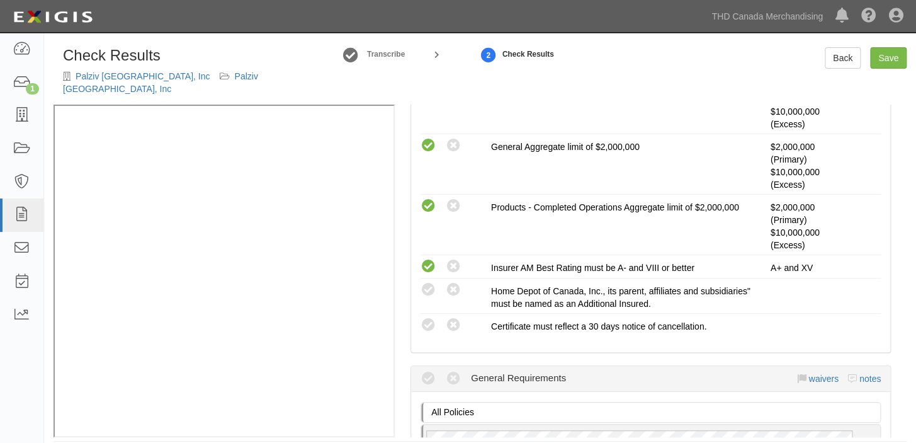
scroll to position [400, 0]
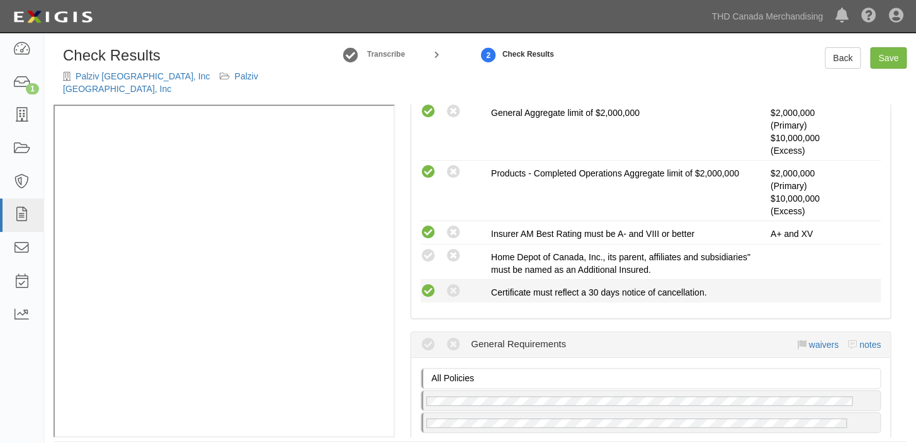
click at [432, 283] on icon at bounding box center [429, 291] width 16 height 16
radio input "true"
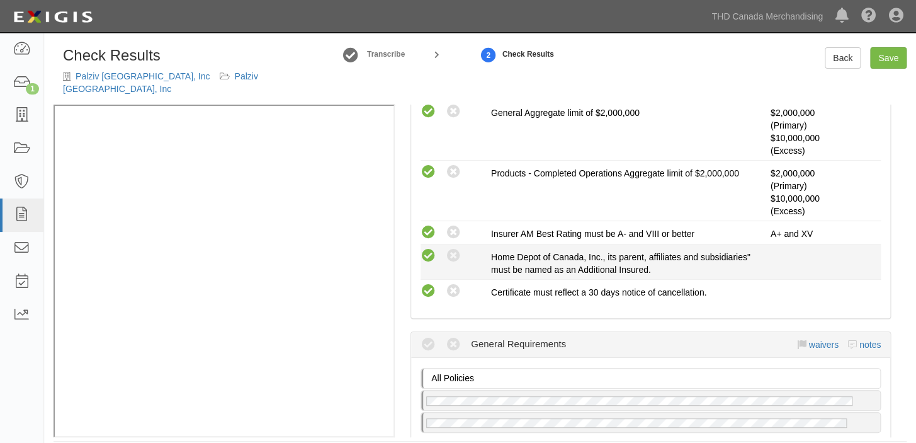
click at [428, 248] on icon at bounding box center [429, 256] width 16 height 16
radio input "true"
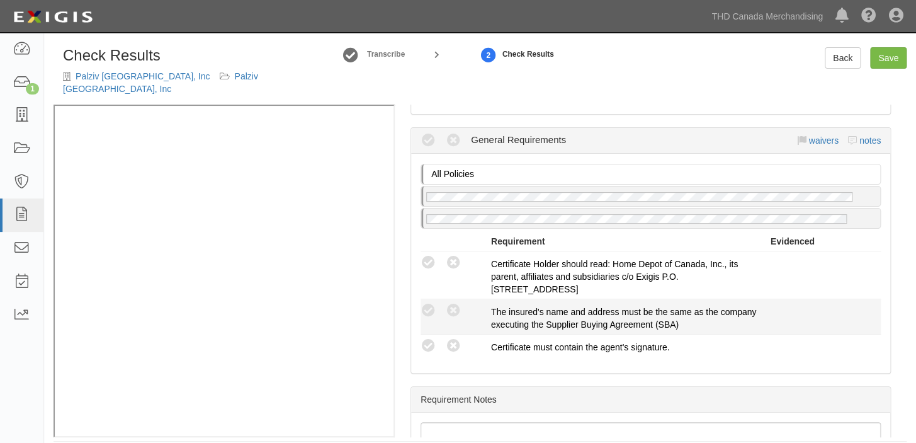
scroll to position [630, 0]
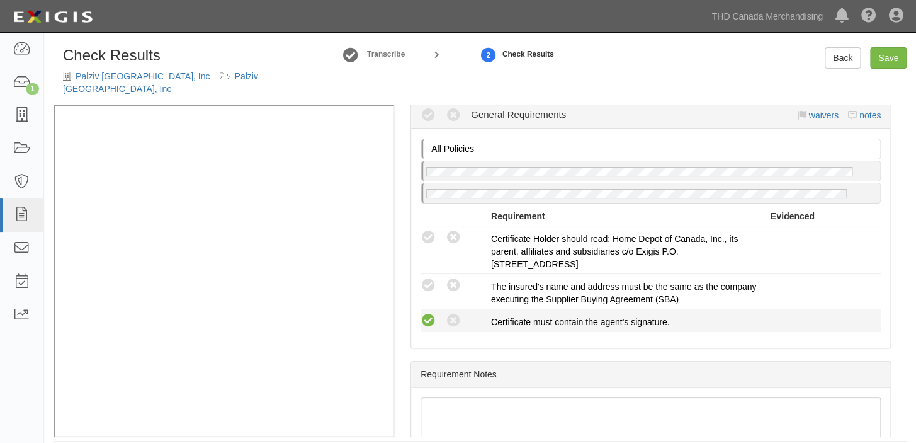
click at [429, 313] on icon at bounding box center [429, 321] width 16 height 16
radio input "true"
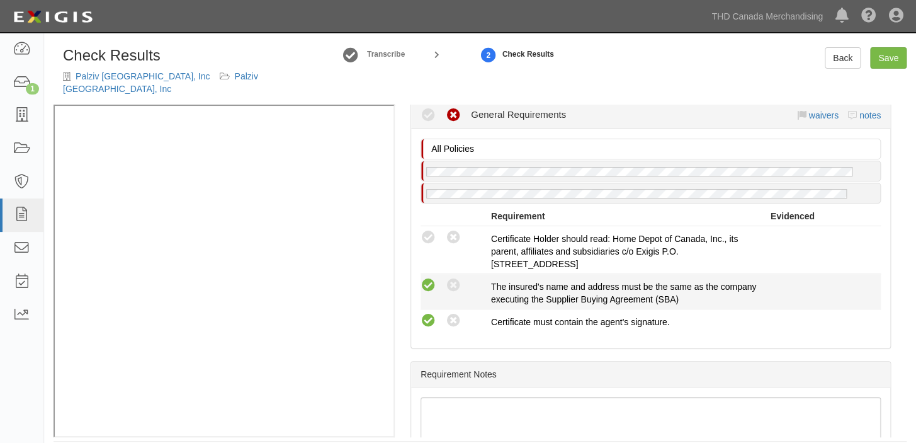
click at [431, 278] on icon at bounding box center [429, 286] width 16 height 16
radio input "true"
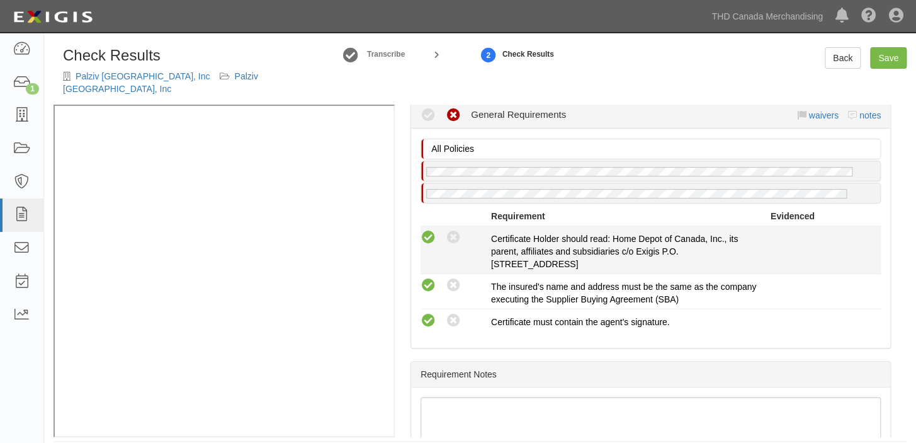
click at [426, 230] on icon at bounding box center [429, 238] width 16 height 16
radio input "true"
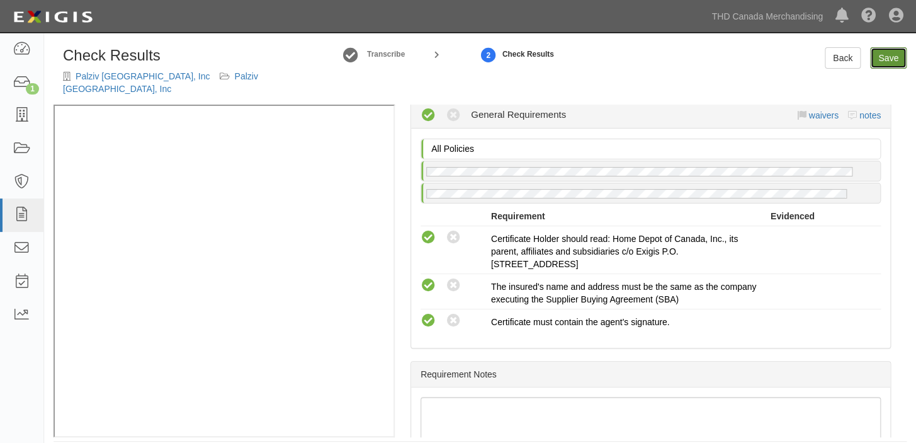
click at [881, 55] on link "Save" at bounding box center [888, 57] width 37 height 21
radio input "true"
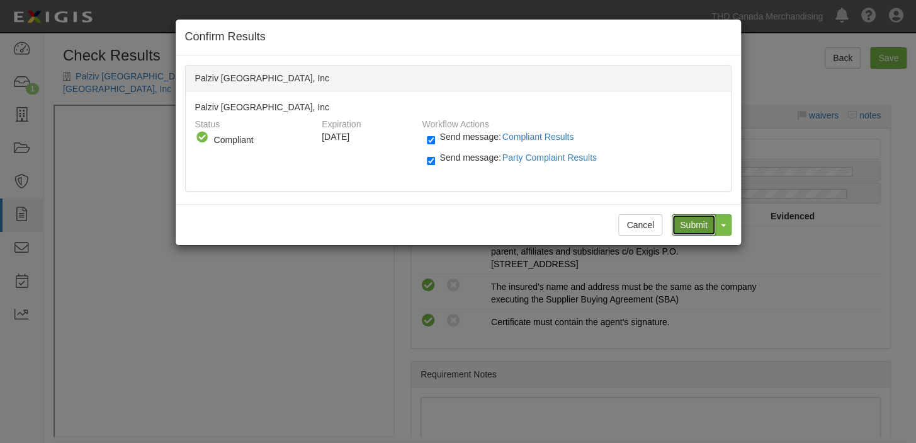
click at [691, 223] on input "Submit" at bounding box center [694, 224] width 44 height 21
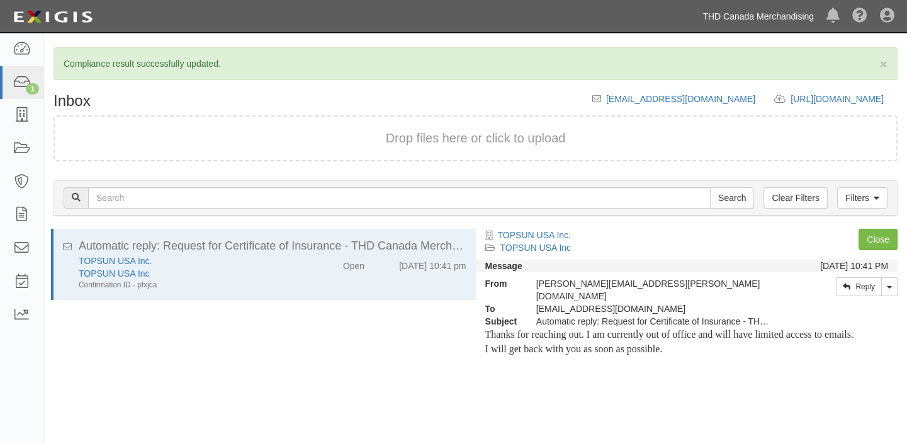
click at [760, 16] on link "THD Canada Merchandising" at bounding box center [758, 16] width 124 height 25
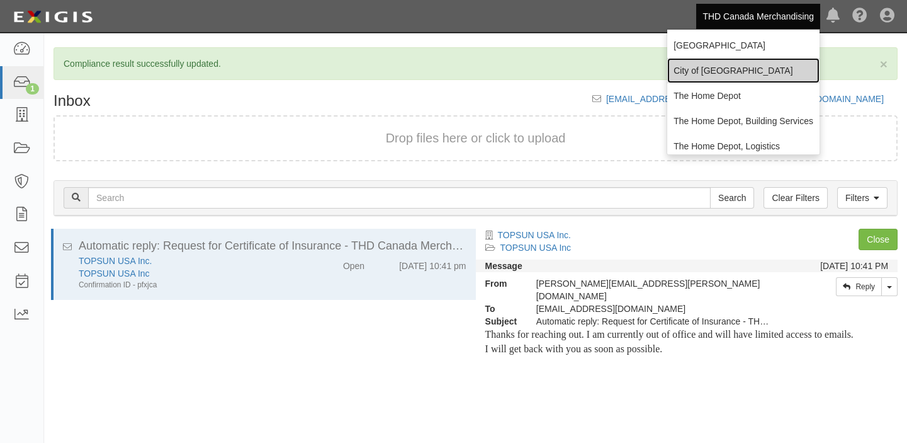
click at [708, 75] on link "City of [GEOGRAPHIC_DATA]" at bounding box center [743, 70] width 152 height 25
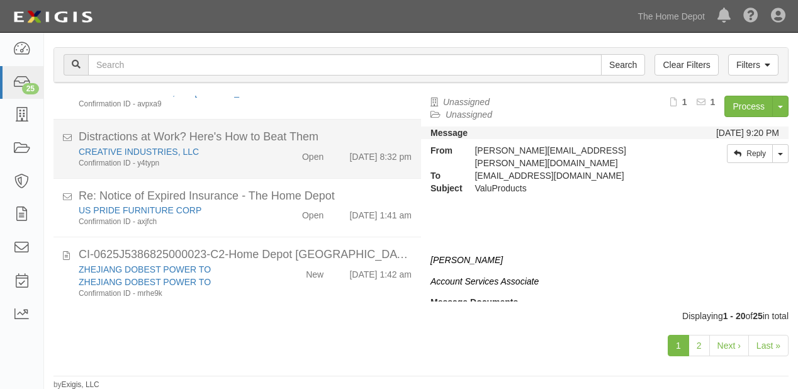
scroll to position [1012, 0]
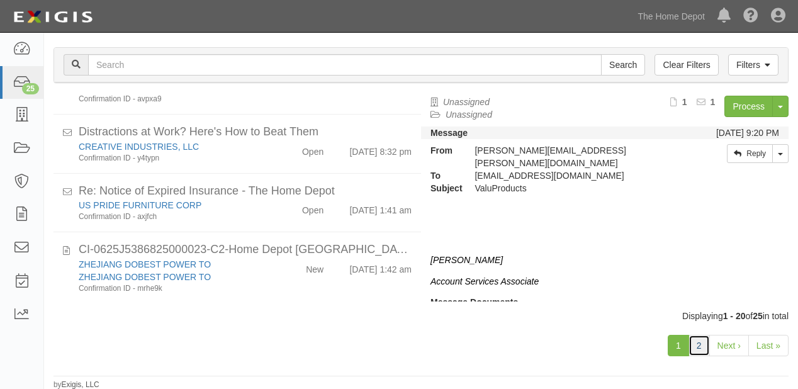
click at [693, 345] on link "2" at bounding box center [699, 345] width 21 height 21
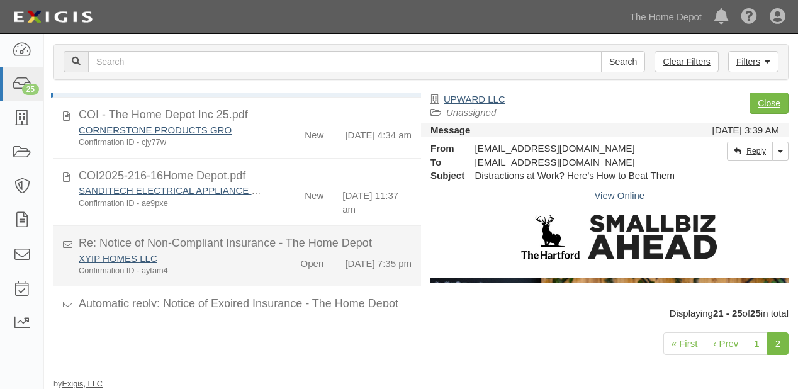
scroll to position [28, 0]
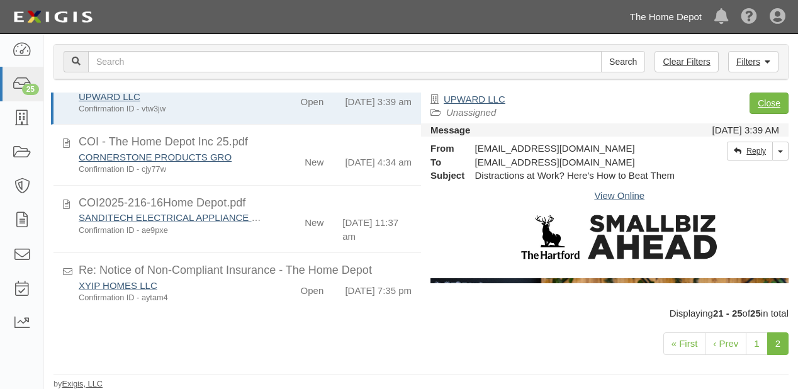
click at [670, 20] on link "The Home Depot" at bounding box center [666, 16] width 84 height 25
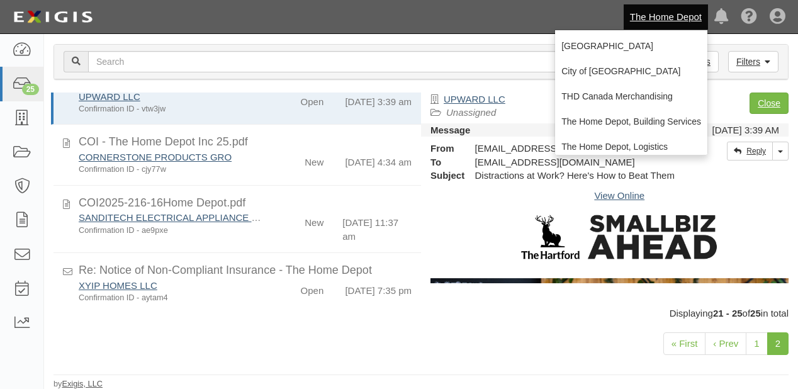
click at [443, 335] on div "« First ‹ Prev 1 2" at bounding box center [421, 345] width 754 height 51
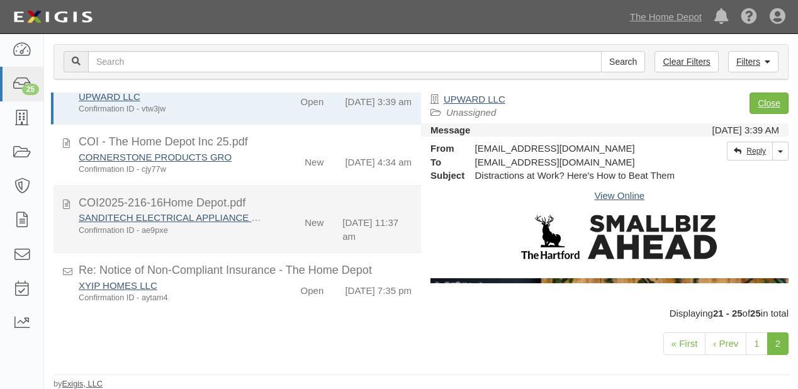
click at [287, 243] on div "SANDITECH ELECTRICAL APPLIANCE PTE. LTD. Confirmation ID - ae9pxe New 10/4/25 1…" at bounding box center [245, 227] width 352 height 32
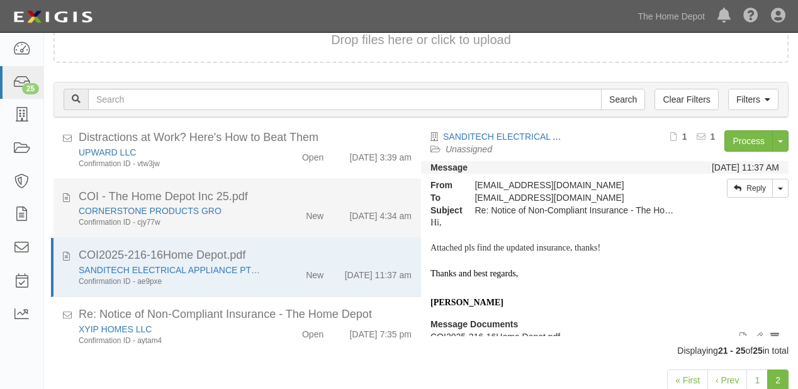
scroll to position [0, 0]
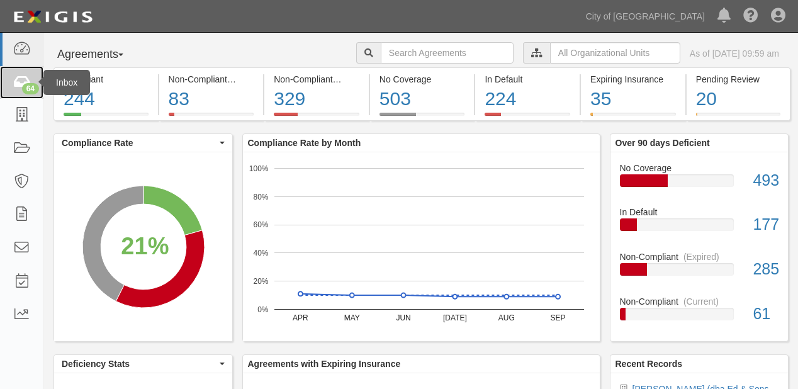
click at [0, 77] on link "64" at bounding box center [21, 82] width 43 height 33
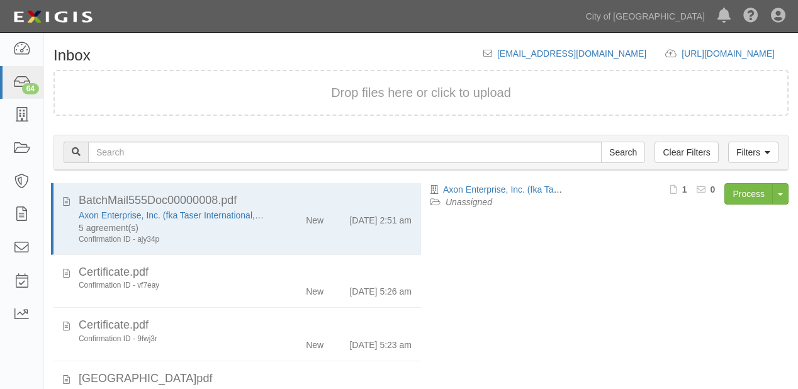
scroll to position [88, 0]
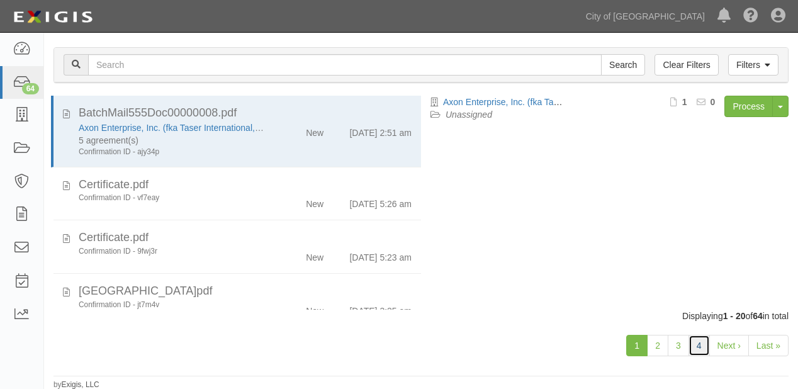
click at [694, 347] on link "4" at bounding box center [699, 345] width 21 height 21
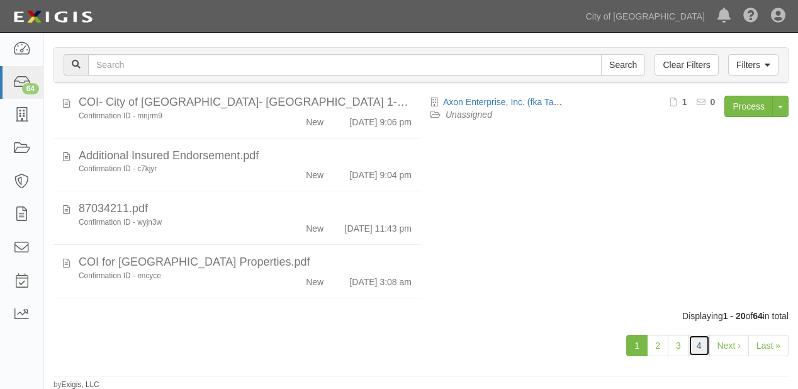
scroll to position [403, 0]
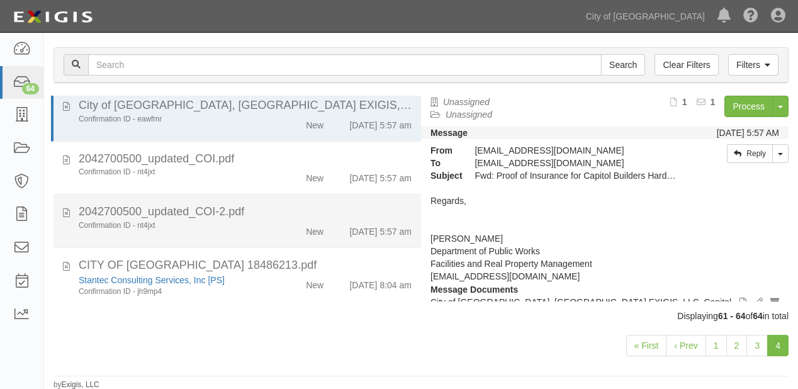
scroll to position [10, 0]
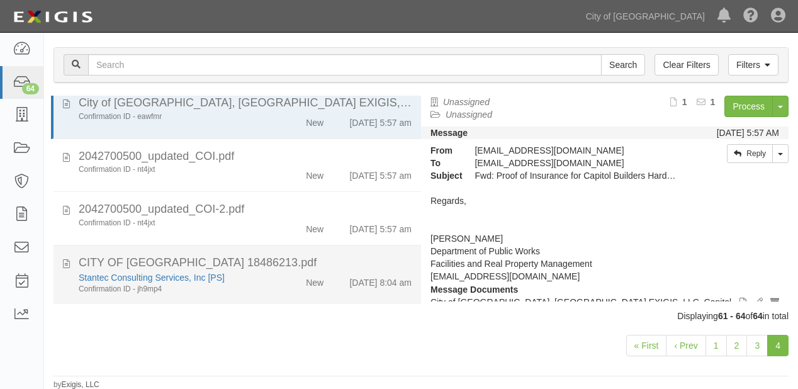
click at [306, 275] on div "New" at bounding box center [315, 280] width 18 height 18
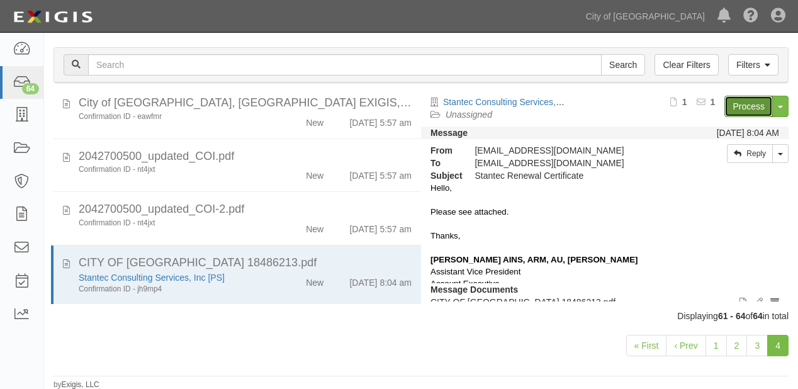
click at [745, 108] on link "Process" at bounding box center [749, 106] width 48 height 21
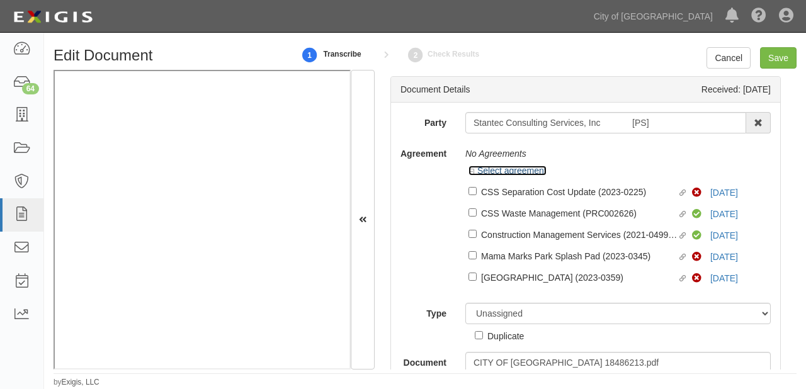
click at [502, 170] on link "Select agreement" at bounding box center [507, 171] width 78 height 10
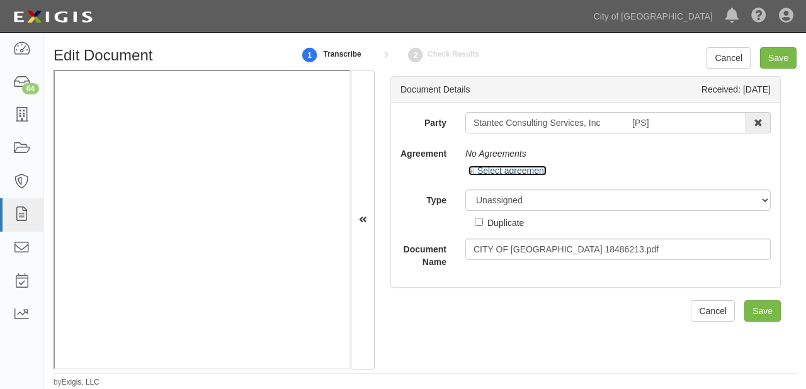
click at [502, 170] on link "Select agreement" at bounding box center [507, 171] width 78 height 10
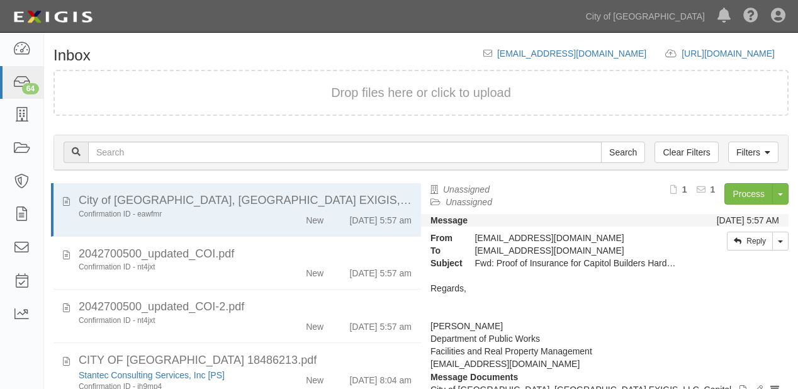
scroll to position [88, 0]
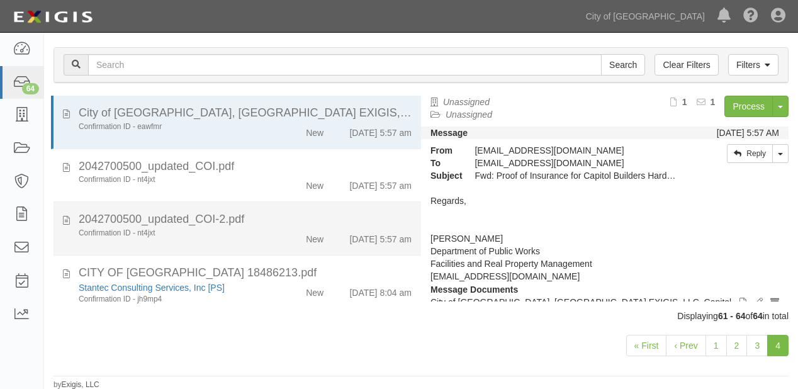
click at [250, 216] on div "2042700500_updated_COI-2.pdf" at bounding box center [245, 220] width 333 height 16
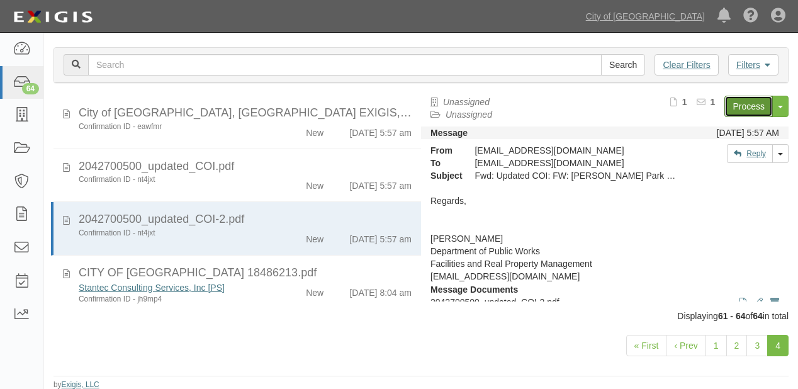
click at [744, 108] on link "Process" at bounding box center [749, 106] width 48 height 21
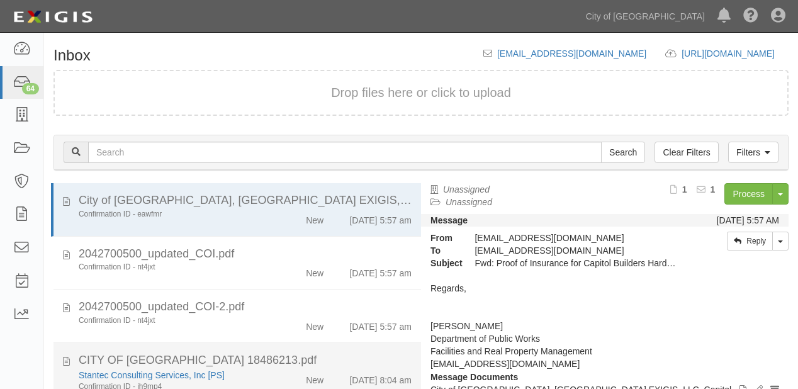
scroll to position [88, 0]
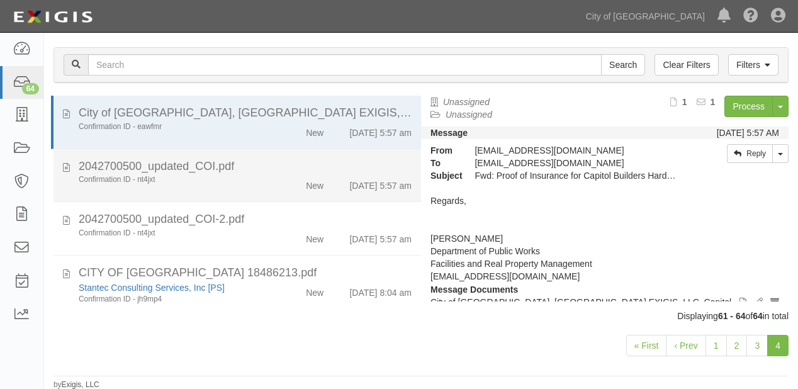
click at [284, 182] on div "New" at bounding box center [303, 183] width 59 height 18
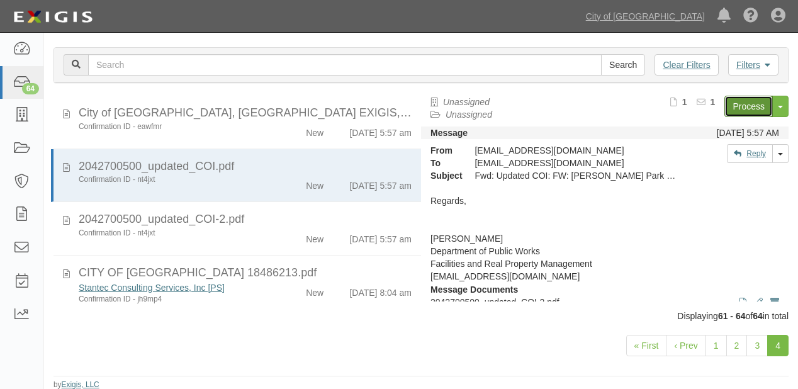
click at [725, 104] on link "Process" at bounding box center [749, 106] width 48 height 21
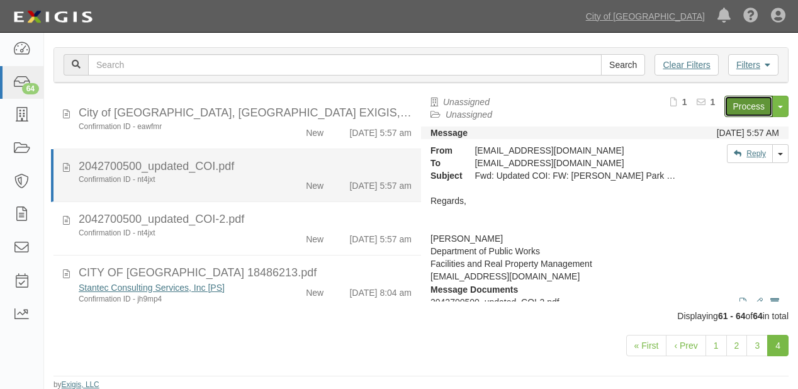
scroll to position [37, 0]
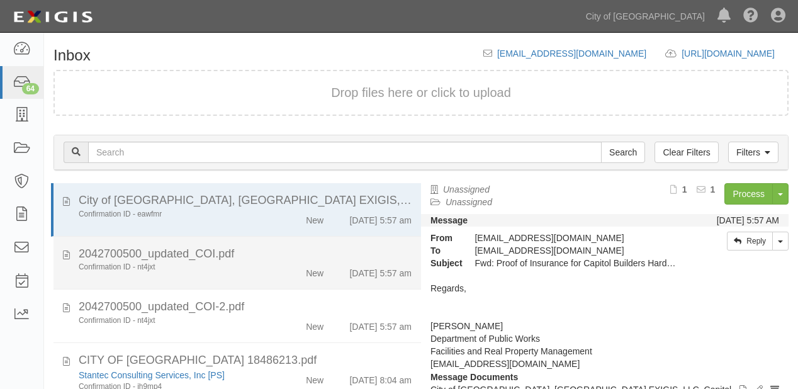
scroll to position [10, 0]
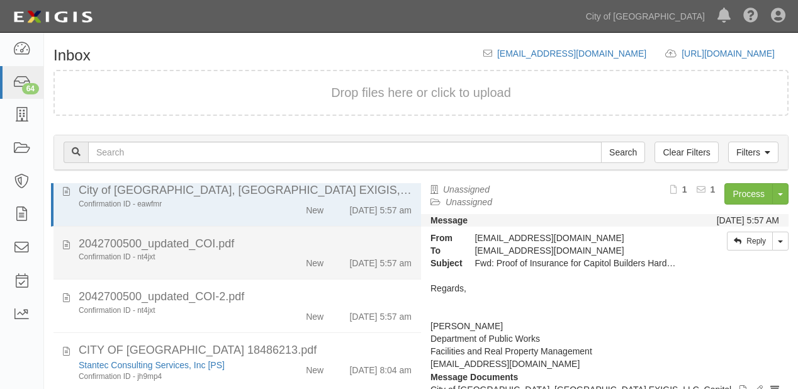
click at [309, 268] on div "New" at bounding box center [315, 261] width 18 height 18
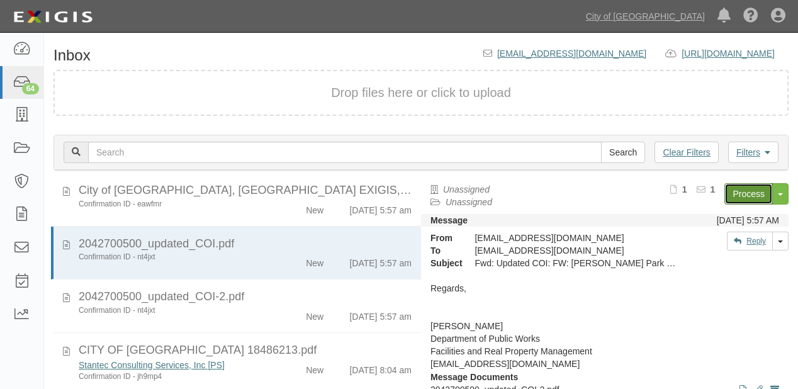
click at [746, 191] on link "Process" at bounding box center [749, 193] width 48 height 21
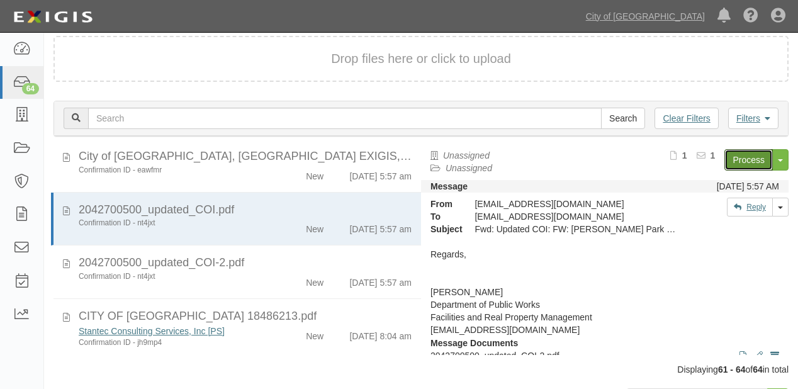
scroll to position [88, 0]
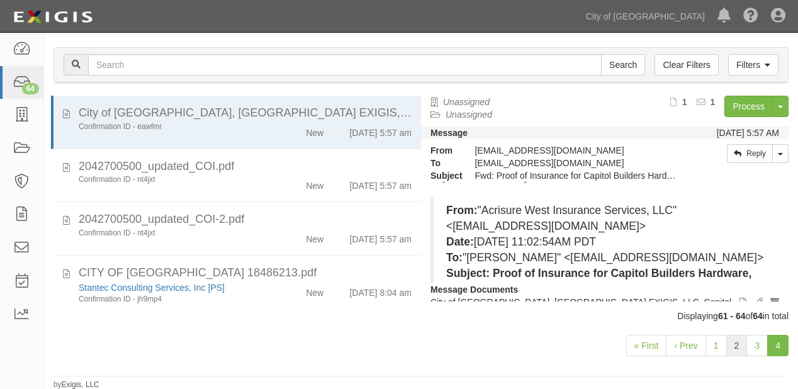
scroll to position [151, 0]
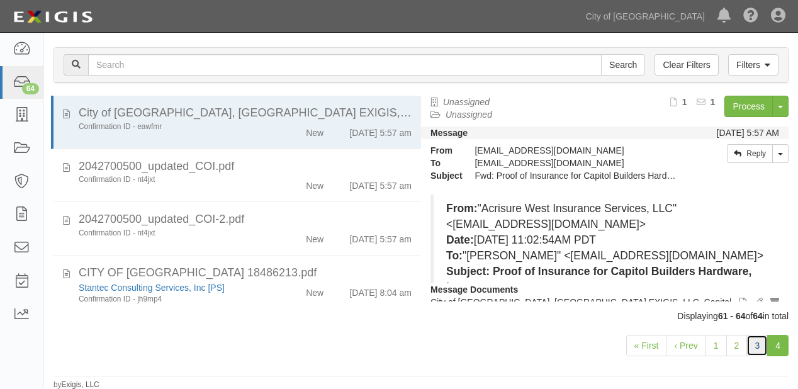
click at [760, 350] on link "3" at bounding box center [757, 345] width 21 height 21
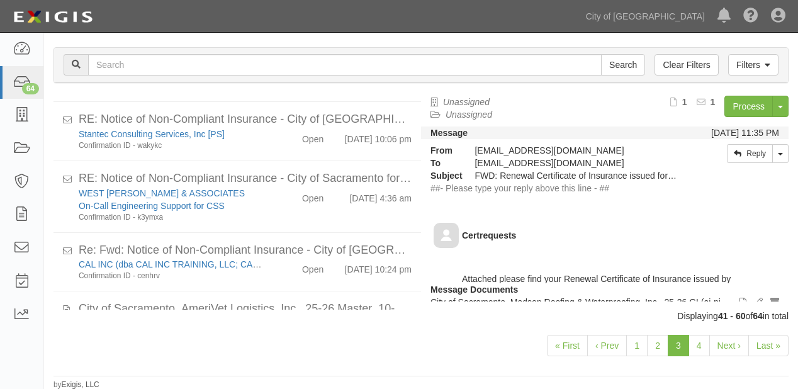
scroll to position [993, 0]
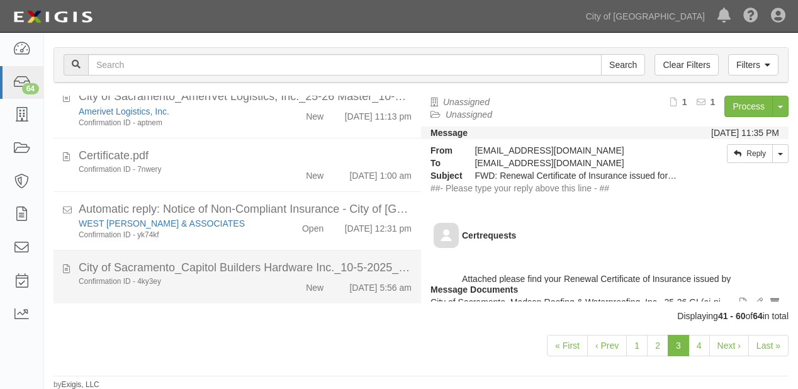
click at [306, 287] on div "New" at bounding box center [315, 285] width 18 height 18
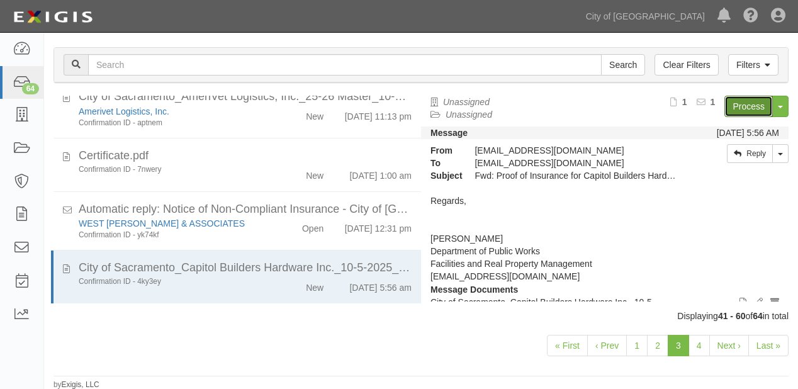
click at [741, 105] on link "Process" at bounding box center [749, 106] width 48 height 21
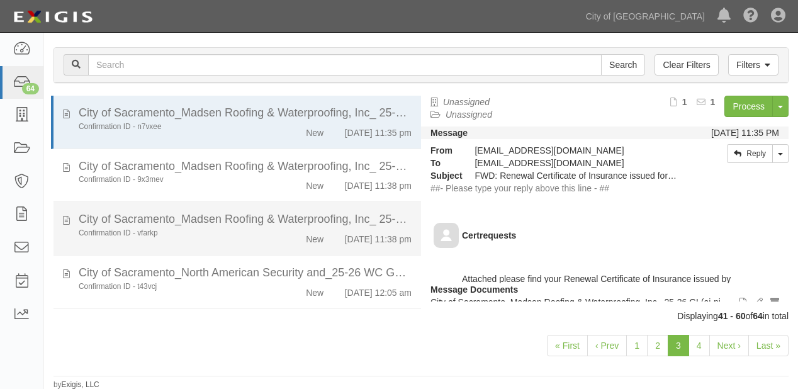
scroll to position [252, 0]
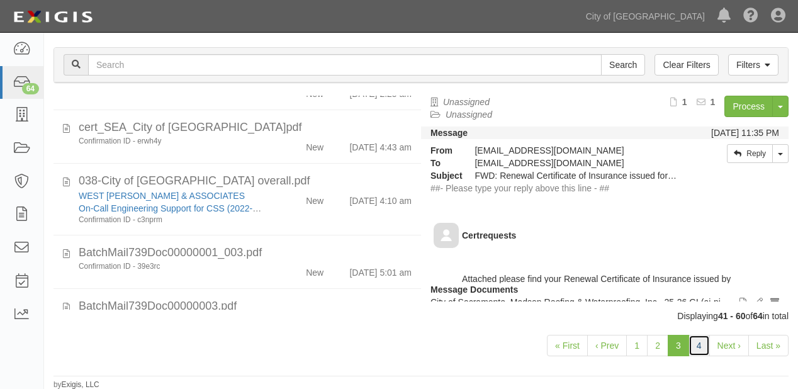
click at [692, 346] on link "4" at bounding box center [699, 345] width 21 height 21
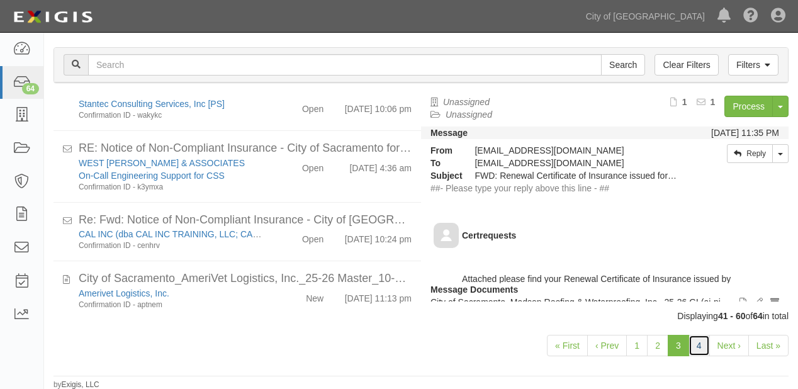
scroll to position [755, 0]
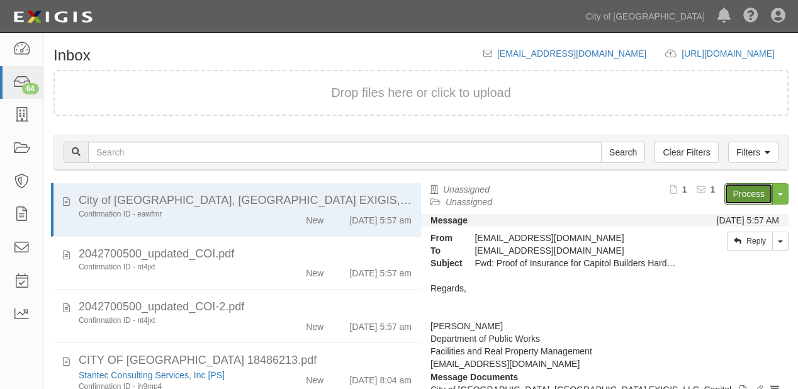
click at [732, 196] on link "Process" at bounding box center [749, 193] width 48 height 21
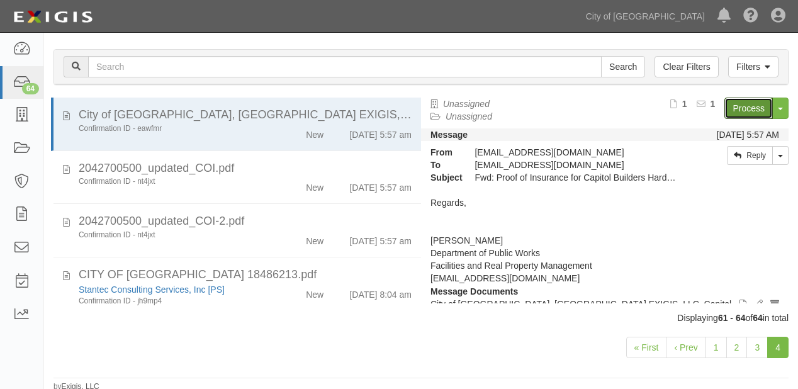
scroll to position [88, 0]
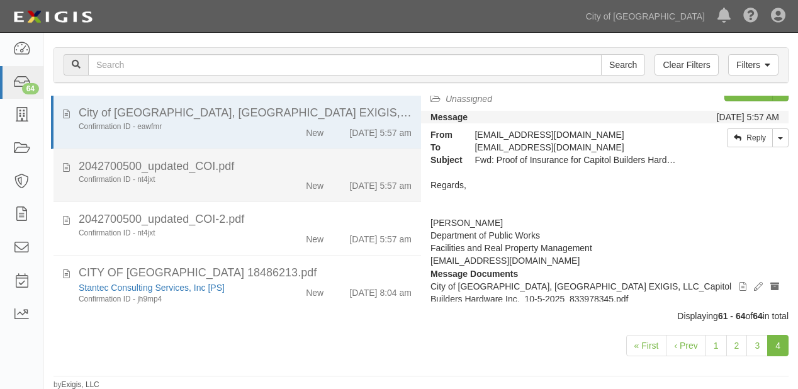
scroll to position [25, 0]
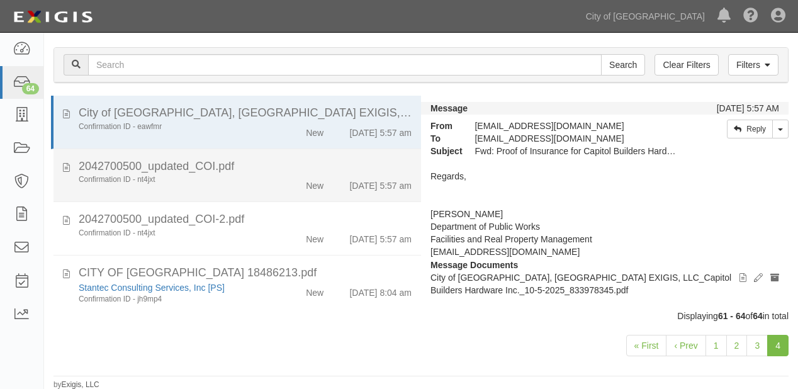
click at [261, 189] on div "Confirmation ID - nt4jxt New 10/6/25 5:57 am" at bounding box center [245, 183] width 352 height 18
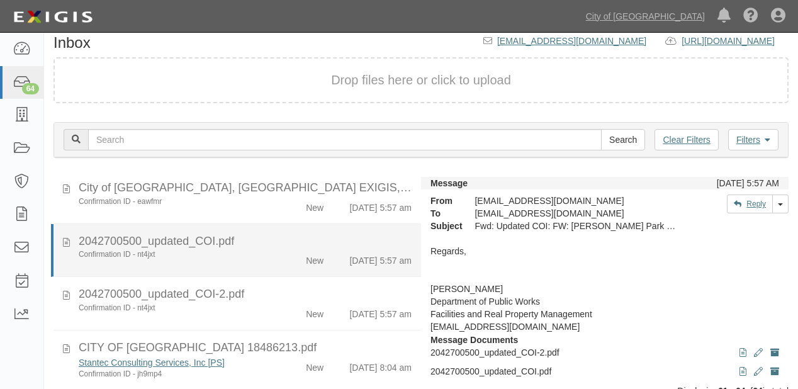
scroll to position [0, 0]
